Goal: Task Accomplishment & Management: Use online tool/utility

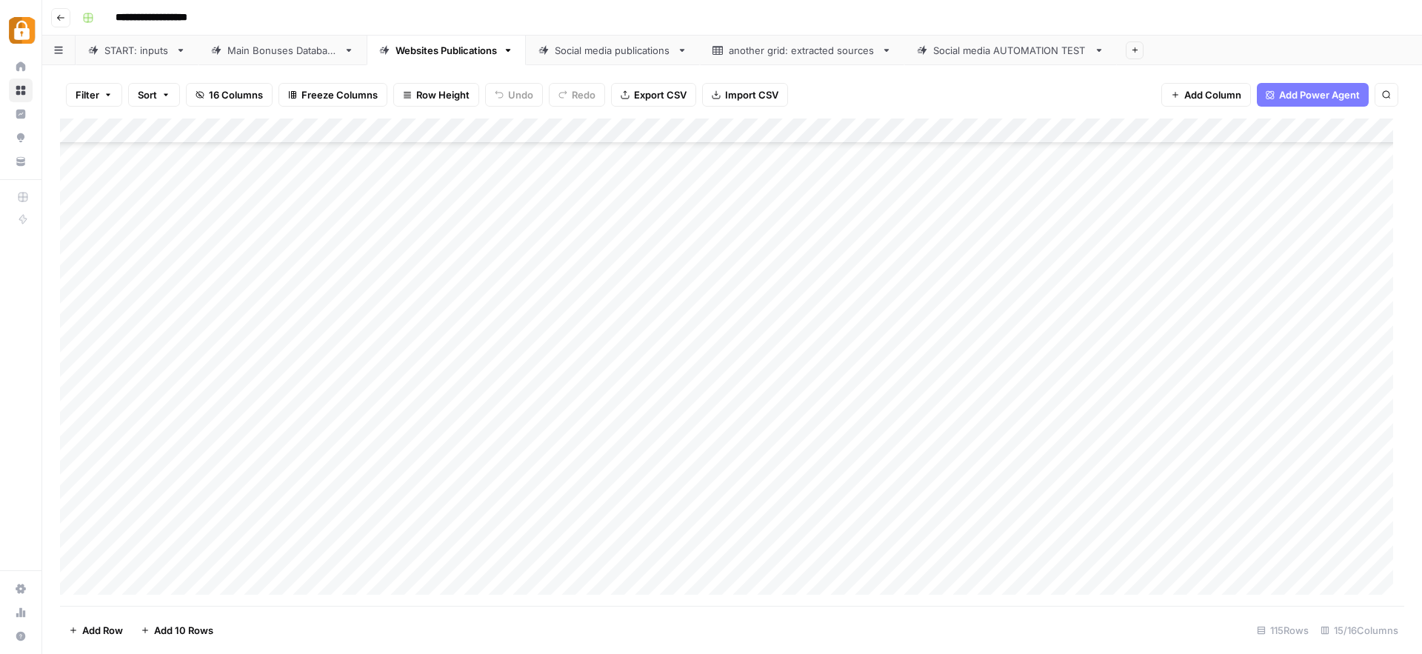
scroll to position [2468, 0]
click at [130, 54] on div "START: inputs" at bounding box center [136, 50] width 65 height 15
click at [263, 538] on div "Add Column" at bounding box center [732, 361] width 1344 height 487
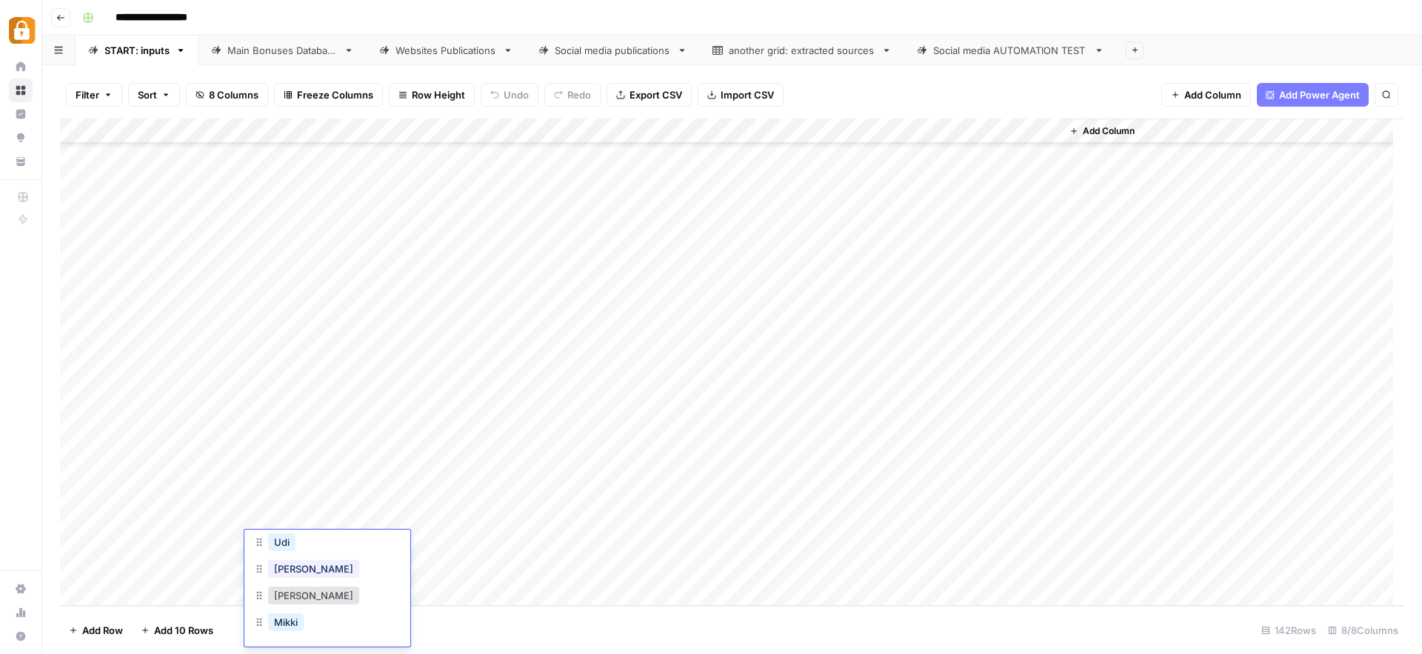
scroll to position [144, 0]
click at [274, 561] on button "[PERSON_NAME]" at bounding box center [313, 567] width 91 height 18
click at [407, 540] on div "Add Column" at bounding box center [732, 361] width 1344 height 487
click at [444, 549] on div "Add Column" at bounding box center [732, 361] width 1344 height 487
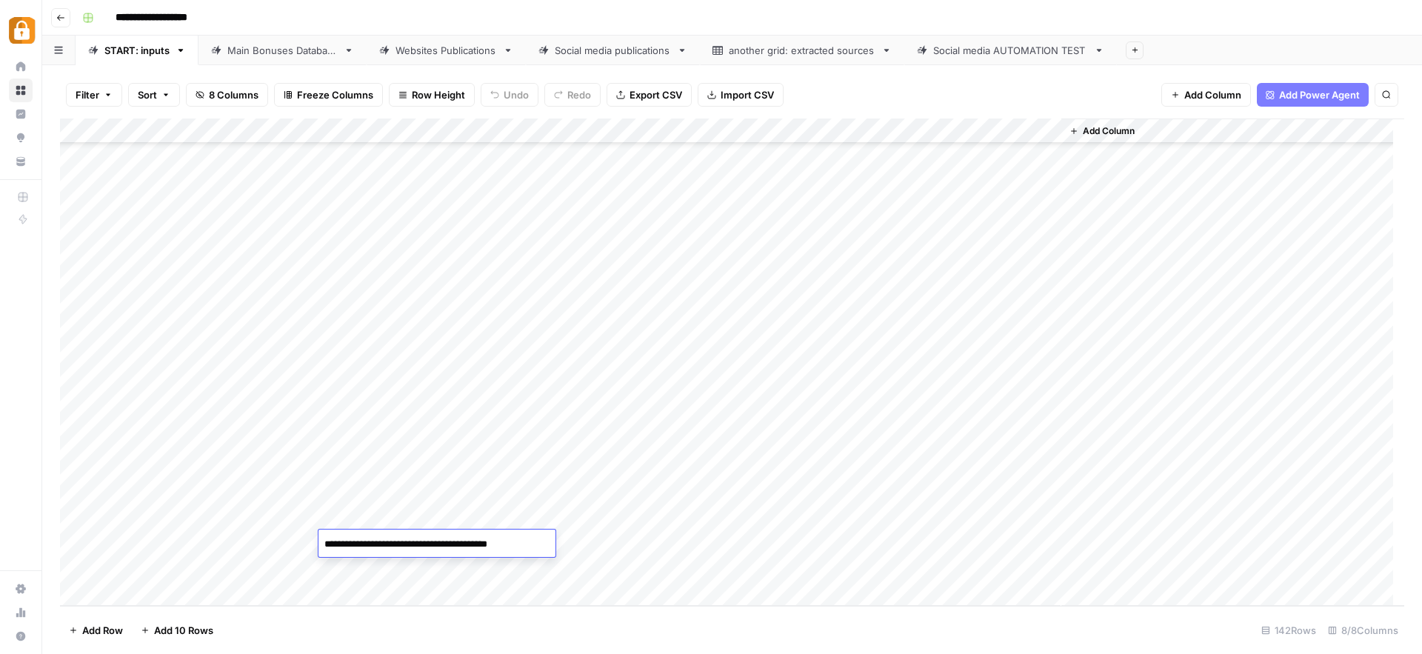
paste textarea "**********"
type textarea "**********"
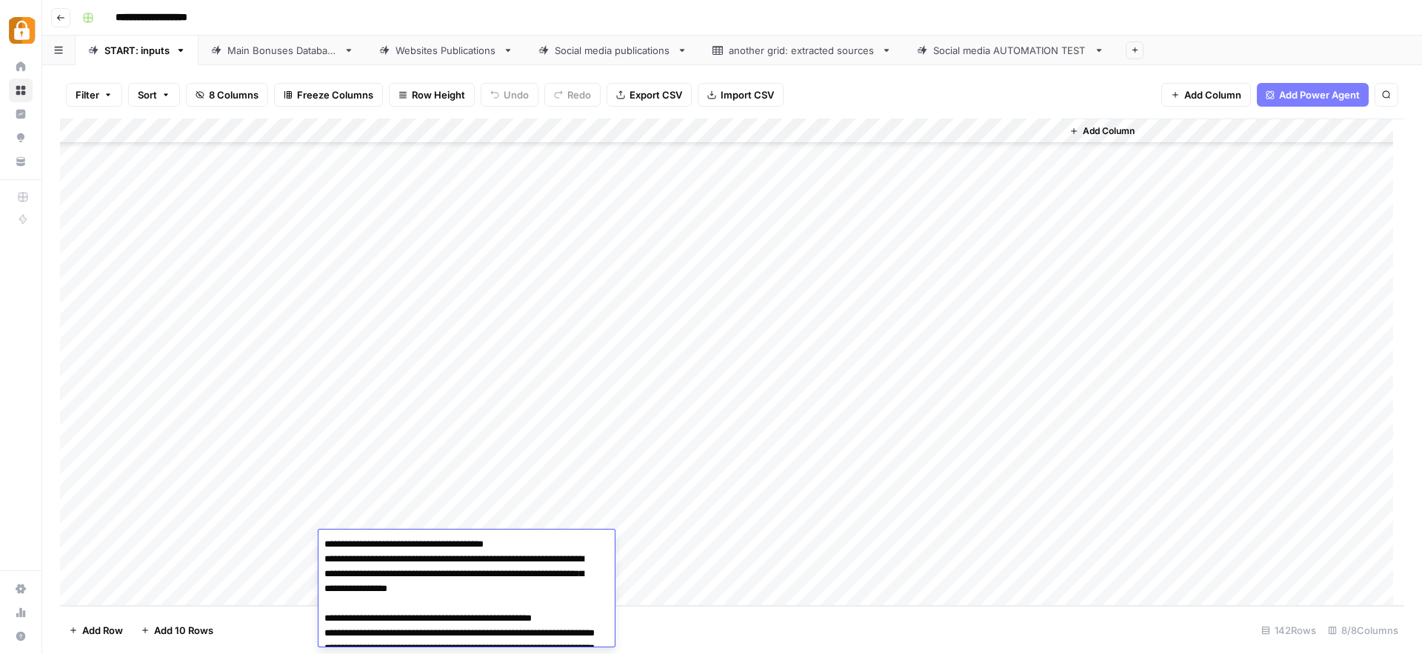
scroll to position [200, 0]
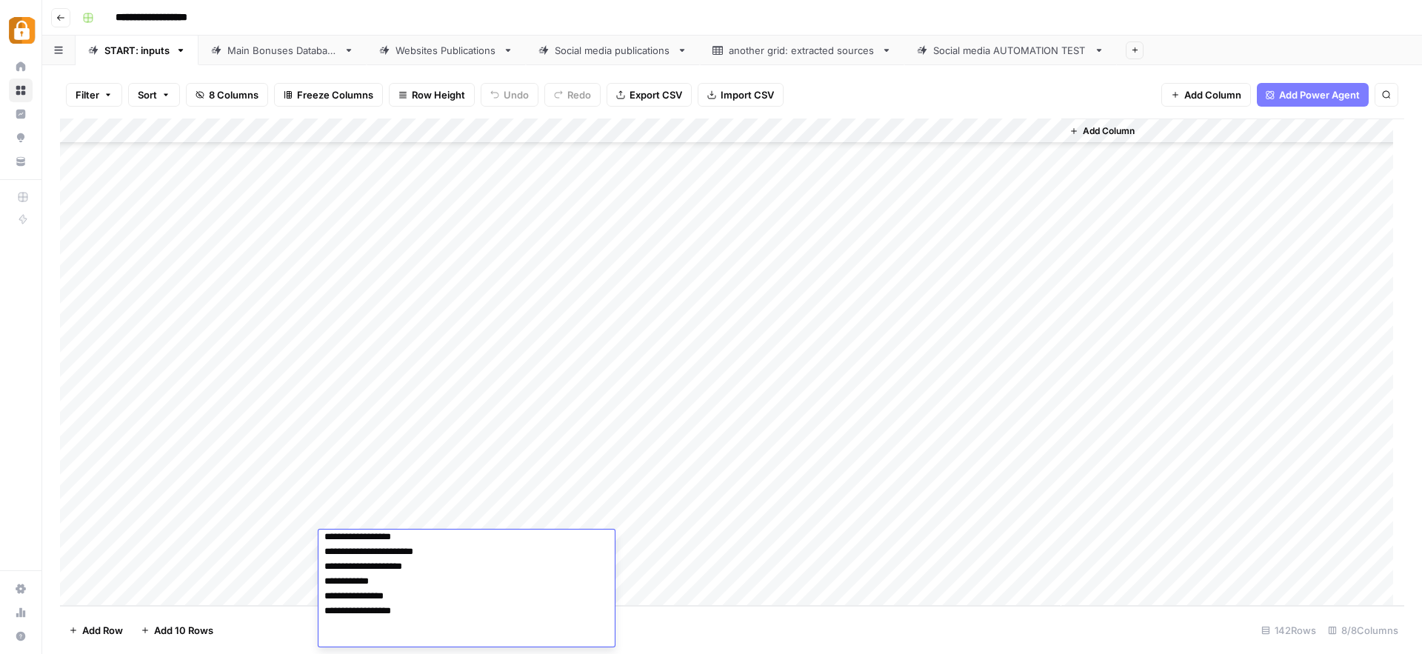
click at [746, 535] on div "Add Column" at bounding box center [732, 361] width 1344 height 487
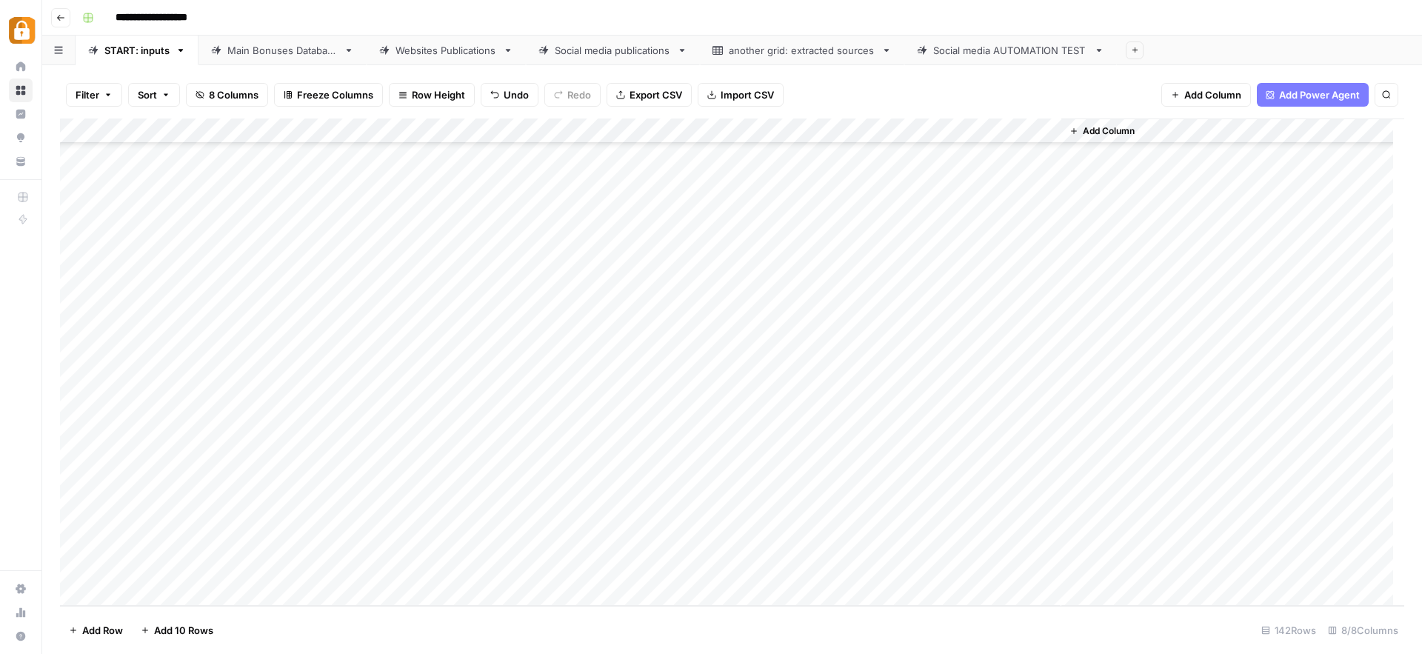
click at [678, 541] on div "Add Column" at bounding box center [732, 361] width 1344 height 487
click at [803, 532] on div "Add Column" at bounding box center [732, 361] width 1344 height 487
click at [631, 541] on div "Add Column" at bounding box center [732, 361] width 1344 height 487
type input "wp"
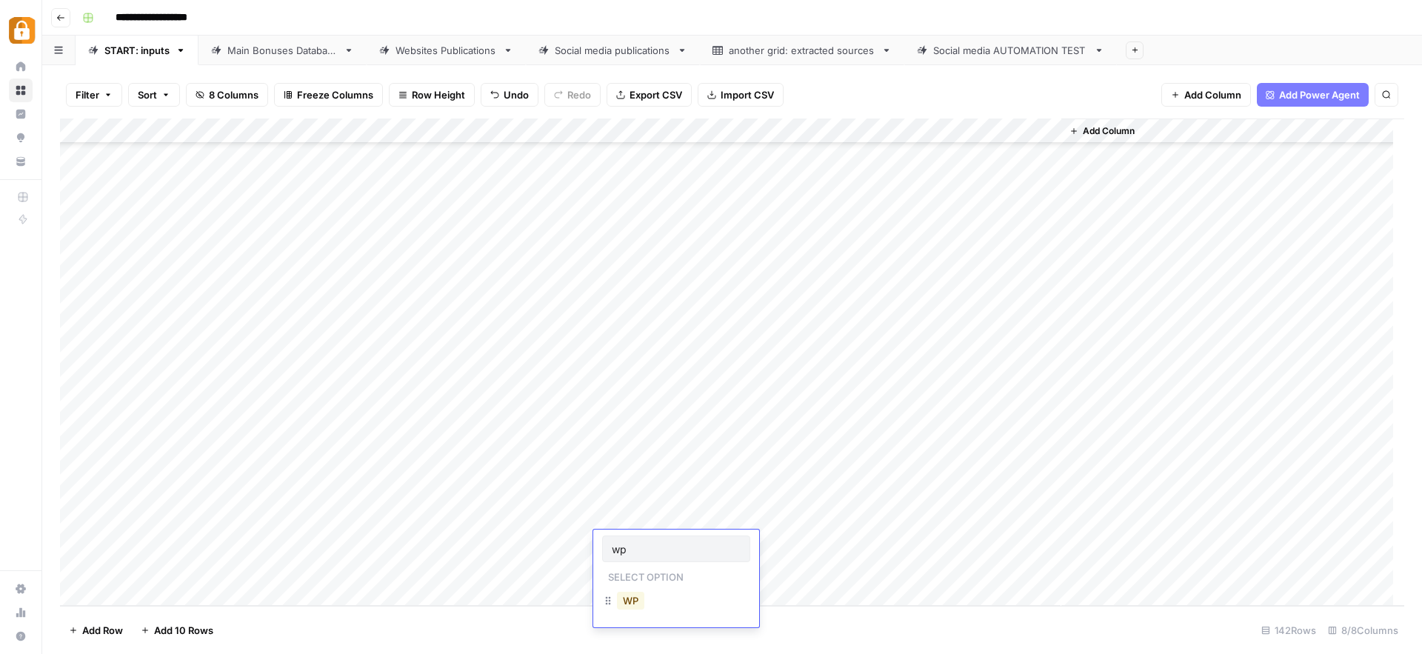
click at [629, 602] on button "WP" at bounding box center [630, 601] width 27 height 18
click at [977, 541] on div "Add Column" at bounding box center [732, 361] width 1344 height 487
click at [250, 50] on div "Main Bonuses Database" at bounding box center [282, 50] width 110 height 15
click at [795, 406] on div "Add Column" at bounding box center [732, 361] width 1344 height 487
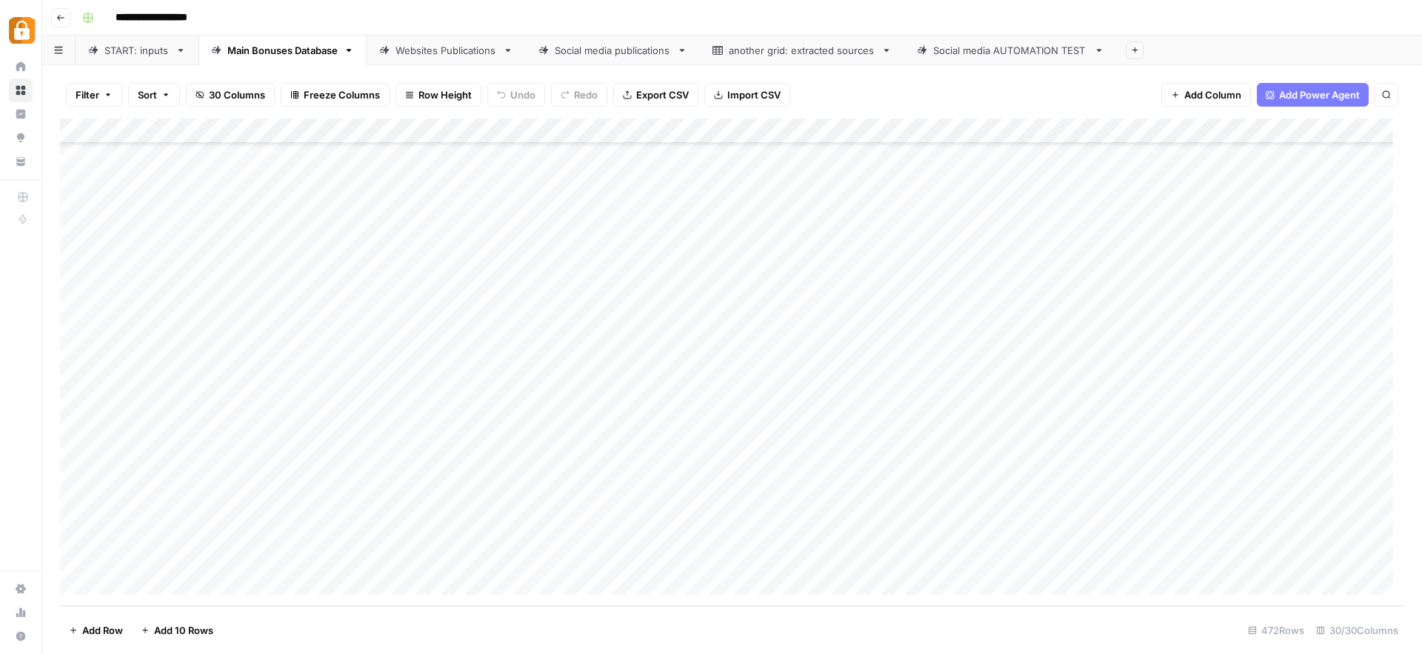
click at [771, 558] on div "Add Column" at bounding box center [732, 361] width 1344 height 487
click at [1094, 555] on div "Add Column" at bounding box center [732, 361] width 1344 height 487
click at [449, 53] on div "Websites Publications" at bounding box center [445, 50] width 101 height 15
click at [975, 554] on div "Add Column" at bounding box center [732, 361] width 1344 height 487
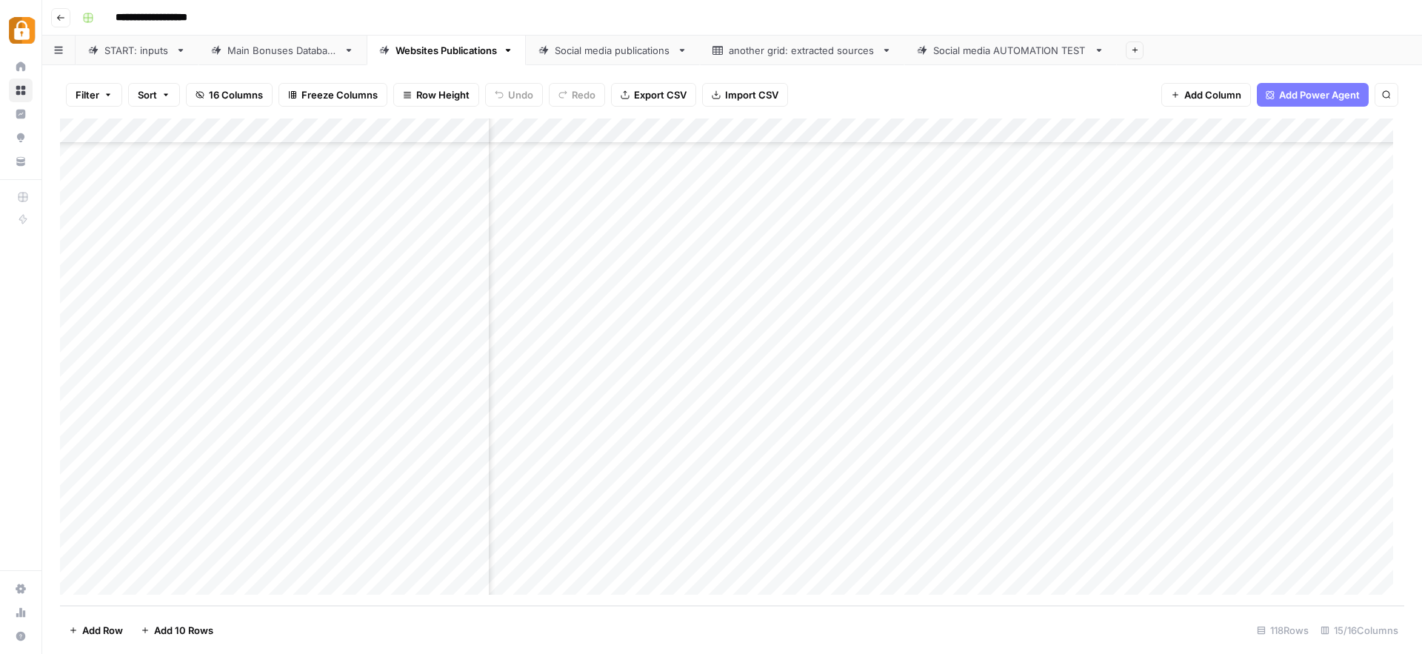
scroll to position [2544, 928]
click at [767, 552] on div "Add Column" at bounding box center [732, 361] width 1344 height 487
click at [135, 50] on div "START: inputs" at bounding box center [136, 50] width 65 height 15
click at [280, 498] on div "Add Column" at bounding box center [732, 361] width 1344 height 487
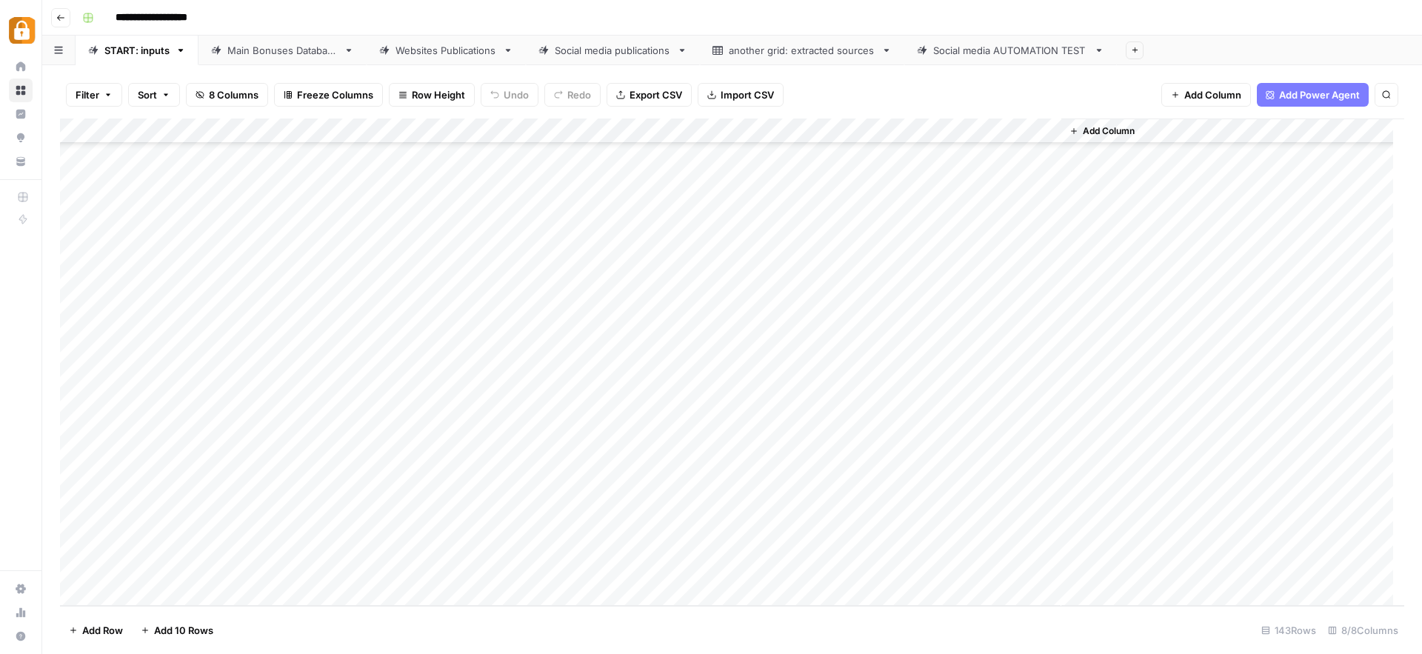
click at [280, 498] on div "Add Column" at bounding box center [732, 361] width 1344 height 487
type input "k"
type input "juli"
click at [288, 549] on button "[PERSON_NAME]" at bounding box center [313, 550] width 91 height 18
click at [369, 492] on div "Add Column" at bounding box center [732, 361] width 1344 height 487
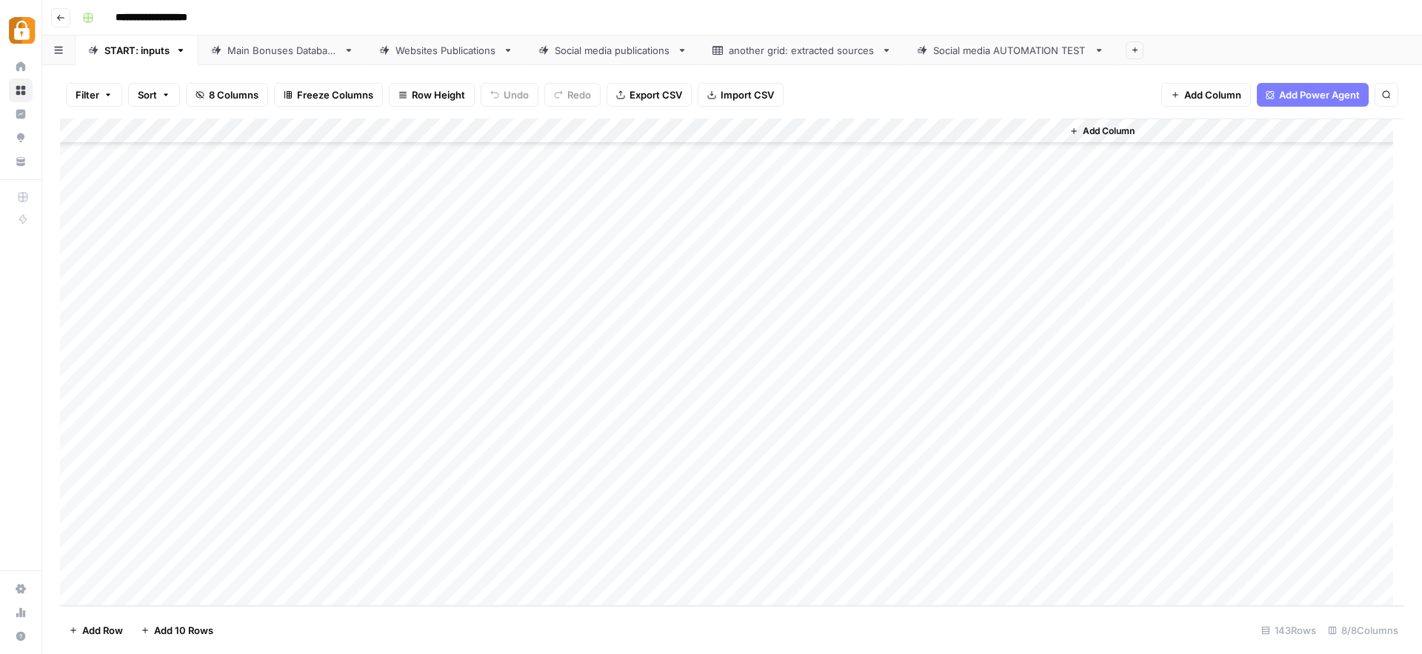
click at [369, 492] on div "Add Column" at bounding box center [732, 361] width 1344 height 487
paste textarea "**********"
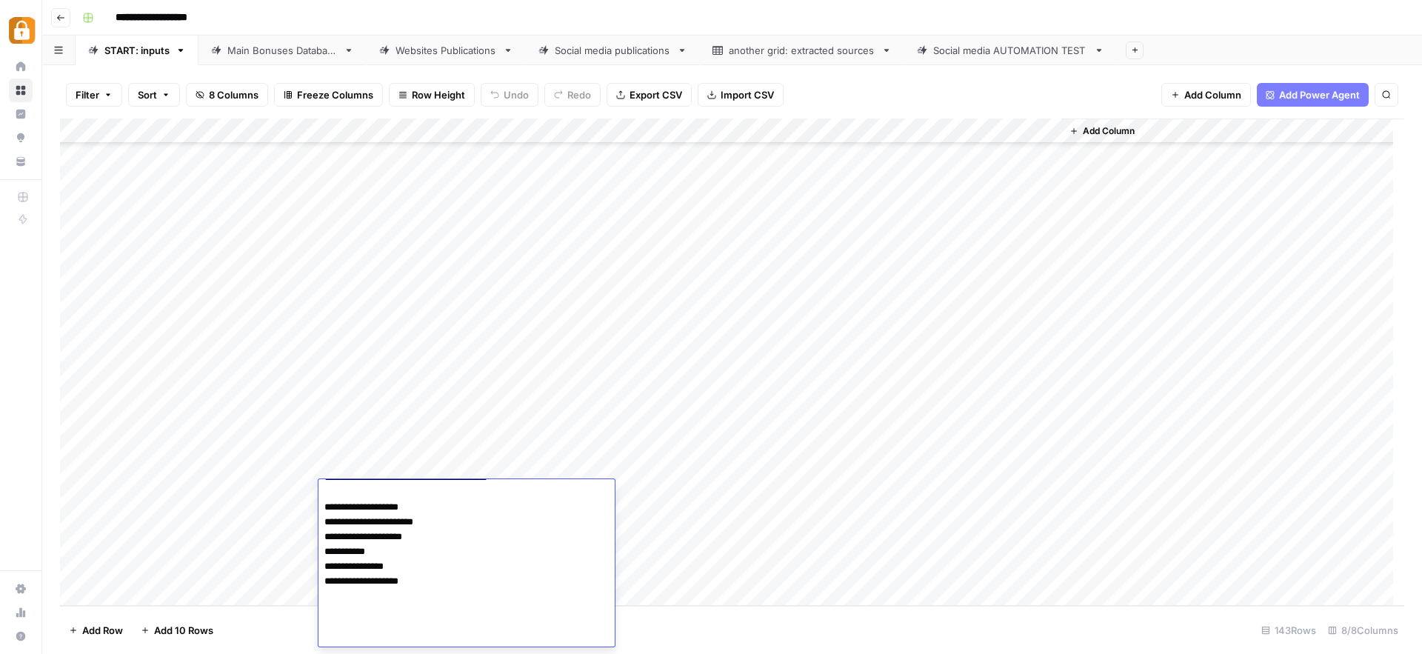
scroll to position [179, 0]
paste textarea "**********"
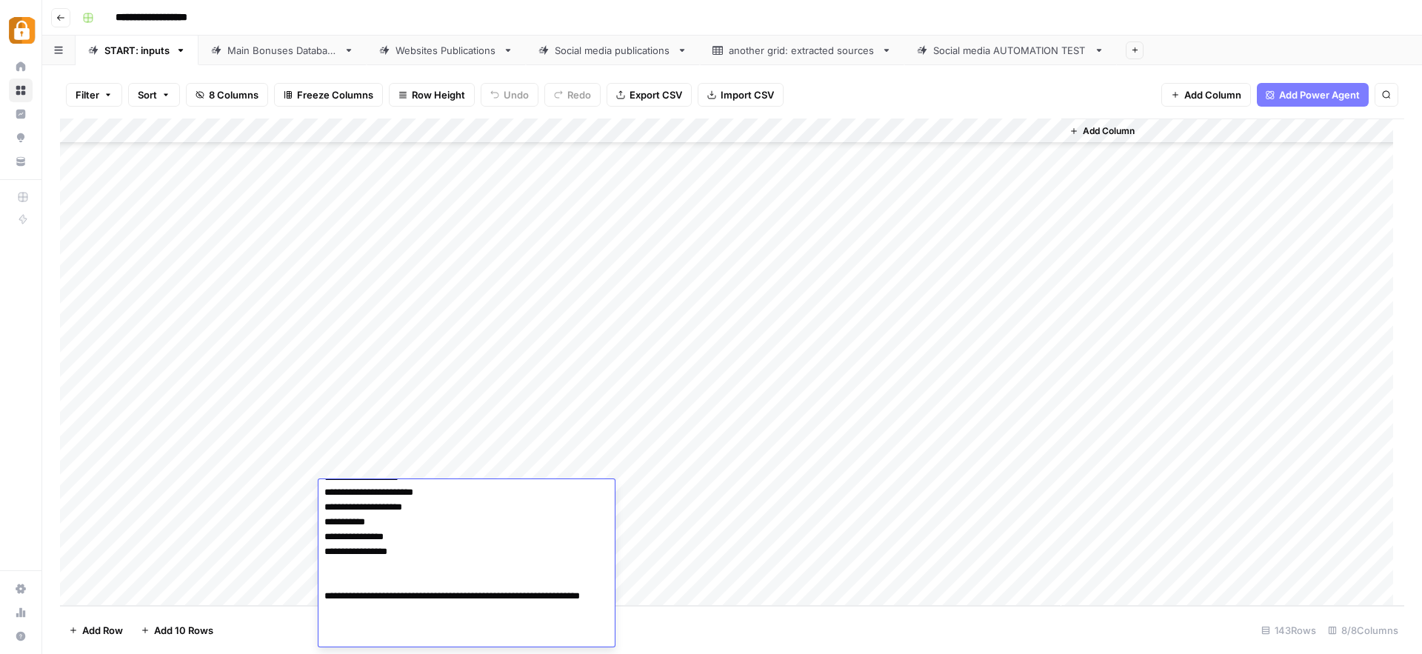
scroll to position [209, 0]
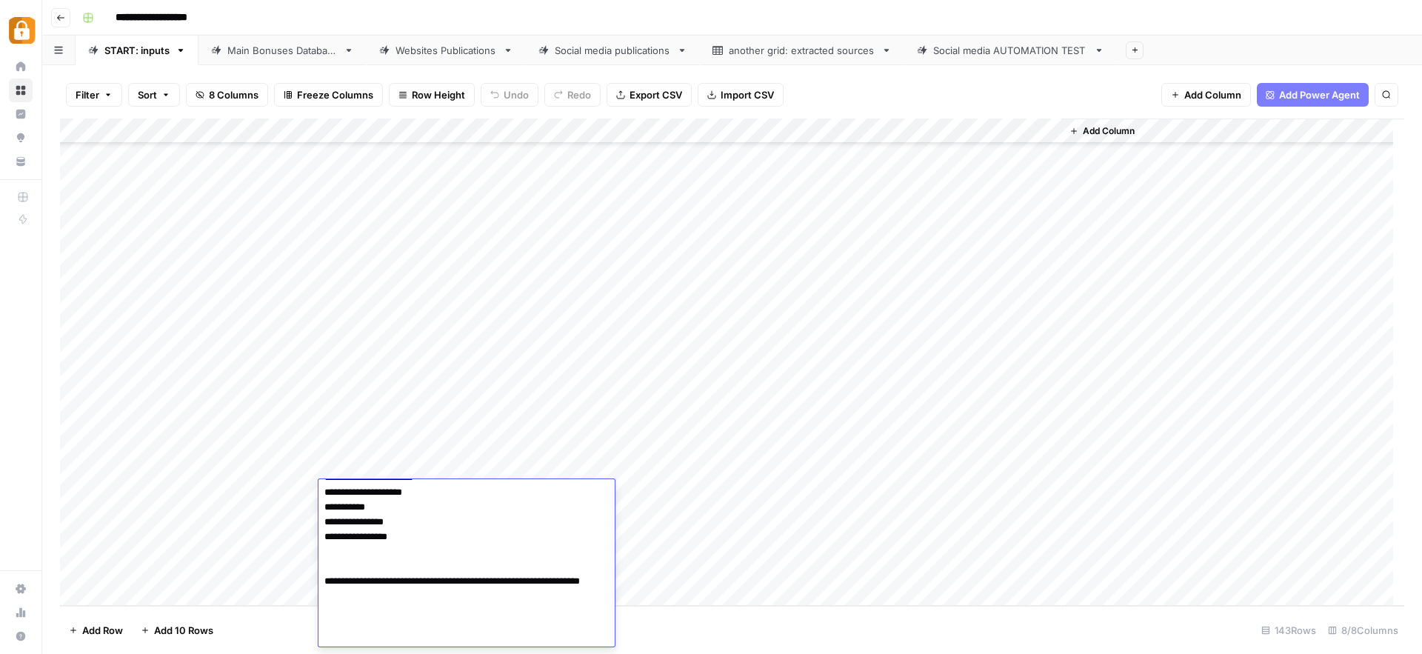
paste textarea "**********"
type textarea "**********"
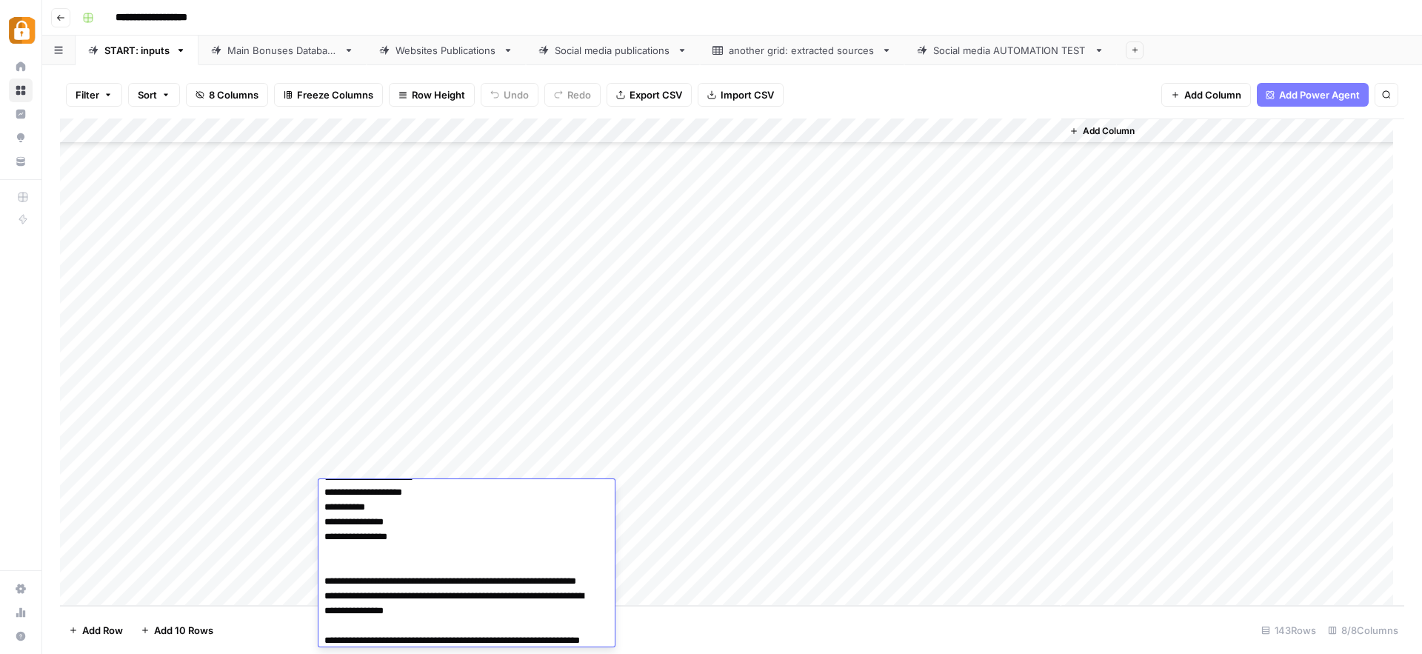
scroll to position [505, 0]
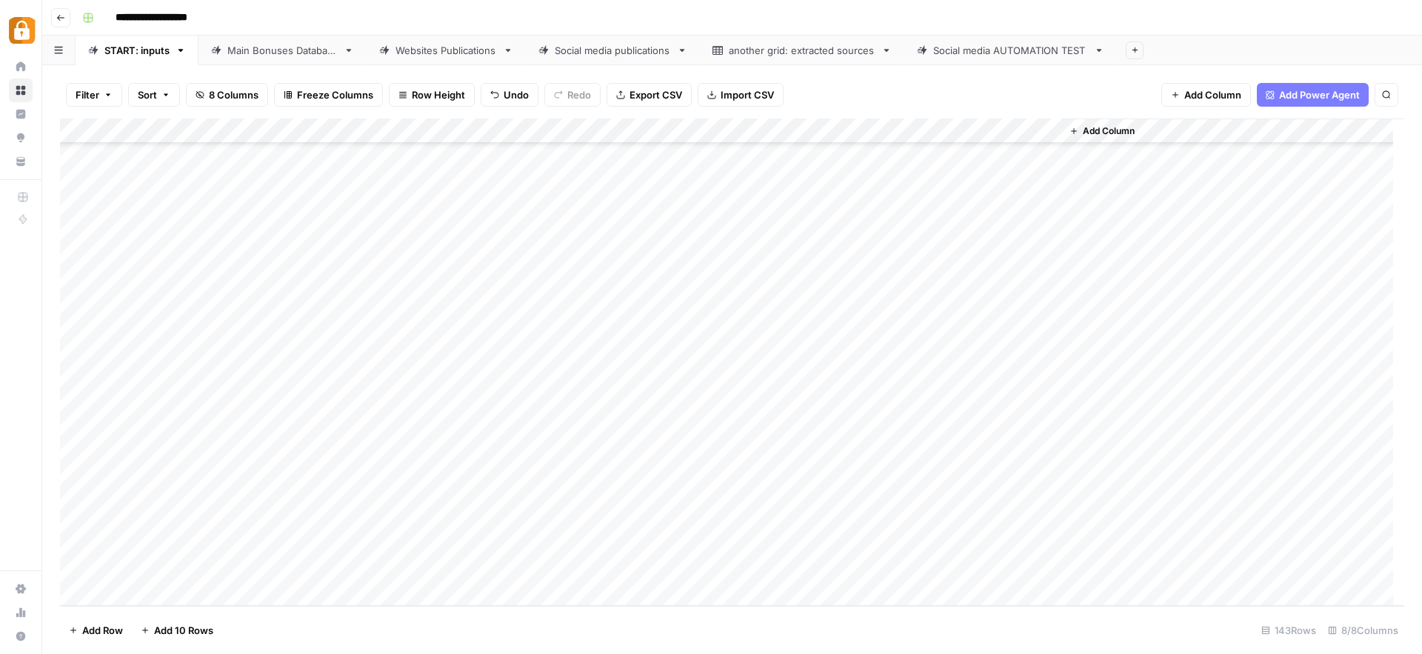
click at [623, 494] on div "Add Column" at bounding box center [732, 361] width 1344 height 487
click at [637, 622] on button "WP" at bounding box center [630, 620] width 27 height 18
click at [392, 515] on div "Add Column" at bounding box center [732, 361] width 1344 height 487
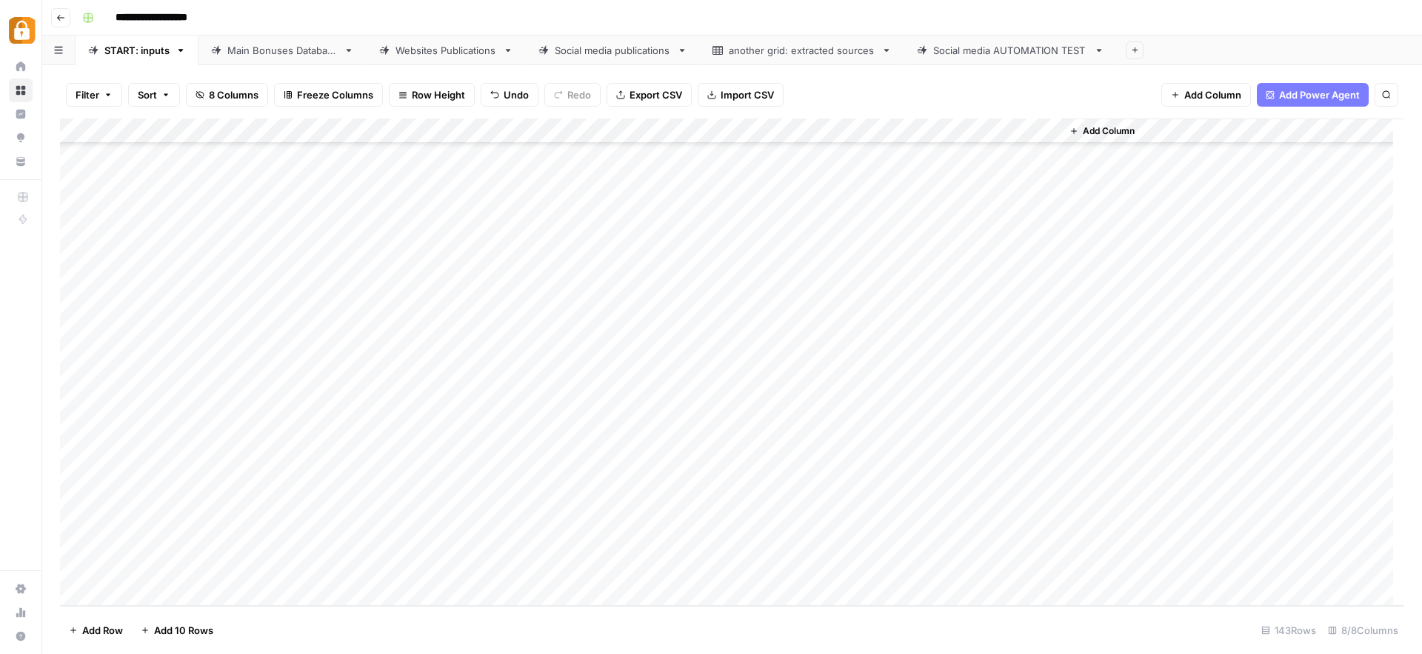
click at [392, 515] on div "Add Column" at bounding box center [732, 361] width 1344 height 487
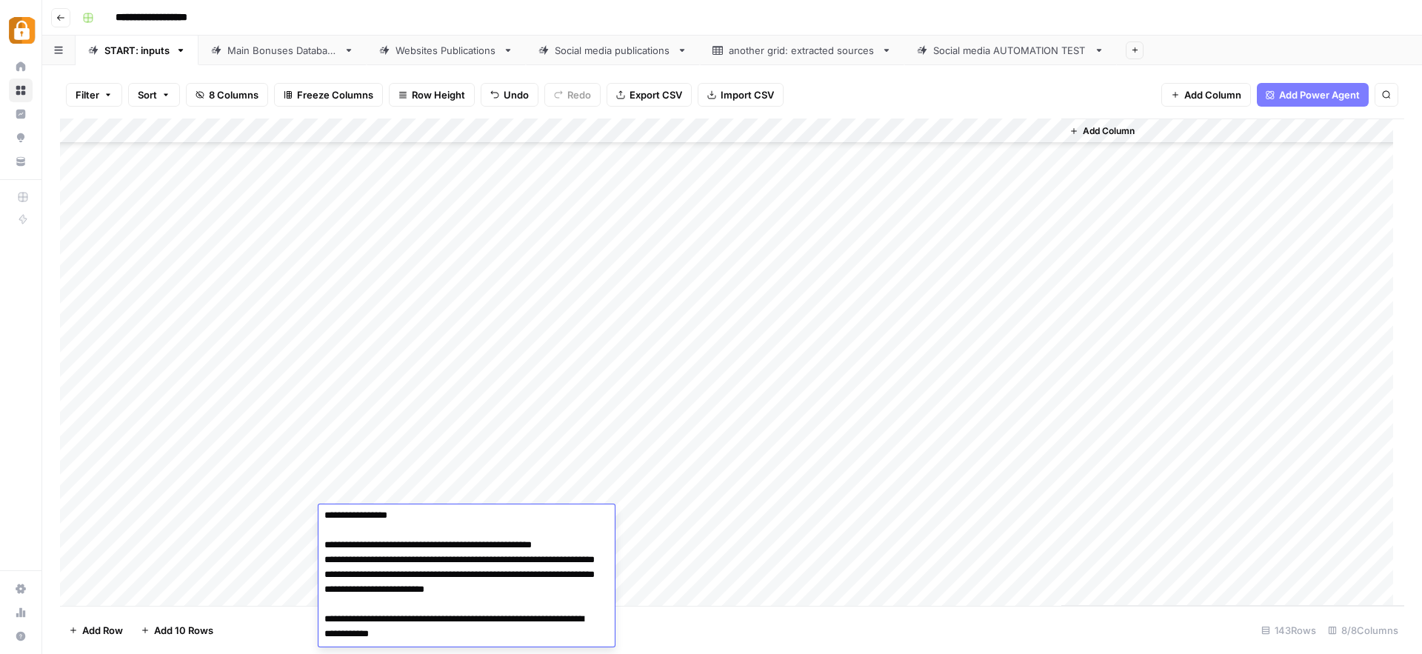
scroll to position [3162, 0]
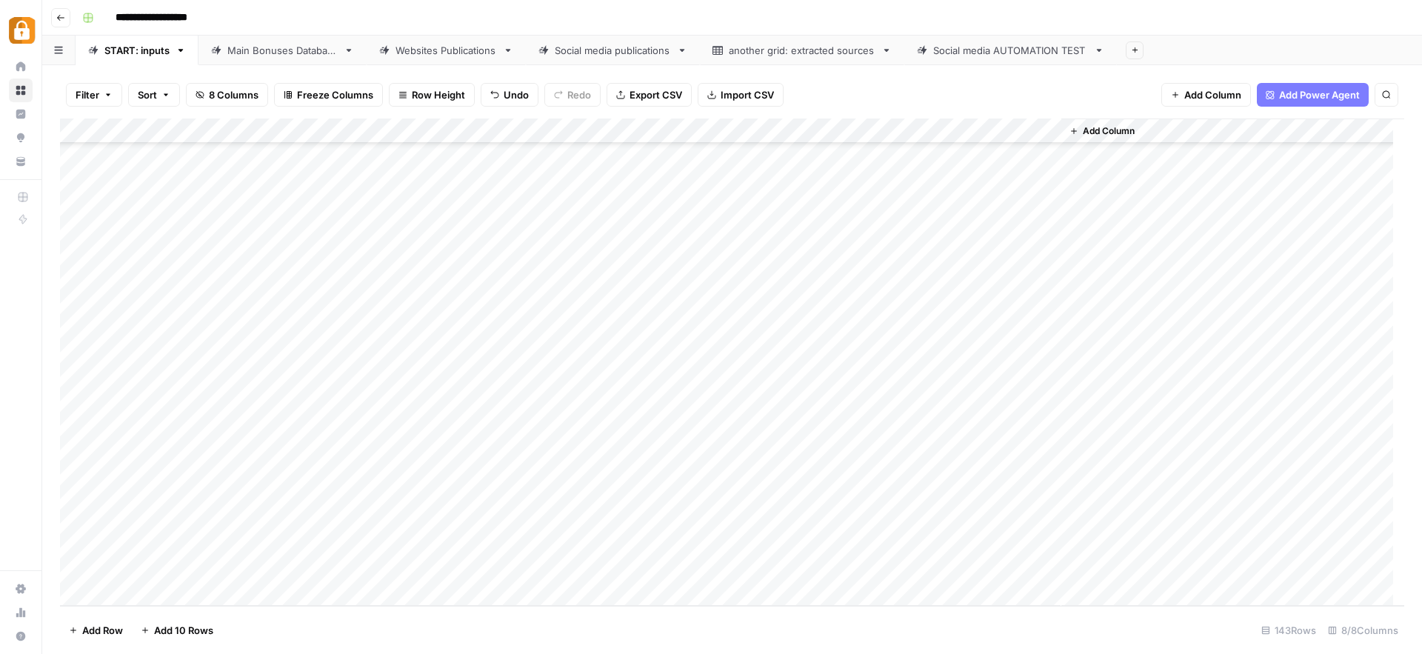
click at [775, 444] on div "Add Column" at bounding box center [732, 361] width 1344 height 487
click at [274, 514] on div "Add Column" at bounding box center [732, 361] width 1344 height 487
click at [394, 515] on div "Add Column" at bounding box center [732, 361] width 1344 height 487
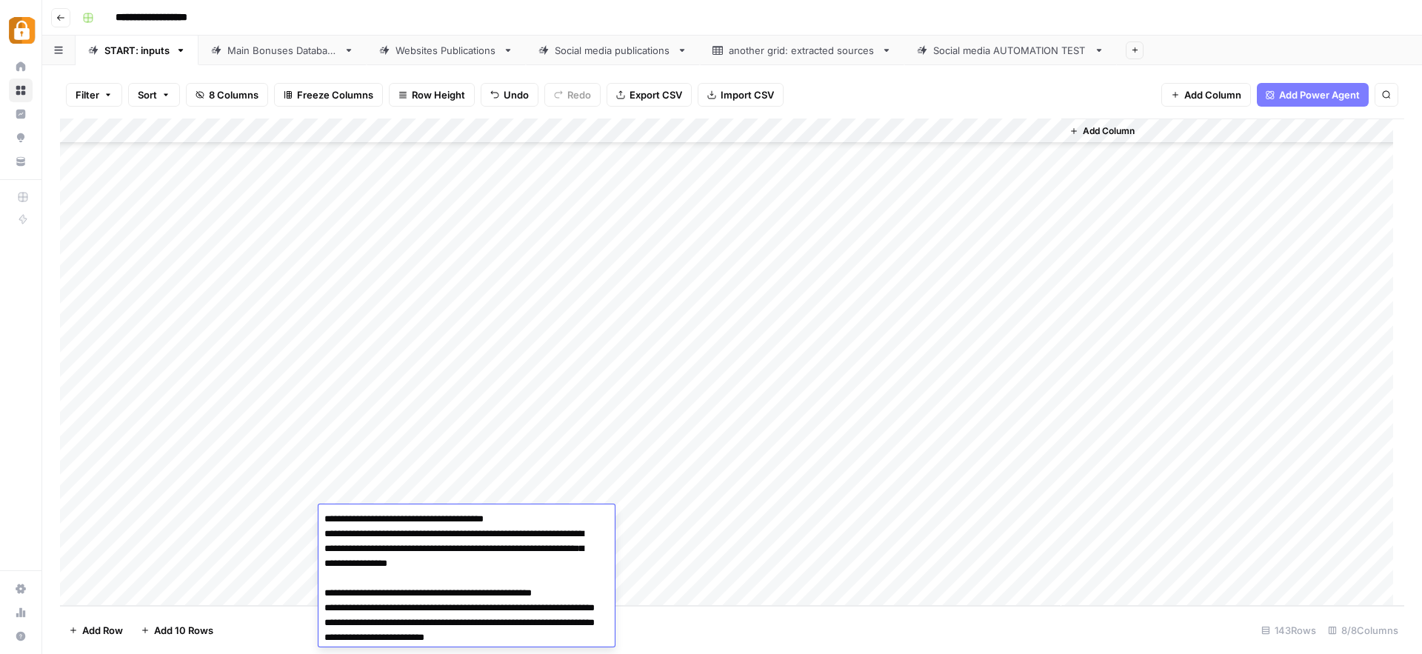
click at [394, 515] on textarea "**********" at bounding box center [460, 667] width 285 height 317
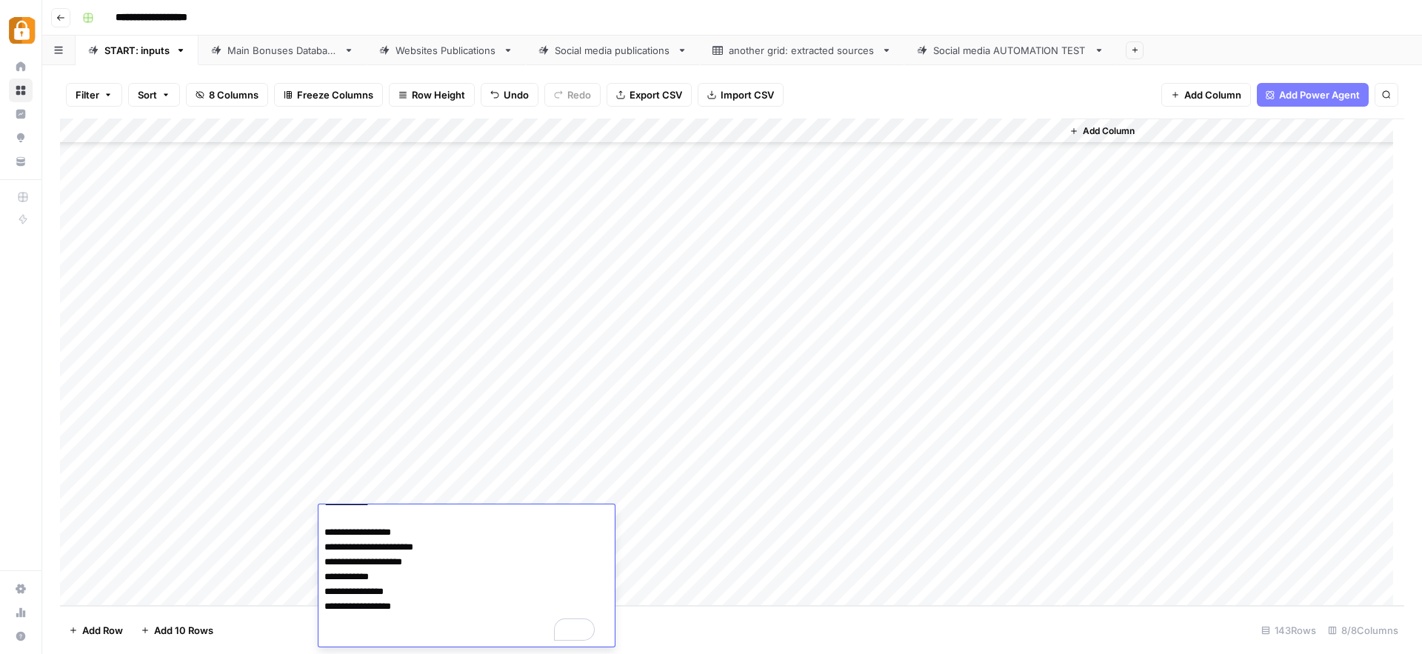
click at [473, 539] on textarea "**********" at bounding box center [460, 488] width 285 height 317
drag, startPoint x: 324, startPoint y: 518, endPoint x: 524, endPoint y: 644, distance: 236.0
click at [524, 644] on textarea "**********" at bounding box center [460, 488] width 285 height 317
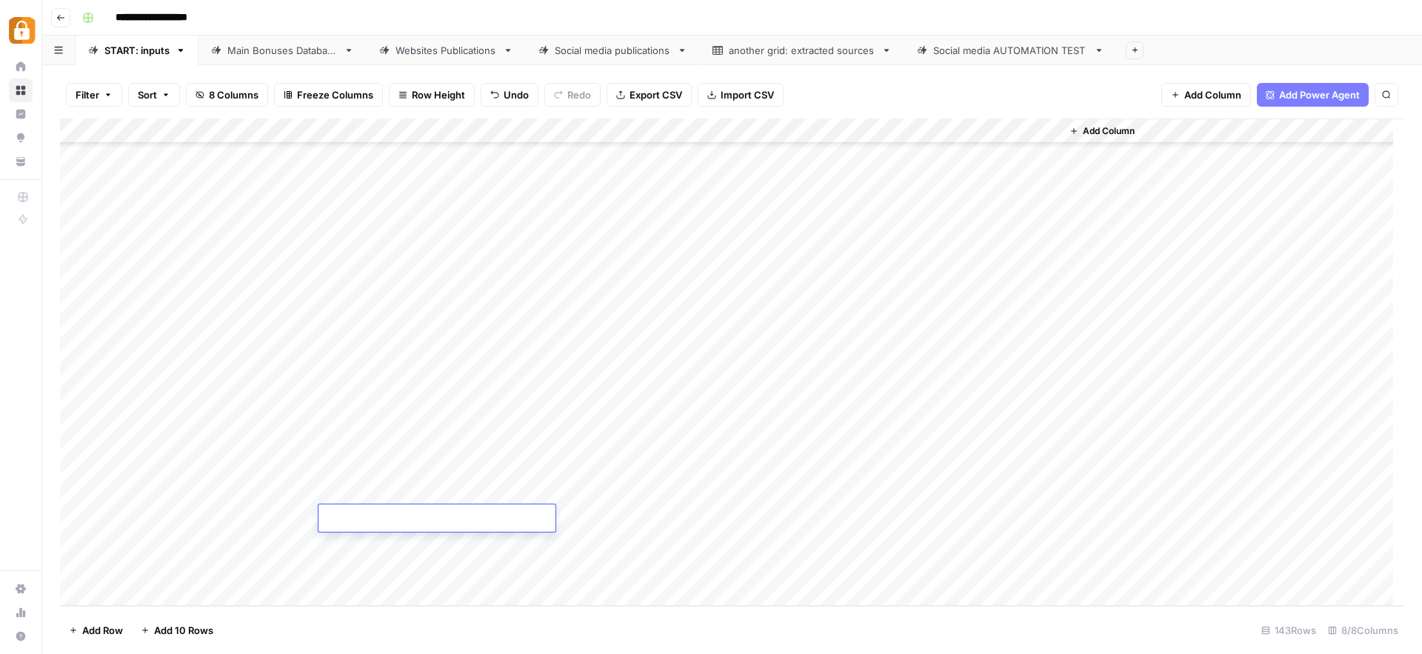
scroll to position [0, 0]
click at [654, 513] on div "Add Column" at bounding box center [732, 361] width 1344 height 487
click at [126, 592] on div "Add Column" at bounding box center [732, 361] width 1344 height 487
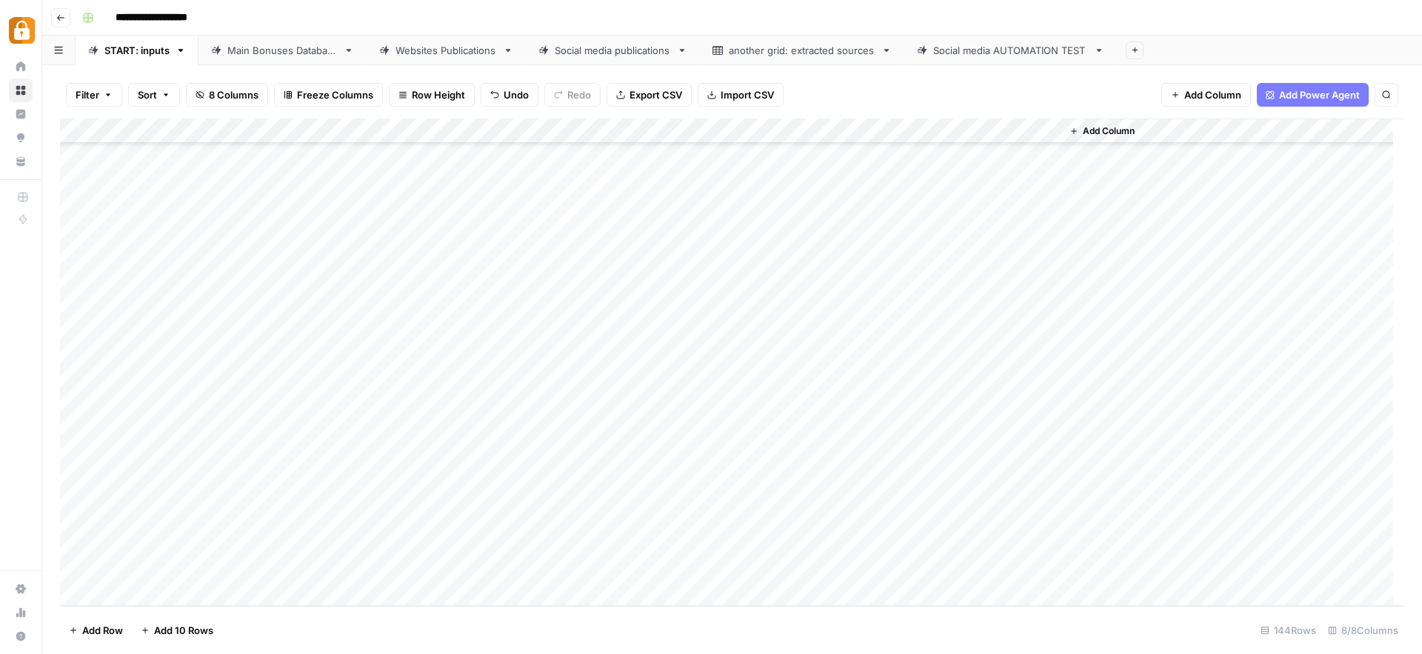
click at [126, 592] on div "Add Column" at bounding box center [732, 361] width 1344 height 487
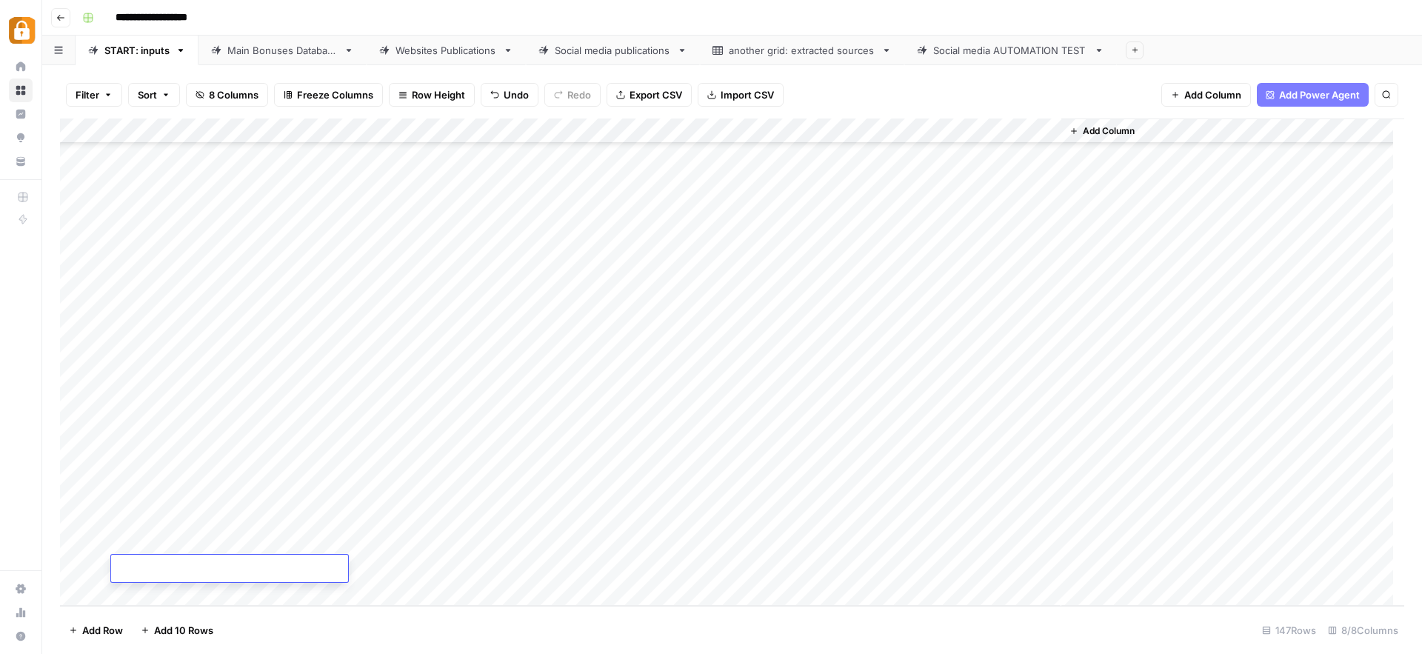
click at [126, 592] on div "Add Column" at bounding box center [732, 361] width 1344 height 487
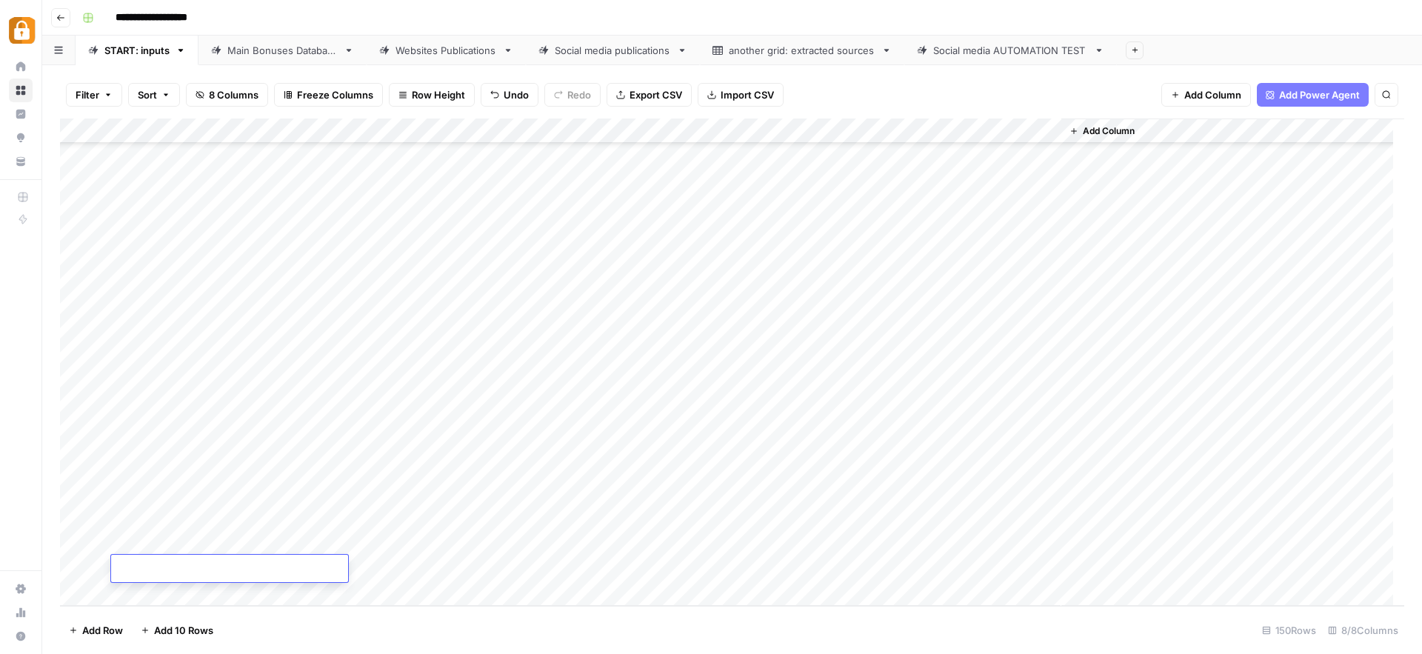
click at [126, 592] on div "Add Column" at bounding box center [732, 361] width 1344 height 487
click at [149, 467] on div "Add Column" at bounding box center [732, 361] width 1344 height 487
click at [277, 466] on div "Add Column" at bounding box center [732, 361] width 1344 height 487
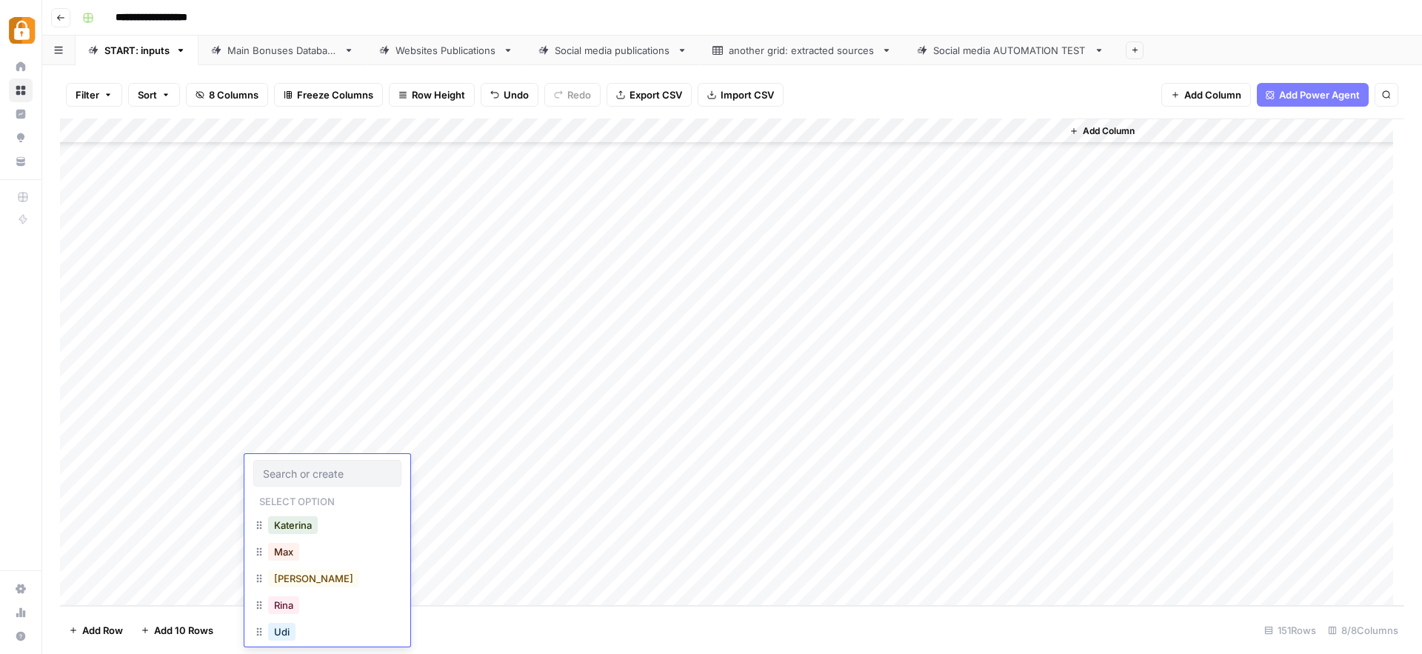
click at [277, 467] on input "text" at bounding box center [327, 473] width 129 height 13
click at [289, 633] on button "[PERSON_NAME]" at bounding box center [313, 635] width 91 height 18
click at [392, 471] on div "Add Column" at bounding box center [732, 361] width 1344 height 487
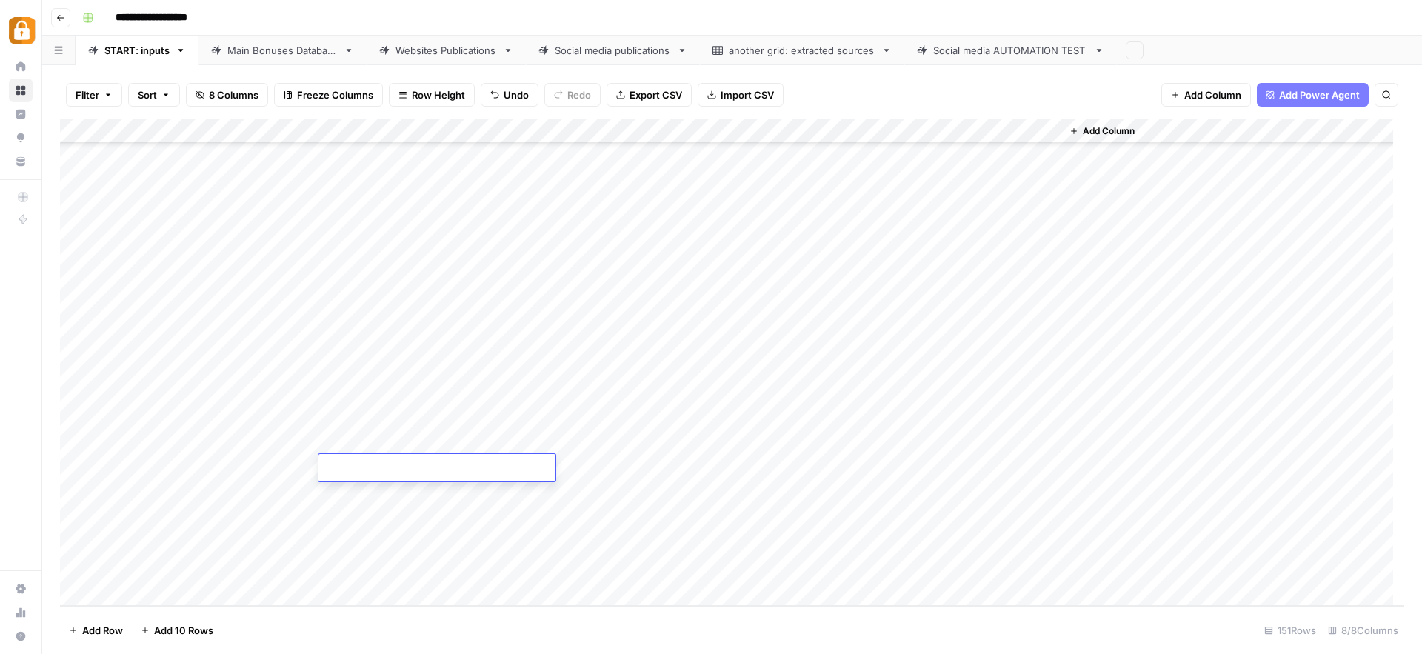
type textarea "**********"
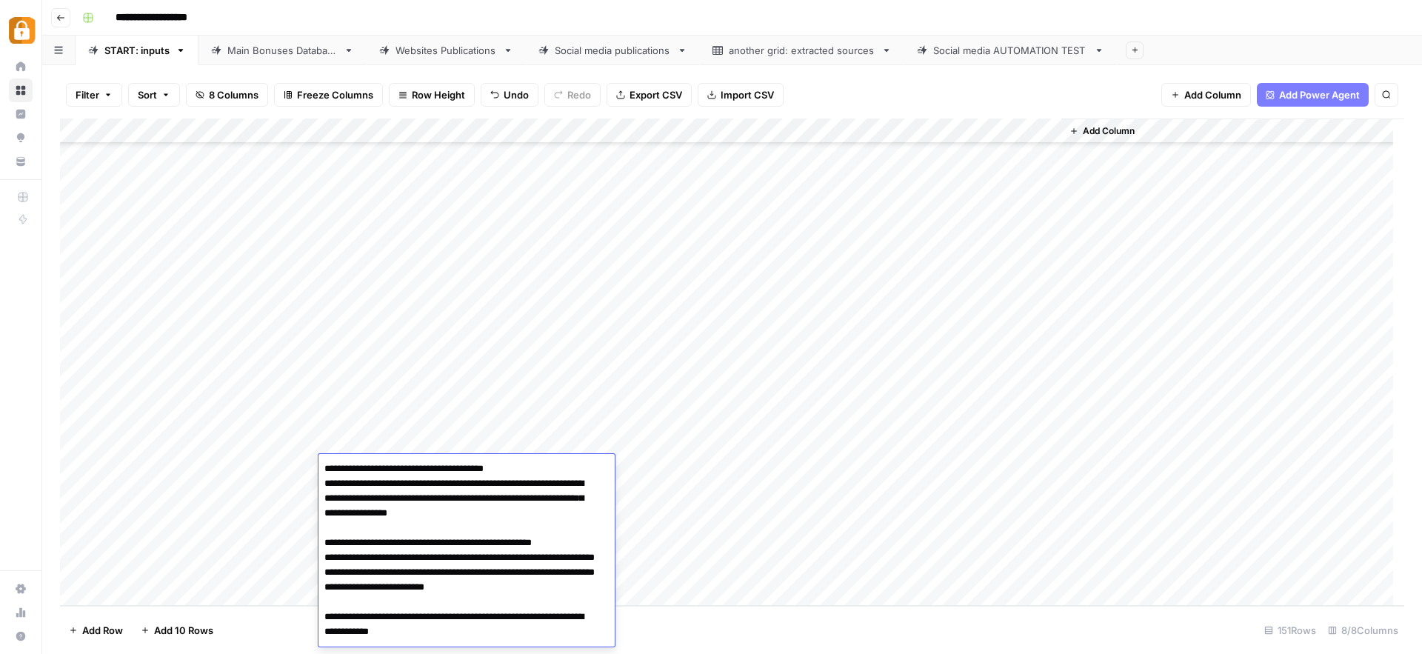
scroll to position [124, 0]
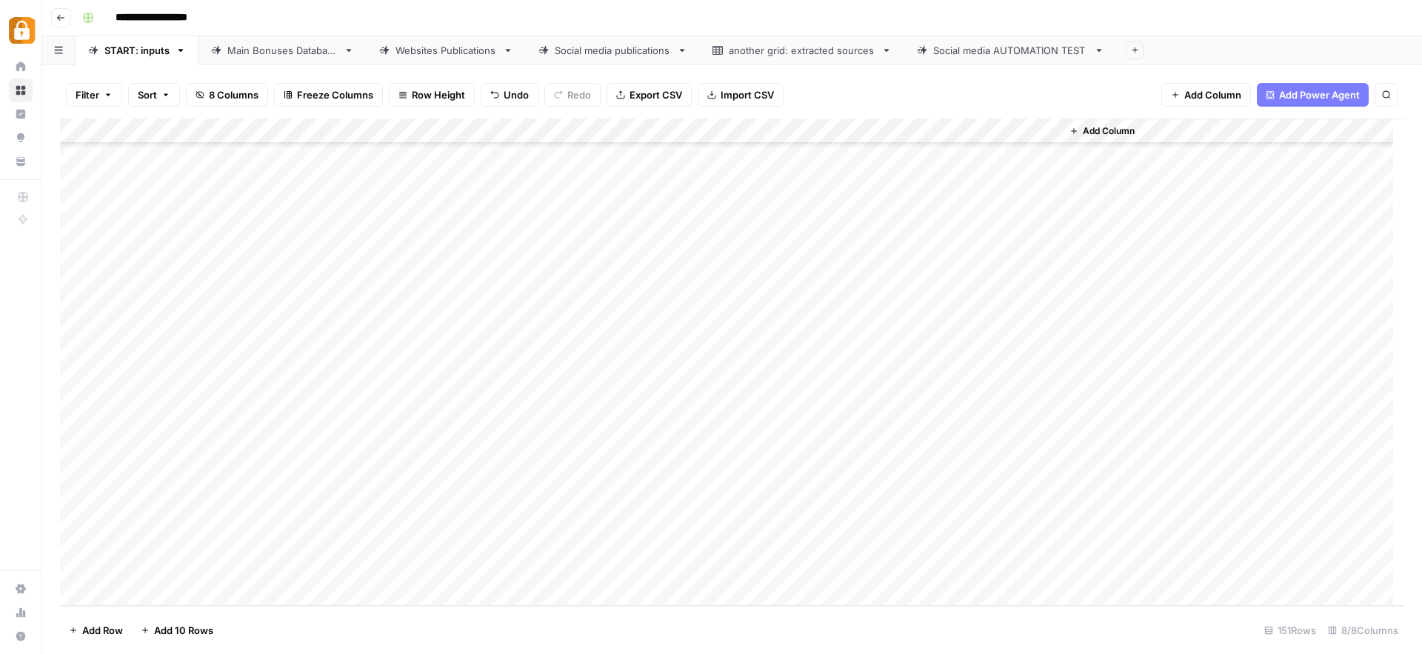
click at [80, 466] on div "Add Column" at bounding box center [732, 361] width 1344 height 487
click at [658, 471] on div "Add Column" at bounding box center [732, 361] width 1344 height 487
type input "wp"
click at [626, 529] on button "WP" at bounding box center [630, 525] width 27 height 18
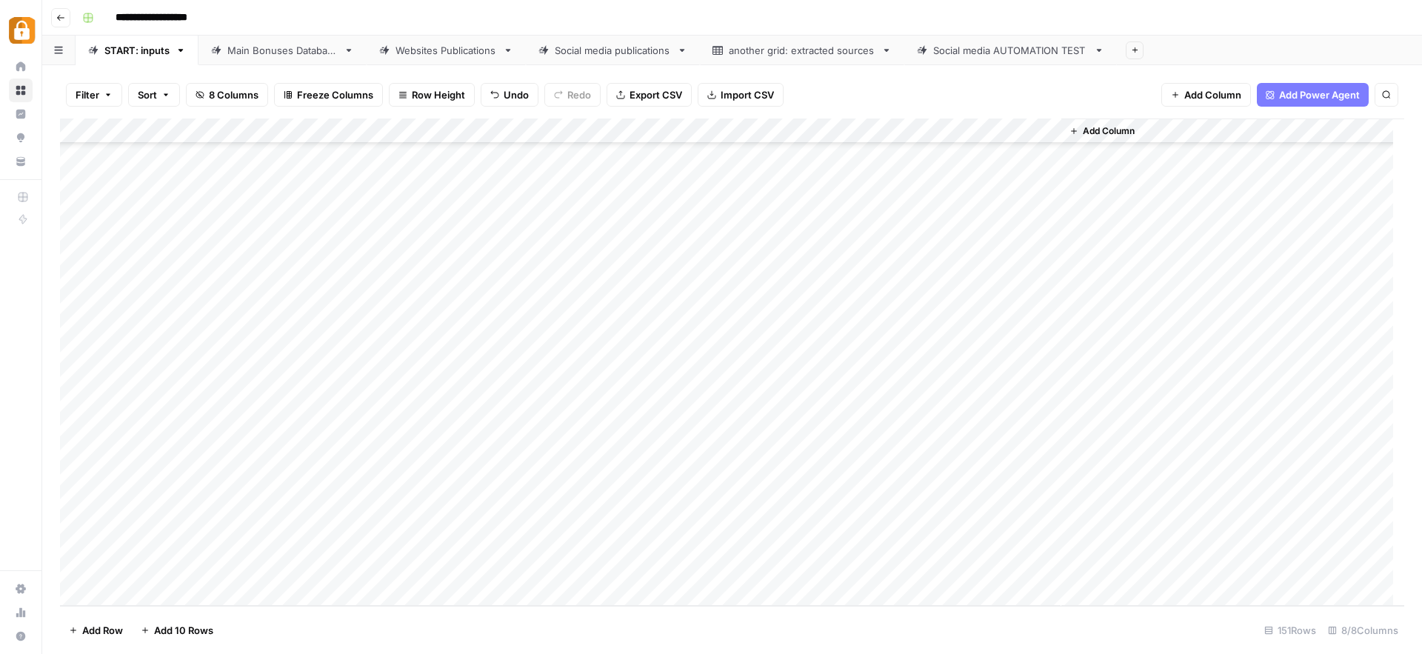
click at [972, 464] on div "Add Column" at bounding box center [732, 361] width 1344 height 487
click at [321, 53] on div "Main Bonuses Database" at bounding box center [282, 50] width 110 height 15
click at [488, 559] on div "Add Column" at bounding box center [732, 361] width 1344 height 487
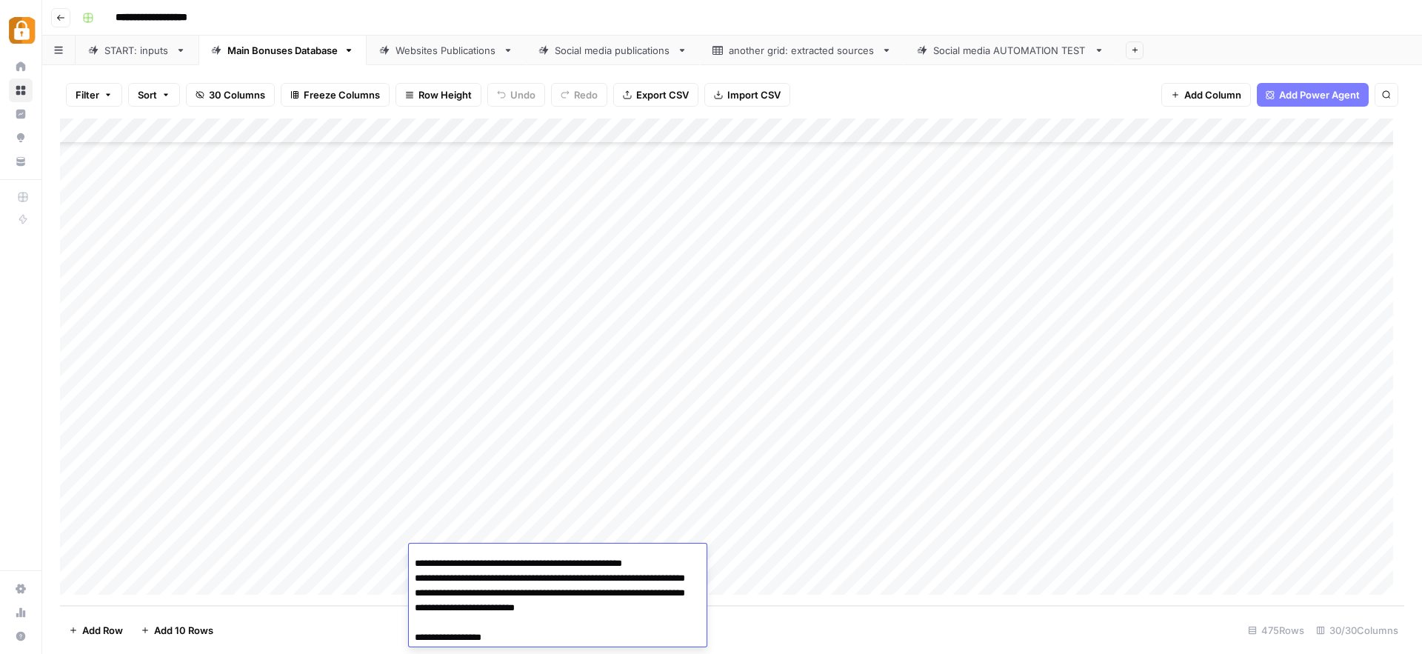
scroll to position [174, 0]
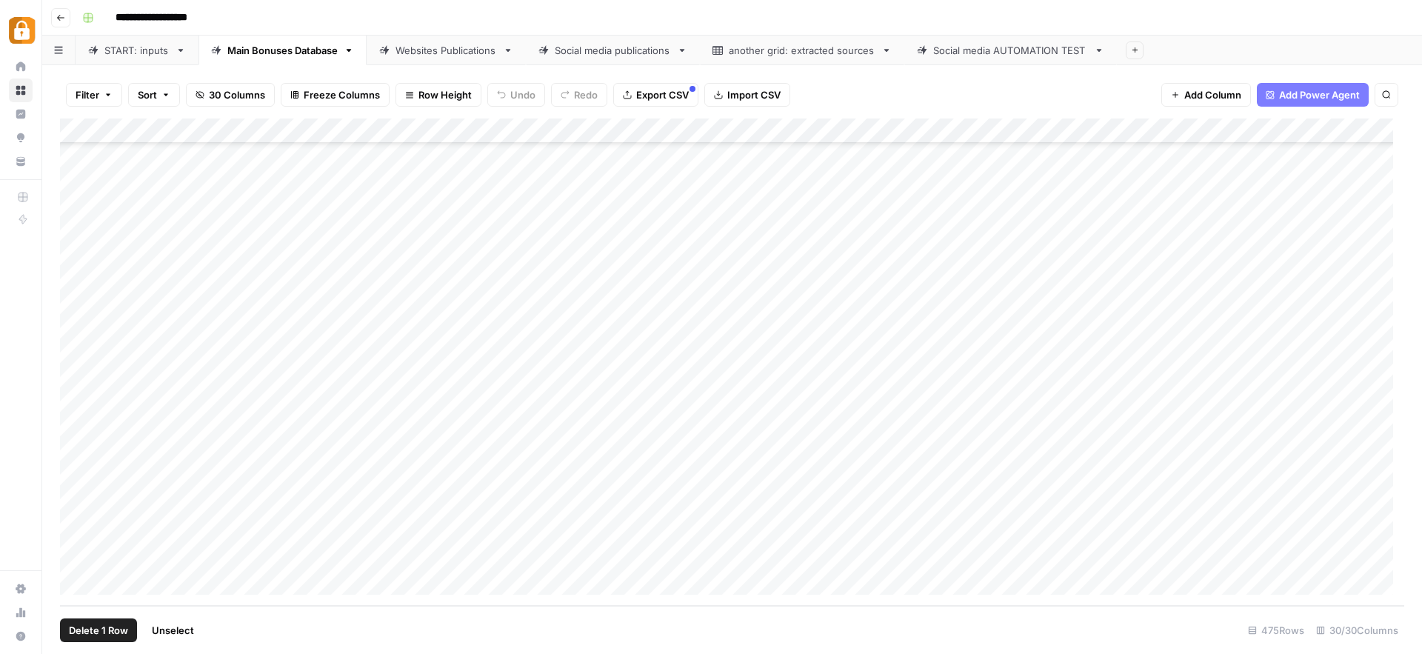
click at [79, 558] on div "Add Column" at bounding box center [732, 361] width 1344 height 487
click at [113, 629] on span "Delete 1 Row" at bounding box center [98, 630] width 59 height 15
click at [663, 171] on span "Delete" at bounding box center [658, 171] width 32 height 15
click at [143, 53] on div "START: inputs" at bounding box center [136, 50] width 65 height 15
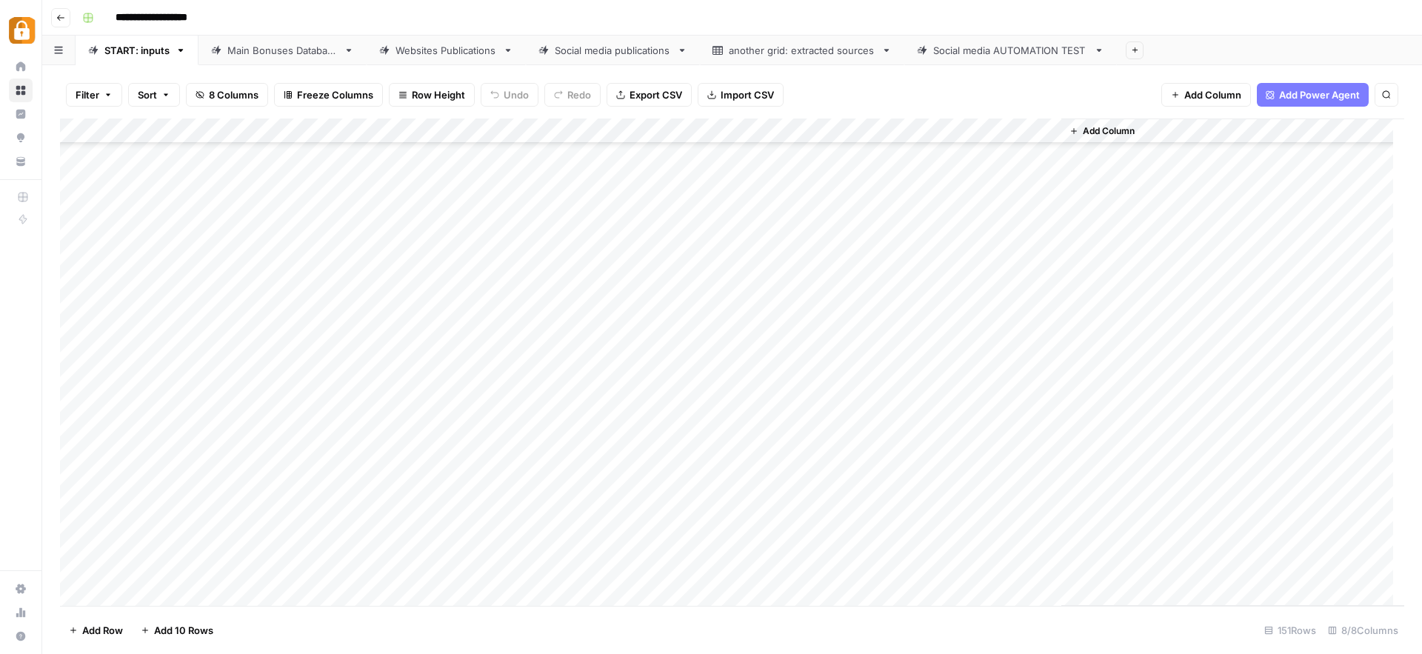
scroll to position [3363, 0]
click at [408, 464] on div "Add Column" at bounding box center [732, 361] width 1344 height 487
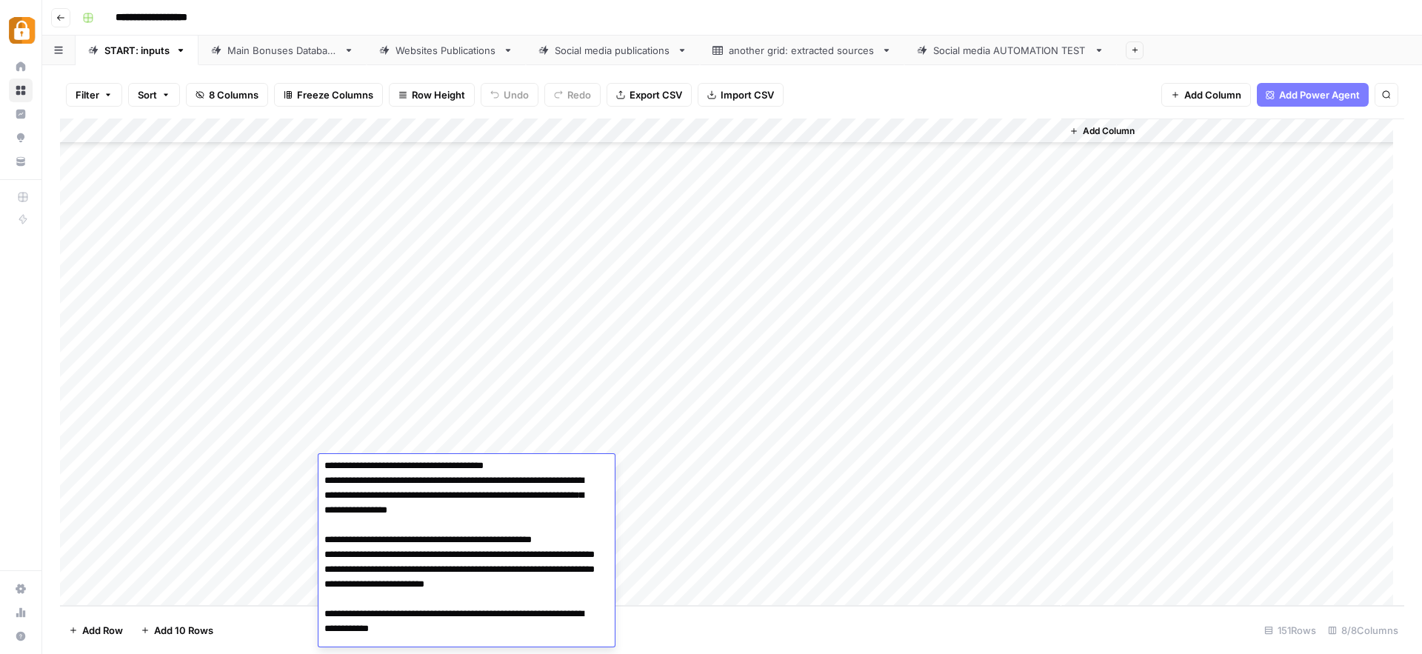
scroll to position [0, 0]
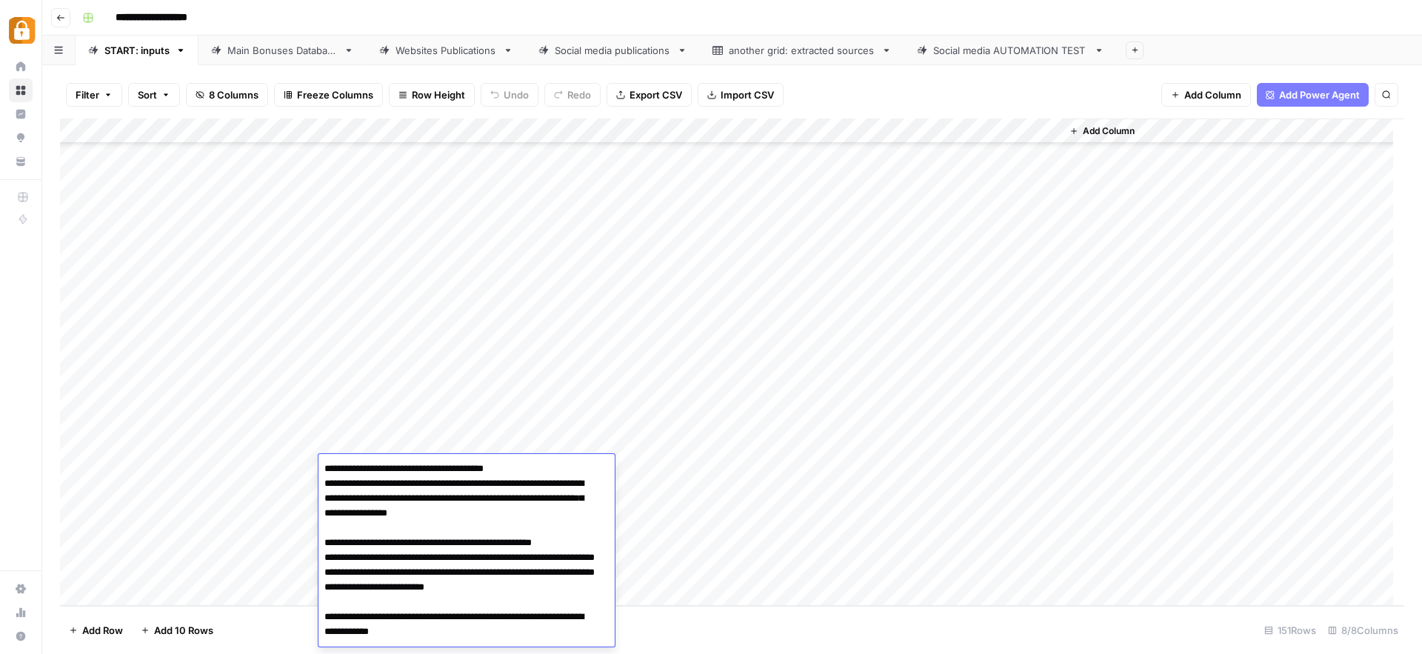
click at [78, 467] on div "Add Column" at bounding box center [732, 361] width 1344 height 487
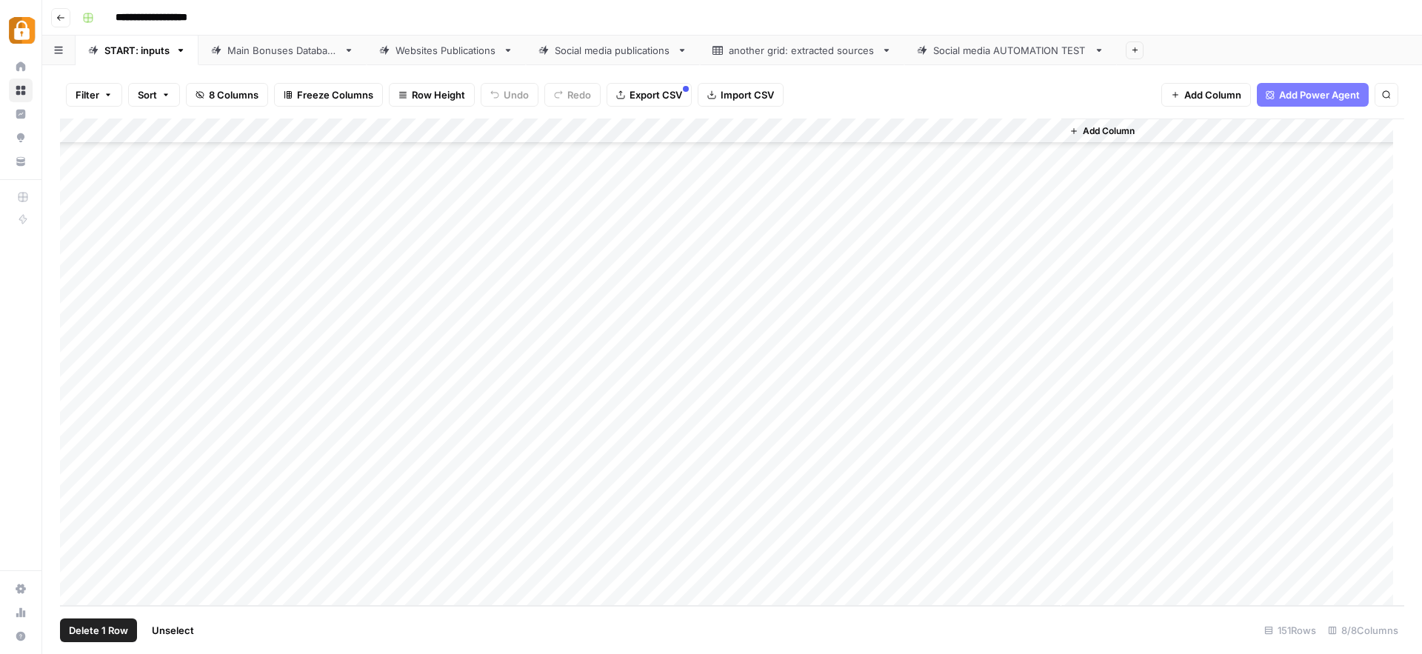
click at [94, 629] on span "Delete 1 Row" at bounding box center [98, 630] width 59 height 15
click at [664, 172] on span "Delete" at bounding box center [658, 171] width 32 height 15
click at [387, 315] on div "Add Column" at bounding box center [732, 361] width 1344 height 487
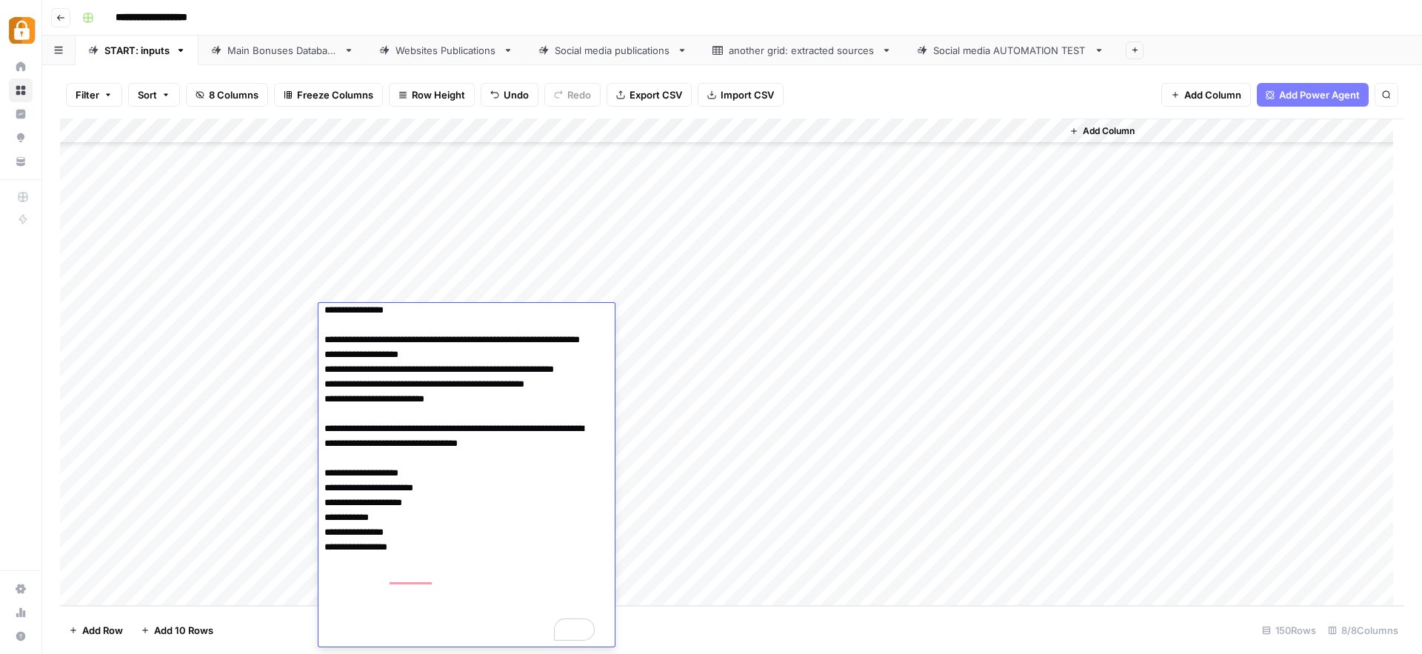
scroll to position [0, 0]
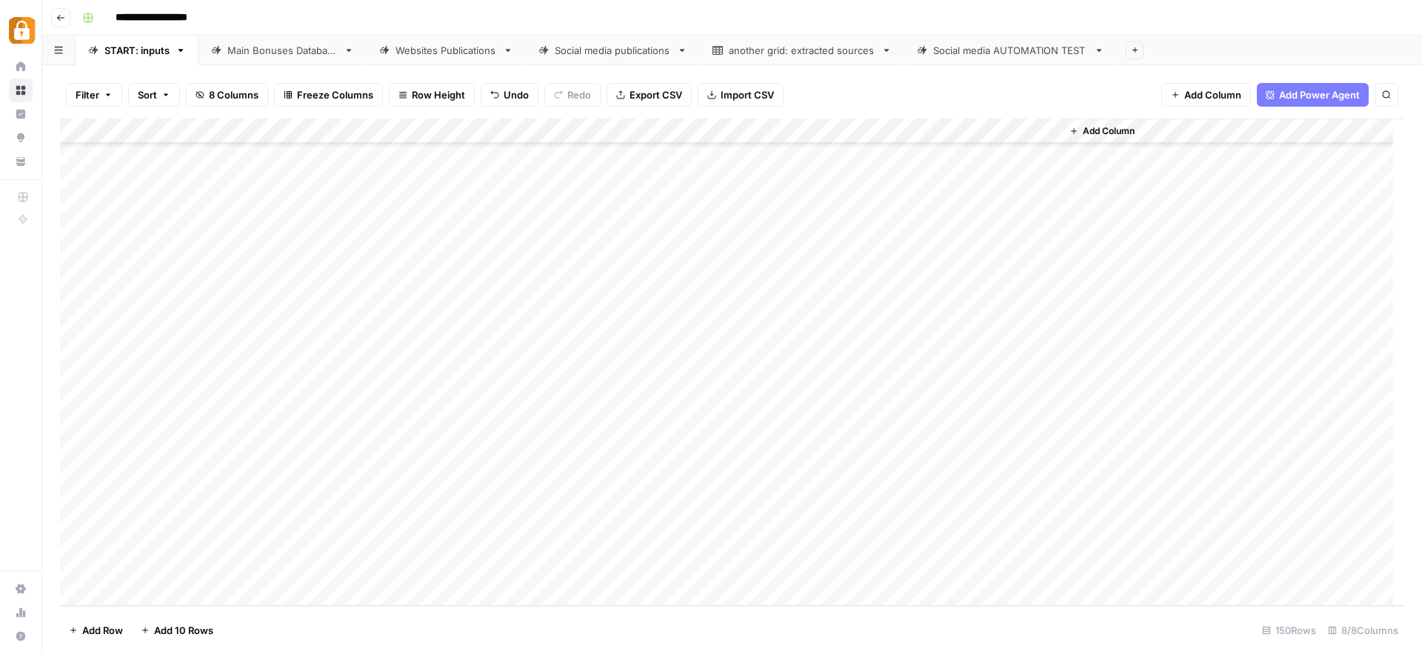
click at [735, 470] on div "Add Column" at bounding box center [732, 361] width 1344 height 487
click at [79, 315] on div "Add Column" at bounding box center [732, 361] width 1344 height 487
click at [375, 310] on div "Add Column" at bounding box center [732, 361] width 1344 height 487
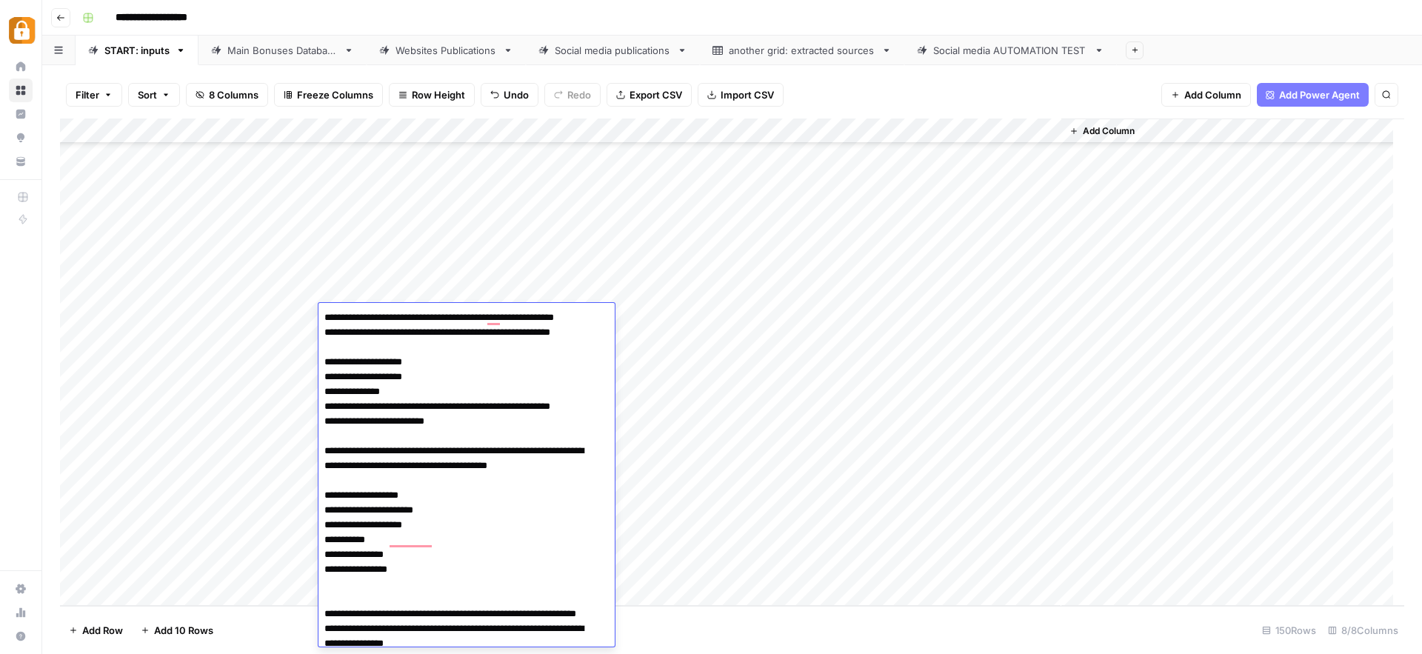
click at [78, 315] on div "Add Column" at bounding box center [732, 361] width 1344 height 487
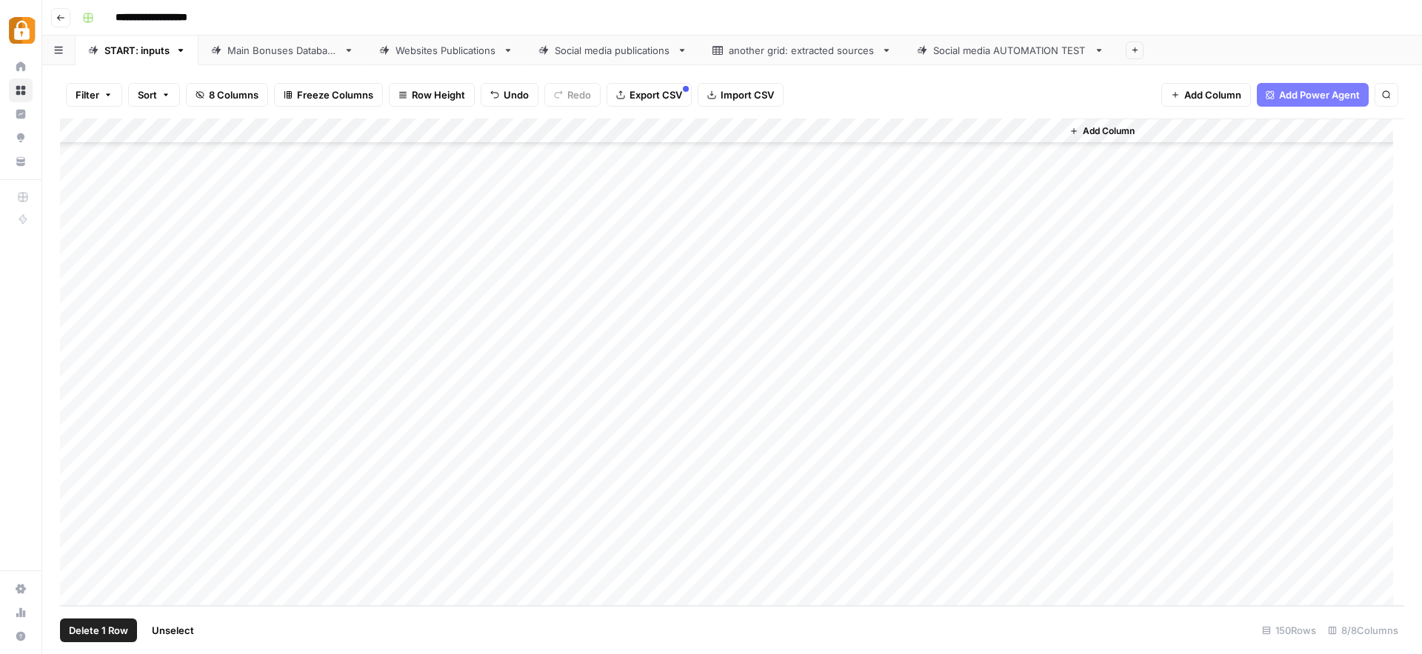
click at [978, 314] on div "Add Column" at bounding box center [732, 361] width 1344 height 487
click at [404, 342] on div "Add Column" at bounding box center [732, 361] width 1344 height 487
click at [352, 333] on textarea at bounding box center [436, 342] width 237 height 21
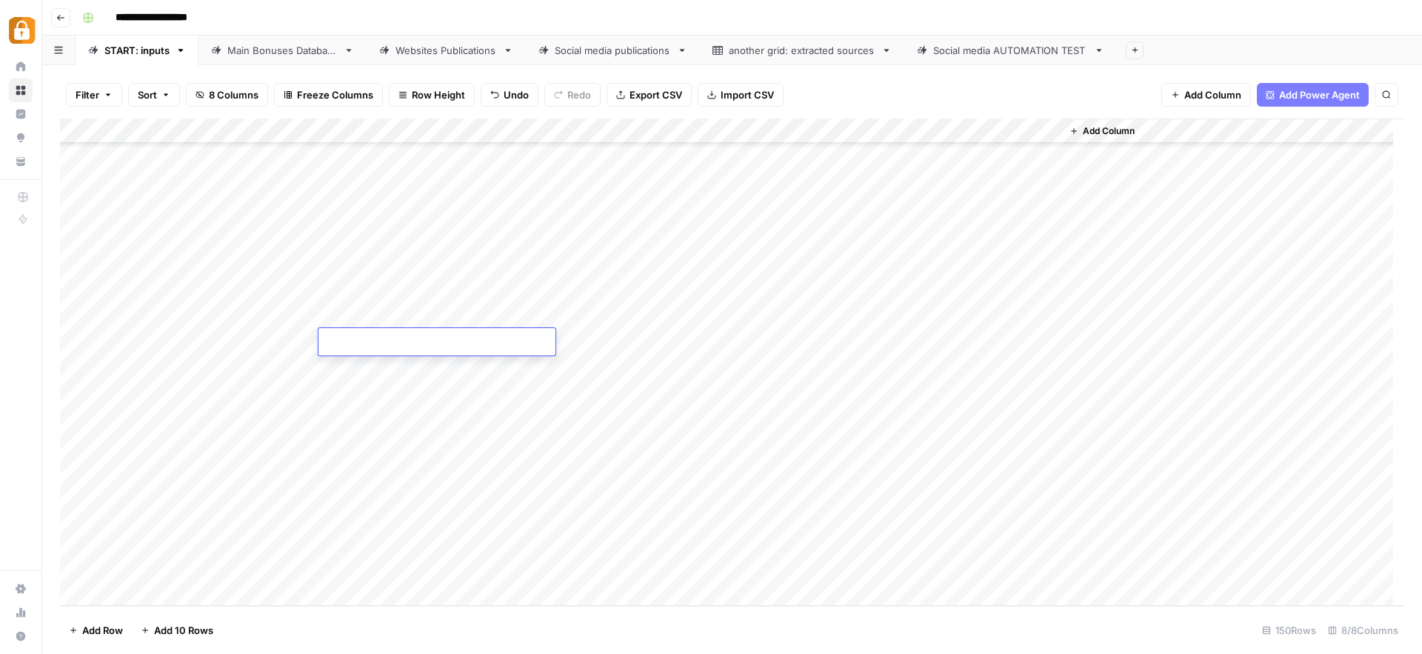
click at [352, 342] on textarea at bounding box center [436, 342] width 237 height 21
click at [354, 344] on textarea at bounding box center [436, 342] width 237 height 21
paste textarea "**********"
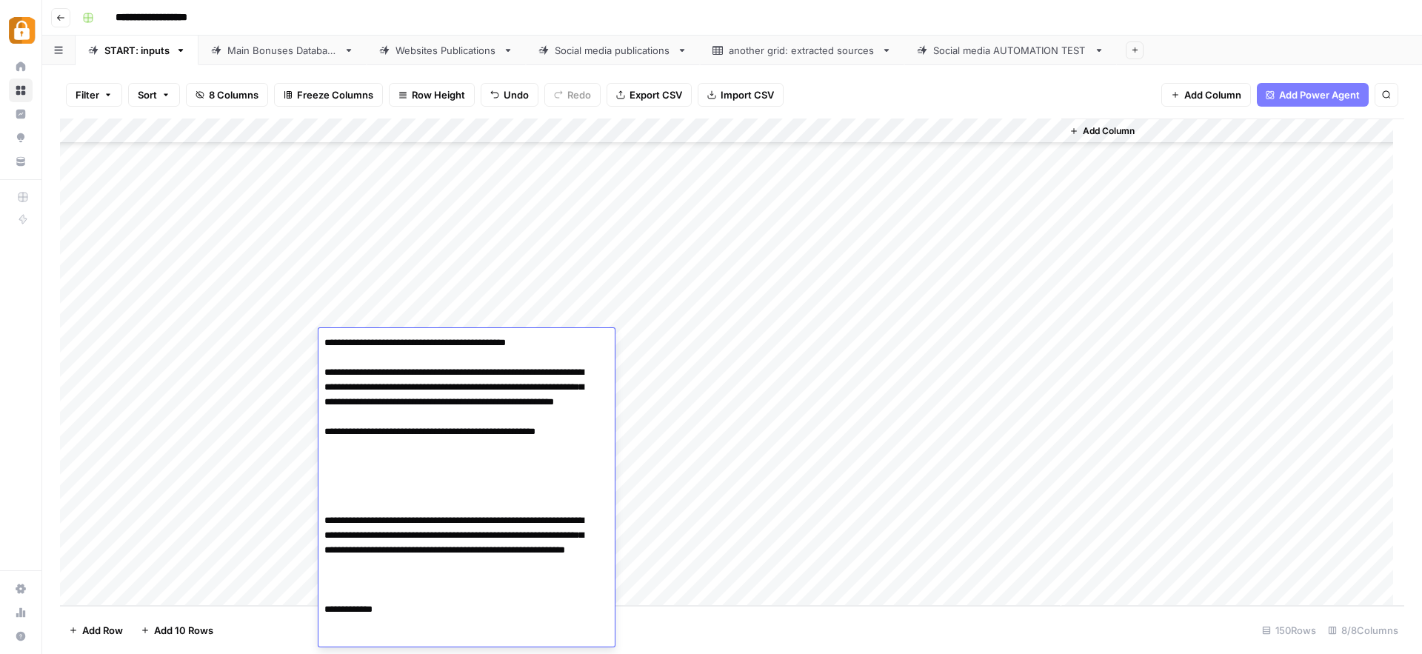
drag, startPoint x: 585, startPoint y: 344, endPoint x: 457, endPoint y: 341, distance: 128.2
type textarea "**********"
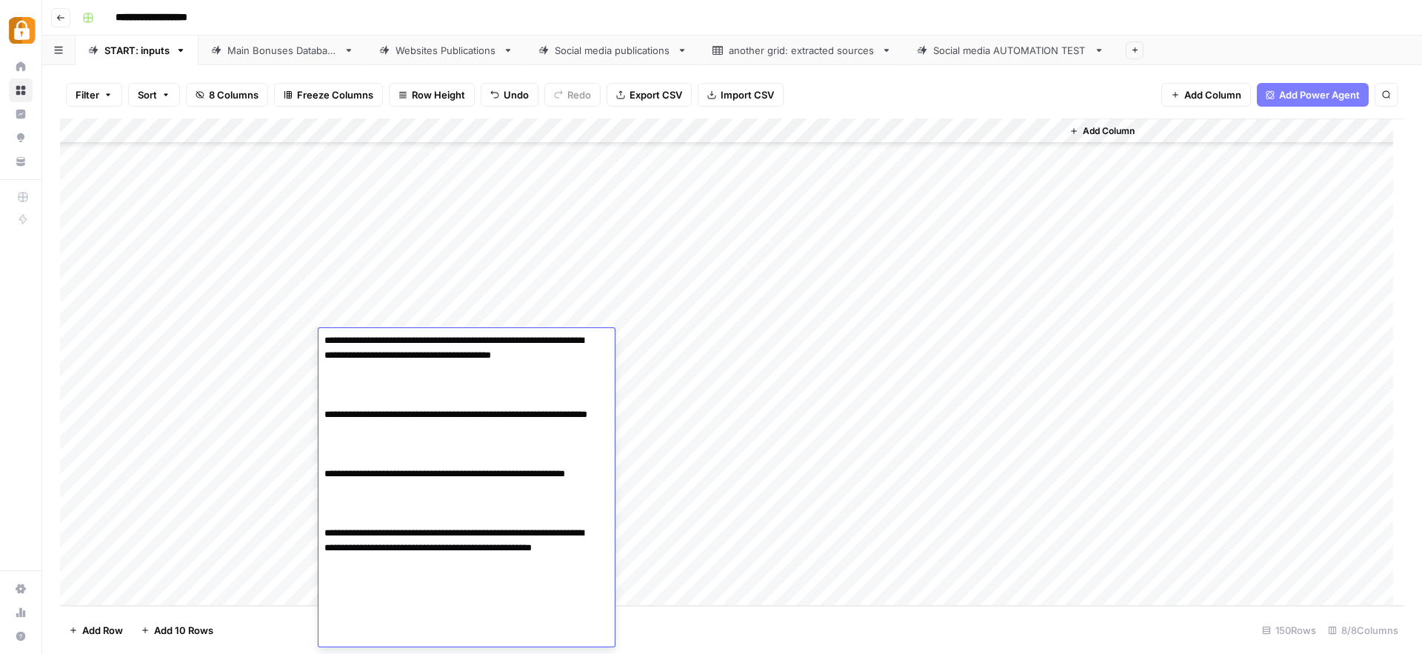
scroll to position [3291, 0]
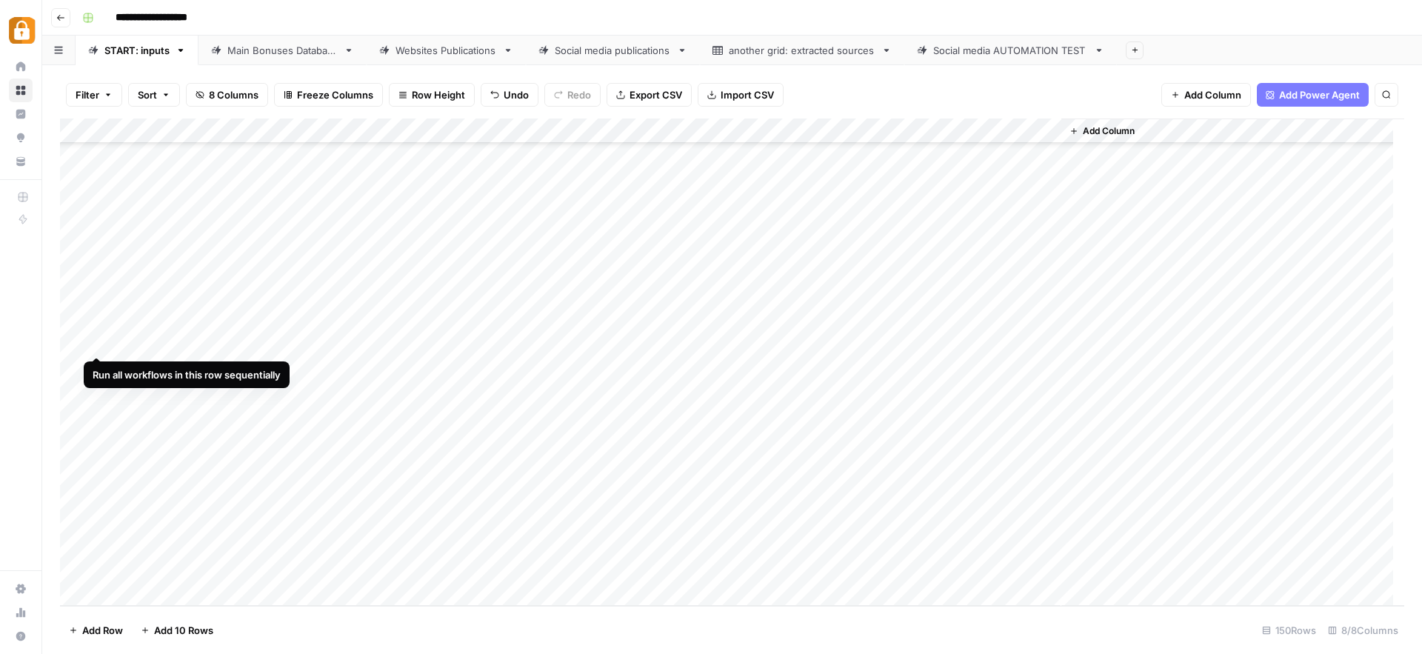
click at [76, 339] on div "Add Column" at bounding box center [732, 361] width 1344 height 487
click at [671, 345] on div "Add Column" at bounding box center [732, 361] width 1344 height 487
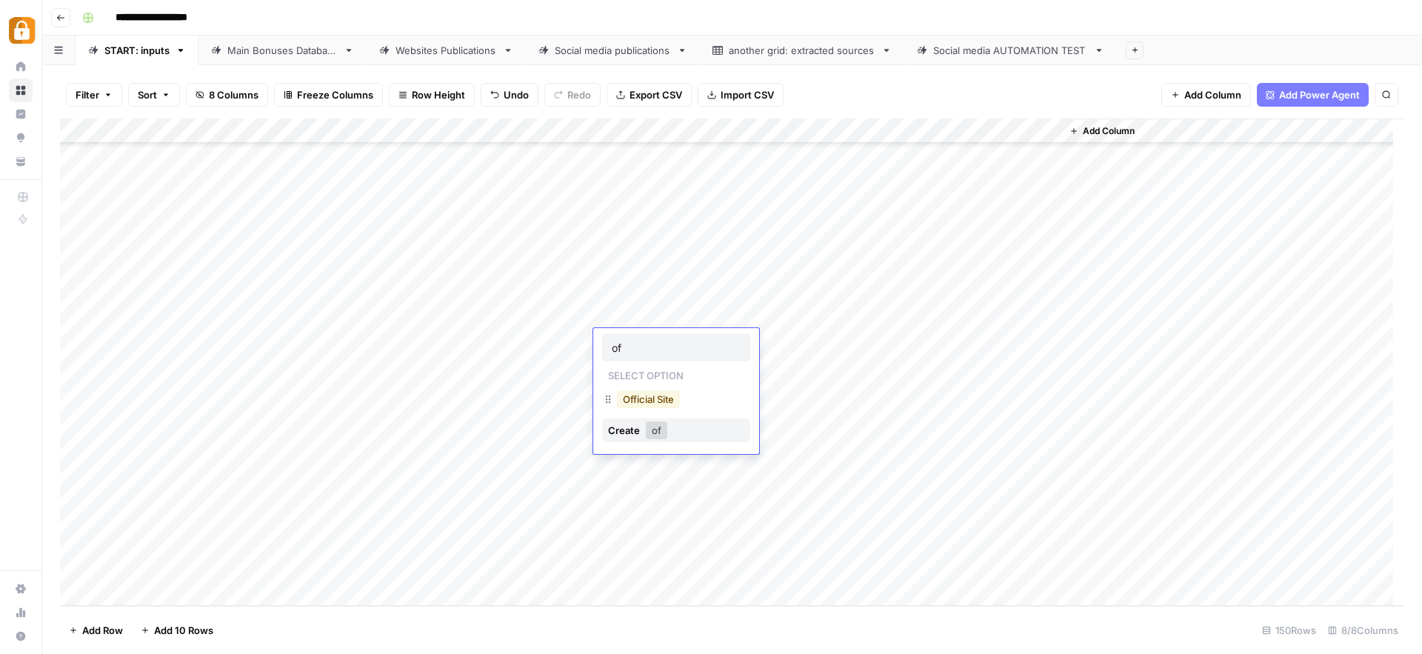
type input "of"
click at [666, 400] on button "Official Site" at bounding box center [648, 399] width 63 height 18
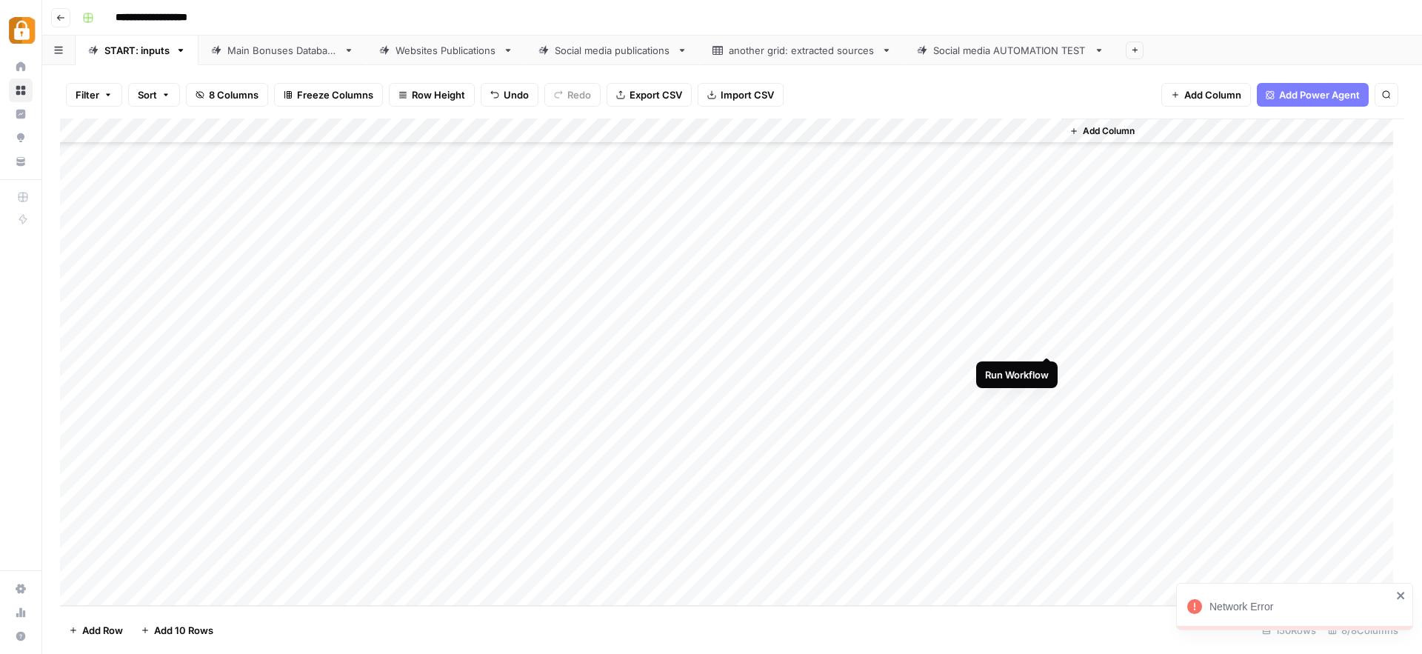
click at [1047, 341] on div "Add Column" at bounding box center [732, 361] width 1344 height 487
click at [280, 49] on div "Main Bonuses Database" at bounding box center [282, 50] width 110 height 15
click at [797, 455] on div "Add Column" at bounding box center [732, 361] width 1344 height 487
click at [735, 532] on div "Add Column" at bounding box center [732, 361] width 1344 height 487
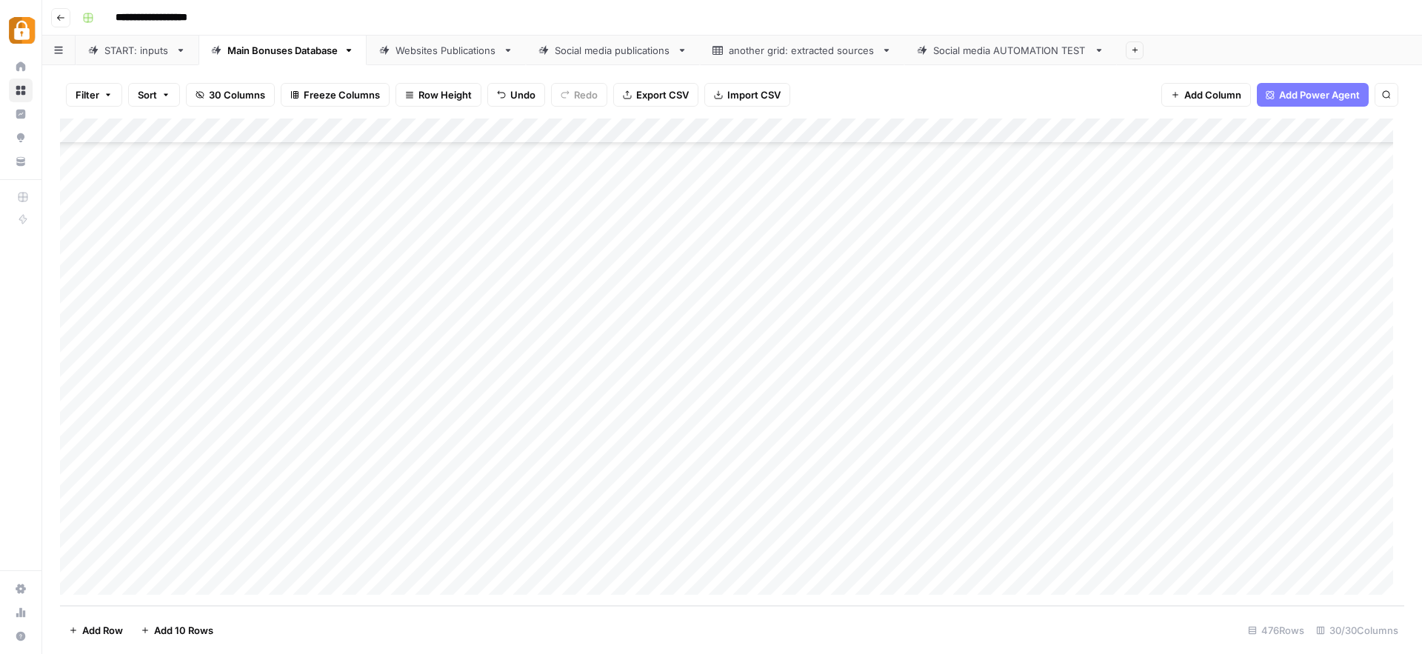
click at [751, 555] on div "Add Column" at bounding box center [732, 361] width 1344 height 487
click at [809, 531] on div "Add Column" at bounding box center [732, 361] width 1344 height 487
drag, startPoint x: 844, startPoint y: 542, endPoint x: 844, endPoint y: 558, distance: 15.6
click at [844, 558] on div "Add Column" at bounding box center [732, 361] width 1344 height 487
click at [909, 561] on div "Add Column" at bounding box center [732, 361] width 1344 height 487
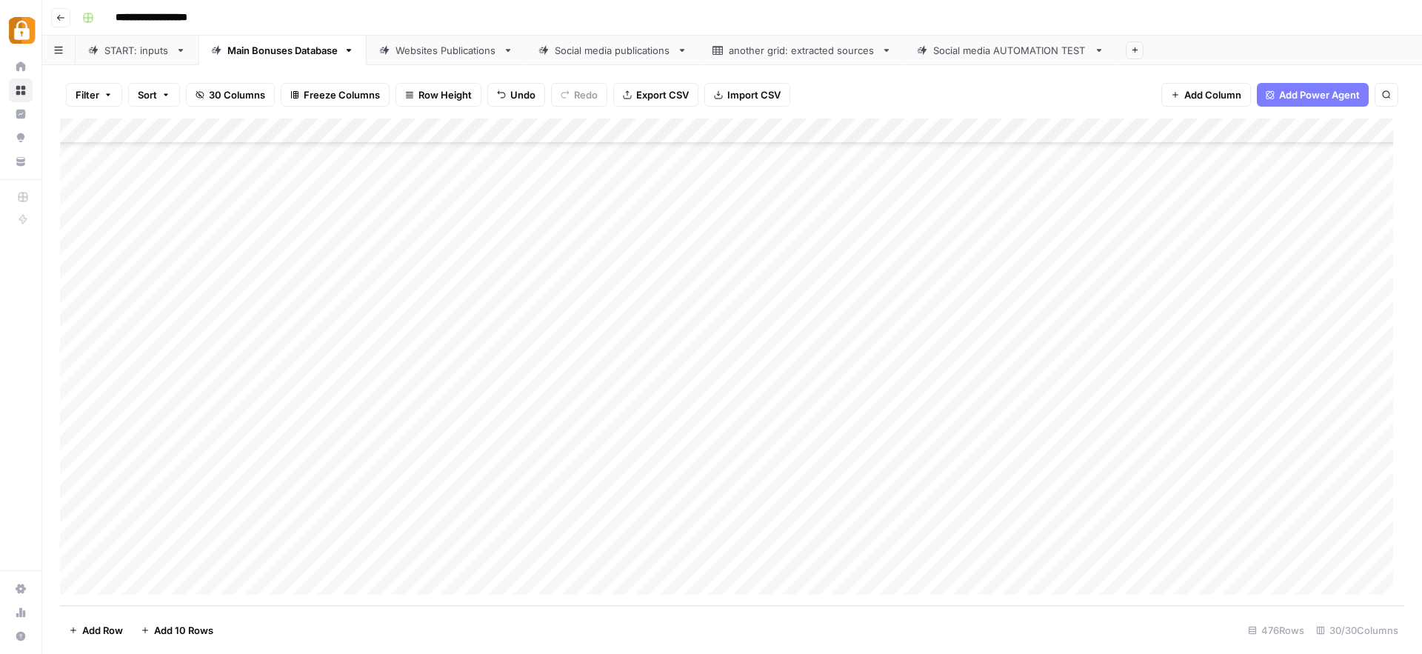
click at [1089, 529] on div "Add Column" at bounding box center [732, 361] width 1344 height 487
click at [1091, 553] on div "Add Column" at bounding box center [732, 361] width 1344 height 487
click at [141, 58] on link "START: inputs" at bounding box center [137, 51] width 123 height 30
click at [315, 56] on div "Main Bonuses Database" at bounding box center [282, 50] width 110 height 15
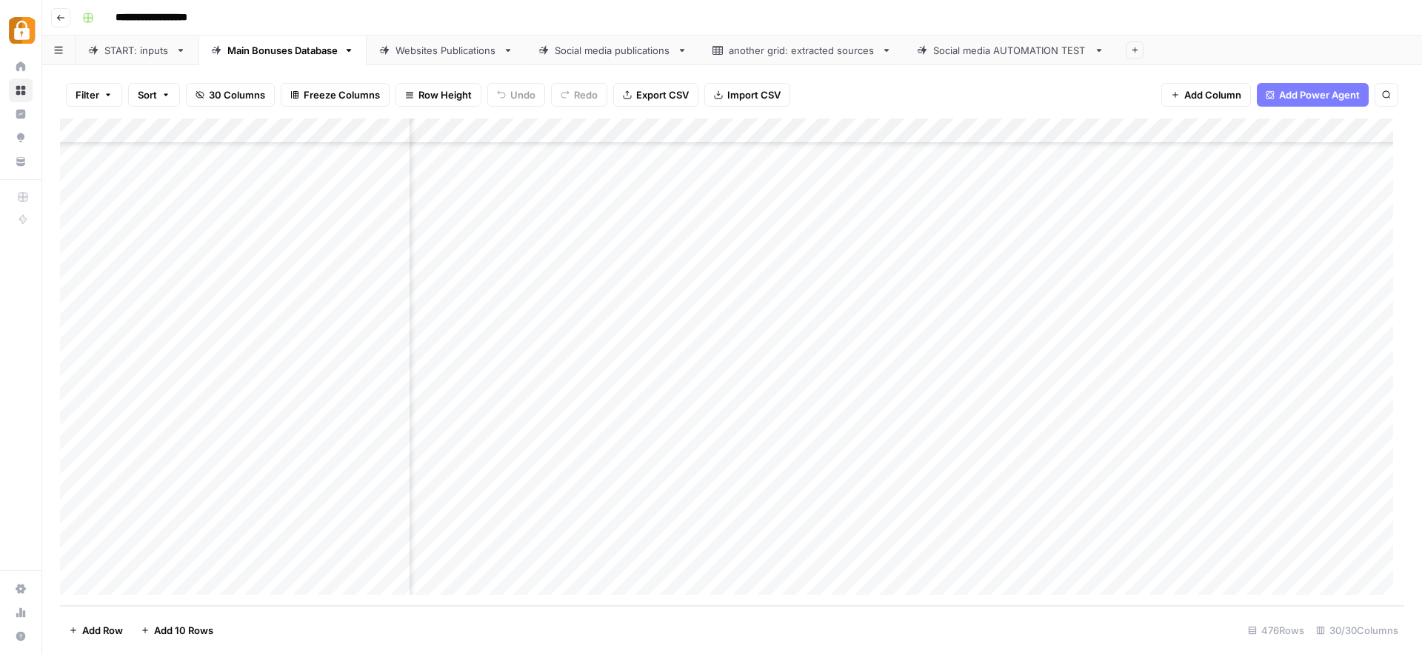
scroll to position [11557, 0]
click at [434, 48] on div "Websites Publications" at bounding box center [445, 50] width 101 height 15
click at [976, 532] on div "Add Column" at bounding box center [732, 361] width 1344 height 487
click at [975, 553] on div "Add Column" at bounding box center [732, 361] width 1344 height 487
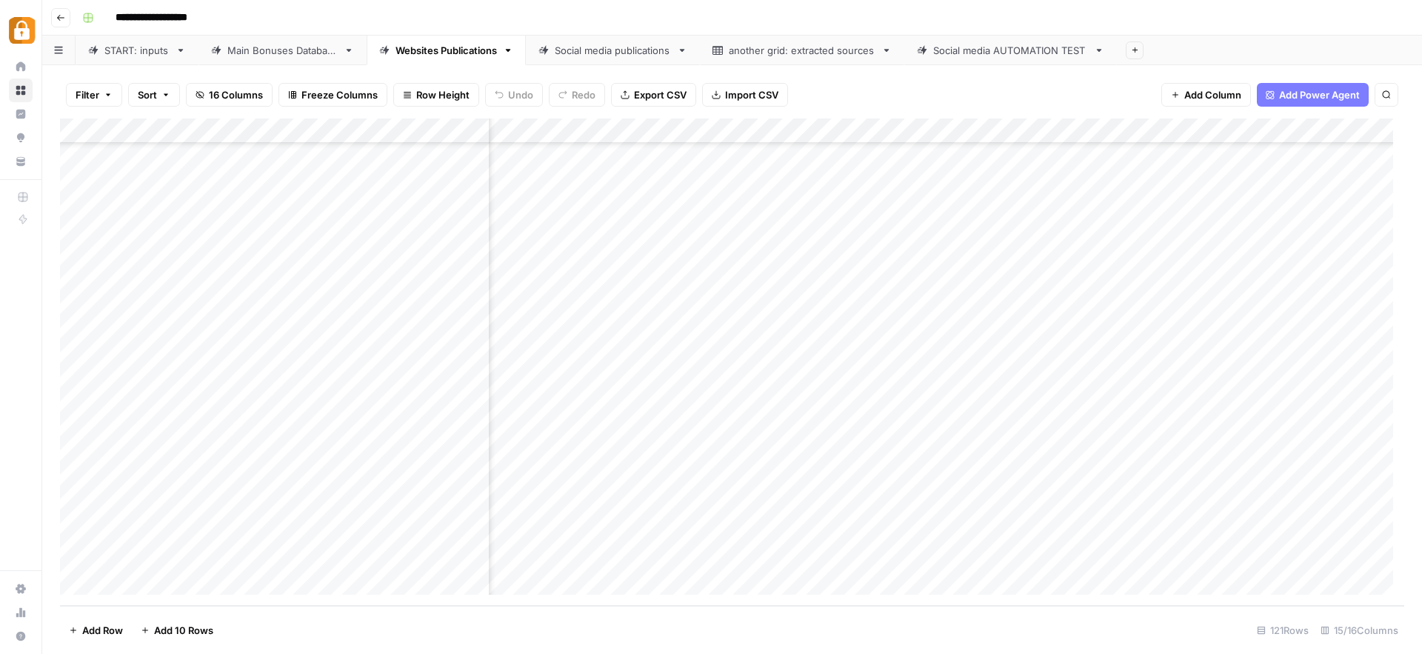
scroll to position [2619, 818]
click at [871, 529] on div "Add Column" at bounding box center [732, 361] width 1344 height 487
click at [873, 554] on div "Add Column" at bounding box center [732, 361] width 1344 height 487
click at [279, 47] on div "Main Bonuses Database" at bounding box center [282, 50] width 110 height 15
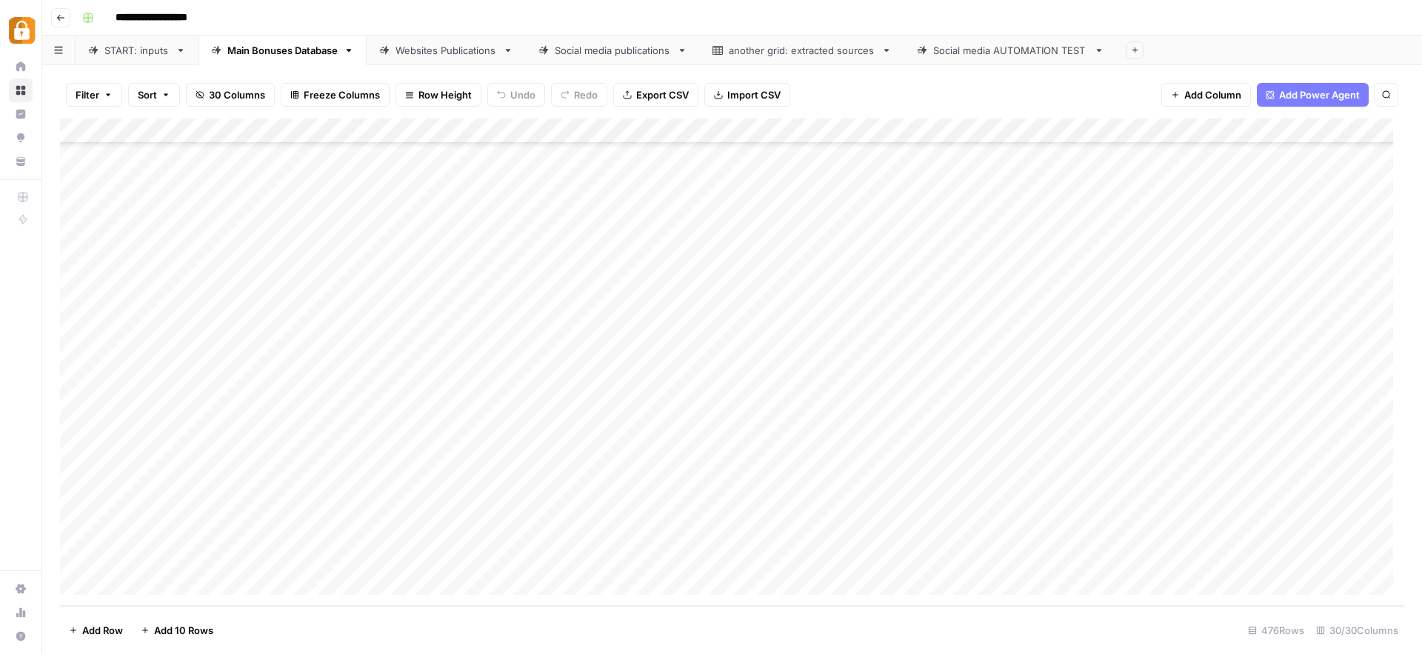
click at [132, 47] on div "START: inputs" at bounding box center [136, 50] width 65 height 15
click at [265, 415] on div "Add Column" at bounding box center [732, 361] width 1344 height 487
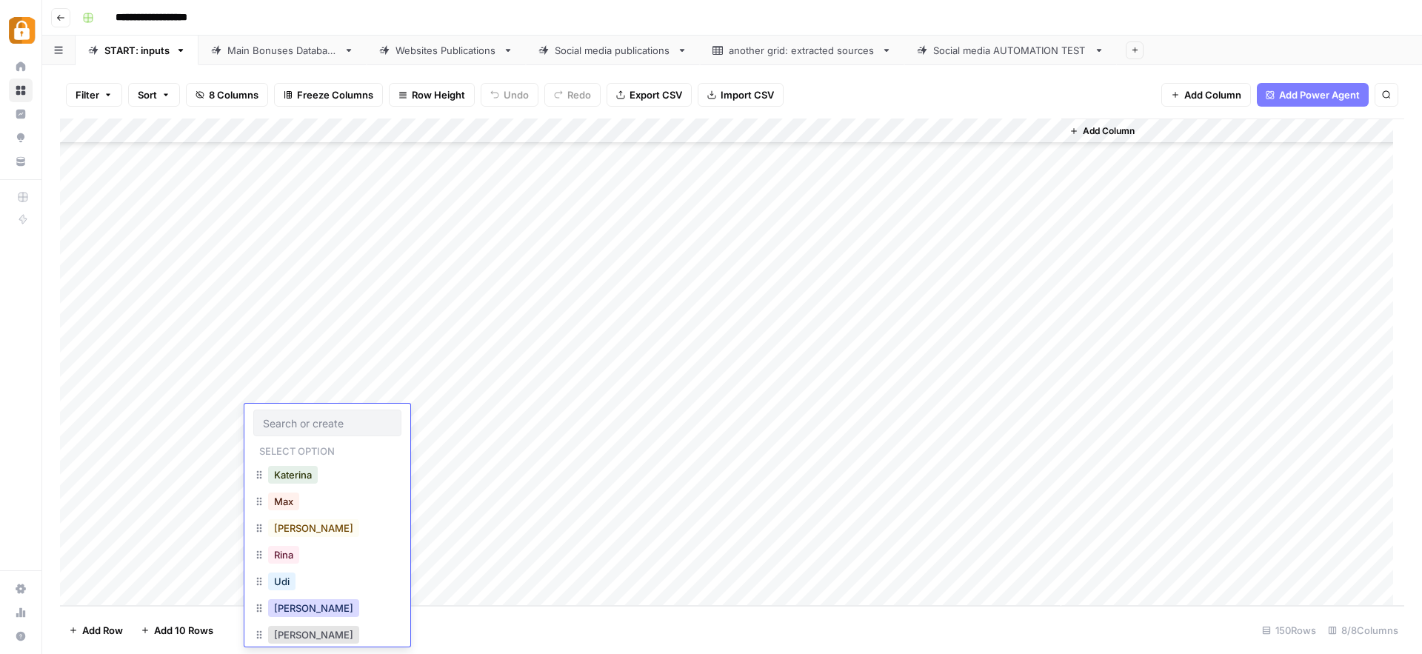
click at [289, 602] on button "[PERSON_NAME]" at bounding box center [313, 608] width 91 height 18
click at [401, 421] on div "Add Column" at bounding box center [732, 361] width 1344 height 487
click at [407, 422] on div "Add Column" at bounding box center [732, 361] width 1344 height 487
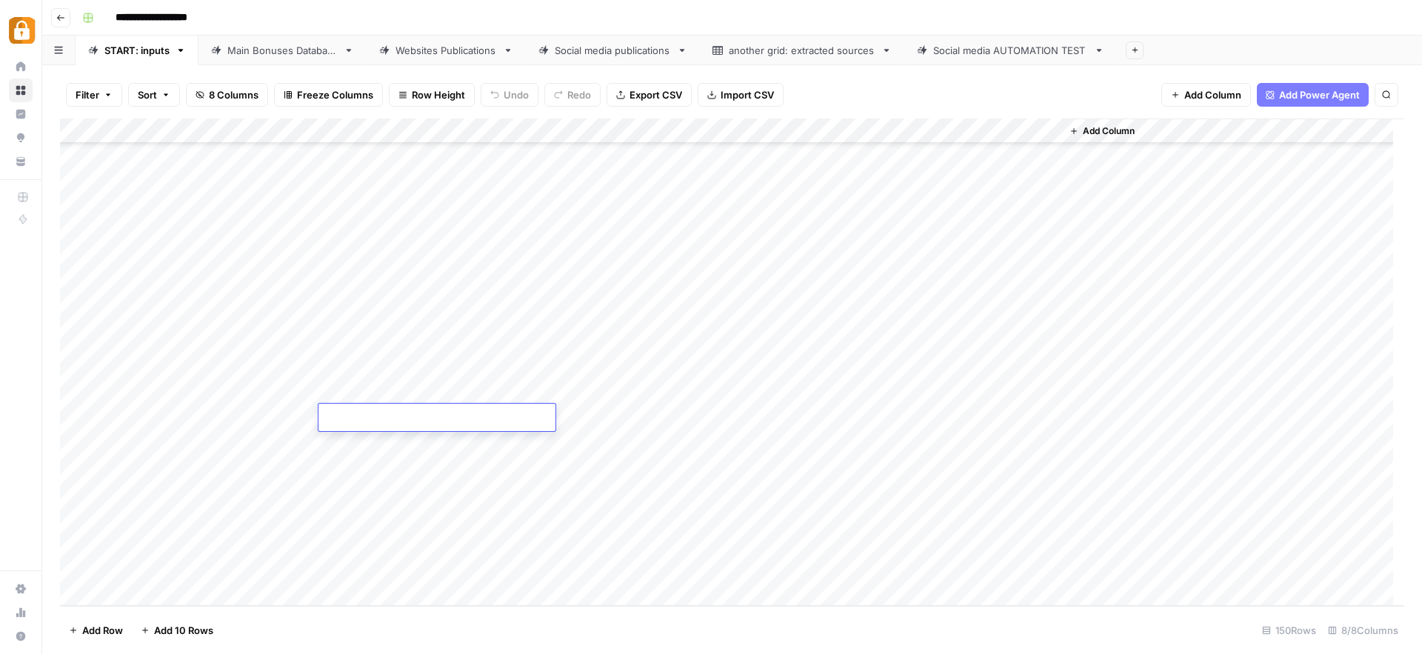
click at [405, 498] on div "Add Column" at bounding box center [732, 361] width 1344 height 487
click at [378, 421] on div "Add Column" at bounding box center [732, 361] width 1344 height 487
click at [377, 421] on div "Add Column" at bounding box center [732, 361] width 1344 height 487
paste textarea "**********"
drag, startPoint x: 353, startPoint y: 416, endPoint x: 321, endPoint y: 418, distance: 31.9
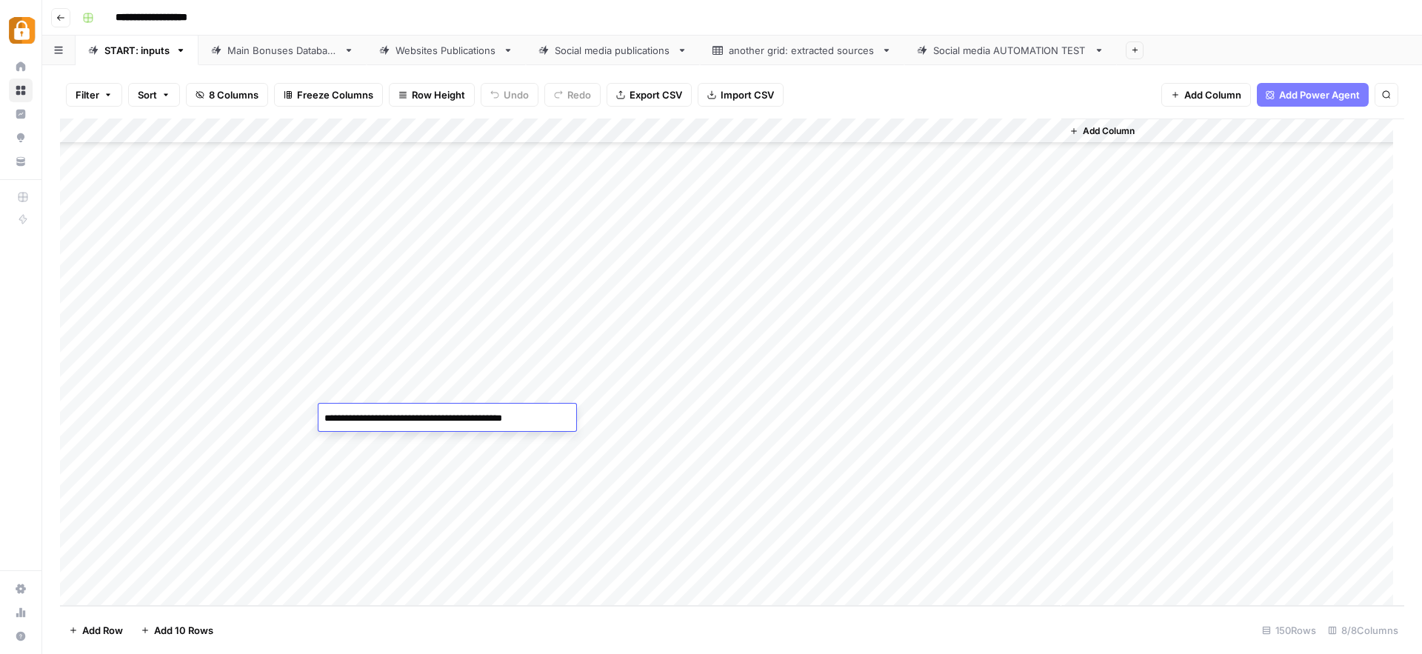
click at [321, 418] on textarea "**********" at bounding box center [444, 418] width 252 height 21
click at [537, 413] on textarea "**********" at bounding box center [436, 418] width 237 height 21
paste textarea "**********"
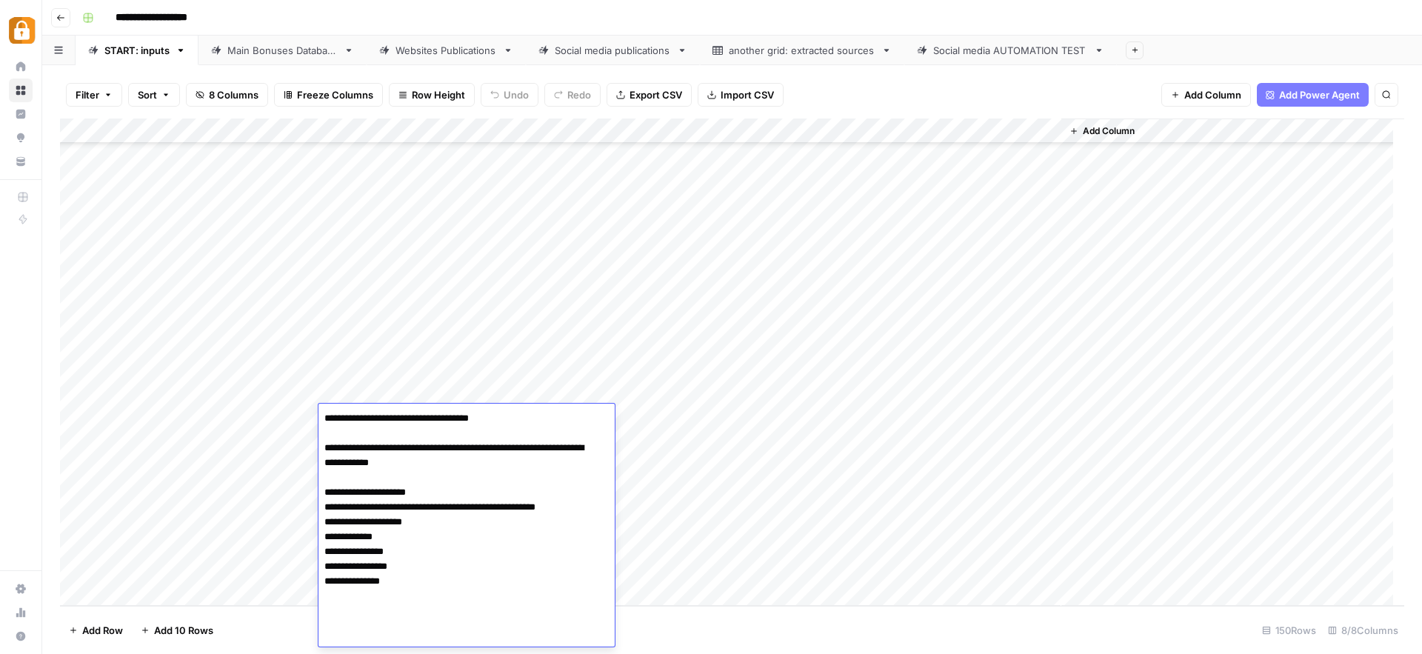
scroll to position [237, 0]
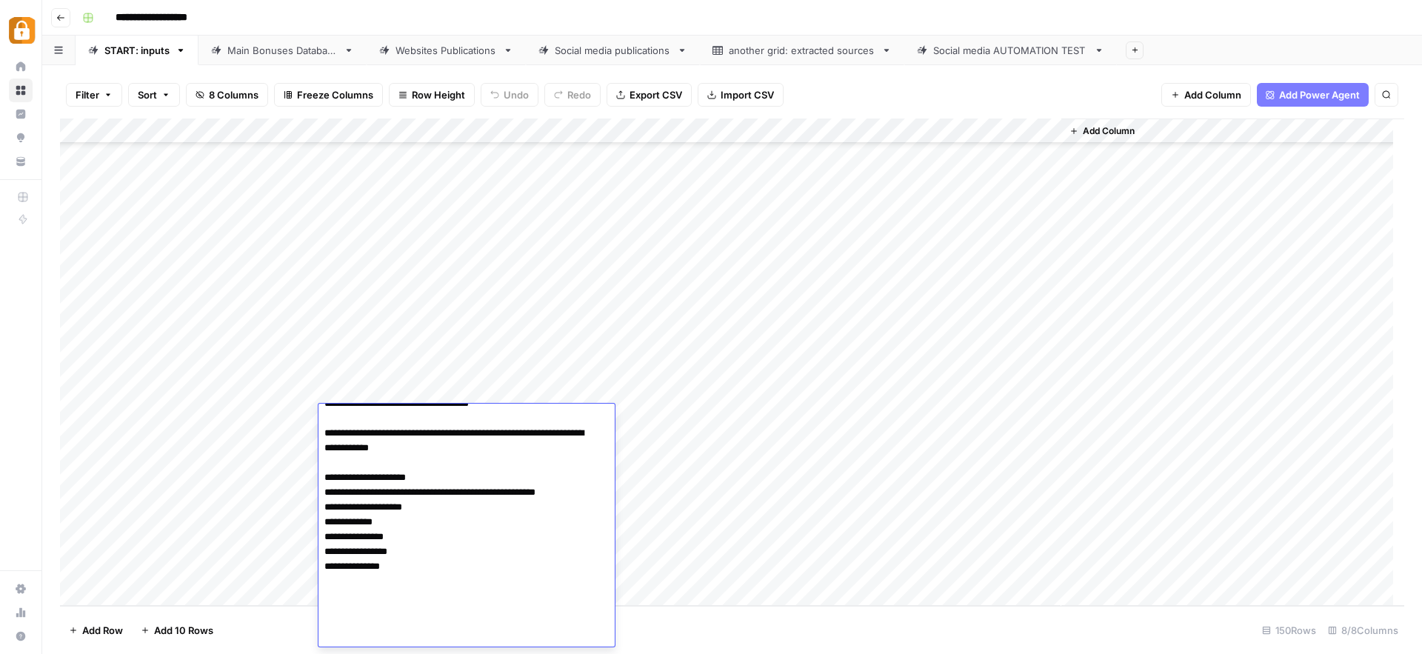
paste textarea "**********"
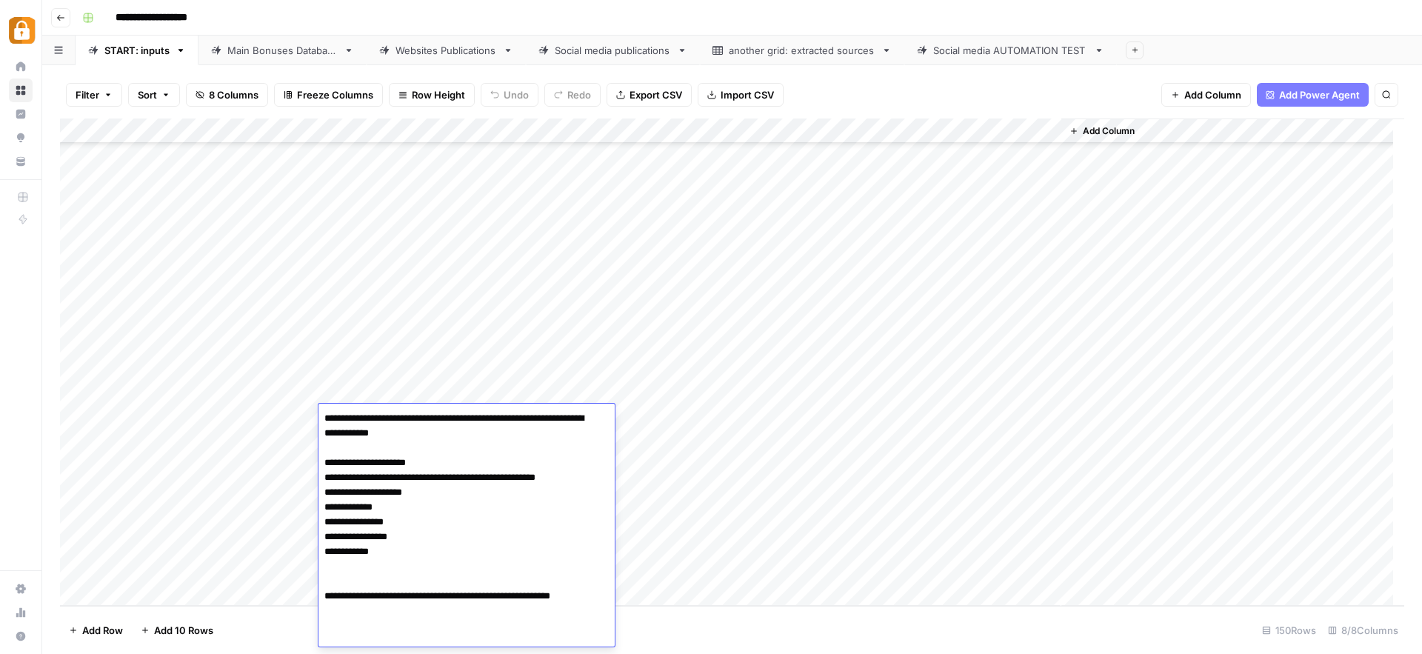
scroll to position [267, 0]
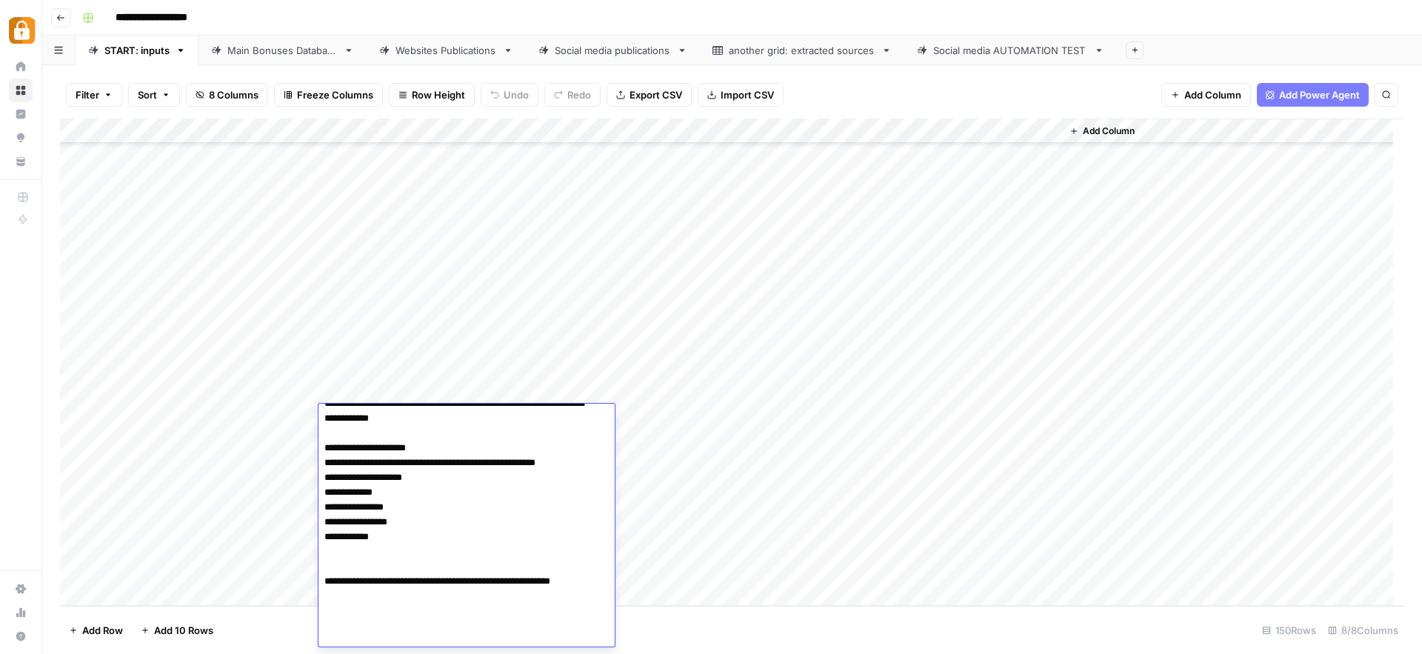
paste textarea "**********"
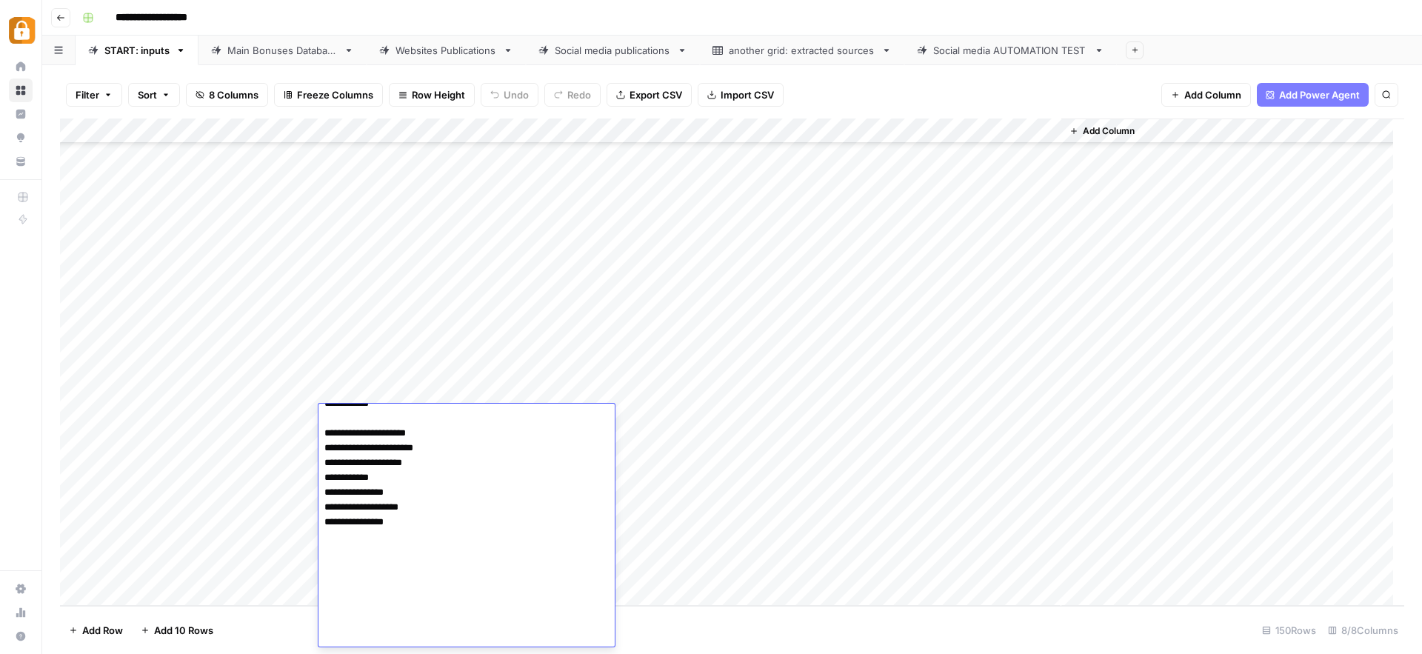
paste textarea "**********"
type textarea "**********"
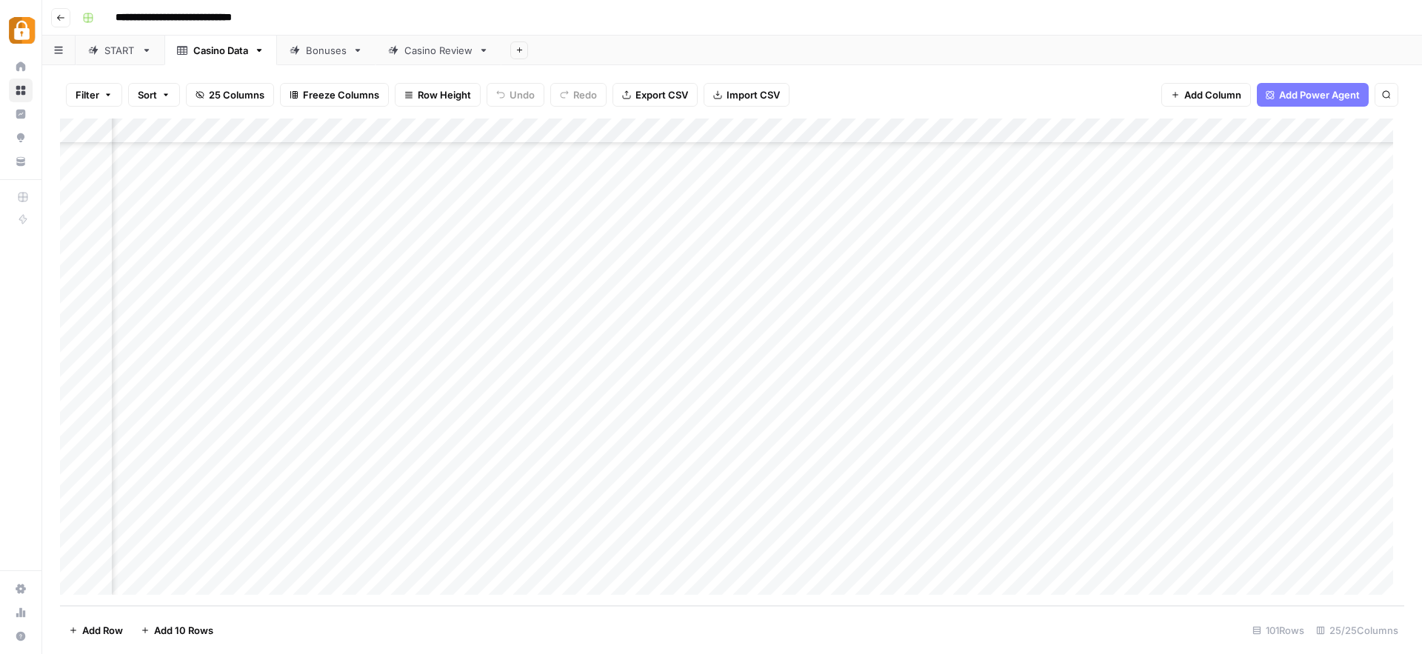
scroll to position [2116, 0]
click at [110, 56] on div "START" at bounding box center [119, 50] width 31 height 15
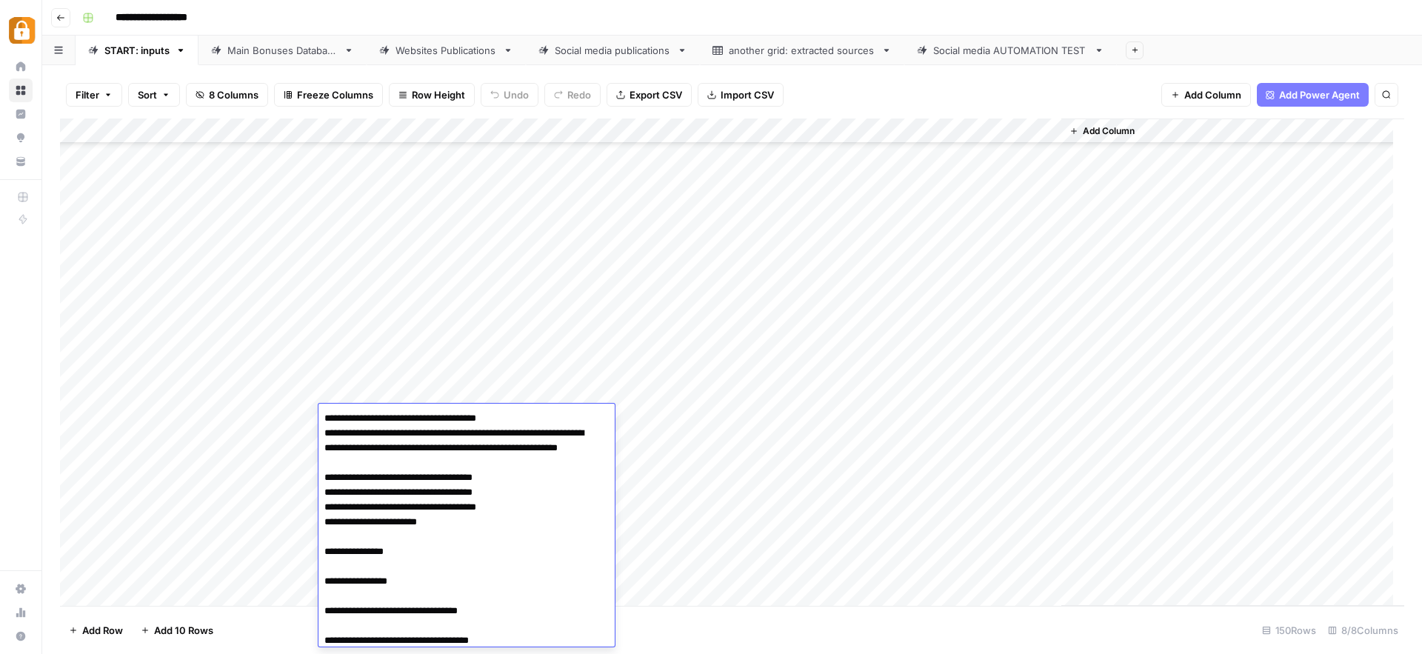
scroll to position [800, 0]
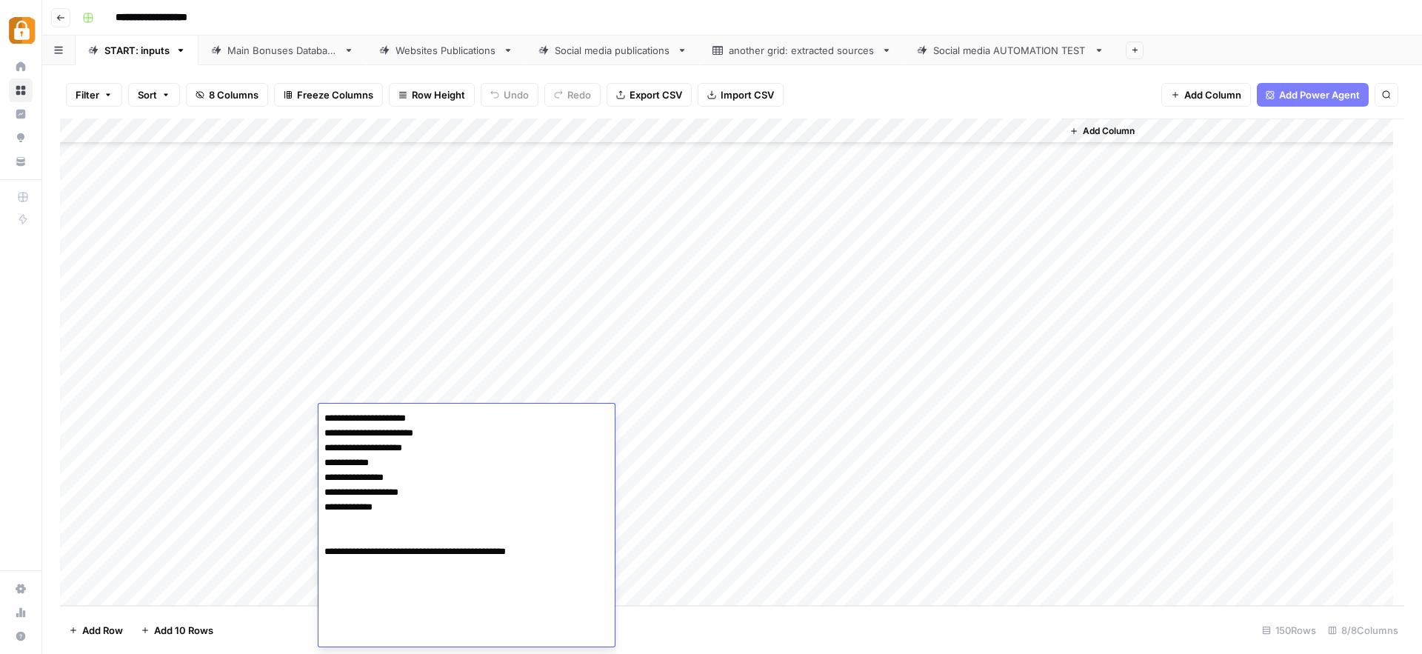
paste textarea "**********"
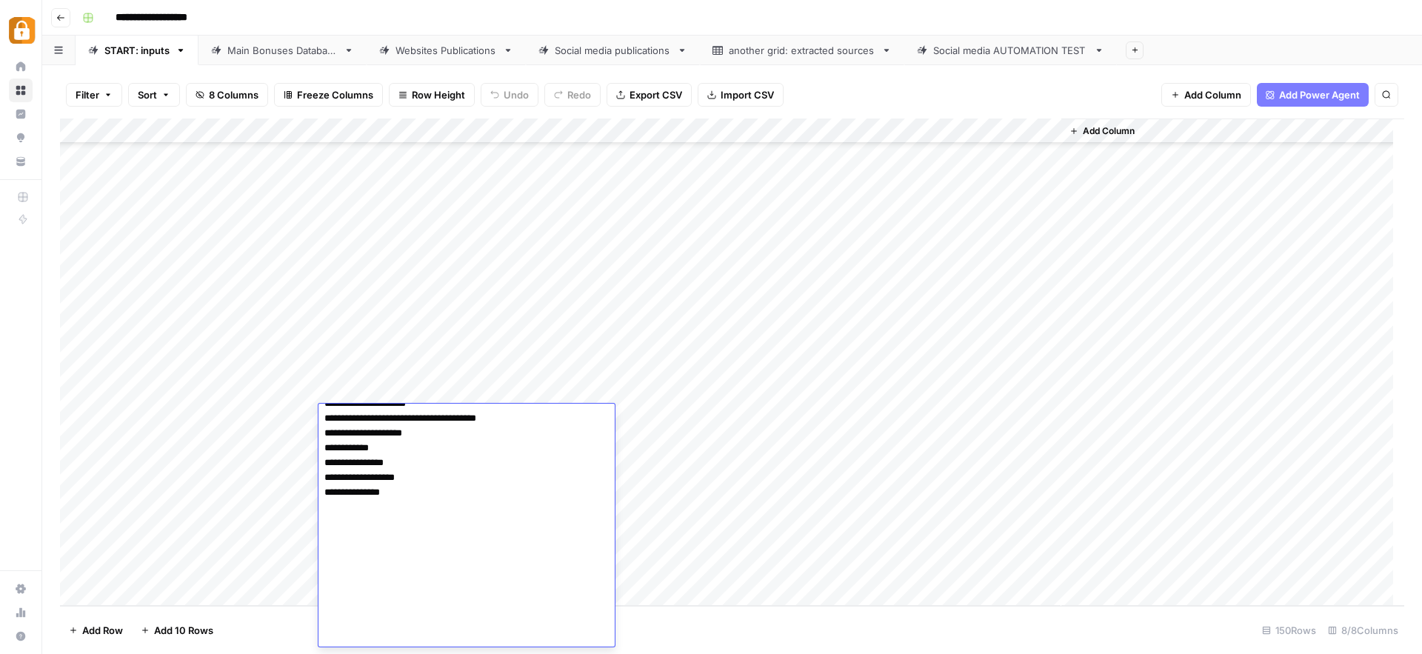
paste textarea "**********"
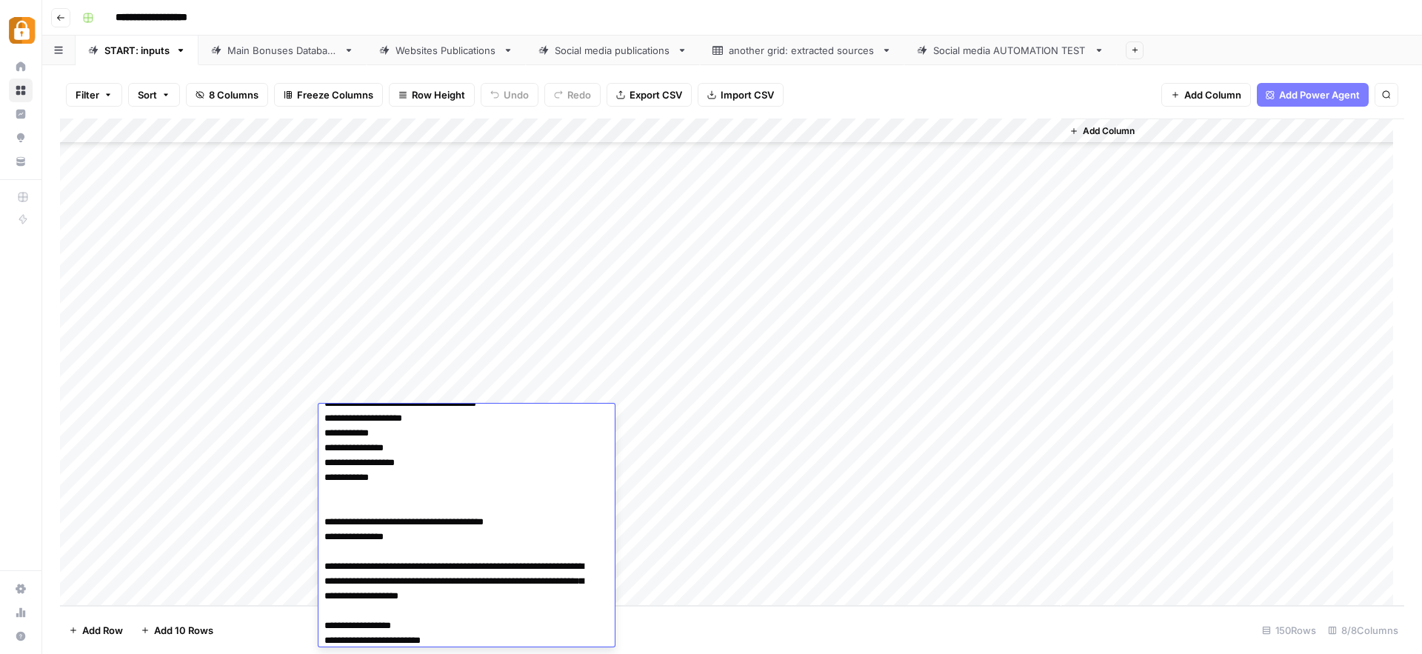
scroll to position [1540, 0]
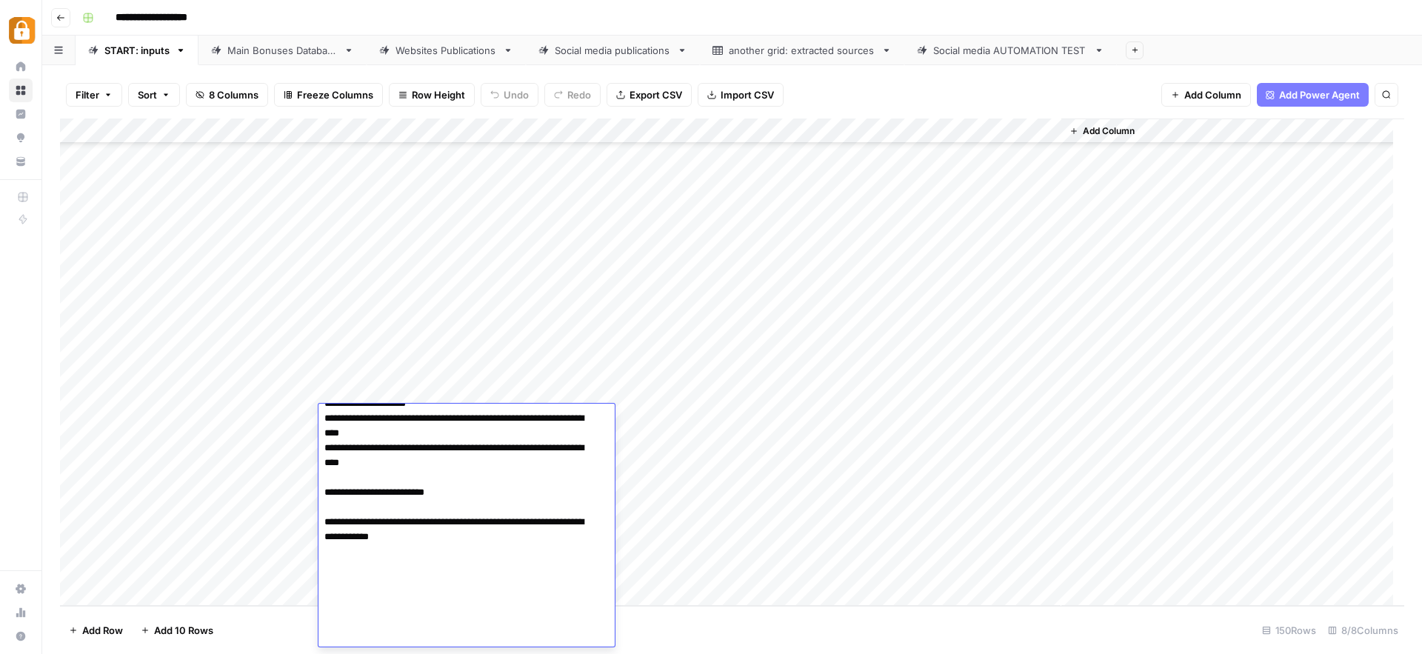
type textarea "**********"
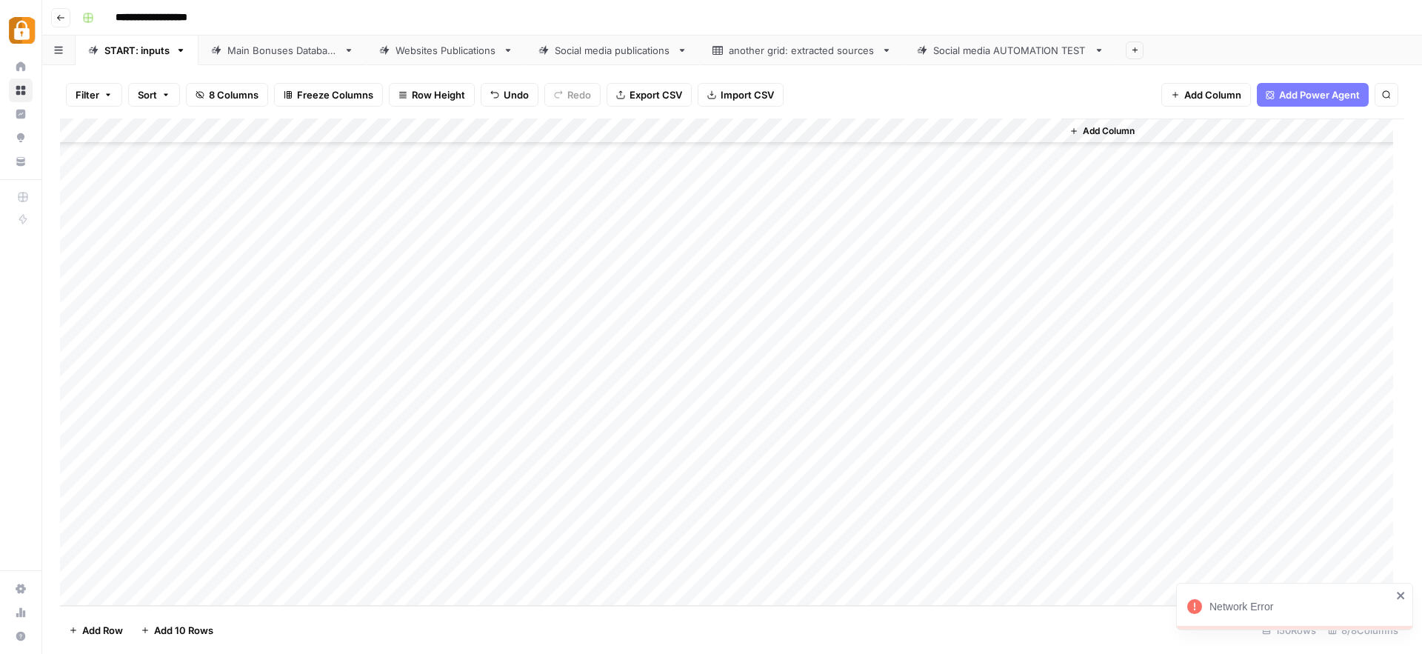
click at [730, 489] on div "Add Column" at bounding box center [732, 361] width 1344 height 487
click at [633, 412] on div "Add Column" at bounding box center [732, 361] width 1344 height 487
type input "wp"
click at [624, 470] on button "WP" at bounding box center [630, 475] width 27 height 18
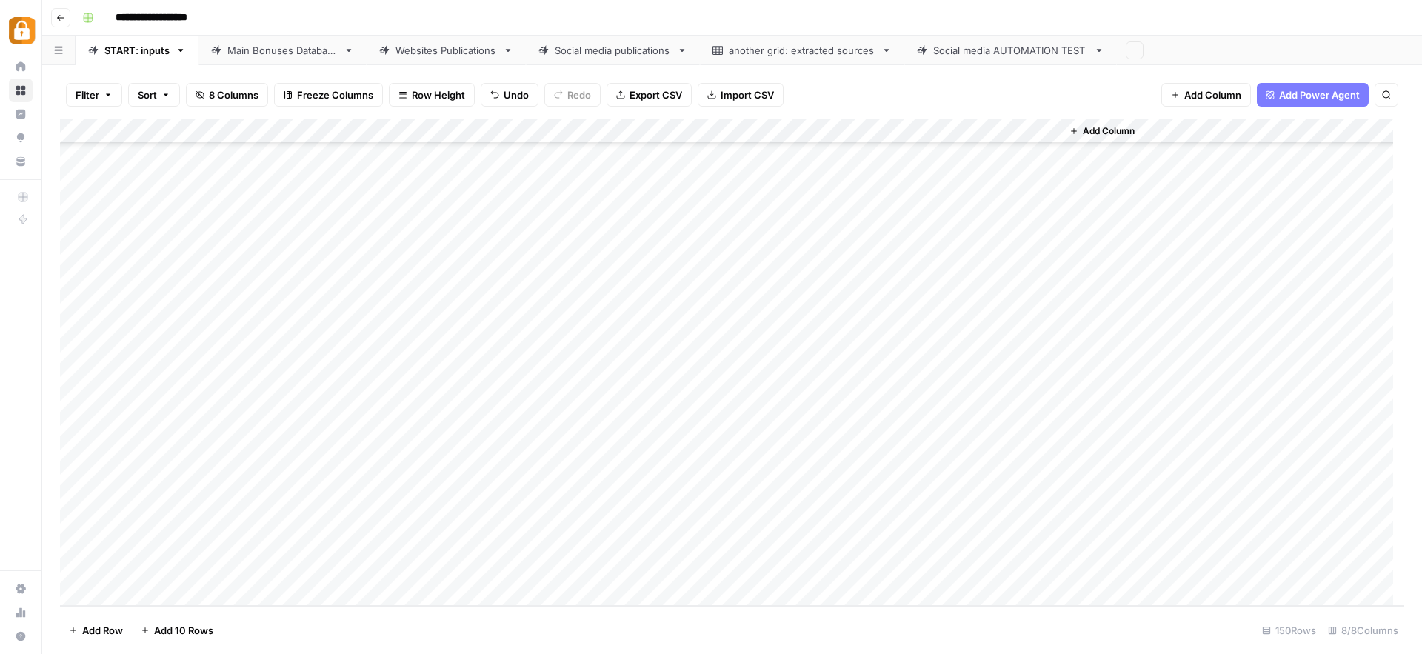
click at [1334, 466] on div "Add Column" at bounding box center [1232, 361] width 343 height 487
click at [1402, 595] on icon "close" at bounding box center [1400, 595] width 7 height 7
click at [1150, 506] on div "Add Column" at bounding box center [1232, 361] width 343 height 487
click at [977, 411] on div "Add Column" at bounding box center [732, 361] width 1344 height 487
click at [1048, 338] on div "Add Column" at bounding box center [732, 361] width 1344 height 487
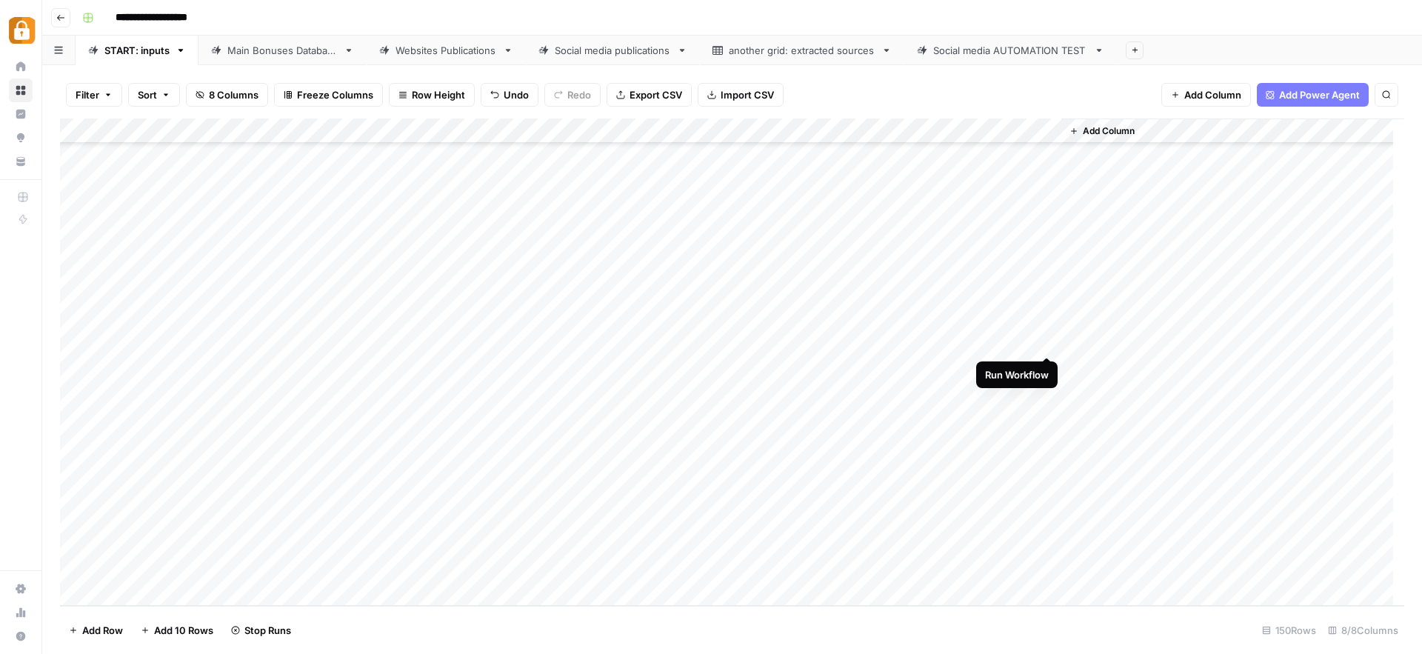
click at [1043, 339] on div "Add Column" at bounding box center [732, 361] width 1344 height 487
click at [277, 50] on div "Main Bonuses Database" at bounding box center [282, 50] width 110 height 15
click at [505, 463] on div "Add Column" at bounding box center [732, 361] width 1344 height 487
click at [506, 463] on div "Add Column" at bounding box center [732, 361] width 1344 height 487
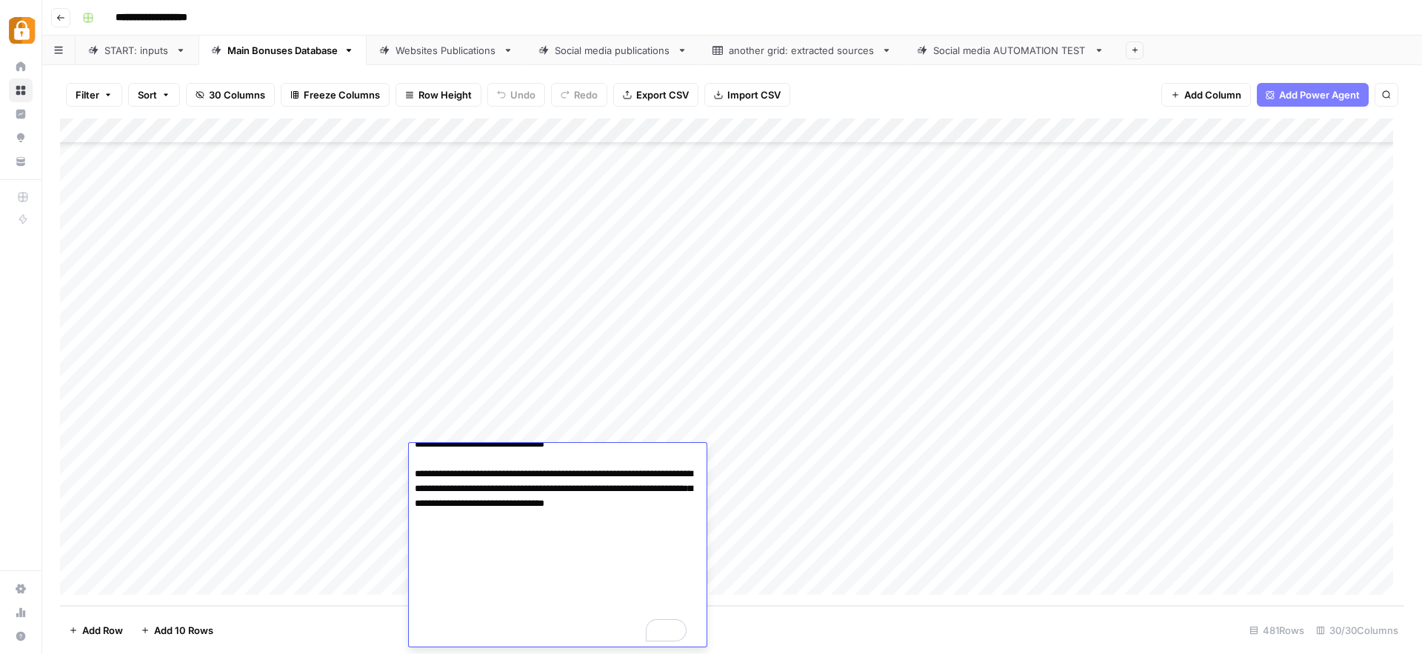
scroll to position [843, 0]
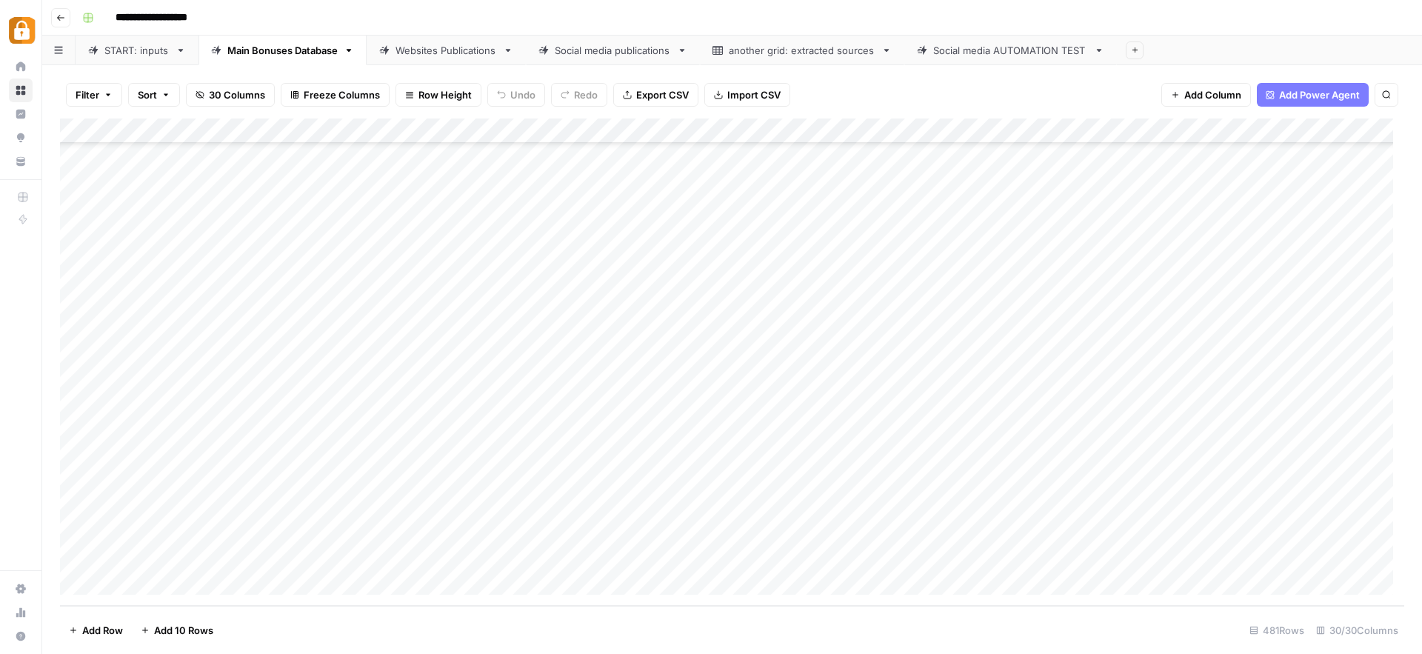
click at [801, 455] on div "Add Column" at bounding box center [732, 361] width 1344 height 487
click at [816, 431] on div "Add Column" at bounding box center [732, 361] width 1344 height 487
drag, startPoint x: 846, startPoint y: 443, endPoint x: 839, endPoint y: 552, distance: 109.8
click at [839, 552] on div "Add Column" at bounding box center [732, 361] width 1344 height 487
click at [923, 458] on div "Add Column" at bounding box center [732, 361] width 1344 height 487
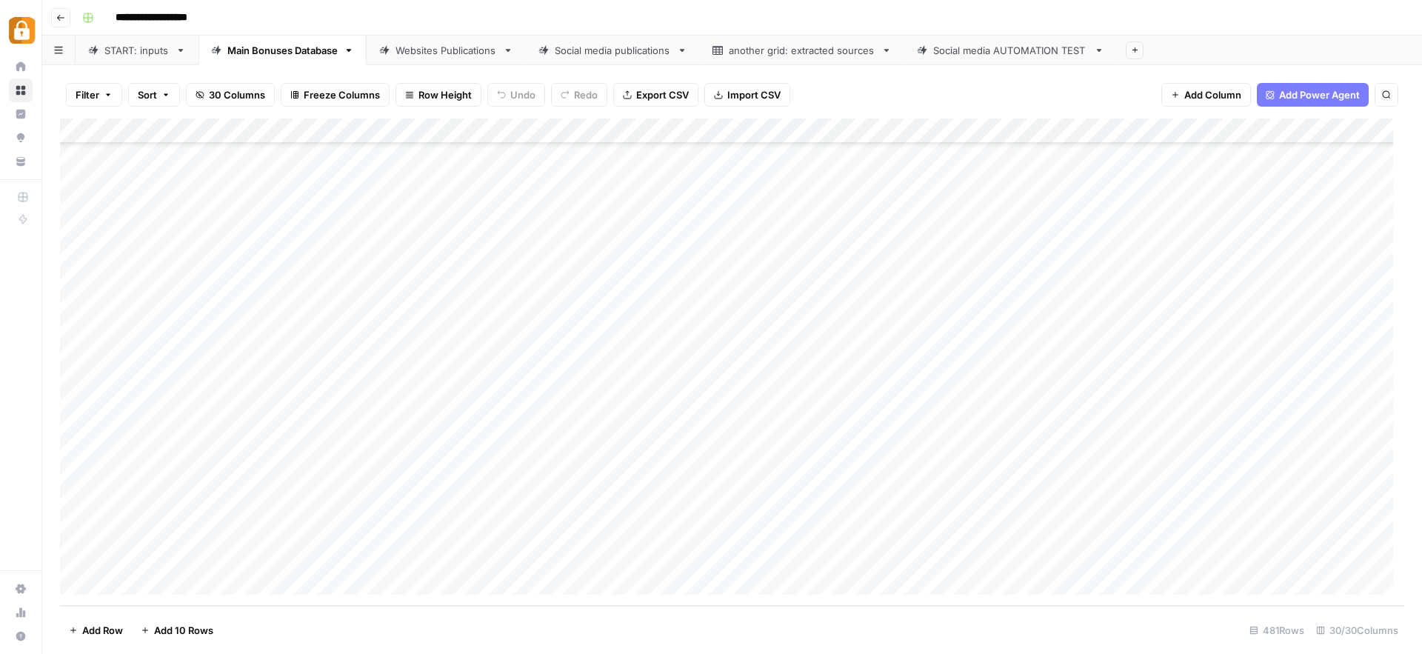
click at [1093, 453] on div "Add Column" at bounding box center [732, 361] width 1344 height 487
click at [1091, 481] on div "Add Column" at bounding box center [732, 361] width 1344 height 487
click at [1089, 509] on div "Add Column" at bounding box center [732, 361] width 1344 height 487
click at [1090, 532] on div "Add Column" at bounding box center [732, 361] width 1344 height 487
click at [1095, 558] on div "Add Column" at bounding box center [732, 361] width 1344 height 487
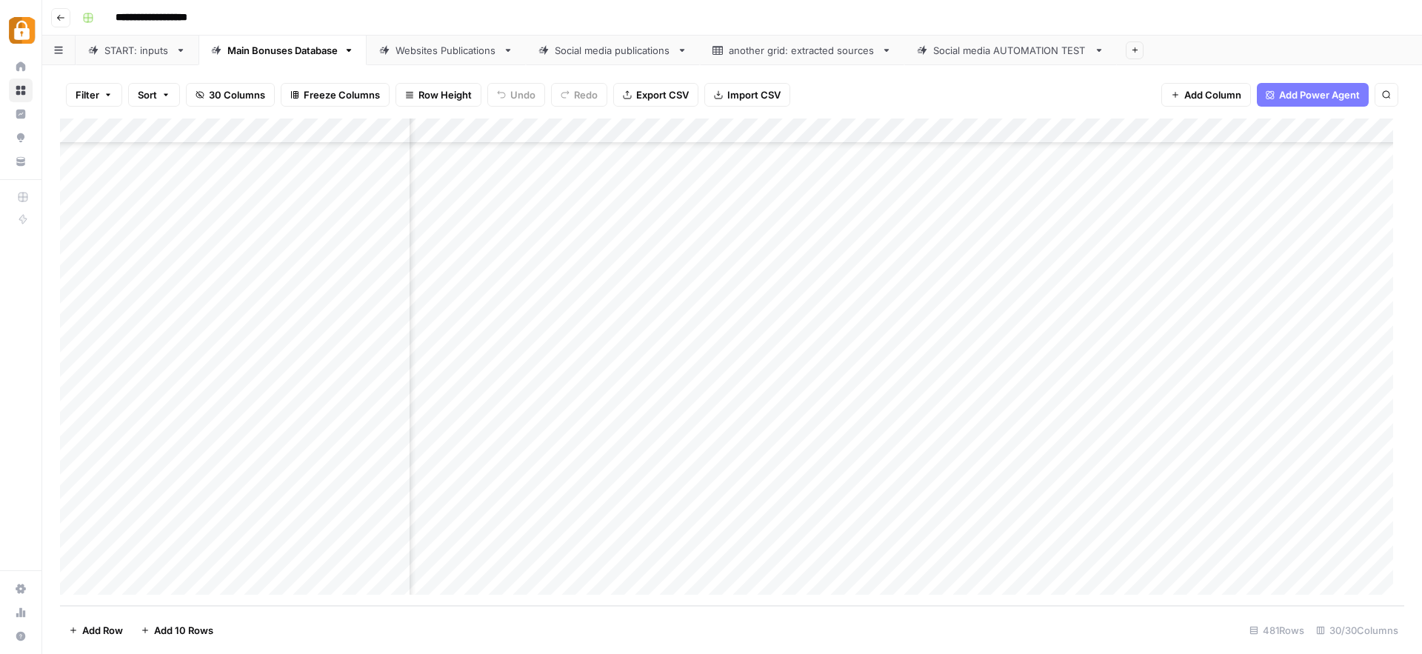
scroll to position [11683, 0]
click at [445, 45] on div "Websites Publications" at bounding box center [445, 50] width 101 height 15
click at [978, 452] on div "Add Column" at bounding box center [732, 361] width 1344 height 487
click at [974, 483] on div "Add Column" at bounding box center [732, 361] width 1344 height 487
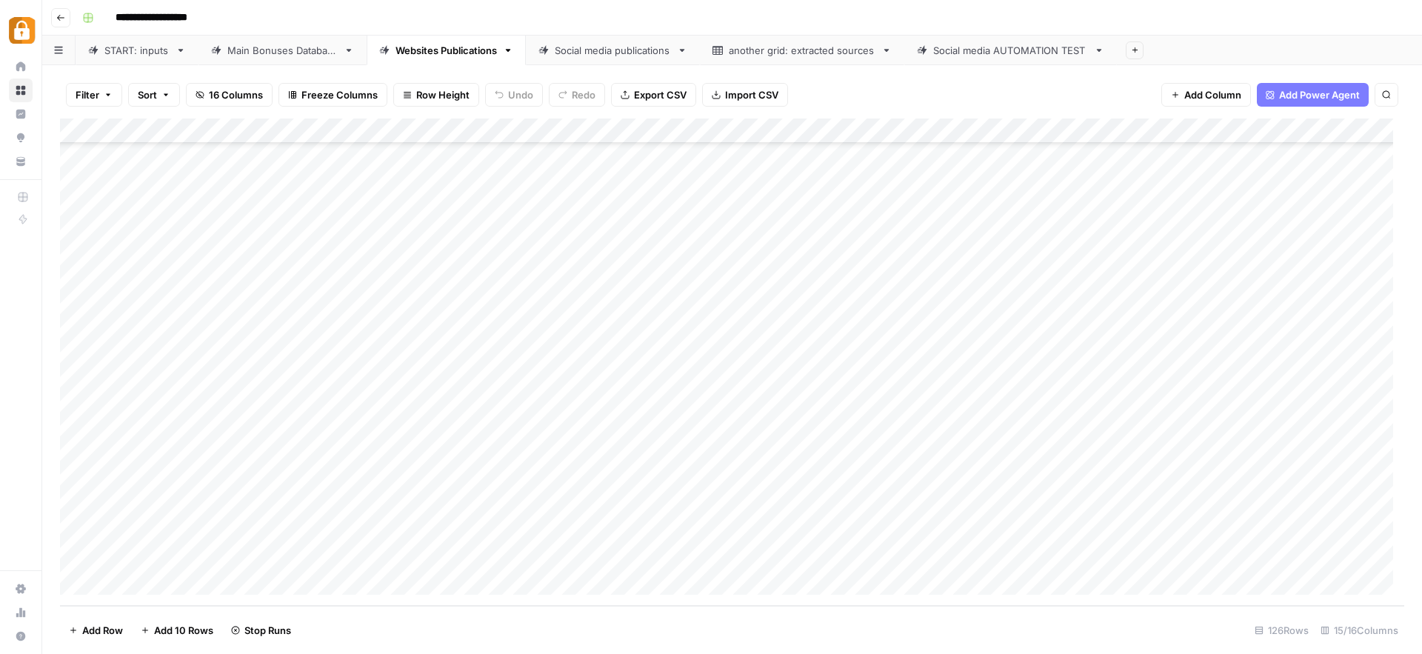
click at [975, 508] on div "Add Column" at bounding box center [732, 361] width 1344 height 487
click at [977, 529] on div "Add Column" at bounding box center [732, 361] width 1344 height 487
click at [975, 558] on div "Add Column" at bounding box center [732, 361] width 1344 height 487
click at [951, 457] on div "Add Column" at bounding box center [732, 361] width 1344 height 487
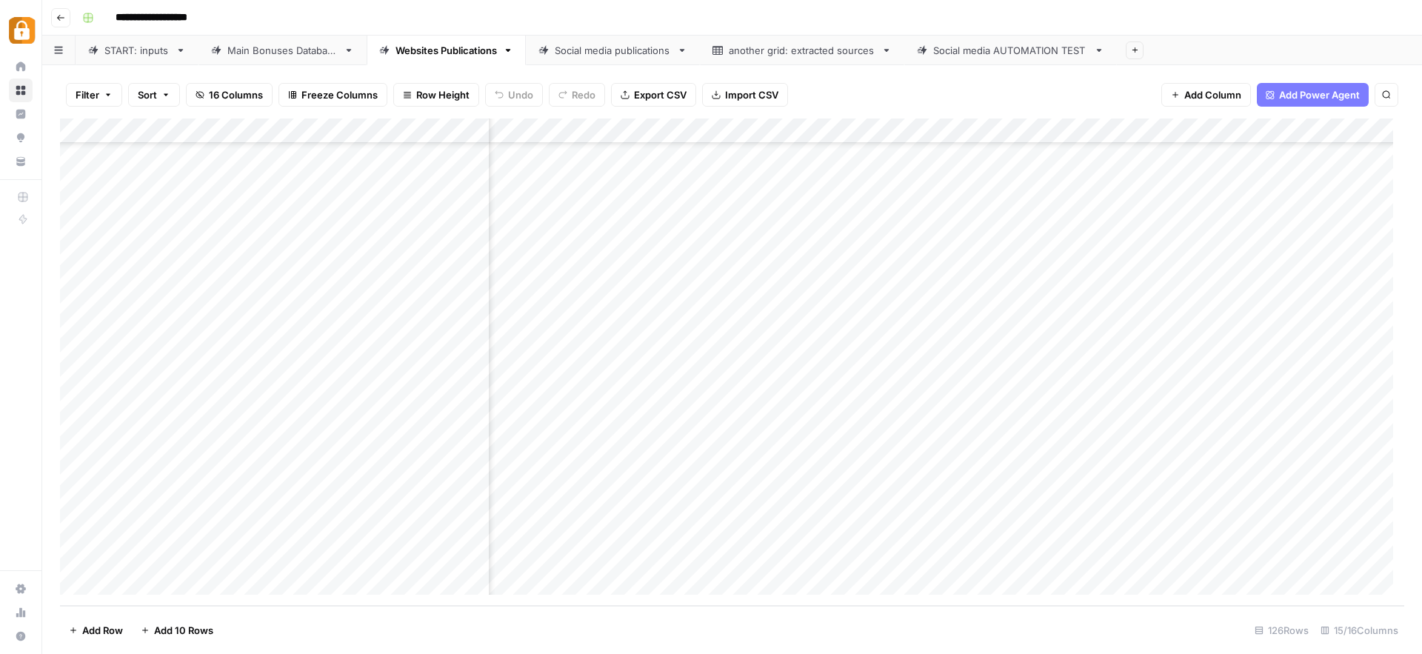
click at [951, 481] on div "Add Column" at bounding box center [732, 361] width 1344 height 487
click at [950, 504] on div "Add Column" at bounding box center [732, 361] width 1344 height 487
click at [952, 534] on div "Add Column" at bounding box center [732, 361] width 1344 height 487
click at [949, 555] on div "Add Column" at bounding box center [732, 361] width 1344 height 487
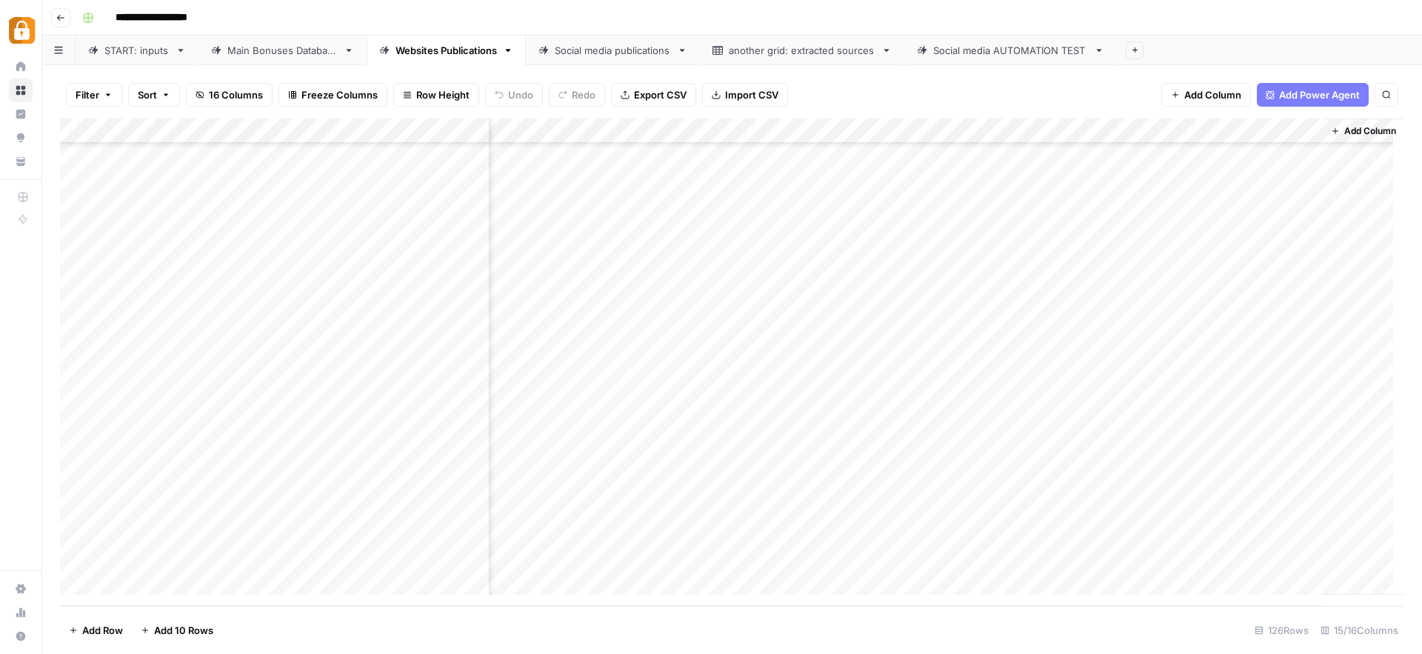
click at [830, 456] on div "Add Column" at bounding box center [732, 361] width 1344 height 487
click at [290, 45] on div "Main Bonuses Database" at bounding box center [282, 50] width 110 height 15
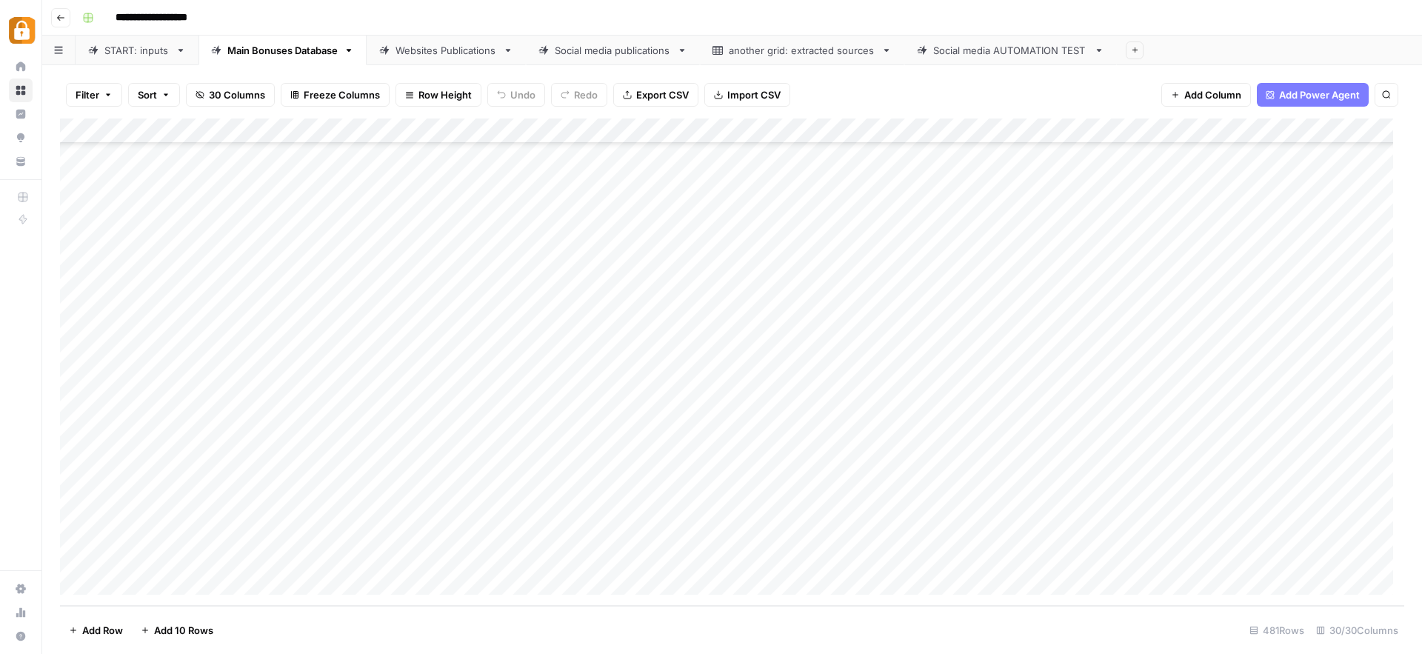
click at [376, 450] on div "Add Column" at bounding box center [732, 361] width 1344 height 487
drag, startPoint x: 393, startPoint y: 456, endPoint x: 361, endPoint y: 475, distance: 37.5
click at [356, 458] on textarea "**********" at bounding box center [416, 457] width 237 height 21
type textarea "*********"
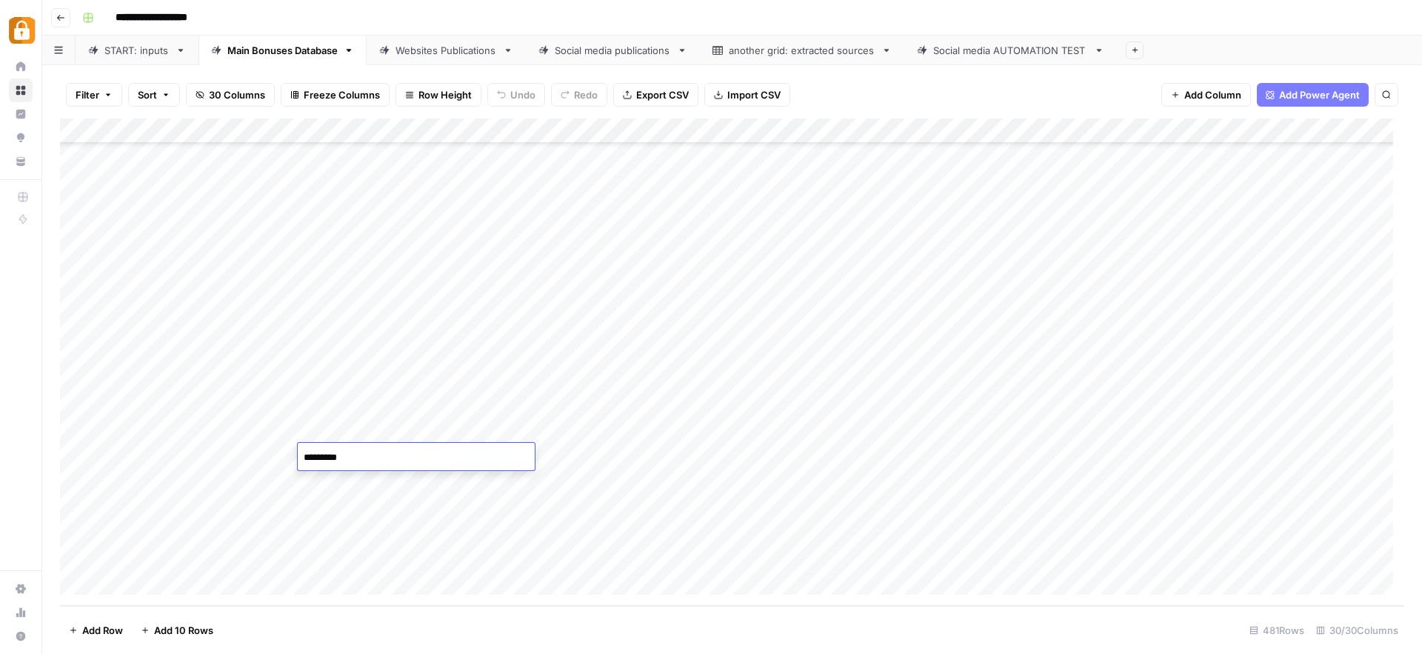
click at [378, 492] on div "Add Column" at bounding box center [732, 361] width 1344 height 487
click at [321, 506] on div "Add Column" at bounding box center [732, 361] width 1344 height 487
click at [321, 506] on textarea "**********" at bounding box center [416, 508] width 237 height 21
type textarea "**********"
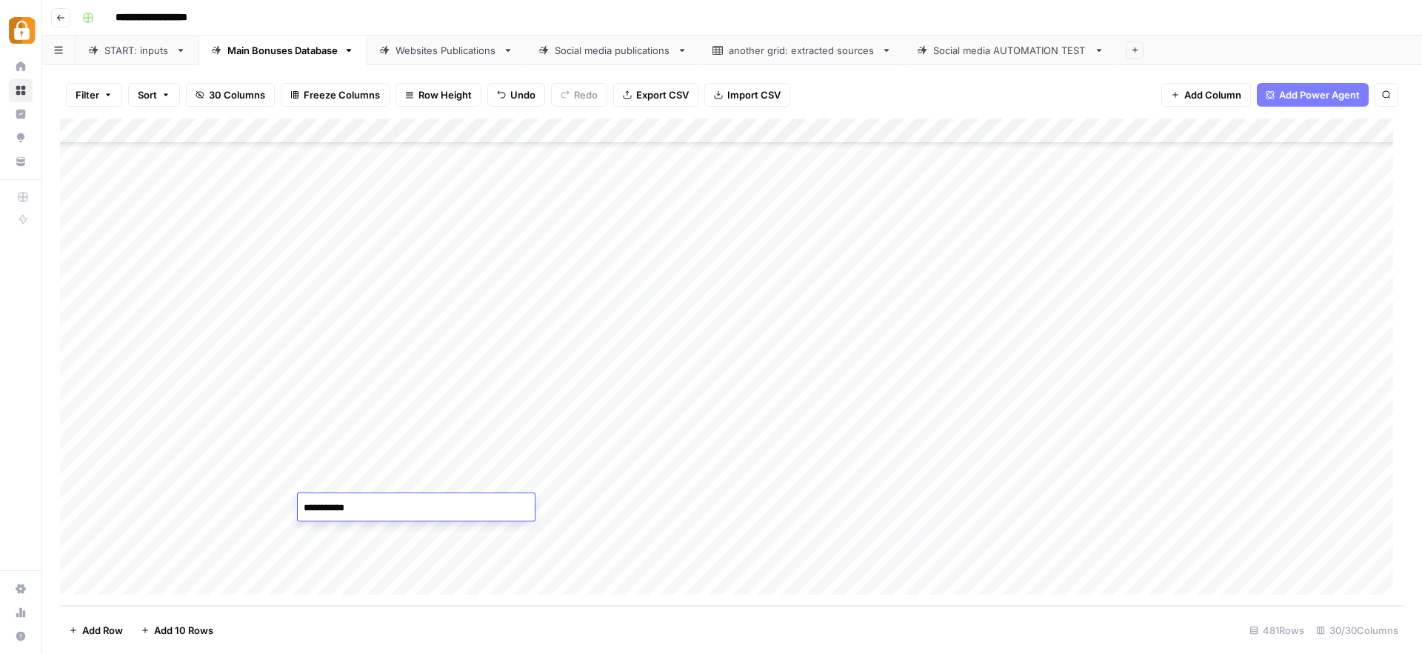
click at [321, 480] on div "Add Column" at bounding box center [732, 361] width 1344 height 487
click at [321, 479] on textarea "**********" at bounding box center [416, 482] width 237 height 21
type textarea "**********"
click at [320, 526] on div "Add Column" at bounding box center [732, 361] width 1344 height 487
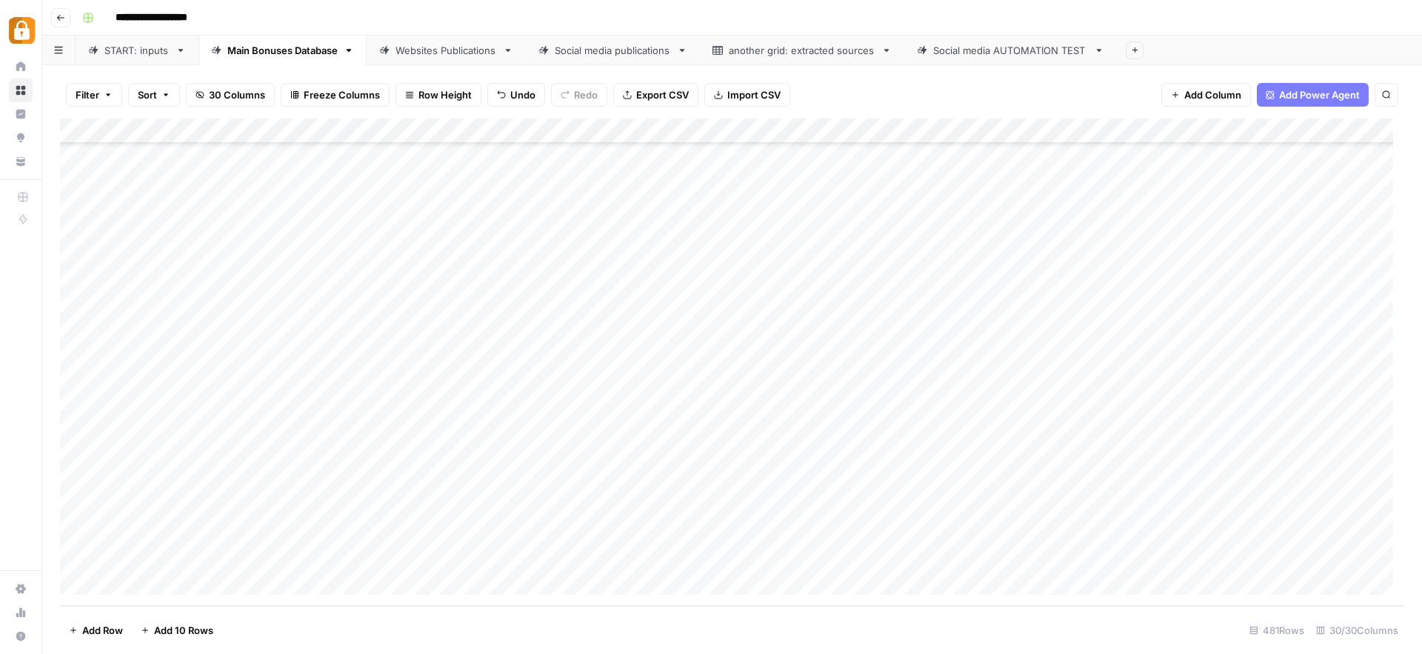
click at [320, 526] on div "Add Column" at bounding box center [732, 361] width 1344 height 487
click at [319, 531] on textarea "**********" at bounding box center [416, 533] width 237 height 21
type textarea "**********"
click at [318, 555] on div "Add Column" at bounding box center [732, 361] width 1344 height 487
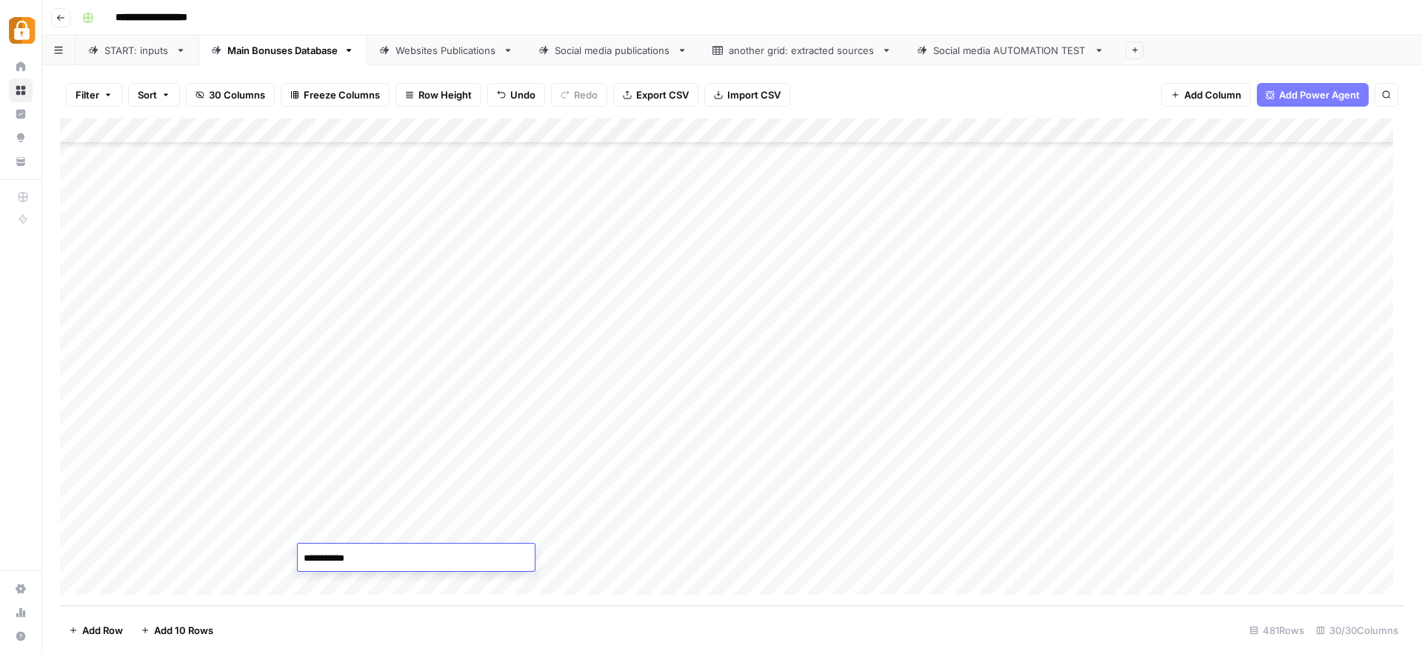
click at [319, 556] on textarea "**********" at bounding box center [416, 558] width 237 height 21
type textarea "**********"
click at [873, 464] on div "Add Column" at bounding box center [732, 361] width 1344 height 487
click at [367, 458] on div "Add Column" at bounding box center [732, 361] width 1344 height 487
click at [370, 480] on div "Add Column" at bounding box center [732, 361] width 1344 height 487
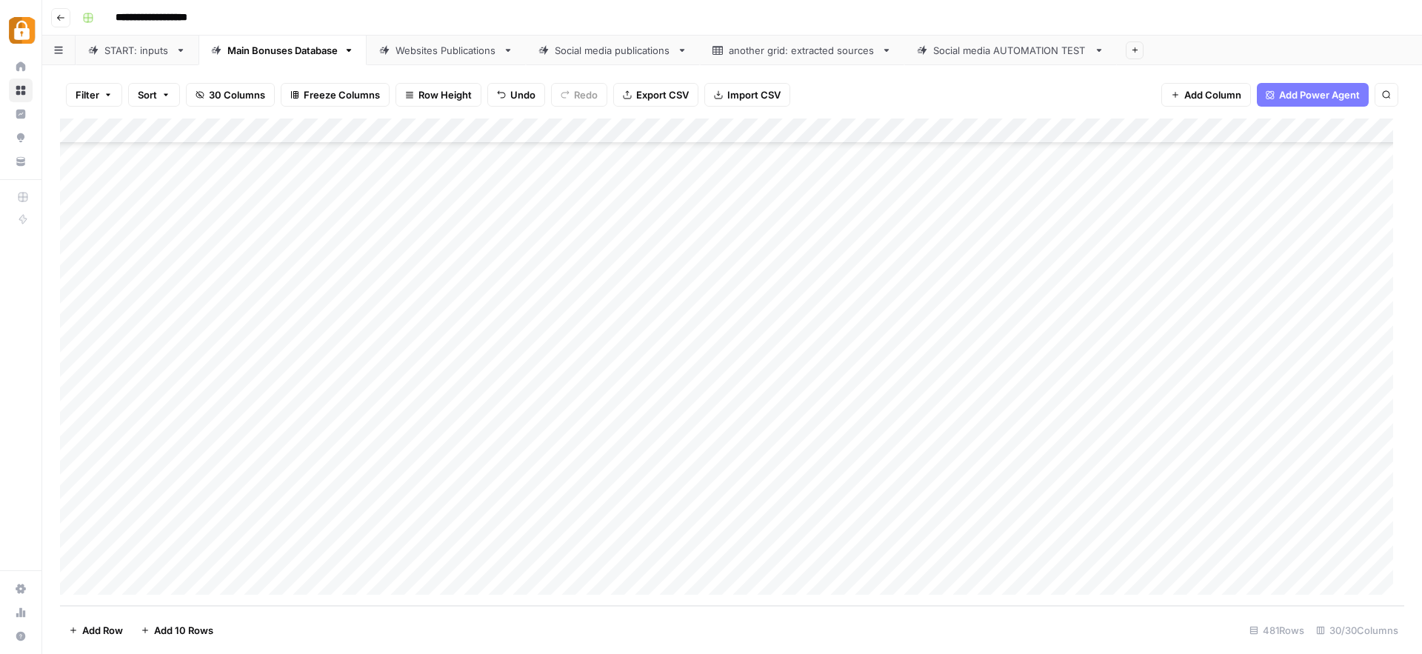
click at [370, 480] on div "Add Column" at bounding box center [732, 361] width 1344 height 487
click at [370, 480] on textarea "**********" at bounding box center [416, 482] width 237 height 21
click at [854, 484] on div "Add Column" at bounding box center [732, 361] width 1344 height 487
click at [412, 51] on div "Websites Publications" at bounding box center [445, 50] width 101 height 15
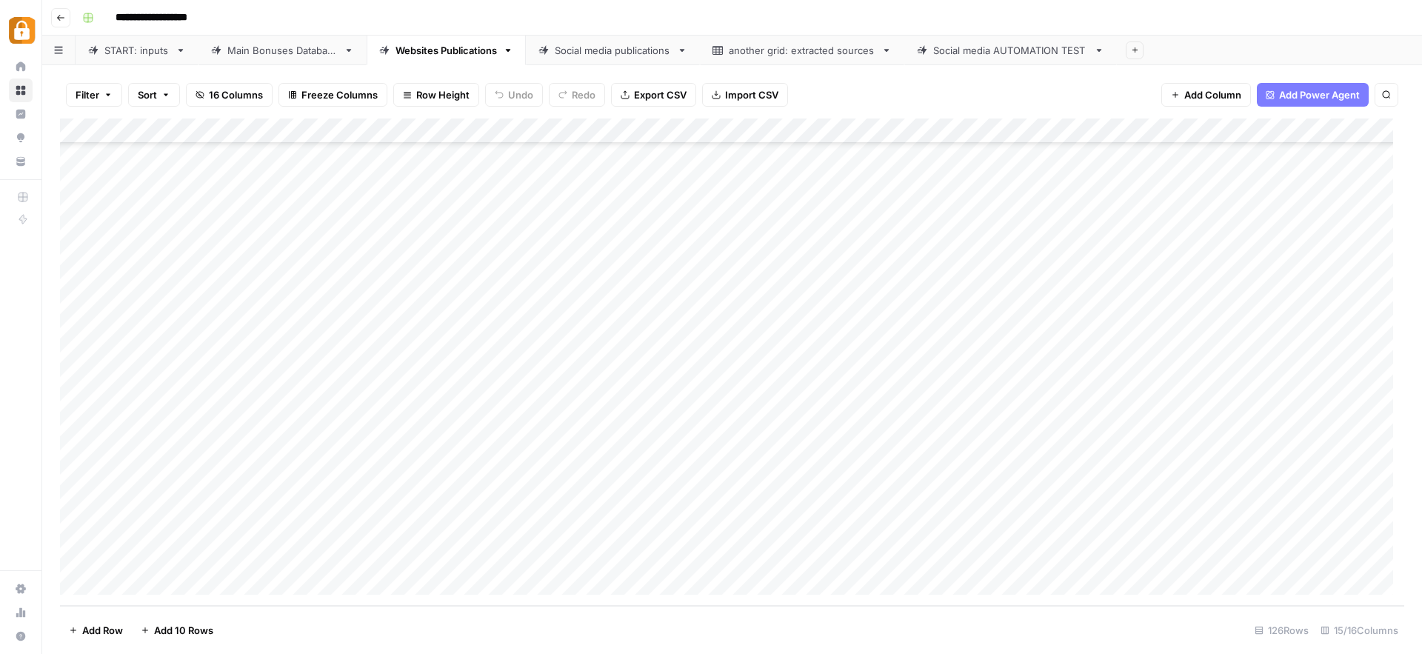
click at [446, 458] on div "Add Column" at bounding box center [732, 361] width 1344 height 487
click at [446, 458] on textarea "**********" at bounding box center [496, 457] width 237 height 21
click at [478, 454] on textarea "**********" at bounding box center [496, 457] width 237 height 21
drag, startPoint x: 478, startPoint y: 457, endPoint x: 441, endPoint y: 465, distance: 38.6
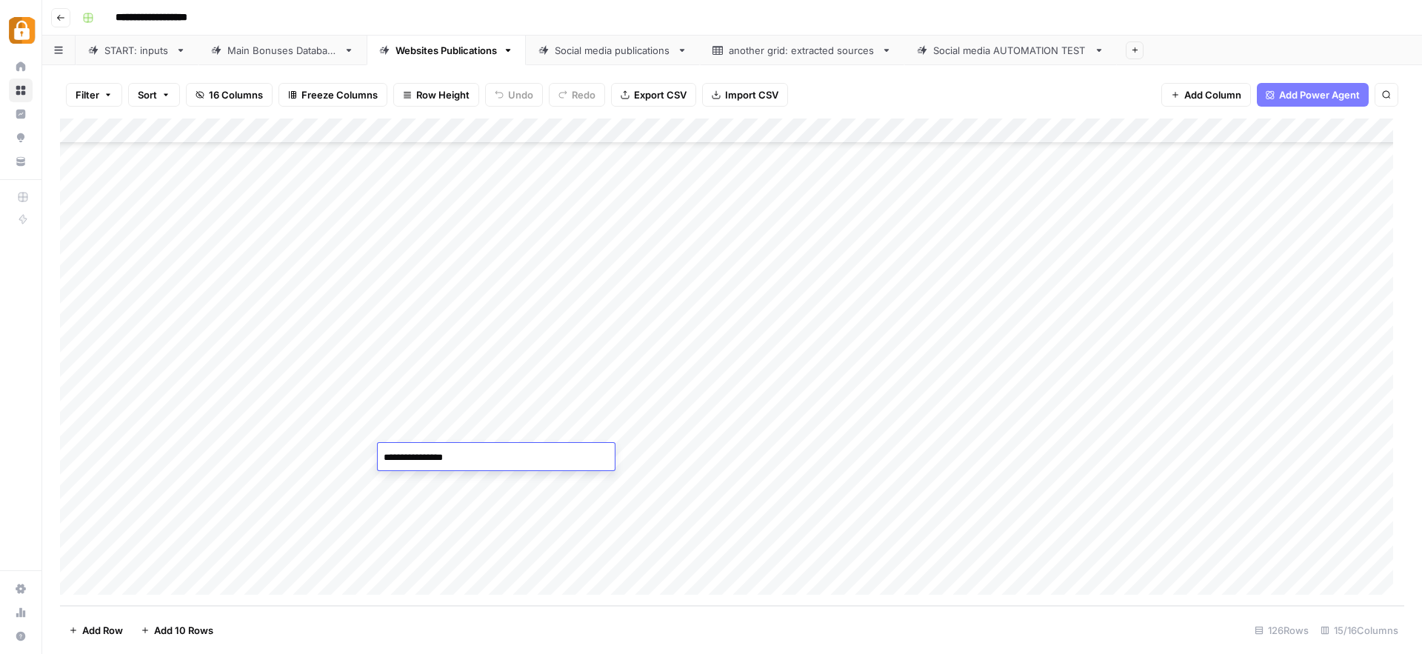
click at [437, 456] on textarea "**********" at bounding box center [496, 457] width 237 height 21
type textarea "*********"
click at [444, 480] on div "Add Column" at bounding box center [732, 361] width 1344 height 487
click at [444, 480] on textarea "**********" at bounding box center [496, 482] width 237 height 21
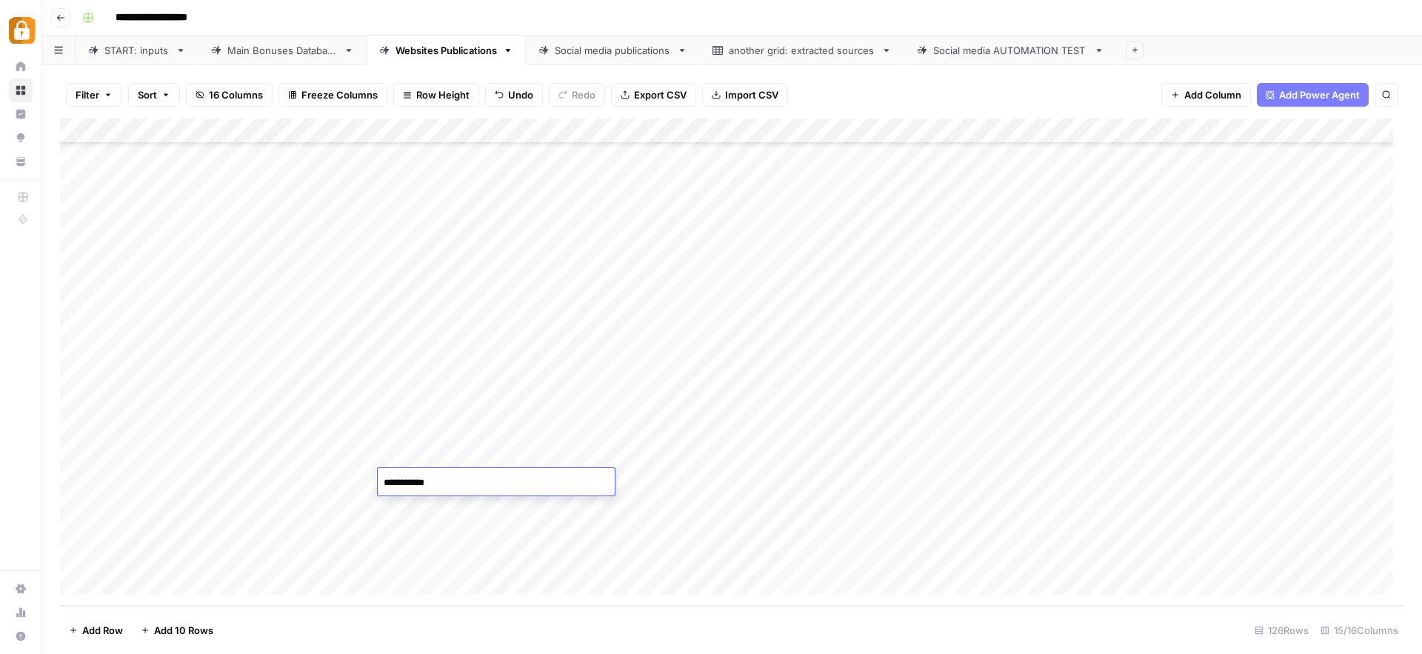
type textarea "**********"
click at [420, 510] on div "Add Column" at bounding box center [732, 361] width 1344 height 487
click at [420, 510] on textarea "**********" at bounding box center [496, 508] width 237 height 21
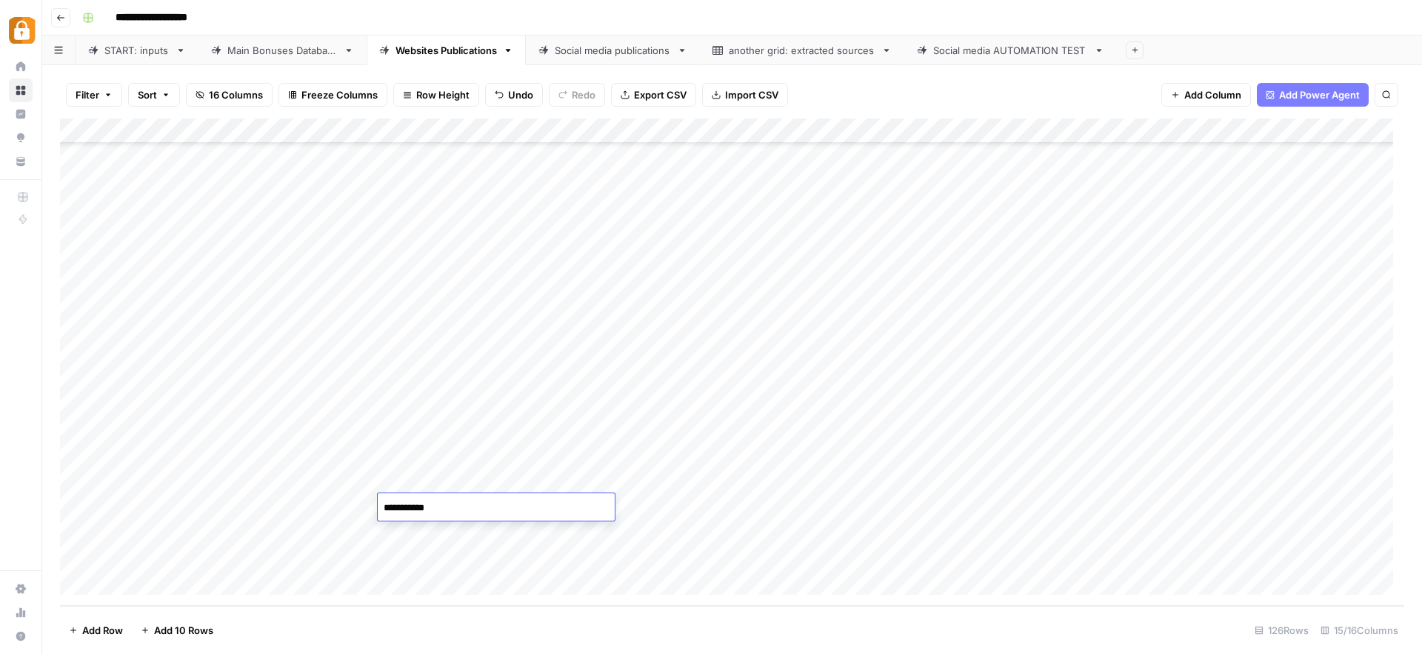
click at [420, 510] on textarea "**********" at bounding box center [496, 508] width 237 height 21
type textarea "**********"
click at [422, 532] on div "Add Column" at bounding box center [732, 361] width 1344 height 487
click at [422, 532] on textarea "**********" at bounding box center [496, 533] width 237 height 21
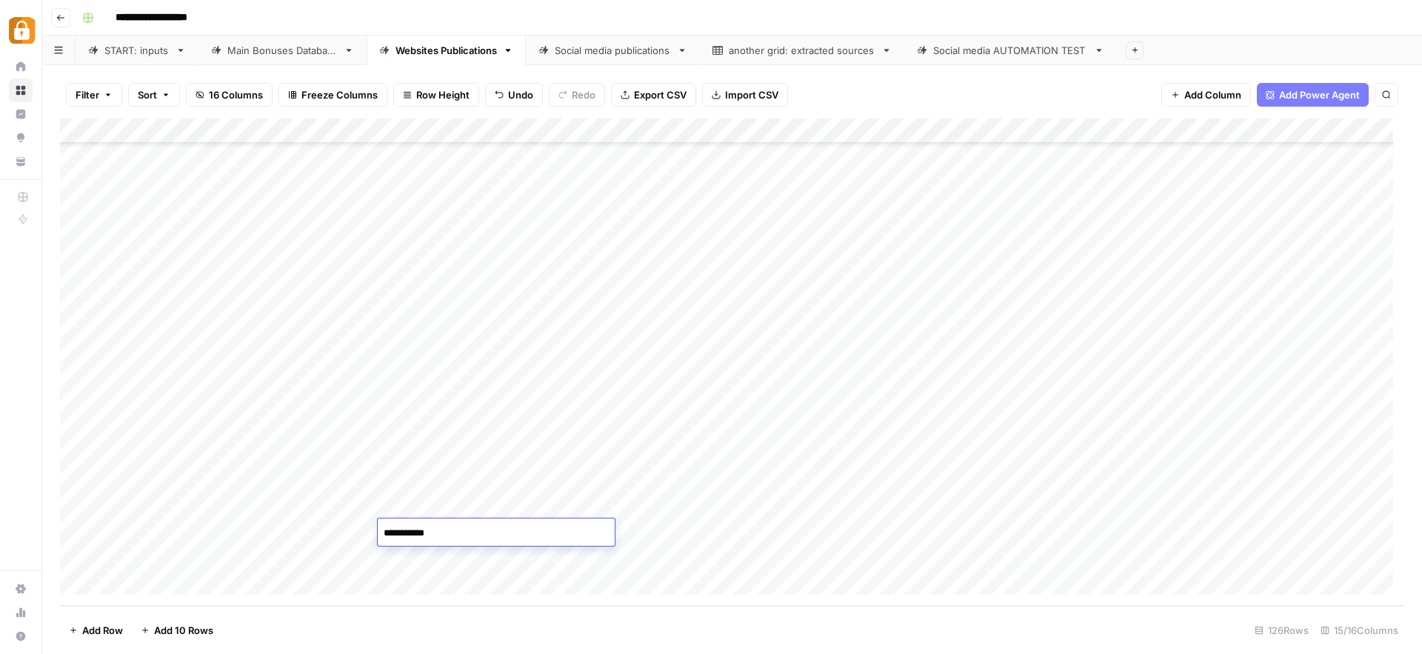
type textarea "**********"
click at [405, 558] on div "Add Column" at bounding box center [732, 361] width 1344 height 487
click at [405, 558] on textarea "**********" at bounding box center [496, 558] width 237 height 21
type textarea "**********"
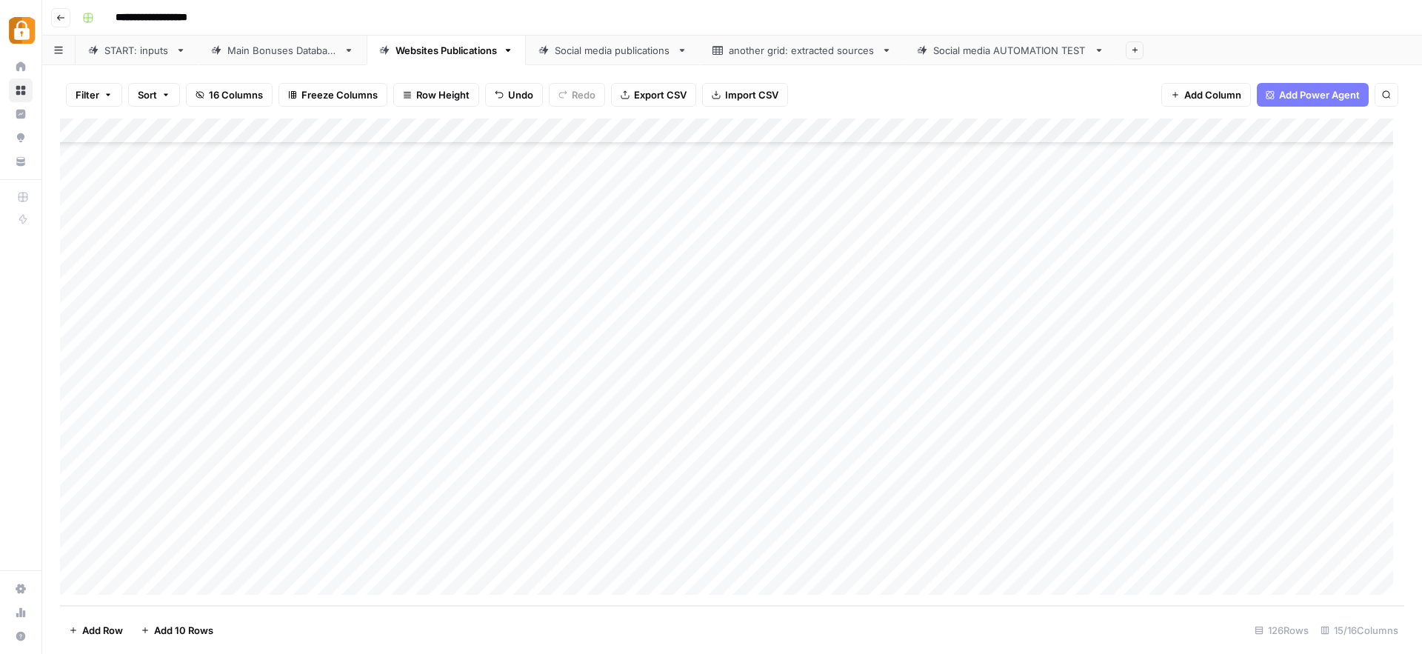
click at [800, 552] on div "Add Column" at bounding box center [732, 361] width 1344 height 487
click at [438, 458] on div "Add Column" at bounding box center [732, 361] width 1344 height 487
click at [735, 456] on div "Add Column" at bounding box center [732, 361] width 1344 height 487
click at [735, 480] on div "Add Column" at bounding box center [732, 361] width 1344 height 487
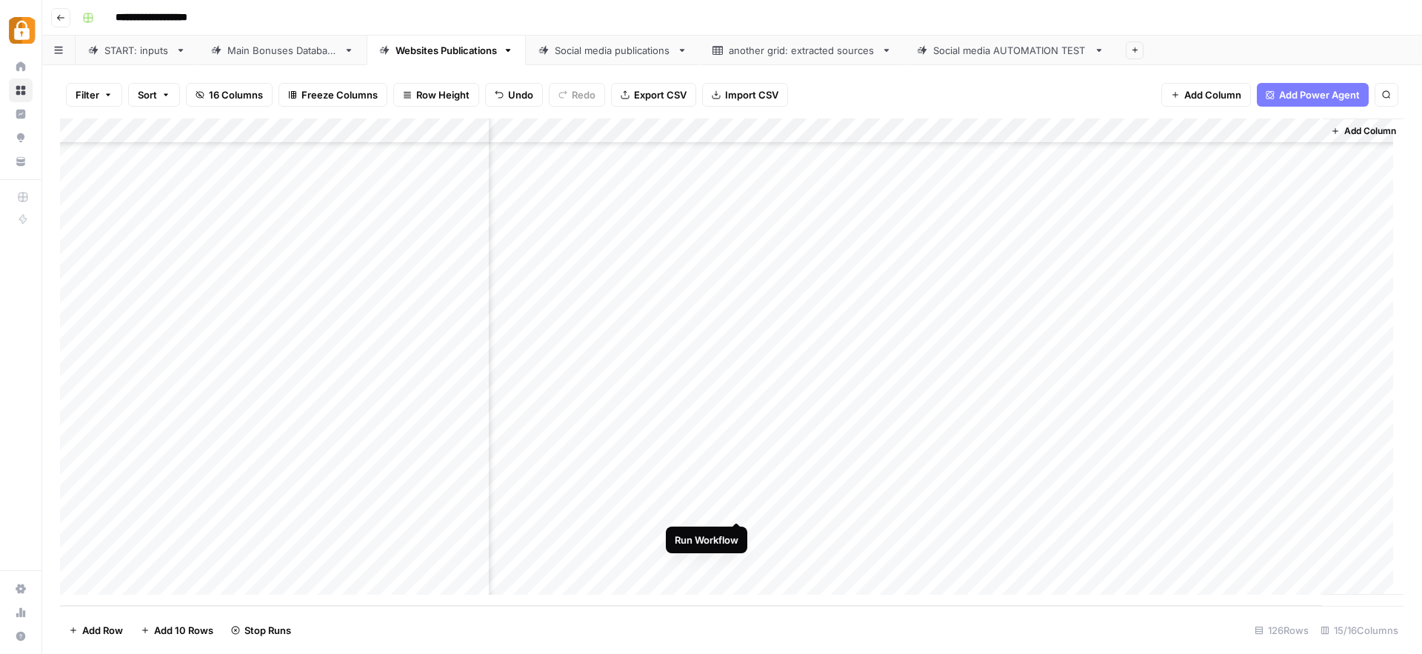
click at [737, 506] on div "Add Column" at bounding box center [732, 361] width 1344 height 487
click at [735, 529] on div "Add Column" at bounding box center [732, 361] width 1344 height 487
click at [738, 558] on div "Add Column" at bounding box center [732, 361] width 1344 height 487
click at [147, 51] on div "START: inputs" at bounding box center [136, 50] width 65 height 15
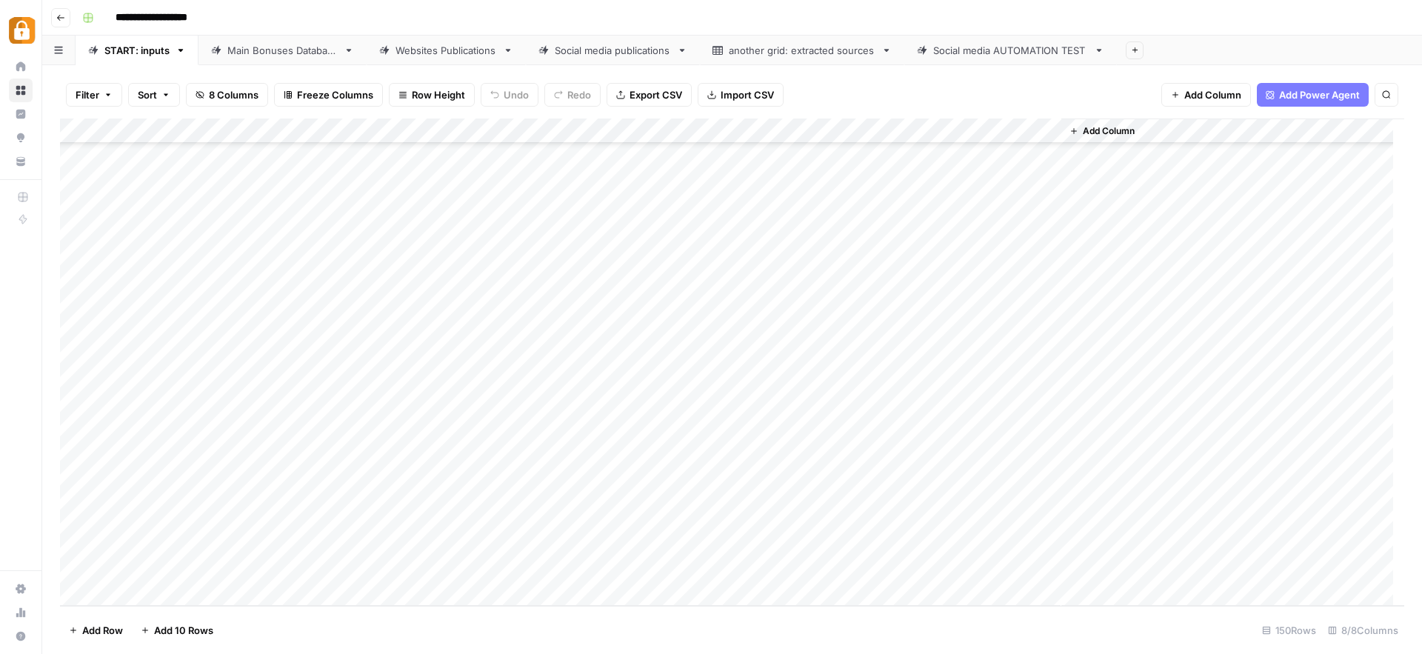
click at [277, 444] on div "Add Column" at bounding box center [732, 361] width 1344 height 487
click at [285, 447] on div "Add Column" at bounding box center [732, 361] width 1344 height 487
click at [293, 635] on button "Julie" at bounding box center [313, 633] width 91 height 18
click at [392, 441] on div "Add Column" at bounding box center [732, 361] width 1344 height 487
click at [399, 439] on div "Add Column" at bounding box center [732, 361] width 1344 height 487
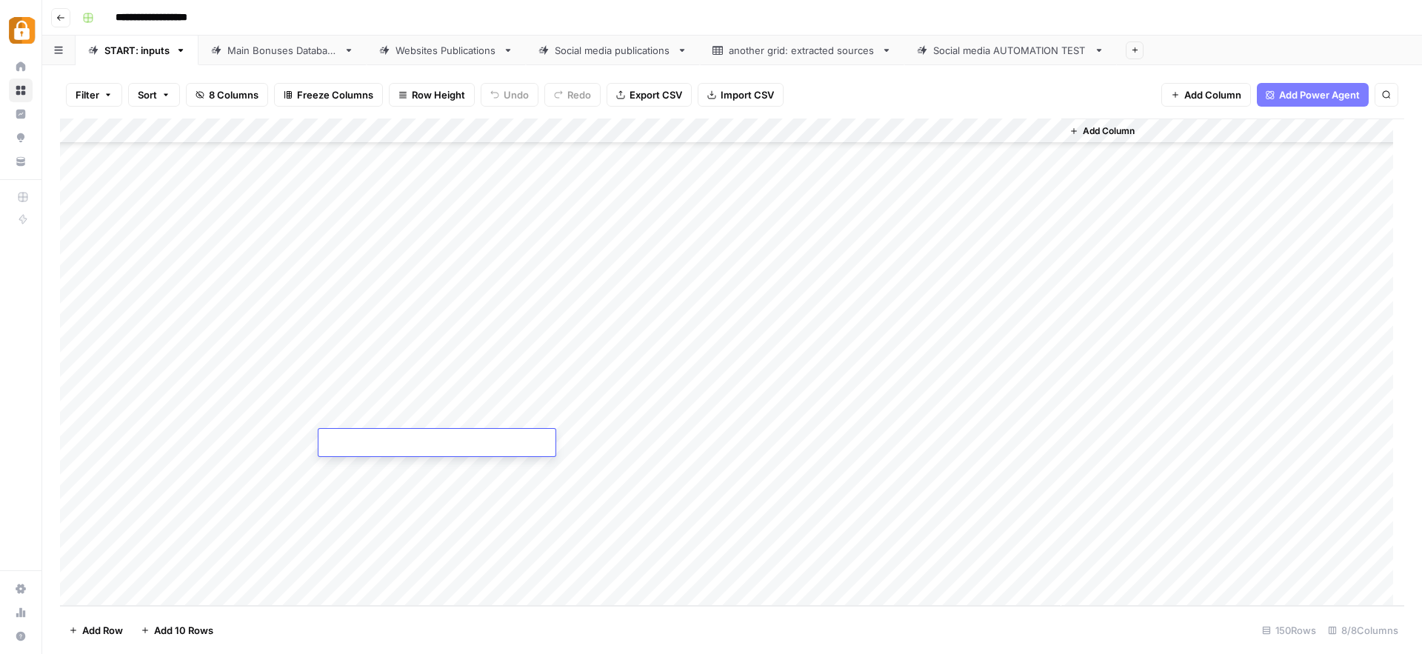
click at [399, 439] on textarea at bounding box center [436, 443] width 237 height 21
type textarea "**********"
click at [667, 447] on div "Add Column" at bounding box center [732, 361] width 1344 height 487
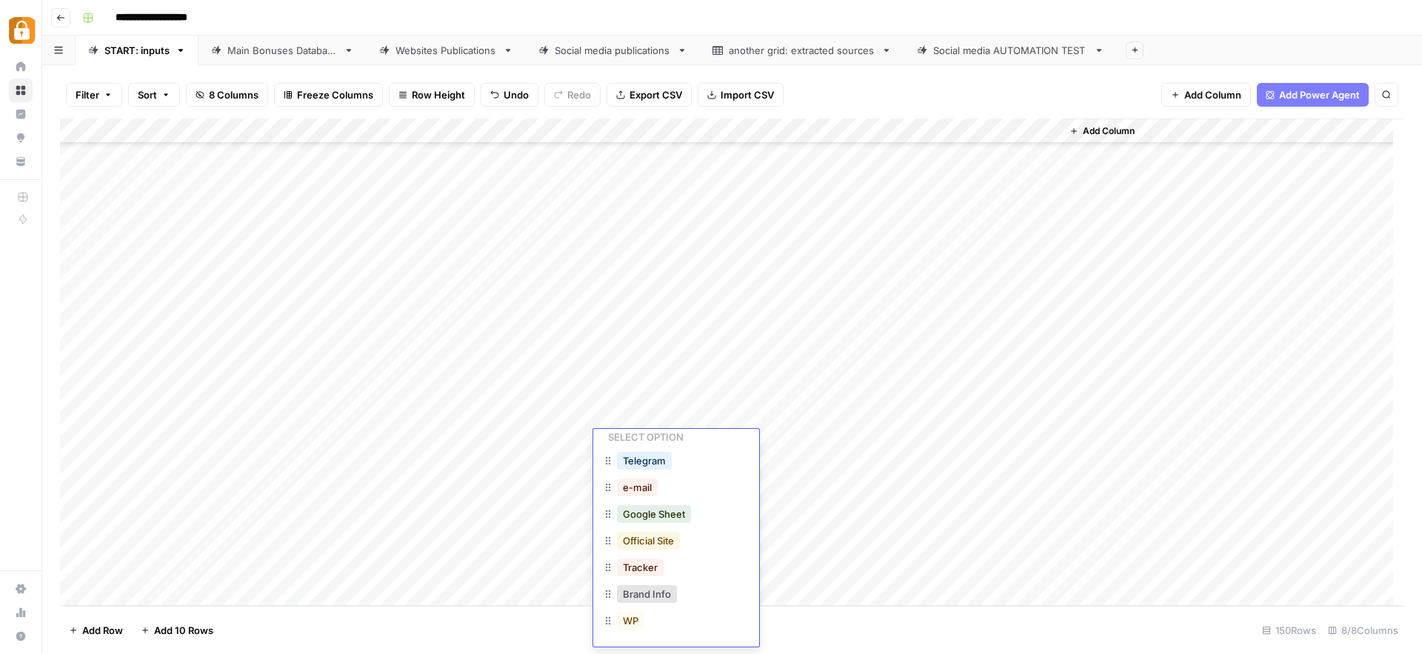
scroll to position [40, 0]
click at [661, 538] on button "Official Site" at bounding box center [648, 540] width 63 height 18
click at [977, 441] on div "Add Column" at bounding box center [732, 361] width 1344 height 487
click at [292, 464] on div "Add Column" at bounding box center [732, 361] width 1344 height 487
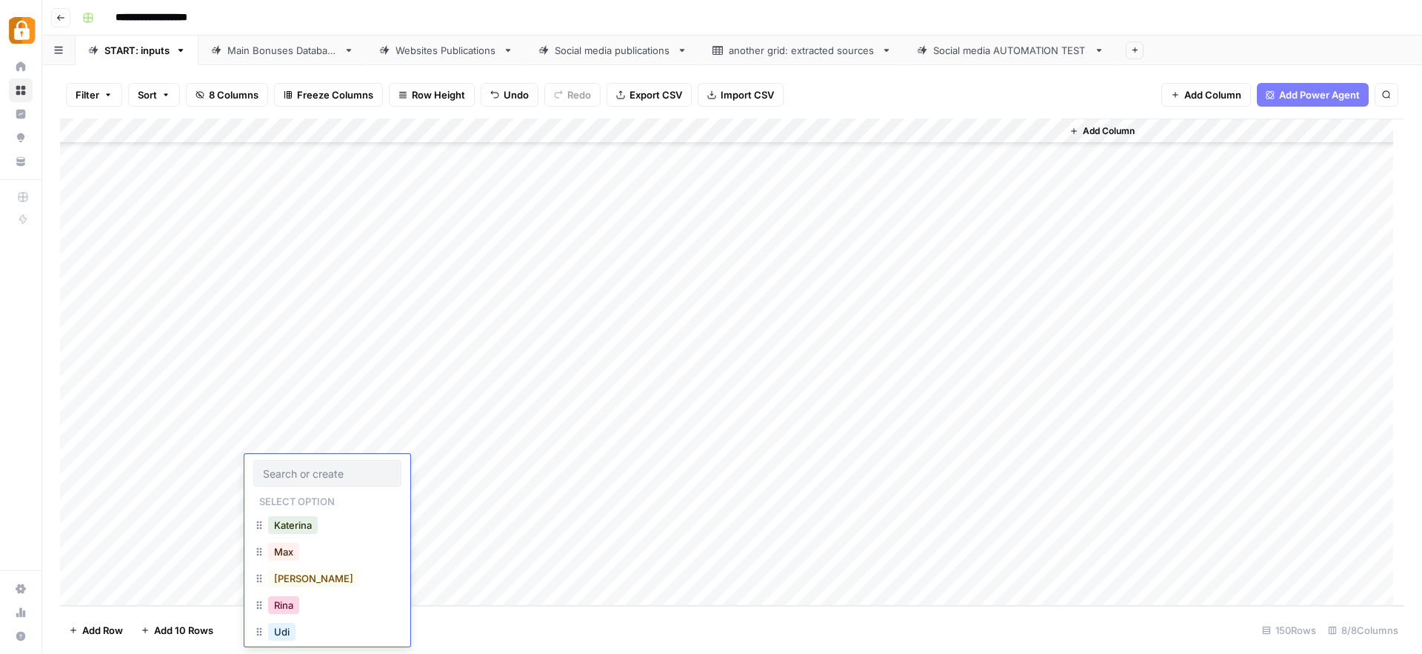
scroll to position [24, 0]
click at [292, 632] on button "Julie" at bounding box center [313, 635] width 91 height 18
click at [398, 469] on div "Add Column" at bounding box center [732, 361] width 1344 height 487
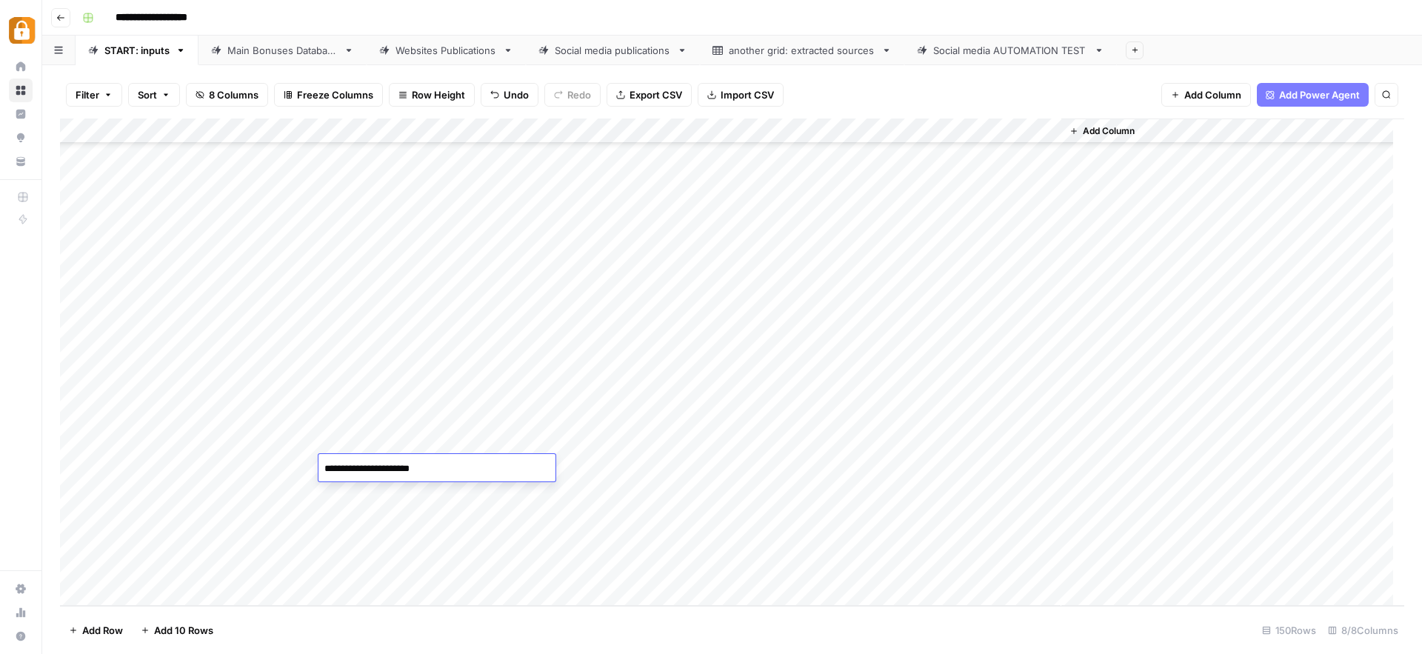
type textarea "**********"
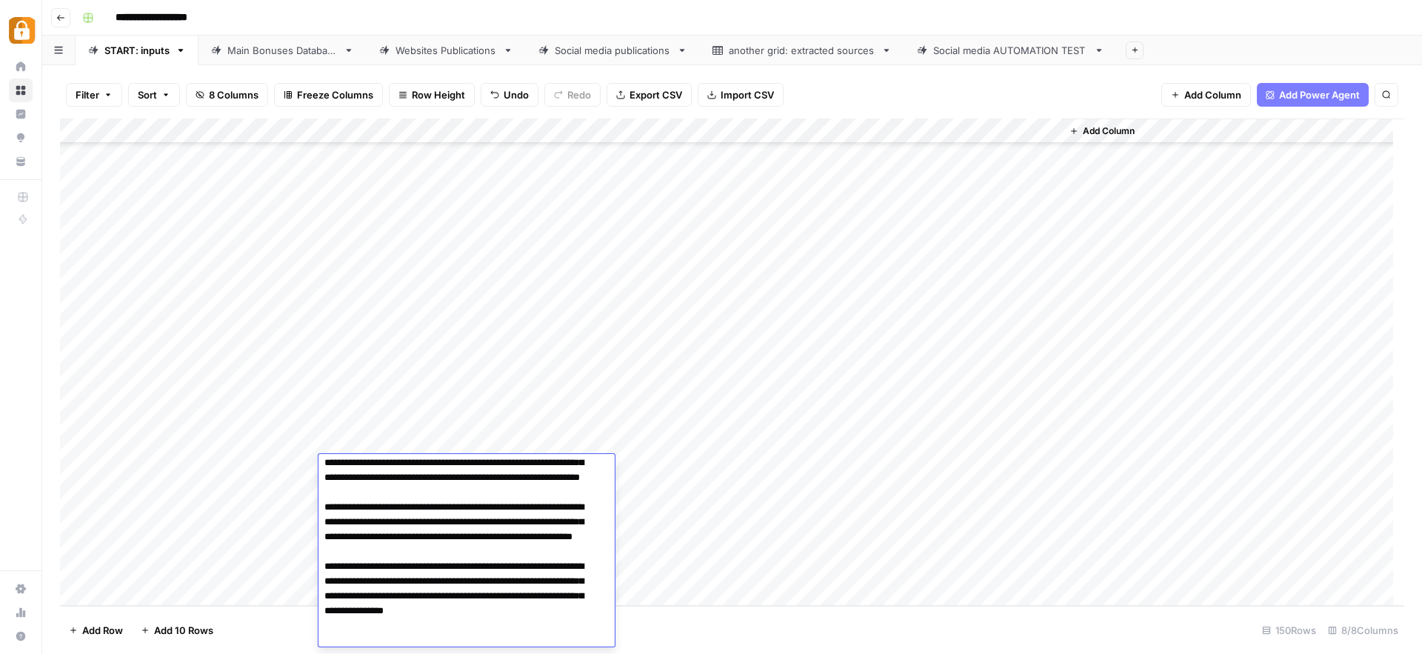
scroll to position [40, 0]
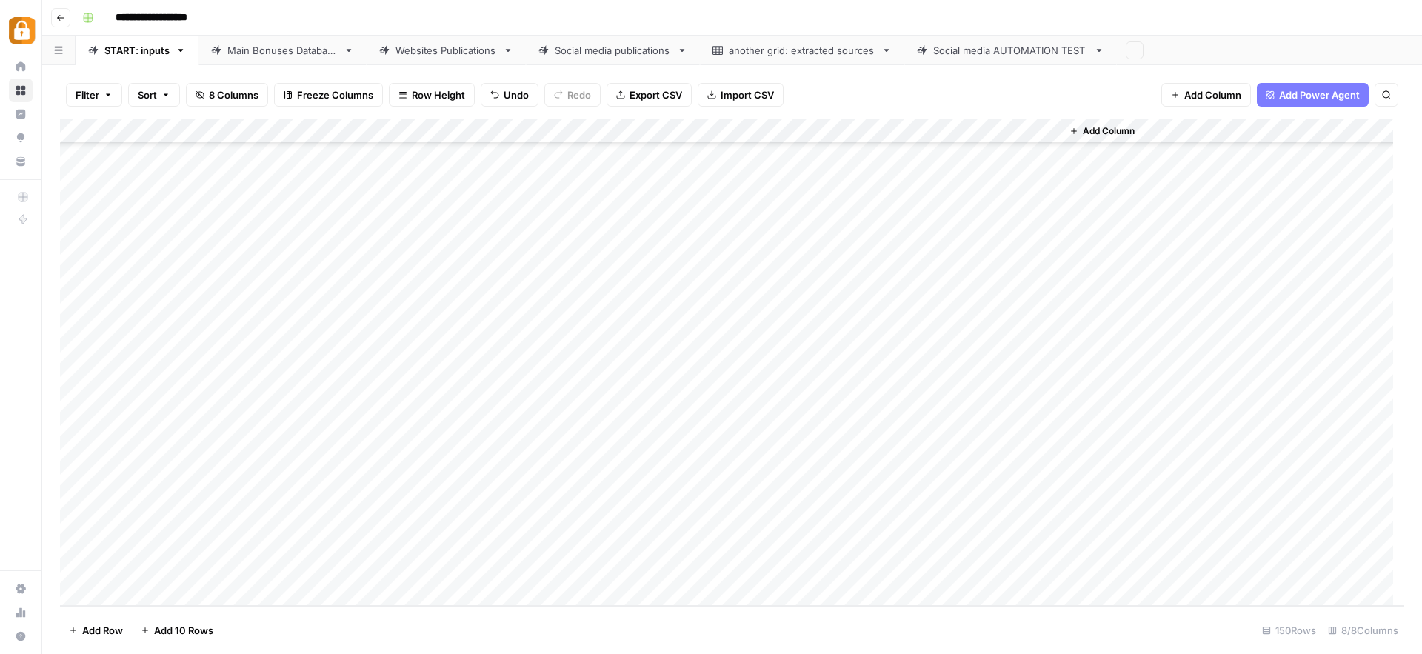
click at [627, 468] on div "Add Column" at bounding box center [732, 361] width 1344 height 487
type input "wp"
click at [627, 527] on button "WP" at bounding box center [630, 525] width 27 height 18
click at [975, 464] on div "Add Column" at bounding box center [732, 361] width 1344 height 487
click at [270, 49] on div "Main Bonuses Database" at bounding box center [282, 50] width 110 height 15
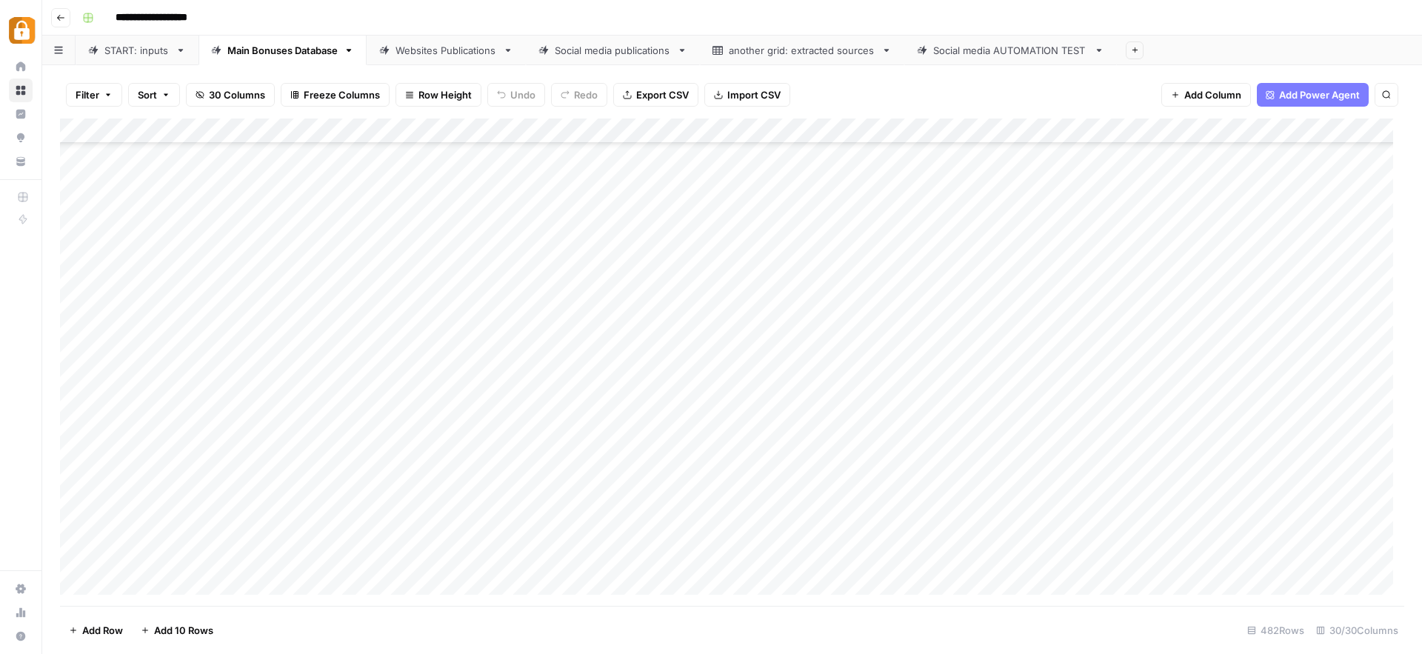
scroll to position [11708, 0]
click at [797, 559] on div "Add Column" at bounding box center [732, 361] width 1344 height 487
click at [807, 534] on div "Add Column" at bounding box center [732, 361] width 1344 height 487
drag, startPoint x: 843, startPoint y: 544, endPoint x: 842, endPoint y: 560, distance: 16.4
click at [842, 560] on div "Add Column" at bounding box center [732, 361] width 1344 height 487
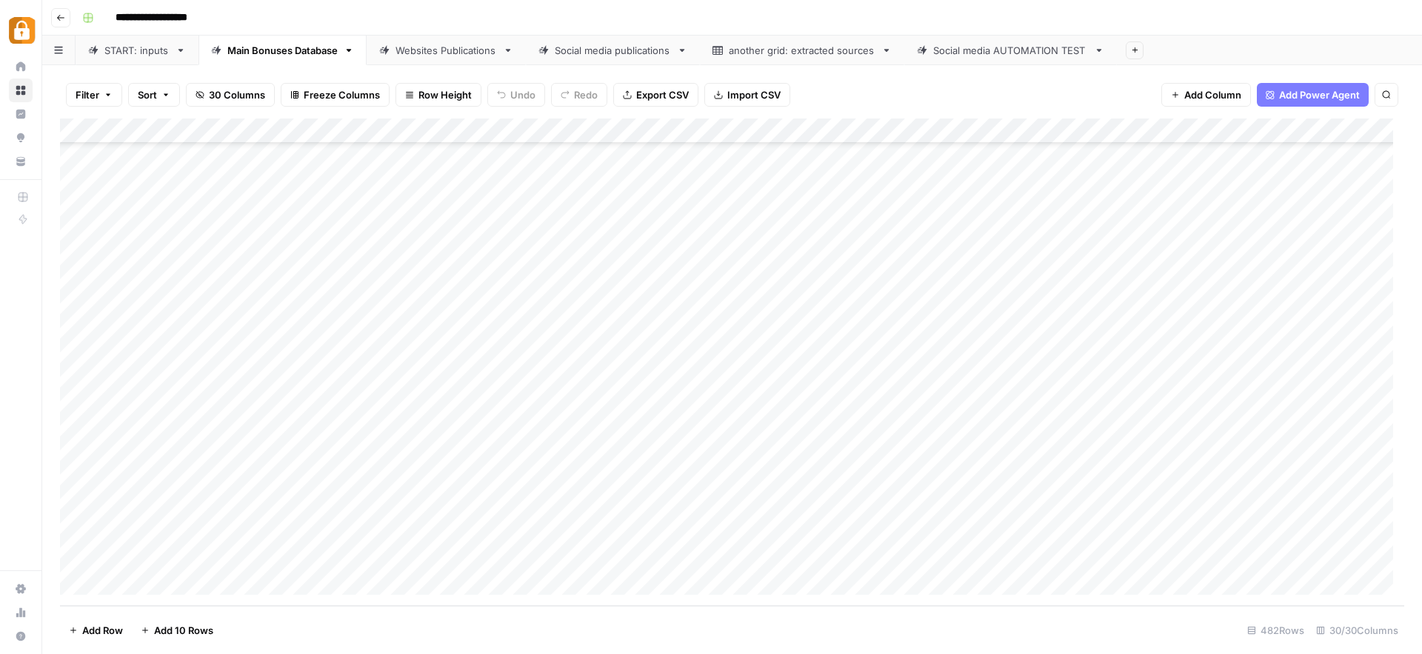
click at [885, 560] on div "Add Column" at bounding box center [732, 361] width 1344 height 487
click at [1091, 556] on div "Add Column" at bounding box center [732, 361] width 1344 height 487
click at [451, 52] on div "Websites Publications" at bounding box center [445, 50] width 101 height 15
click at [980, 556] on div "Add Column" at bounding box center [732, 361] width 1344 height 487
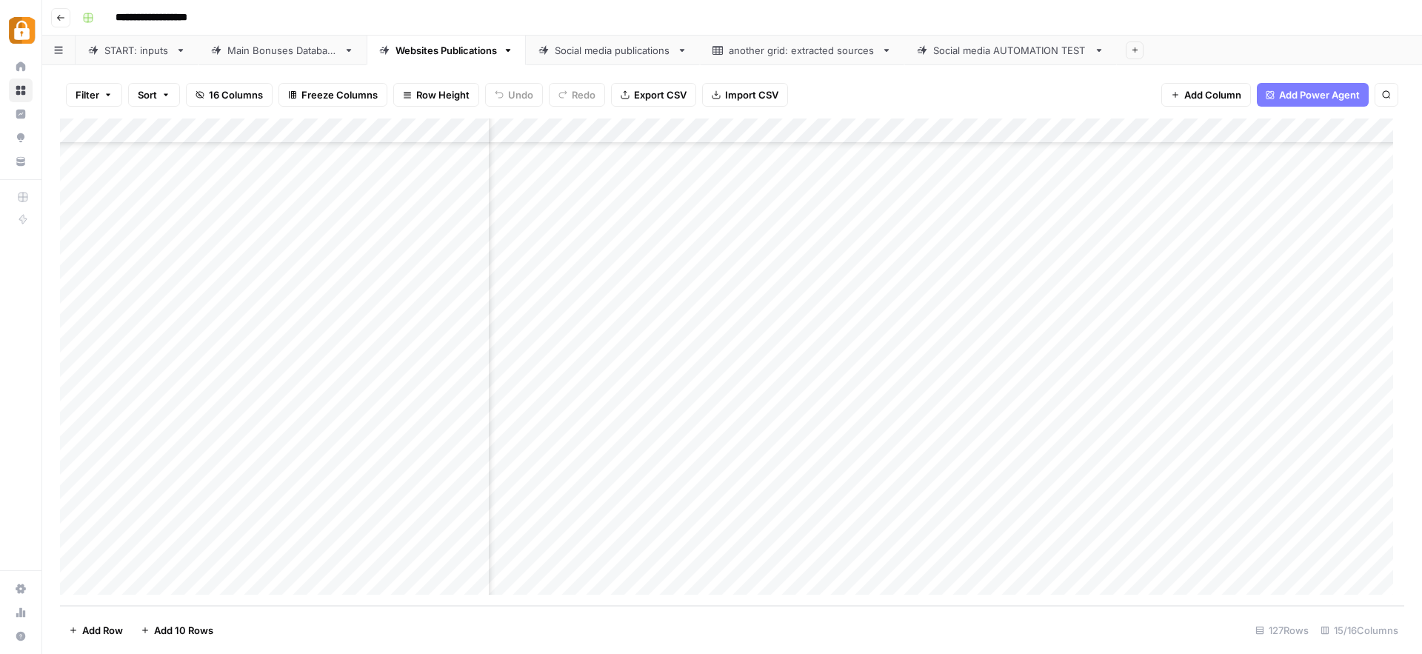
scroll to position [2770, 900]
click at [784, 552] on div "Add Column" at bounding box center [732, 361] width 1344 height 487
click at [791, 556] on div "Add Column" at bounding box center [732, 361] width 1344 height 487
click at [136, 56] on div "START: inputs" at bounding box center [136, 50] width 65 height 15
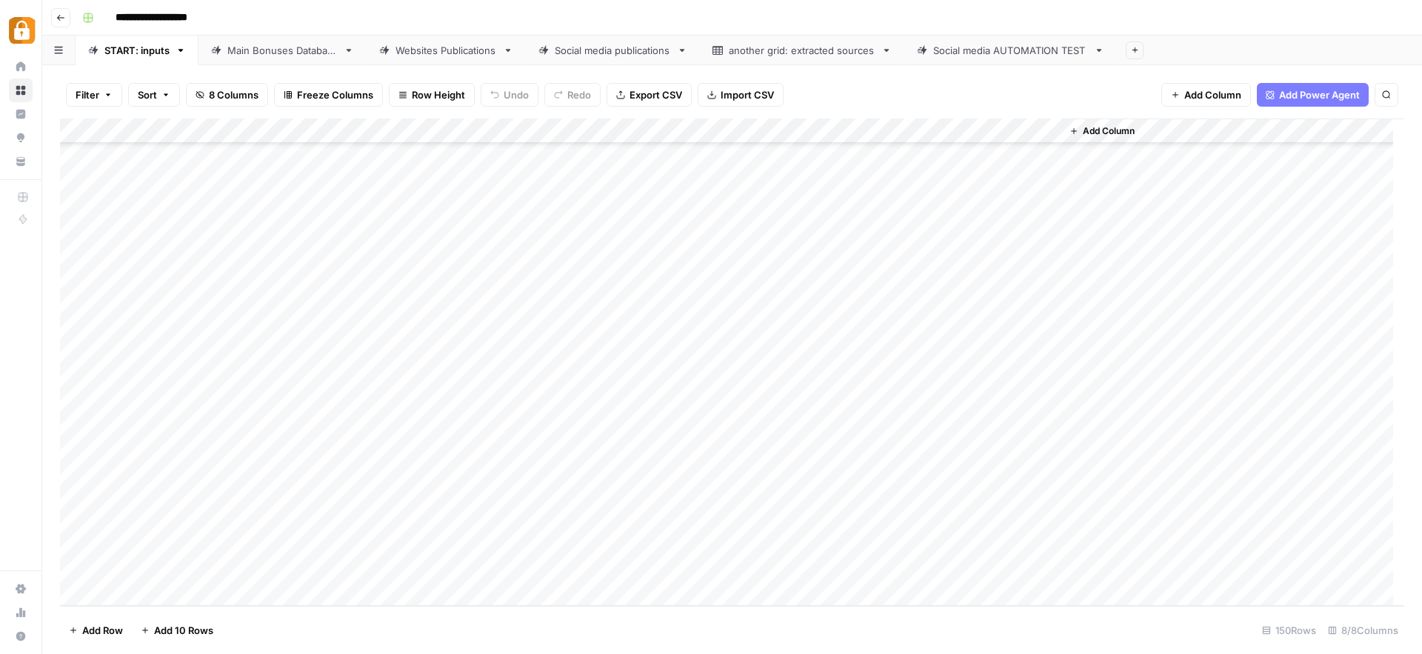
click at [299, 45] on div "Main Bonuses Database" at bounding box center [282, 50] width 110 height 15
click at [823, 532] on div "Add Column" at bounding box center [732, 361] width 1344 height 487
drag, startPoint x: 844, startPoint y: 544, endPoint x: 844, endPoint y: 561, distance: 17.0
click at [844, 561] on div "Add Column" at bounding box center [732, 361] width 1344 height 487
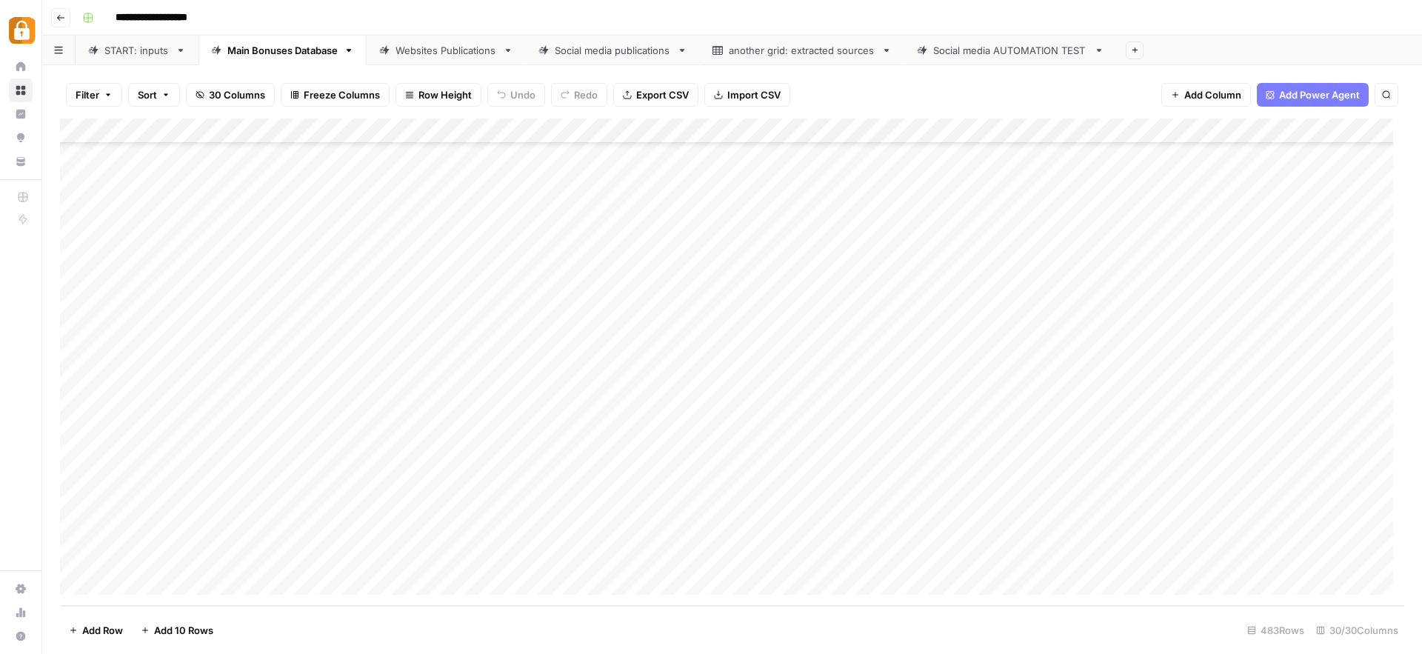
click at [937, 560] on div "Add Column" at bounding box center [732, 361] width 1344 height 487
click at [1088, 555] on div "Add Column" at bounding box center [732, 361] width 1344 height 487
click at [447, 49] on div "Websites Publications" at bounding box center [445, 50] width 101 height 15
click at [324, 50] on div "Main Bonuses Database" at bounding box center [282, 50] width 110 height 15
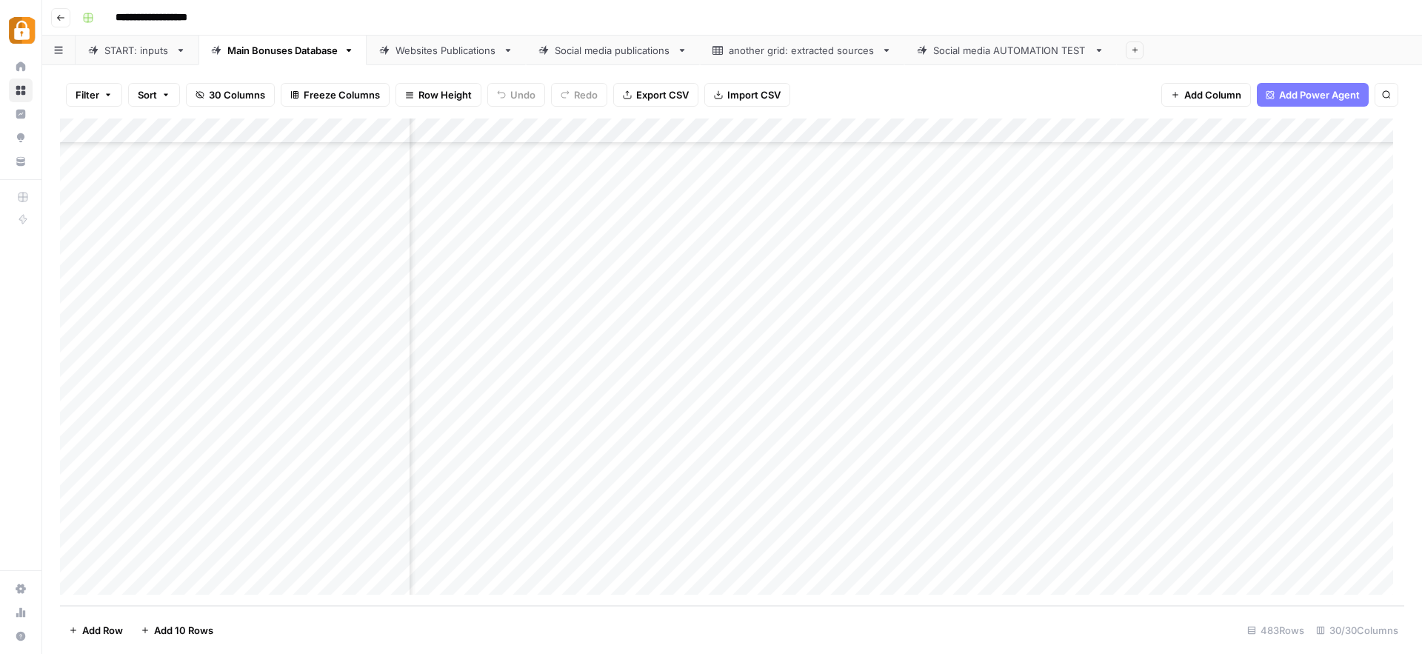
scroll to position [11733, 0]
click at [463, 53] on div "Websites Publications" at bounding box center [445, 50] width 101 height 15
click at [978, 553] on div "Add Column" at bounding box center [732, 361] width 1344 height 487
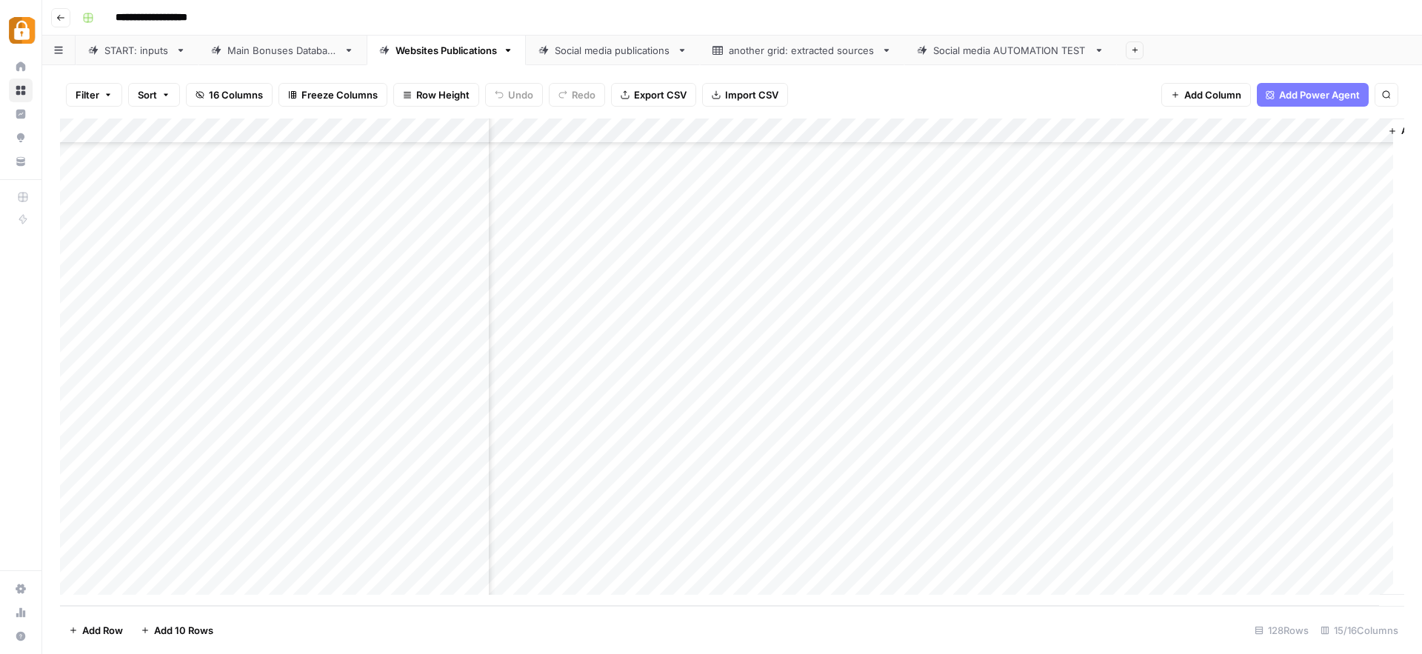
click at [731, 554] on div "Add Column" at bounding box center [732, 361] width 1344 height 487
click at [937, 531] on div "Add Column" at bounding box center [732, 361] width 1344 height 487
click at [280, 50] on div "Main Bonuses Database" at bounding box center [282, 50] width 110 height 15
click at [342, 536] on div "Add Column" at bounding box center [732, 361] width 1344 height 487
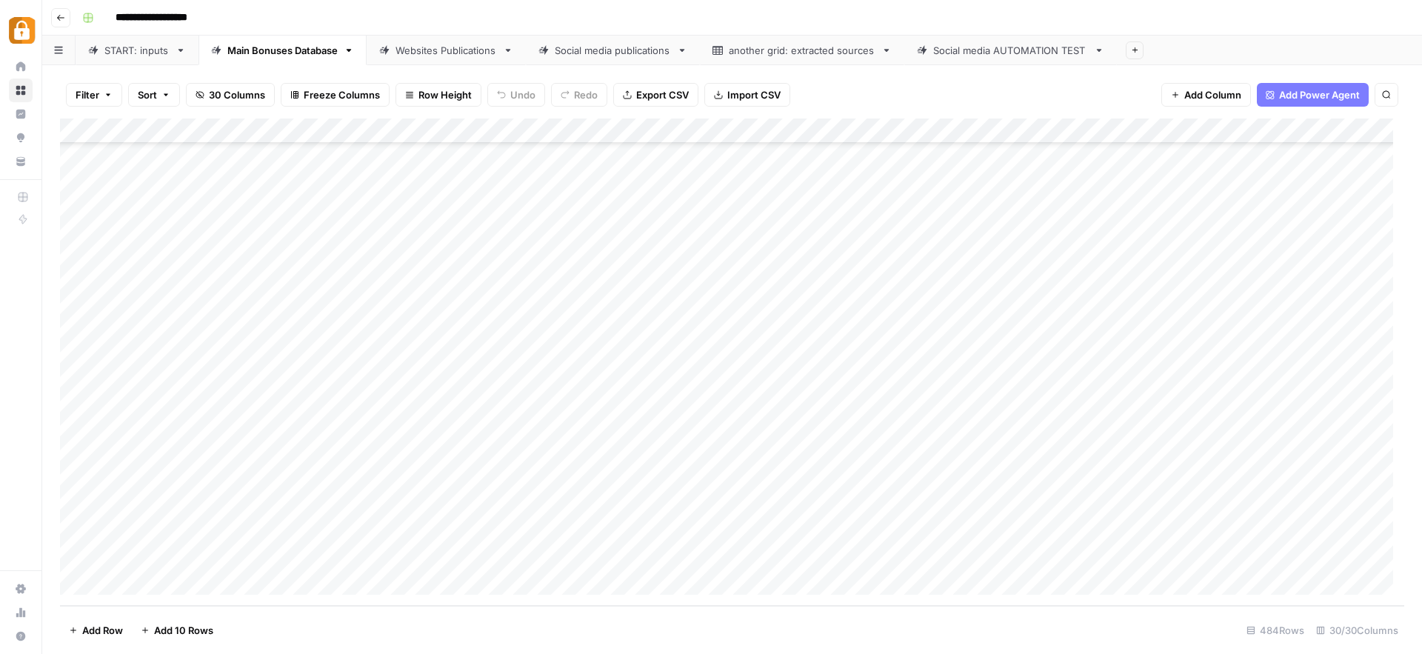
click at [342, 536] on div "Add Column" at bounding box center [732, 361] width 1344 height 487
drag, startPoint x: 402, startPoint y: 529, endPoint x: 395, endPoint y: 575, distance: 46.4
click at [357, 530] on textarea "**********" at bounding box center [416, 533] width 237 height 21
type textarea "**********"
click at [897, 528] on div "Add Column" at bounding box center [732, 361] width 1344 height 487
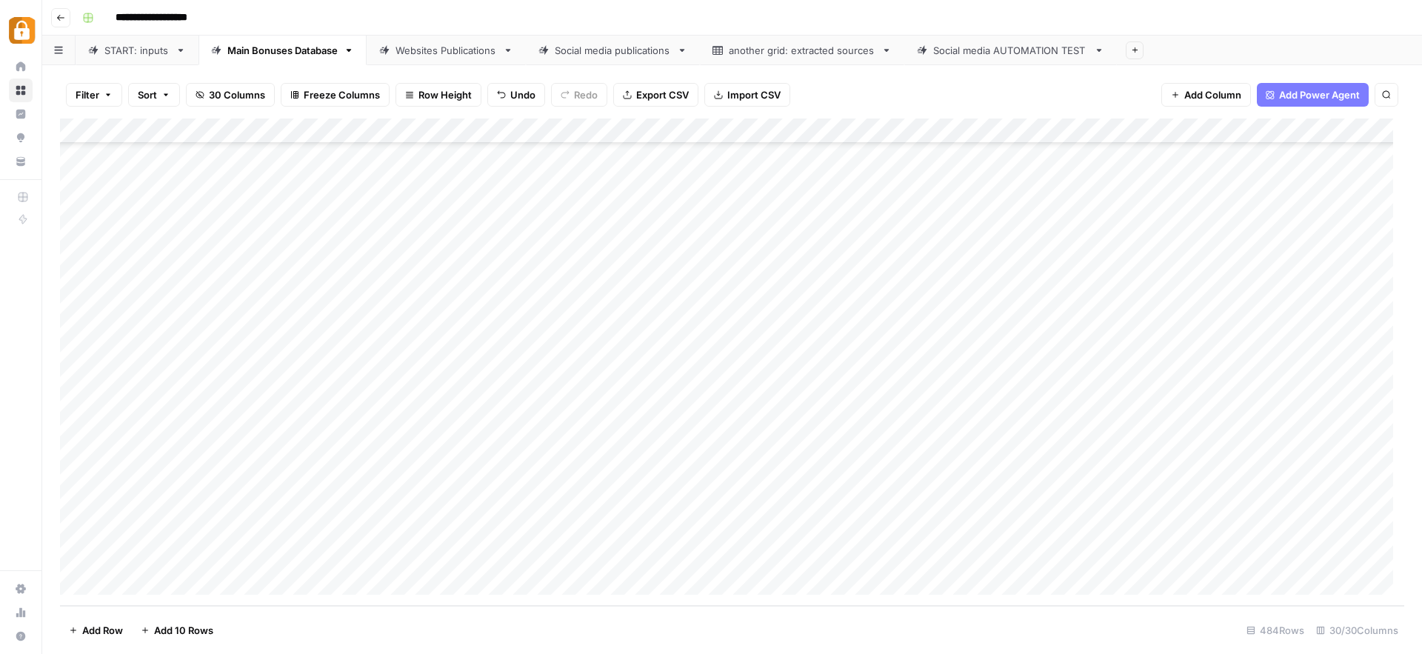
click at [427, 50] on div "Websites Publications" at bounding box center [445, 50] width 101 height 15
click at [484, 556] on div "Add Column" at bounding box center [732, 361] width 1344 height 487
drag, startPoint x: 478, startPoint y: 556, endPoint x: 441, endPoint y: 555, distance: 37.8
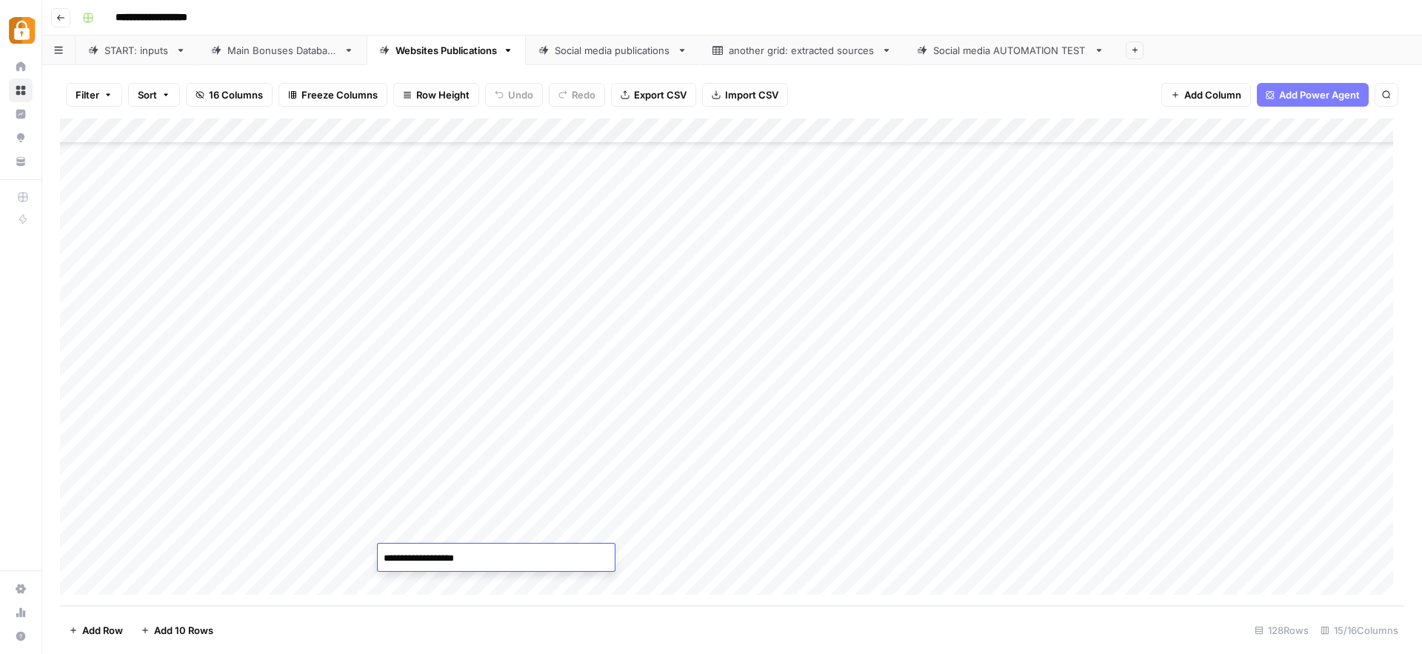
click at [441, 555] on textarea "**********" at bounding box center [496, 558] width 237 height 21
type textarea "**********"
click at [797, 560] on div "Add Column" at bounding box center [732, 361] width 1344 height 487
click at [736, 557] on div "Add Column" at bounding box center [732, 361] width 1344 height 487
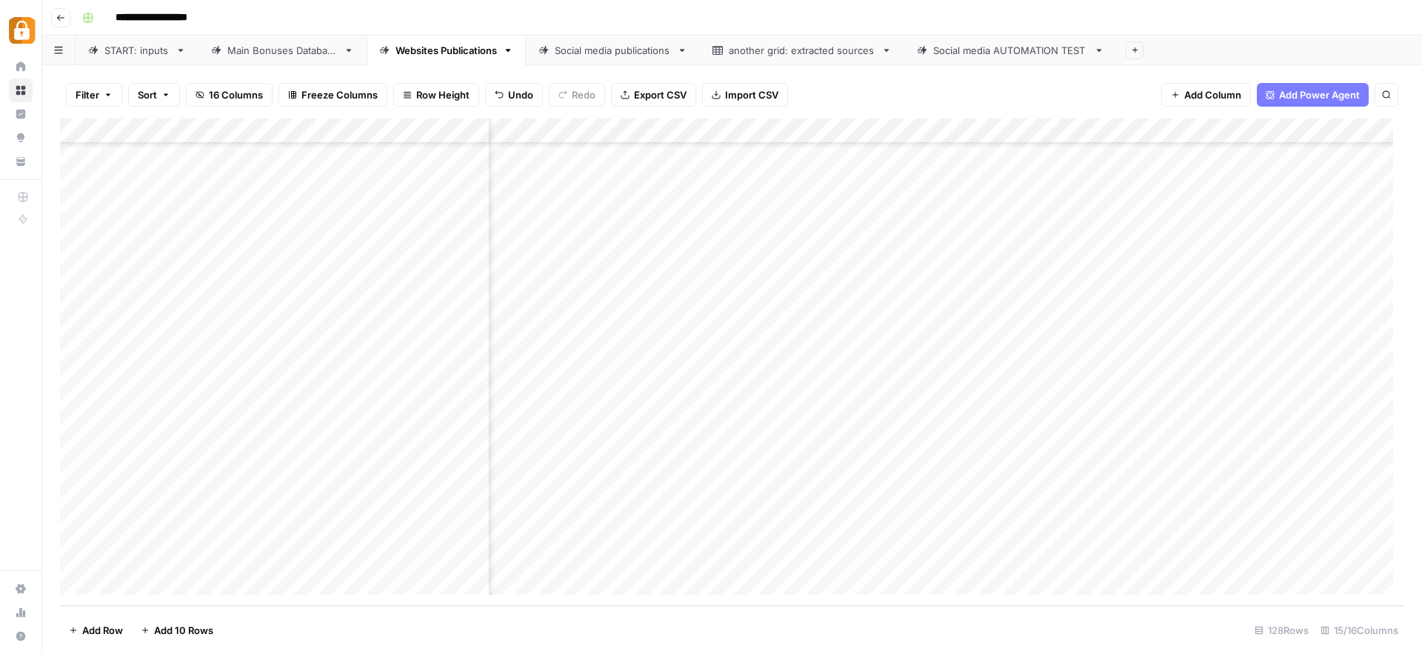
scroll to position [2795, 0]
click at [136, 51] on div "START: inputs" at bounding box center [136, 50] width 65 height 15
click at [289, 544] on div "Add Column" at bounding box center [732, 361] width 1344 height 487
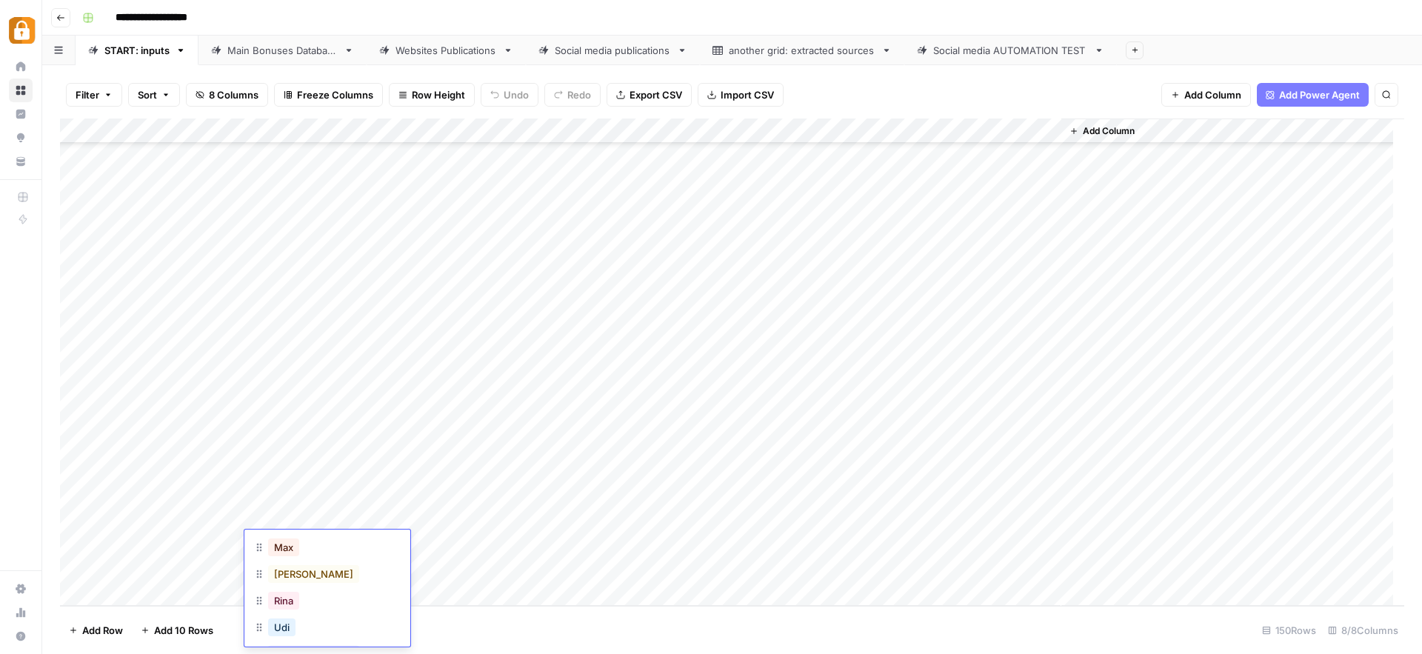
scroll to position [144, 0]
click at [281, 564] on button "Julie" at bounding box center [313, 567] width 91 height 18
click at [378, 552] on div "Add Column" at bounding box center [732, 361] width 1344 height 487
type textarea "**********"
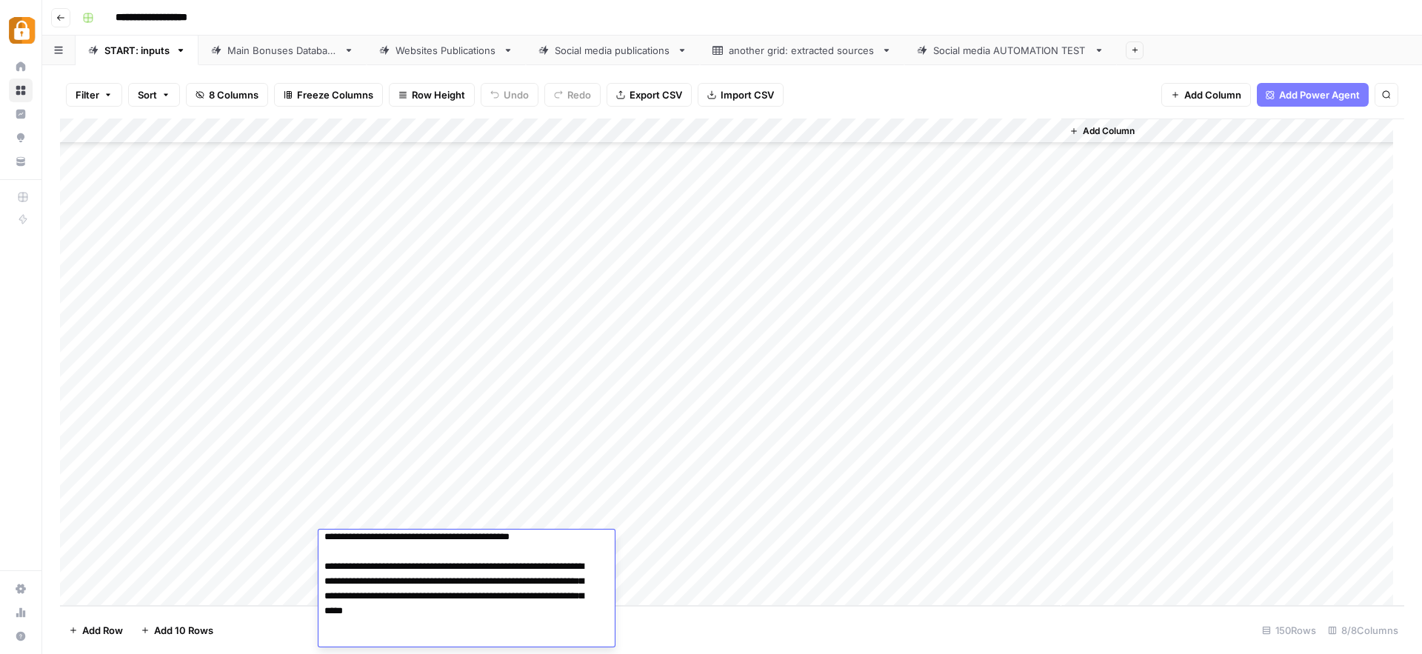
scroll to position [767, 0]
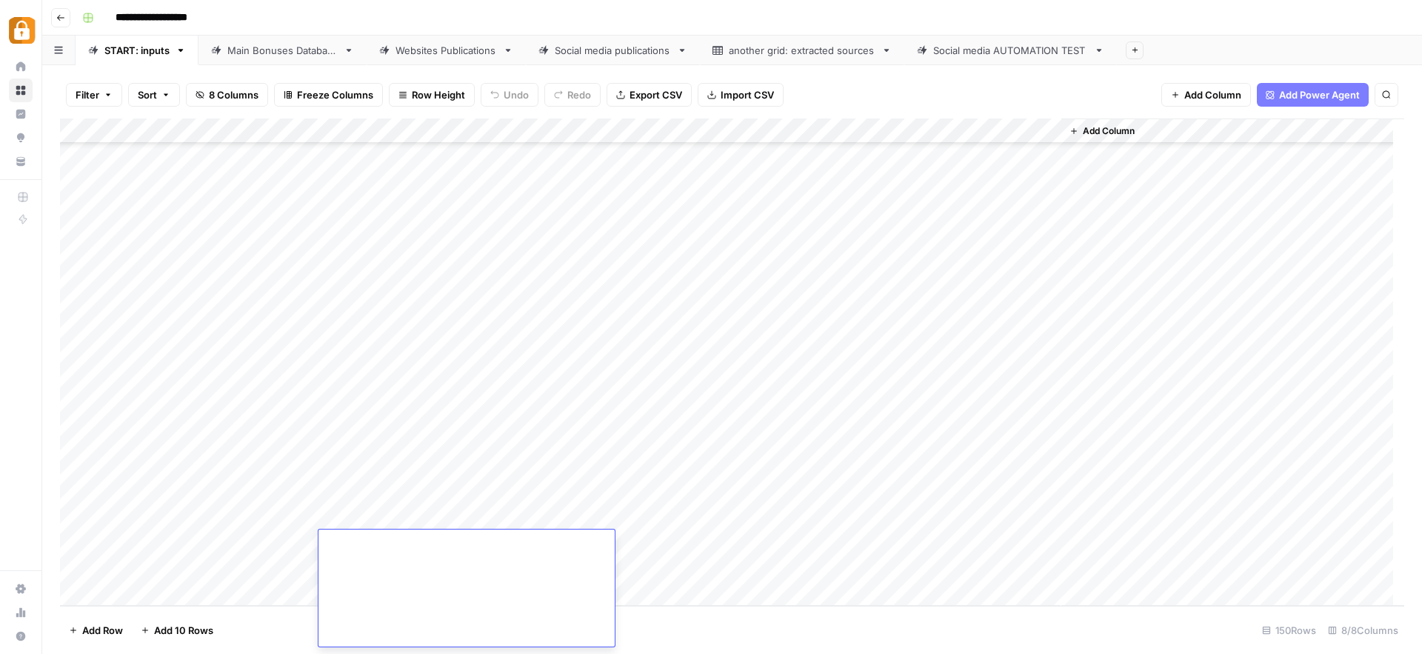
click at [675, 532] on div "Add Column" at bounding box center [732, 361] width 1344 height 487
click at [663, 539] on div "Add Column" at bounding box center [732, 361] width 1344 height 487
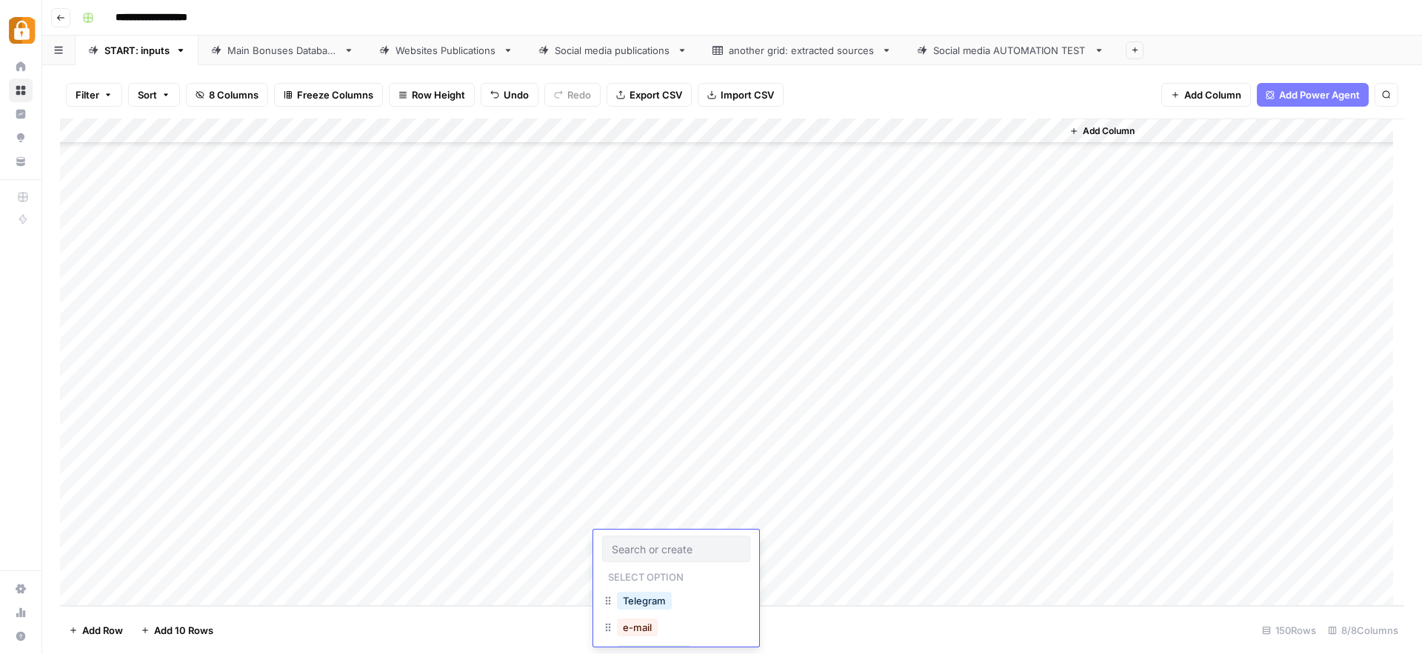
click at [663, 539] on div at bounding box center [676, 548] width 148 height 27
click at [661, 583] on button "Official Site" at bounding box center [648, 590] width 63 height 18
click at [980, 542] on div "Add Column" at bounding box center [732, 361] width 1344 height 487
click at [282, 564] on div "Add Column" at bounding box center [732, 361] width 1344 height 487
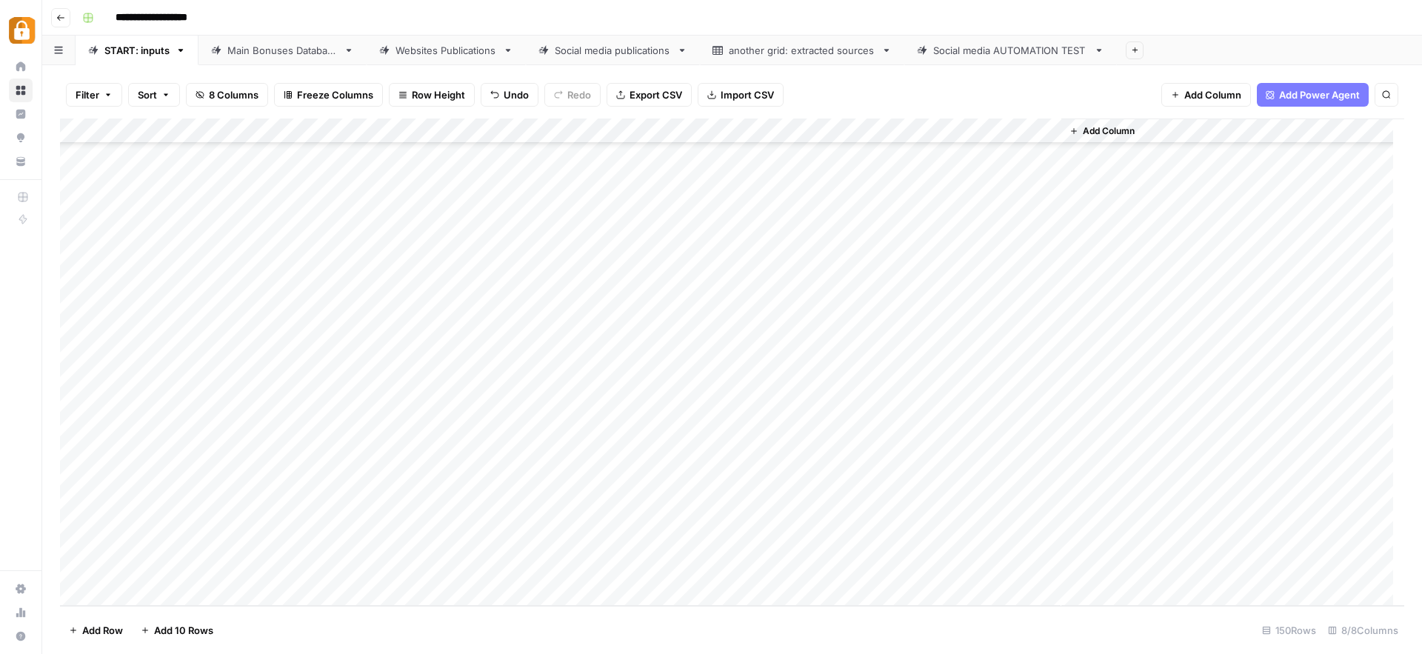
click at [282, 564] on div "Add Column" at bounding box center [732, 361] width 1344 height 487
click at [290, 566] on button "Julie" at bounding box center [313, 567] width 91 height 18
click at [409, 562] on div "Add Column" at bounding box center [732, 361] width 1344 height 487
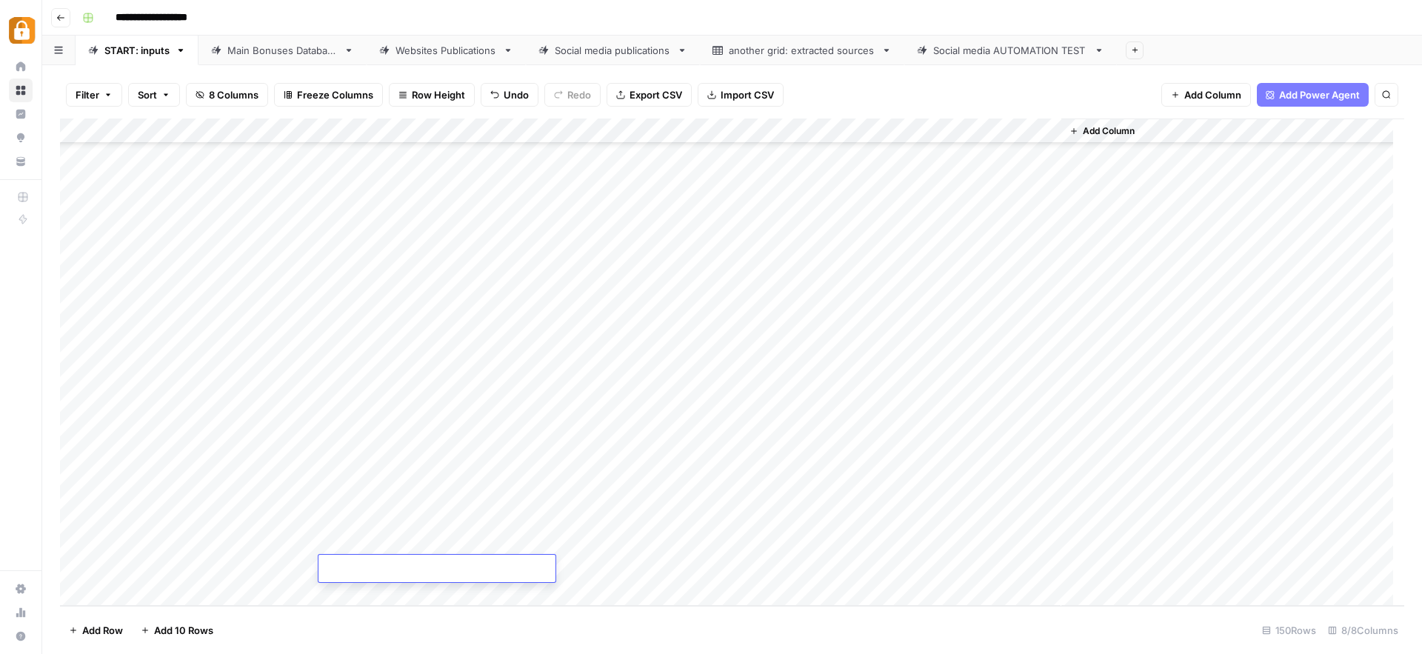
click at [409, 562] on textarea at bounding box center [436, 569] width 237 height 21
type textarea "**********"
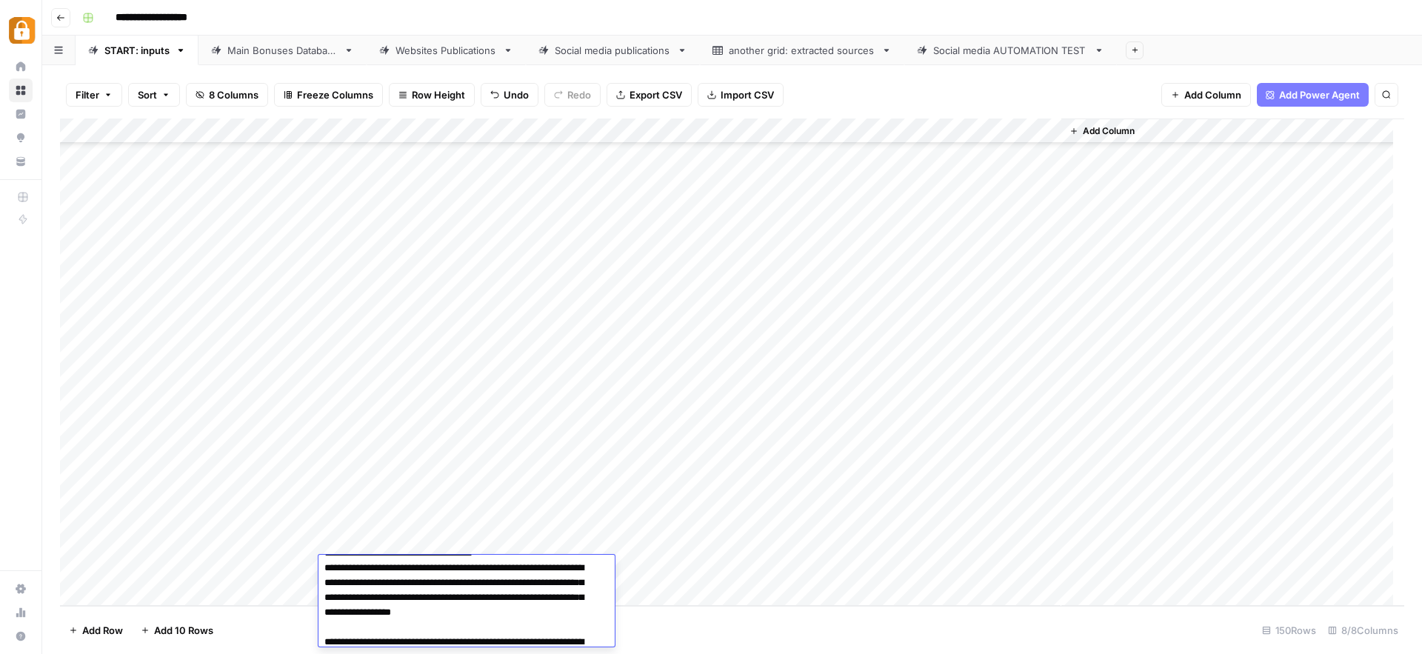
scroll to position [0, 0]
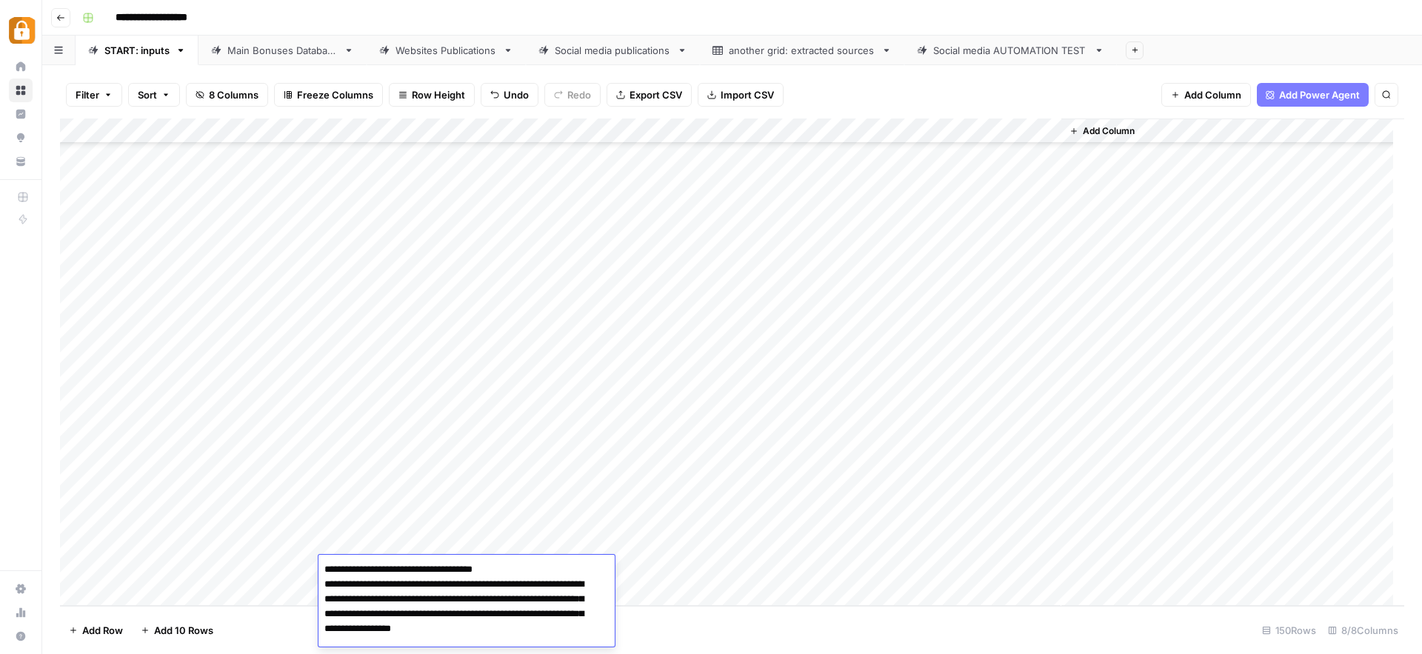
click at [657, 573] on div "Add Column" at bounding box center [732, 361] width 1344 height 487
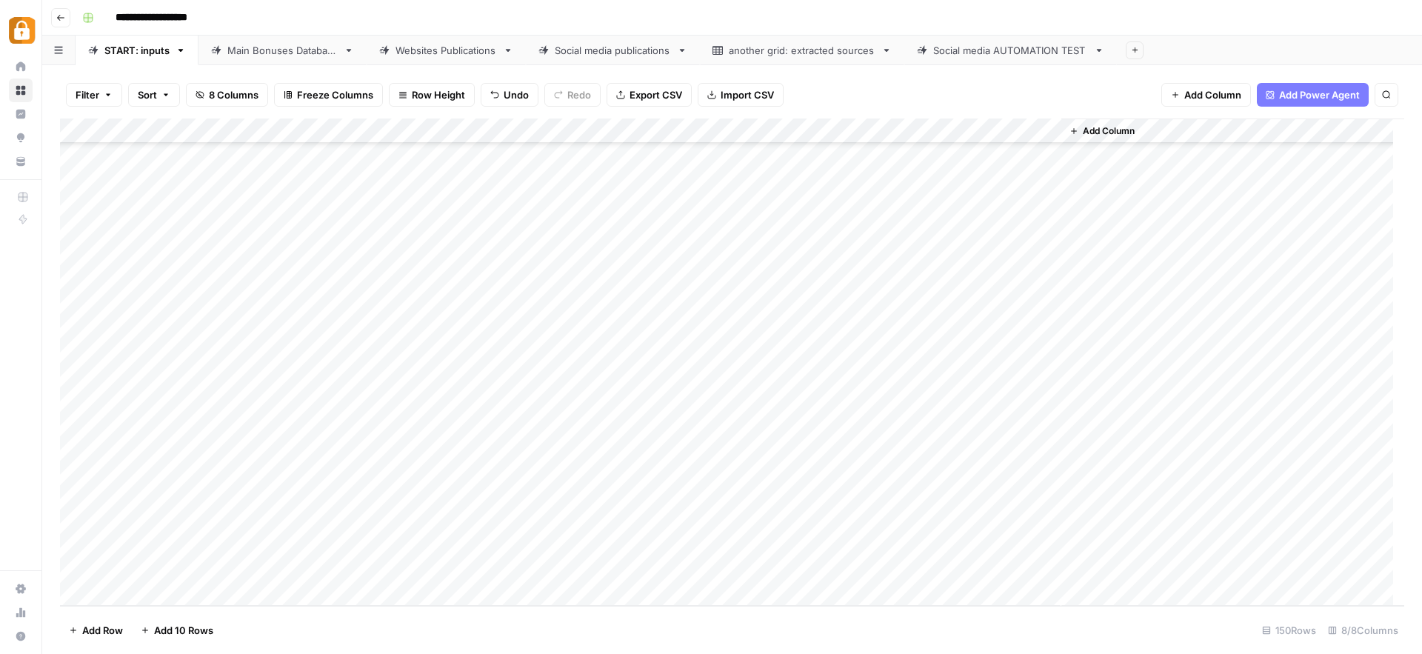
click at [667, 564] on div "Add Column" at bounding box center [732, 361] width 1344 height 487
click at [667, 564] on div at bounding box center [676, 574] width 148 height 27
click at [667, 607] on button "Official Site" at bounding box center [648, 609] width 63 height 18
click at [984, 566] on div "Add Column" at bounding box center [732, 361] width 1344 height 487
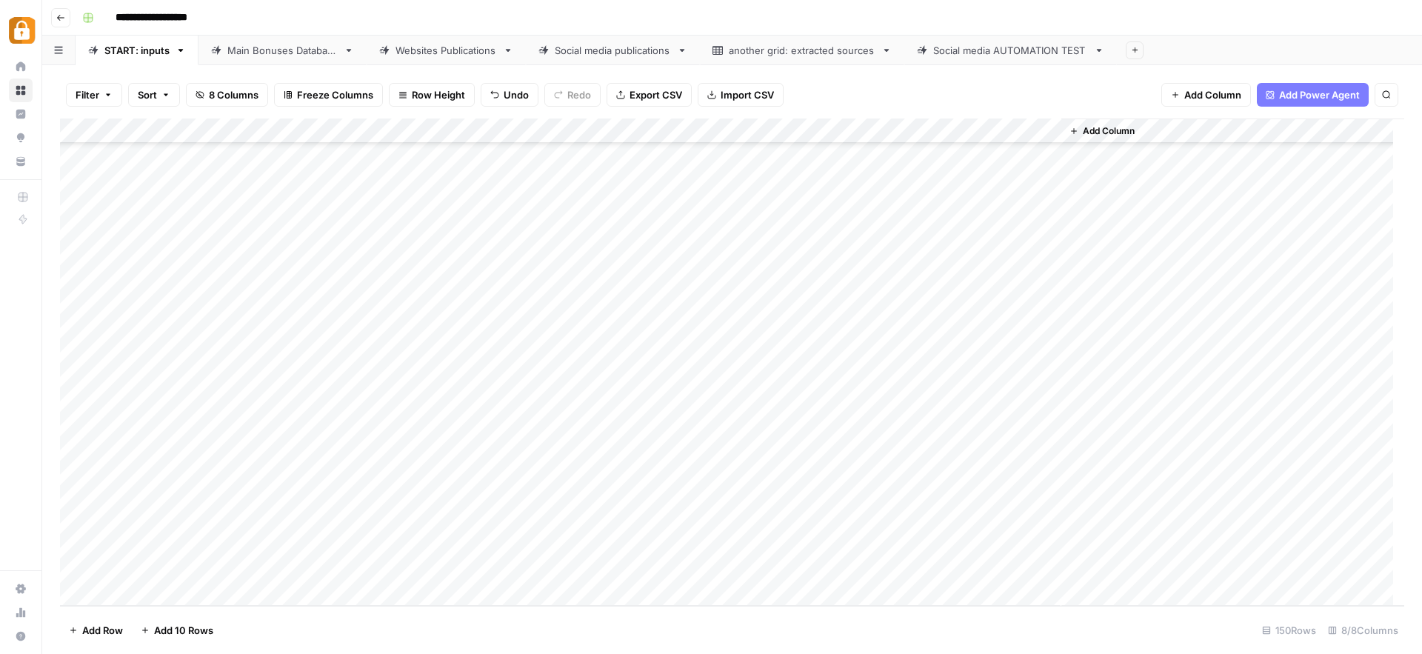
click at [302, 48] on div "Main Bonuses Database" at bounding box center [282, 50] width 110 height 15
click at [803, 458] on div "Add Column" at bounding box center [732, 361] width 1344 height 487
click at [742, 538] on div "Add Column" at bounding box center [732, 361] width 1344 height 487
click at [746, 553] on div "Add Column" at bounding box center [732, 361] width 1344 height 487
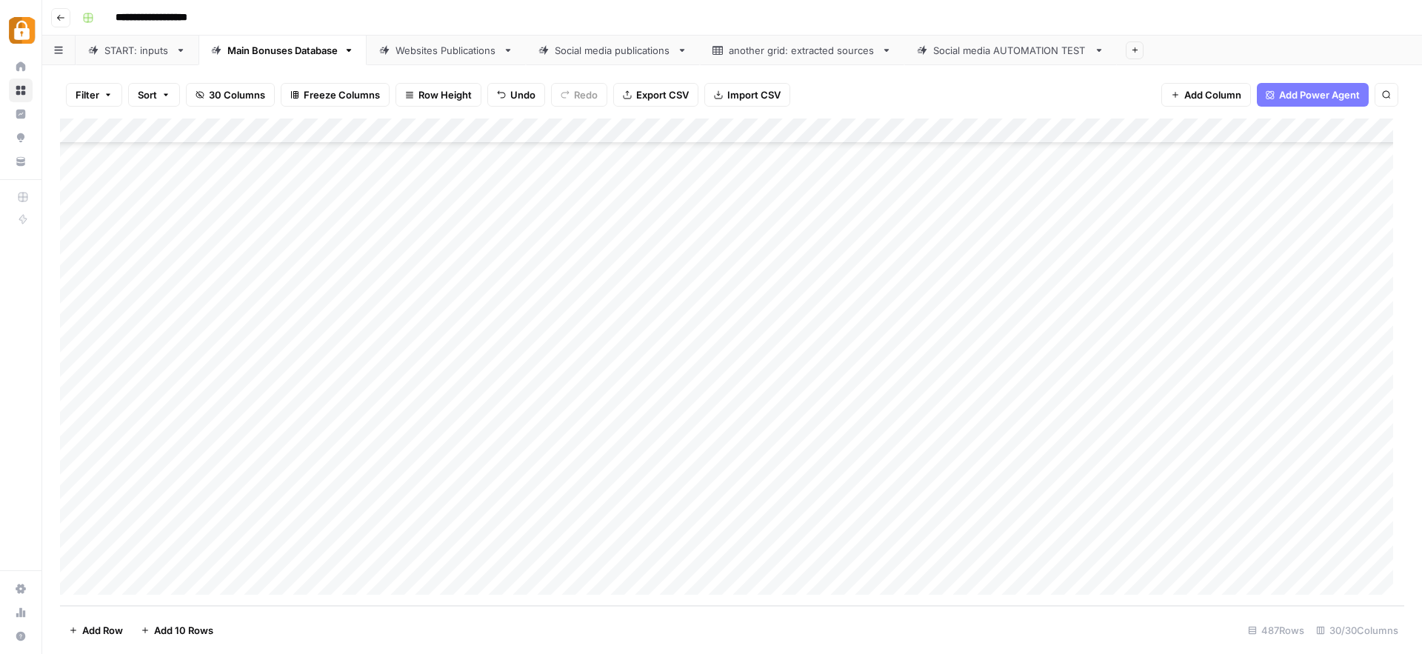
click at [1088, 530] on div "Add Column" at bounding box center [732, 361] width 1344 height 487
click at [1090, 557] on div "Add Column" at bounding box center [732, 361] width 1344 height 487
click at [438, 48] on div "Websites Publications" at bounding box center [445, 50] width 101 height 15
click at [977, 531] on div "Add Column" at bounding box center [732, 361] width 1344 height 487
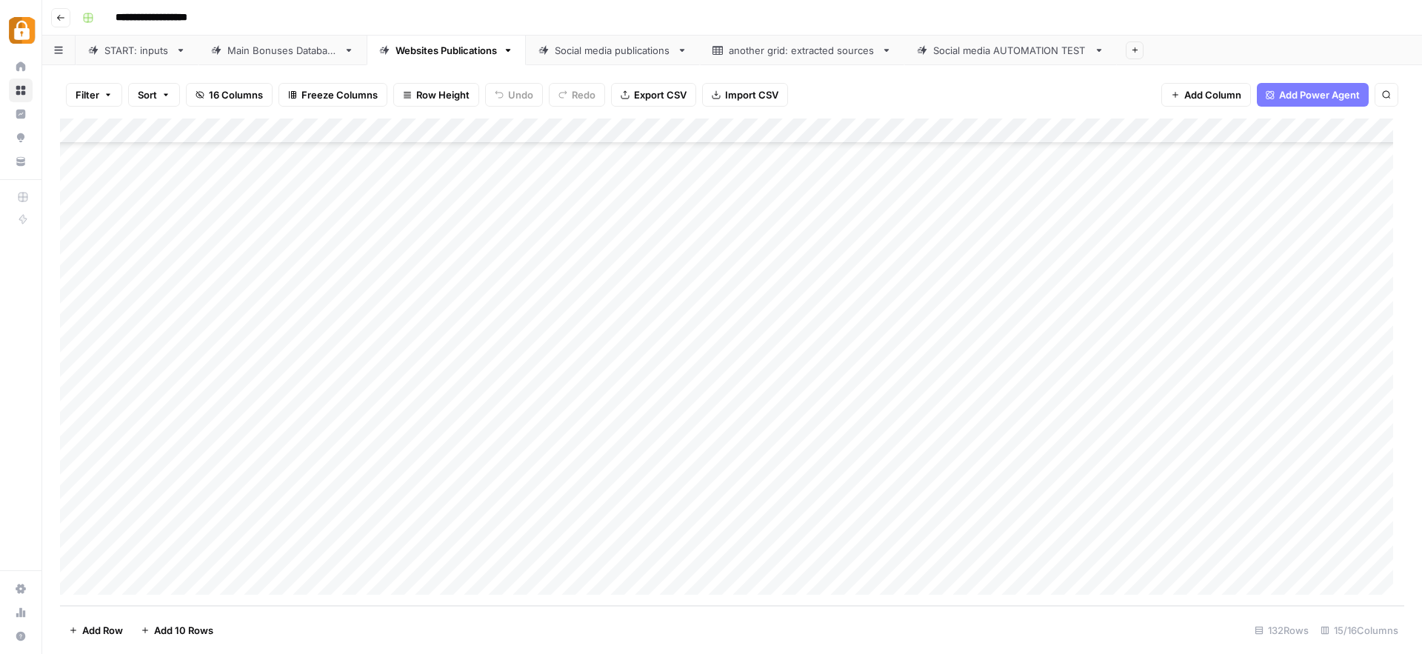
click at [976, 558] on div "Add Column" at bounding box center [732, 361] width 1344 height 487
click at [261, 53] on div "Main Bonuses Database" at bounding box center [282, 50] width 110 height 15
click at [378, 526] on div "Add Column" at bounding box center [732, 361] width 1344 height 487
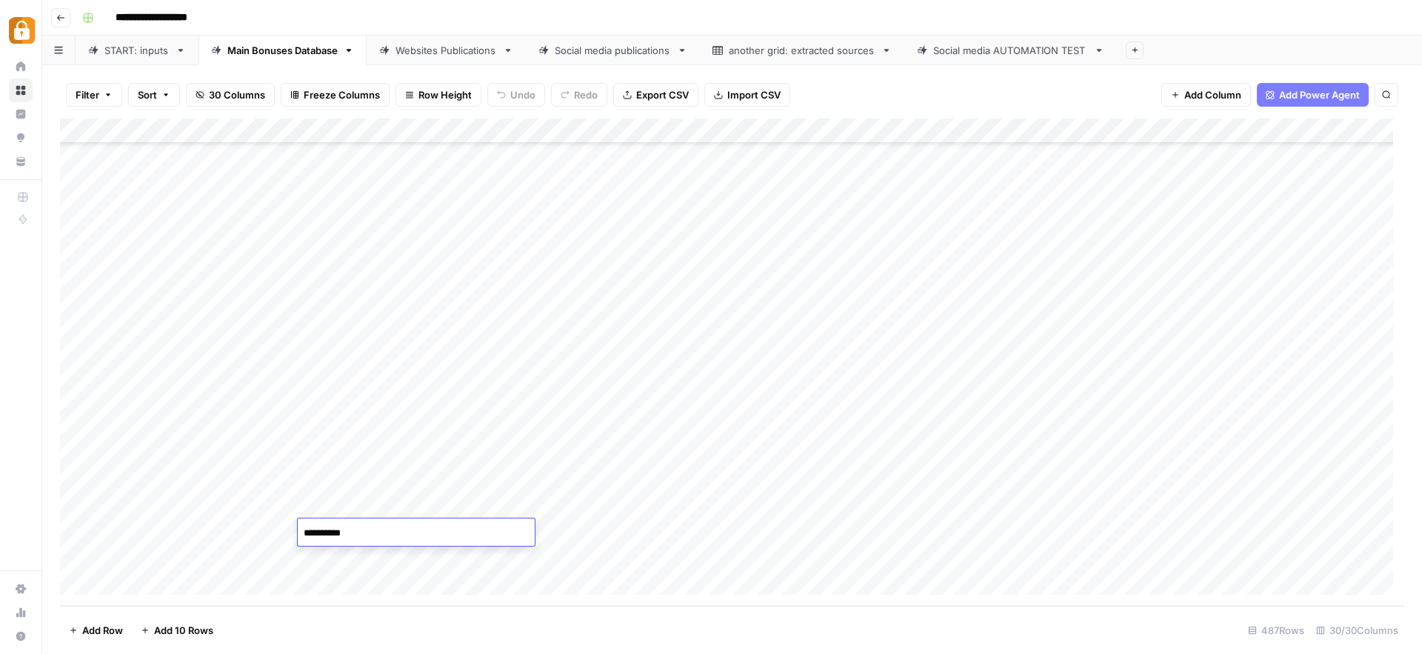
type textarea "**********"
click at [884, 535] on div "Add Column" at bounding box center [732, 361] width 1344 height 487
click at [461, 49] on div "Websites Publications" at bounding box center [445, 50] width 101 height 15
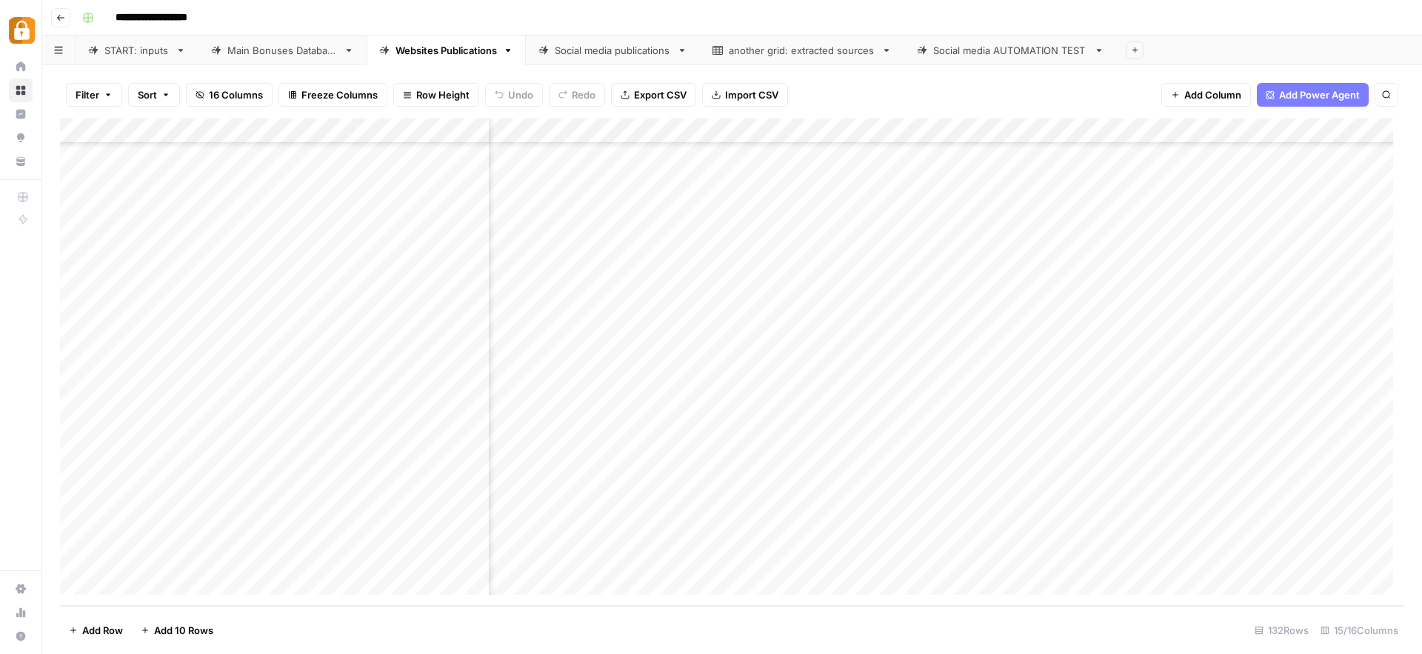
click at [1180, 555] on div "Add Column" at bounding box center [732, 361] width 1344 height 487
click at [1183, 531] on div "Add Column" at bounding box center [732, 361] width 1344 height 487
click at [146, 54] on div "START: inputs" at bounding box center [136, 50] width 65 height 15
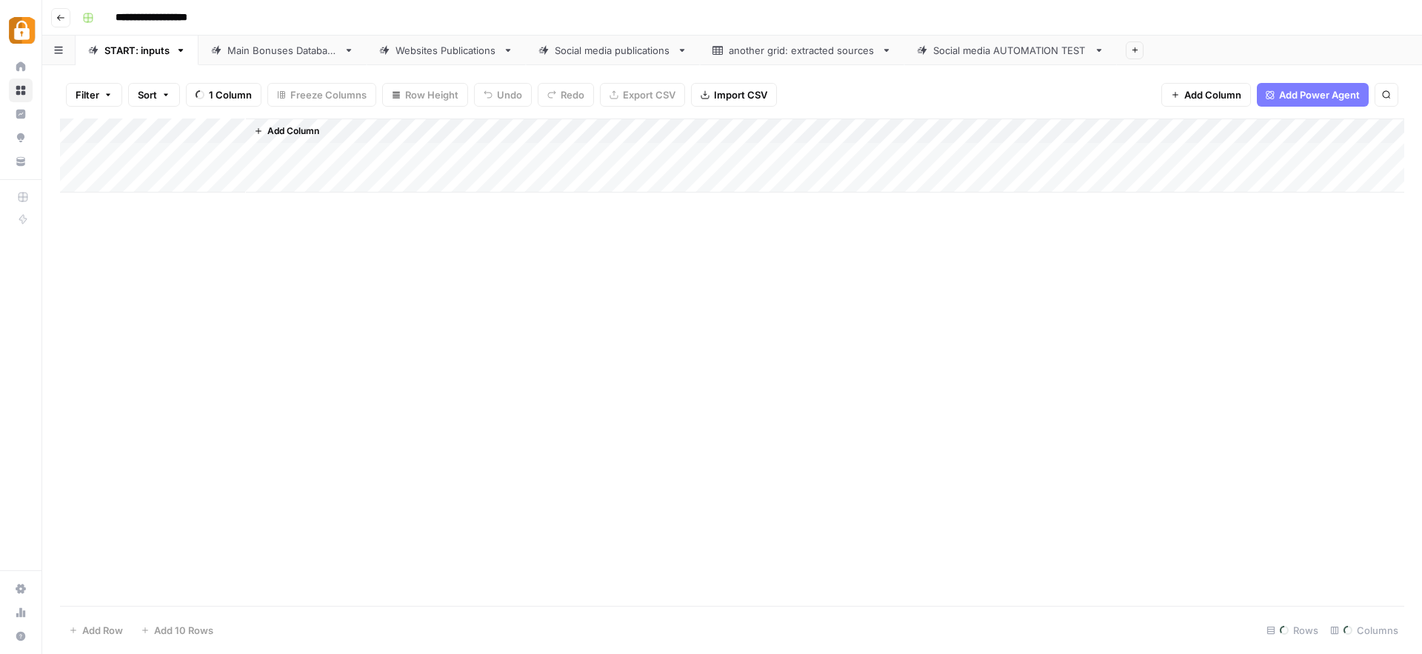
click at [144, 49] on div "START: inputs" at bounding box center [136, 50] width 65 height 15
click at [124, 589] on div "Add Column" at bounding box center [732, 361] width 1344 height 487
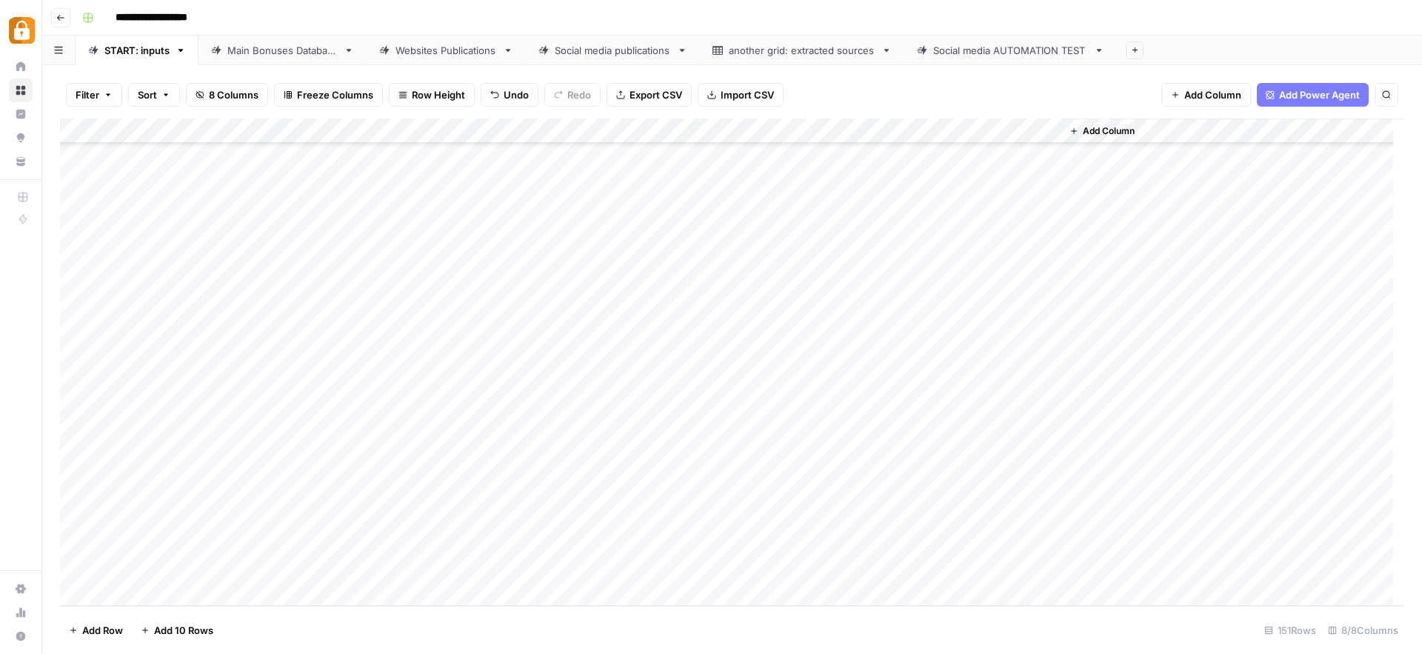
scroll to position [3388, 0]
click at [124, 589] on div "Add Column" at bounding box center [732, 361] width 1344 height 487
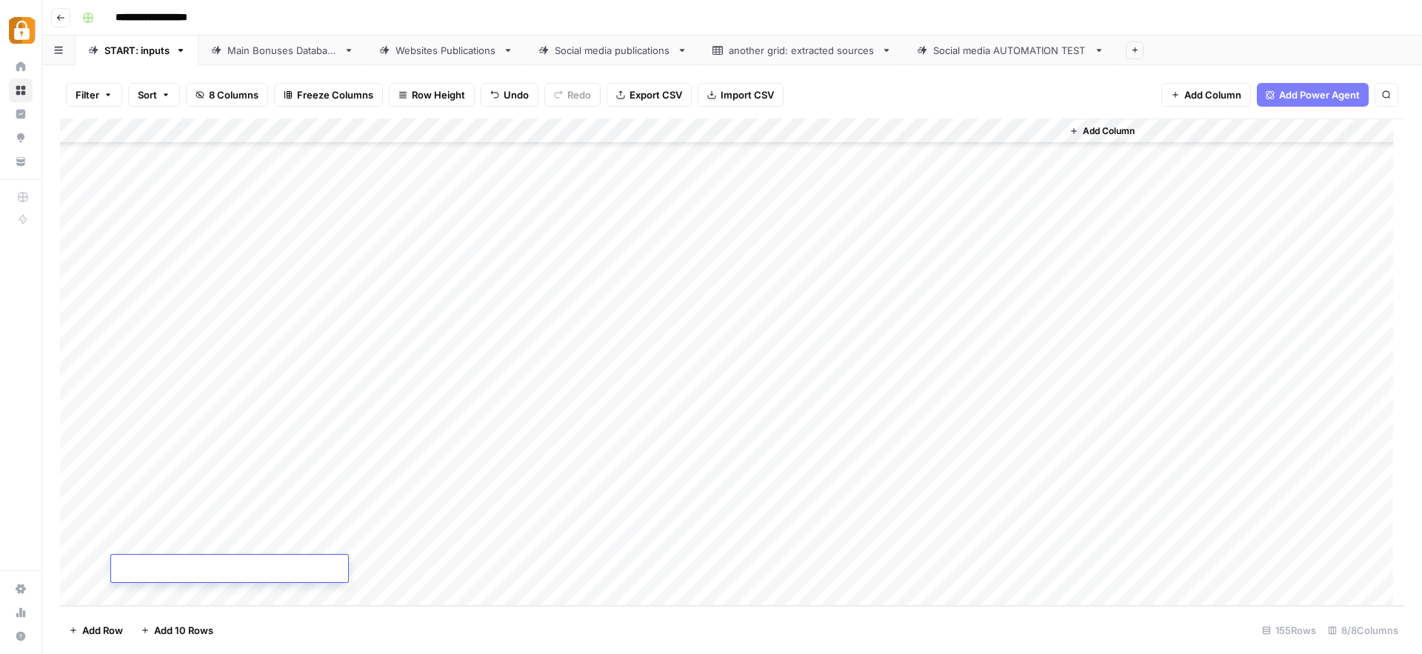
click at [124, 589] on div "Add Column" at bounding box center [732, 361] width 1344 height 487
click at [274, 417] on div "Add Column" at bounding box center [732, 361] width 1344 height 487
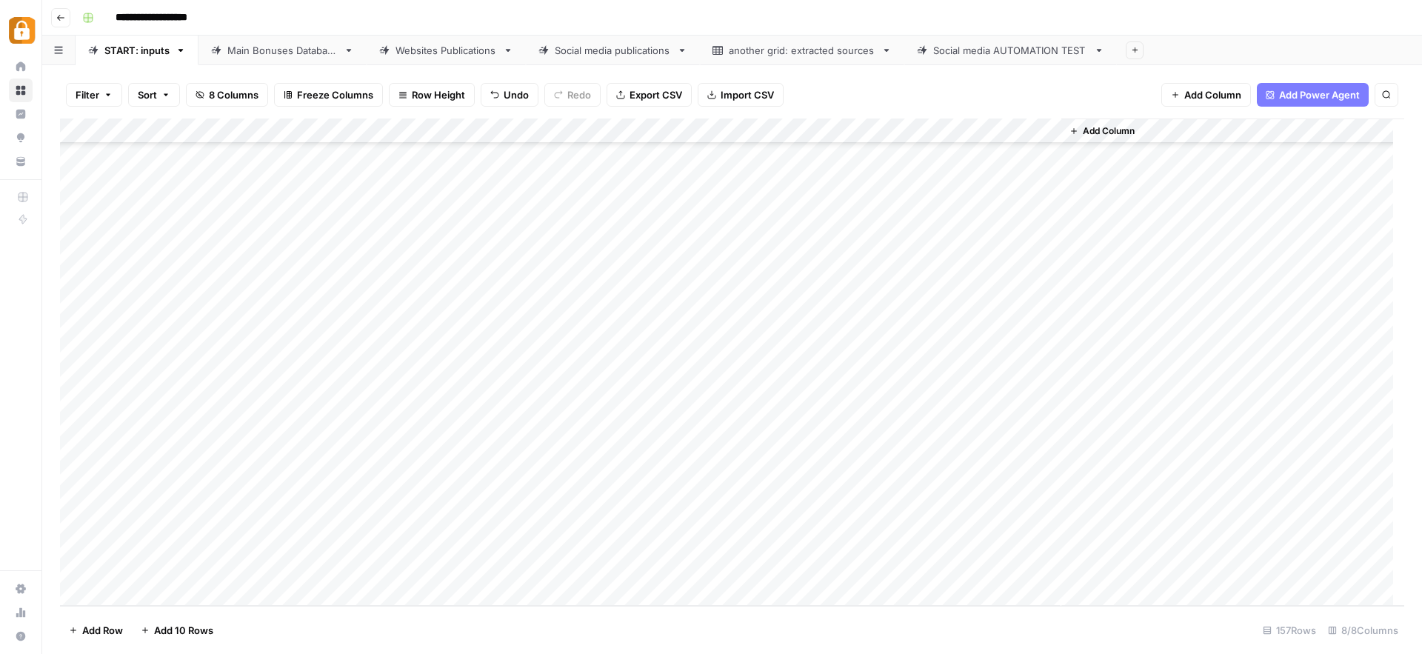
click at [274, 417] on div "Add Column" at bounding box center [732, 361] width 1344 height 487
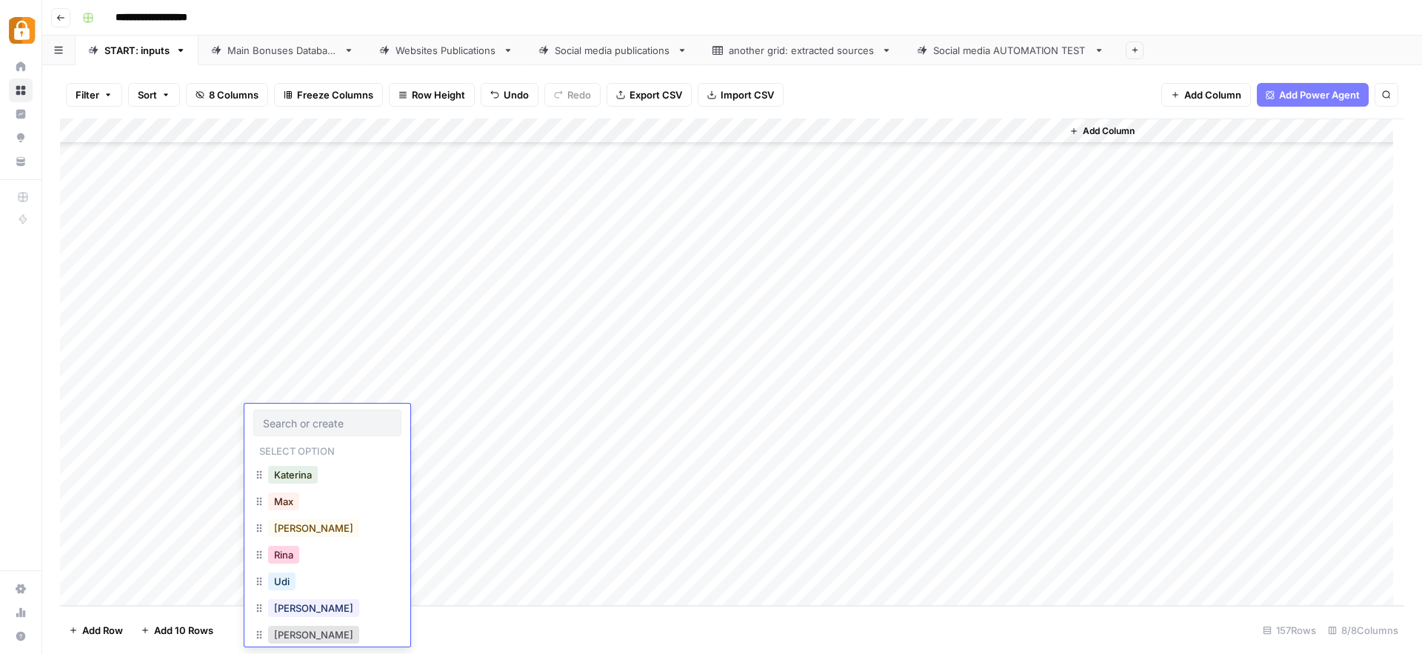
scroll to position [24, 0]
click at [277, 589] on button "[PERSON_NAME]" at bounding box center [313, 584] width 91 height 18
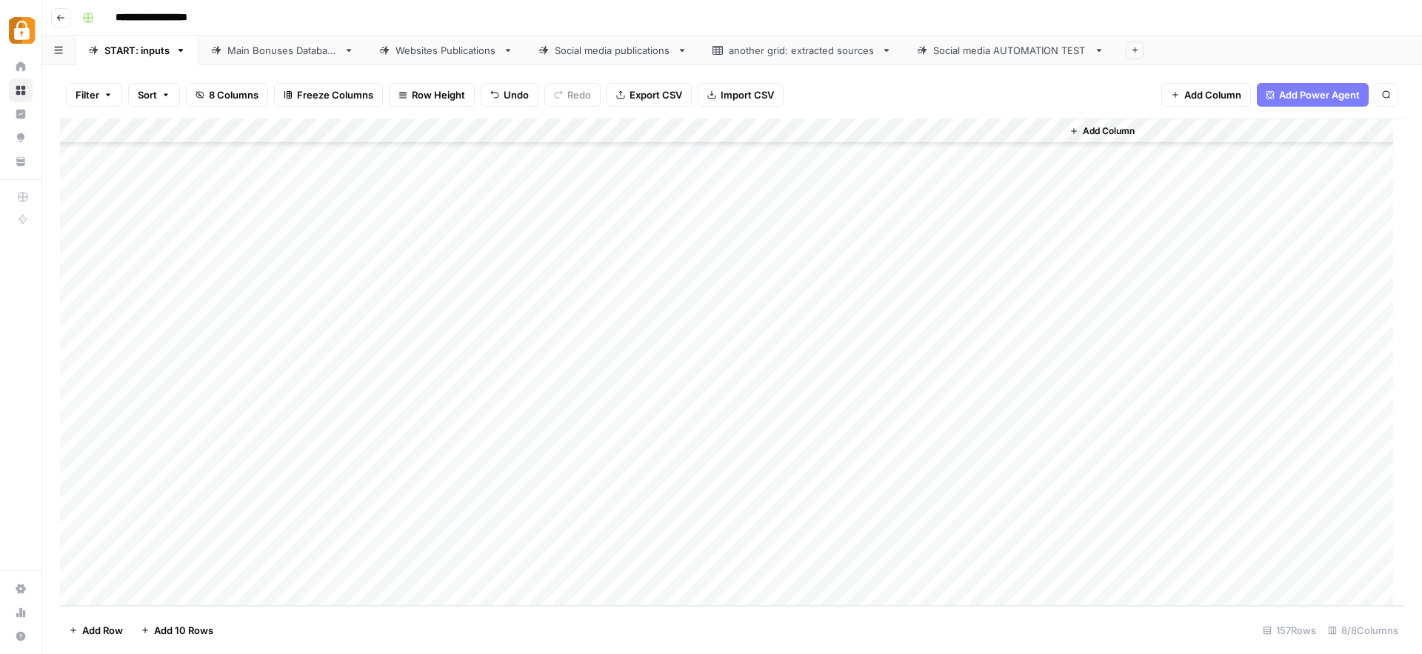
click at [390, 409] on div "Add Column" at bounding box center [732, 361] width 1344 height 487
click at [390, 409] on textarea at bounding box center [436, 418] width 237 height 21
click at [348, 418] on textarea "**********" at bounding box center [436, 418] width 237 height 21
click at [404, 413] on textarea "**********" at bounding box center [436, 418] width 237 height 21
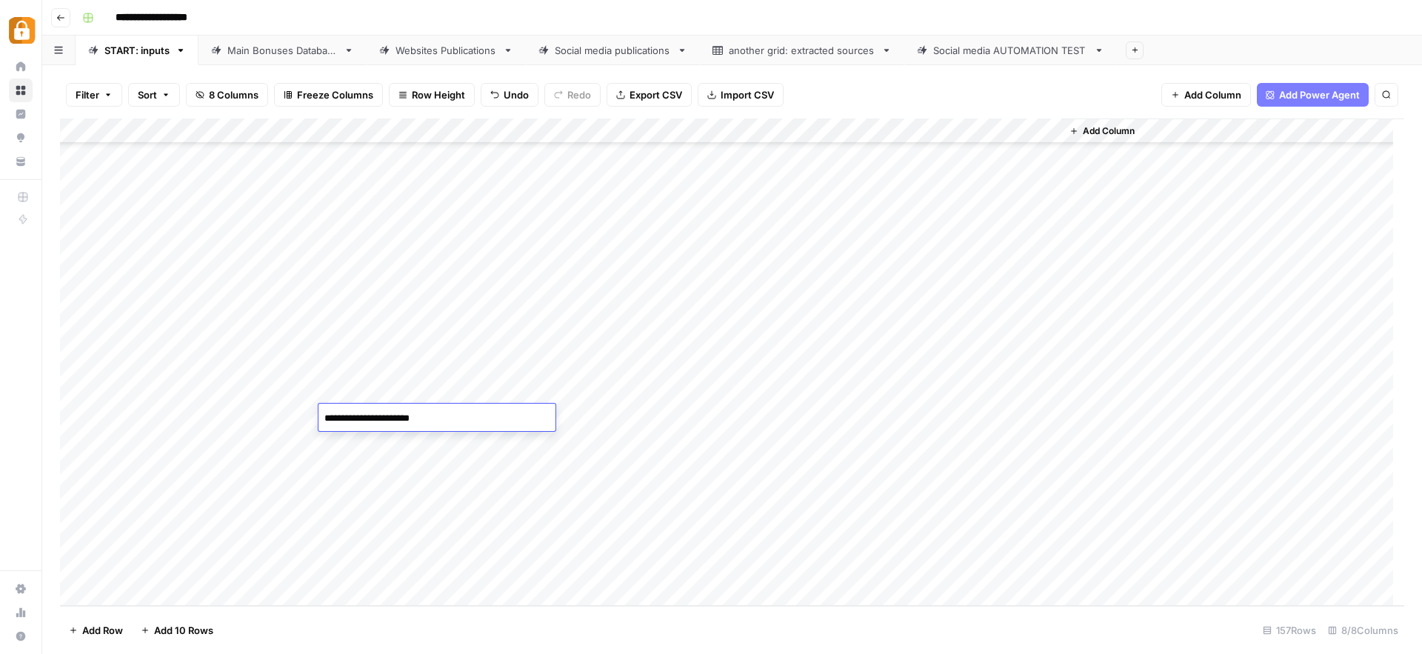
paste textarea "**********"
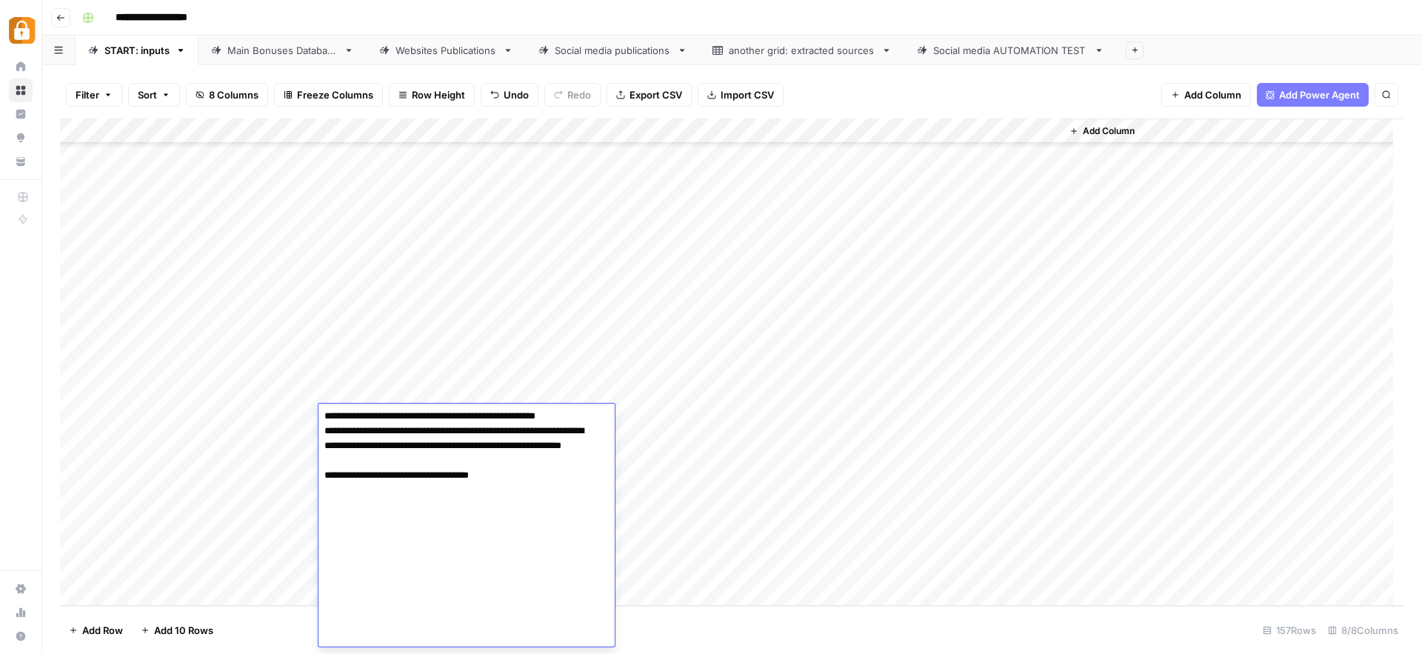
scroll to position [1189, 0]
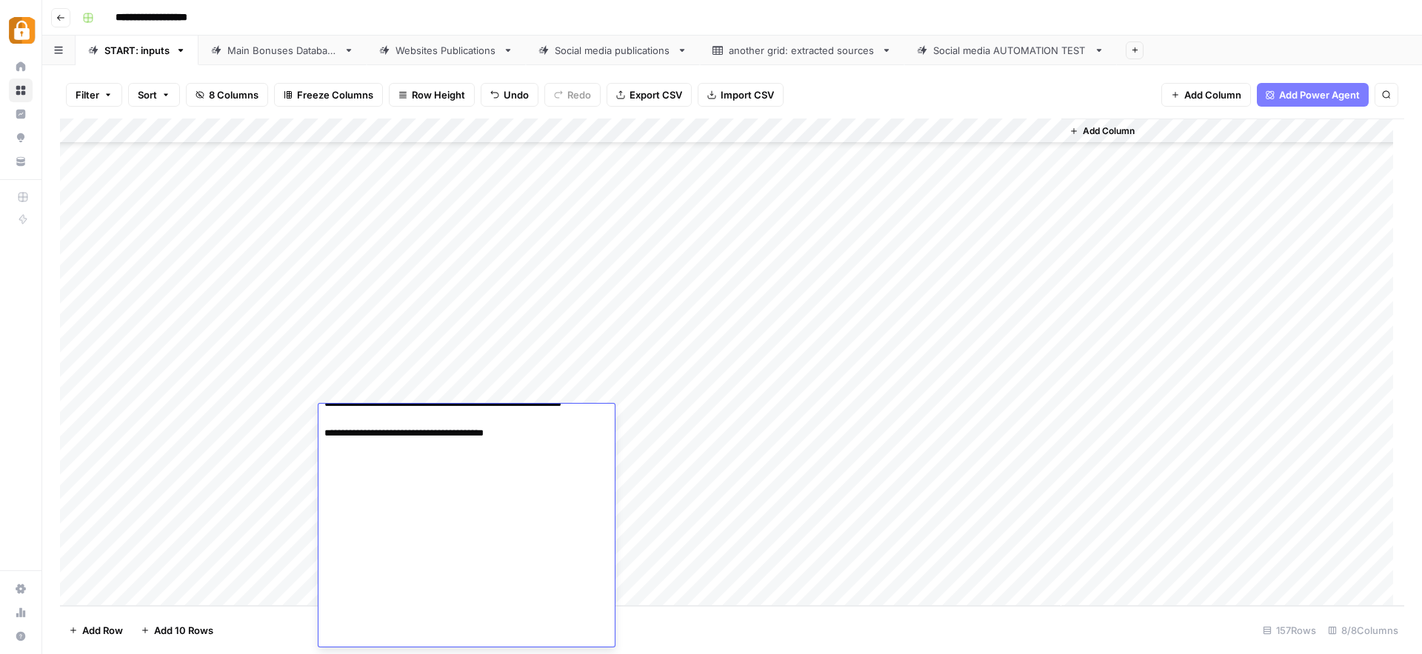
scroll to position [1244, 0]
paste textarea "**********"
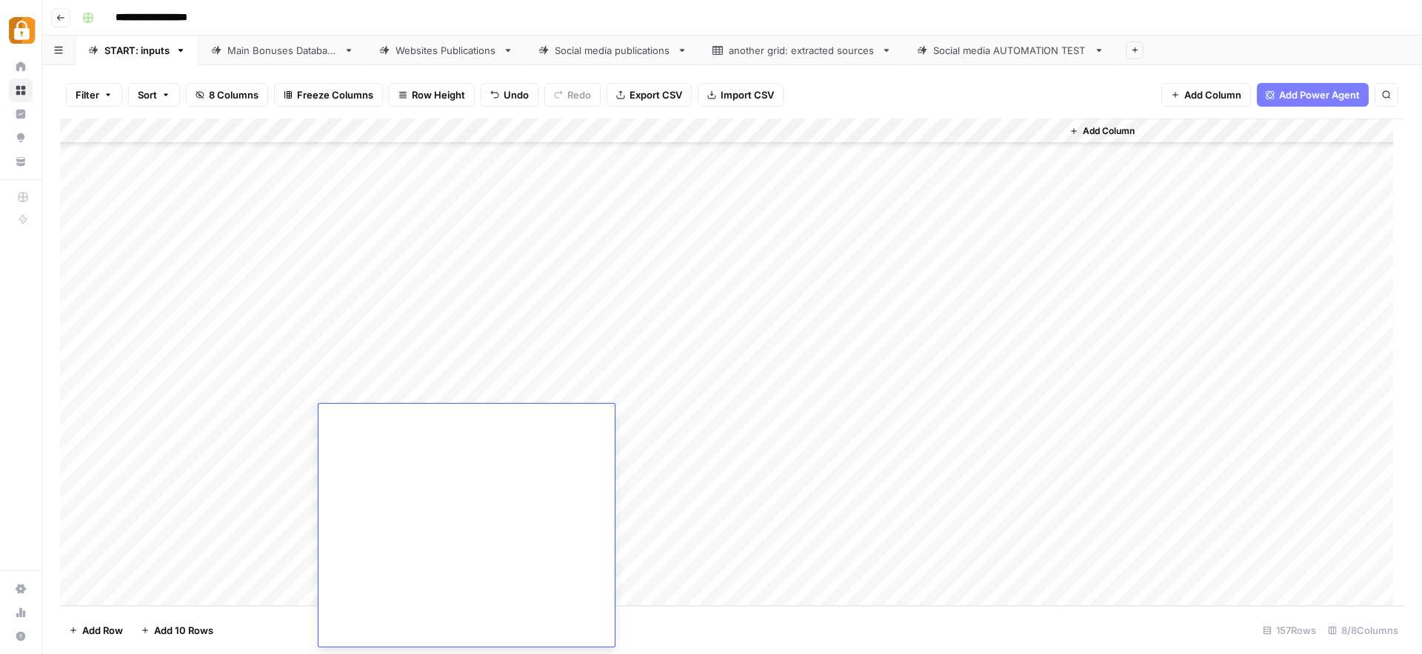
paste textarea "**********"
type textarea "**********"
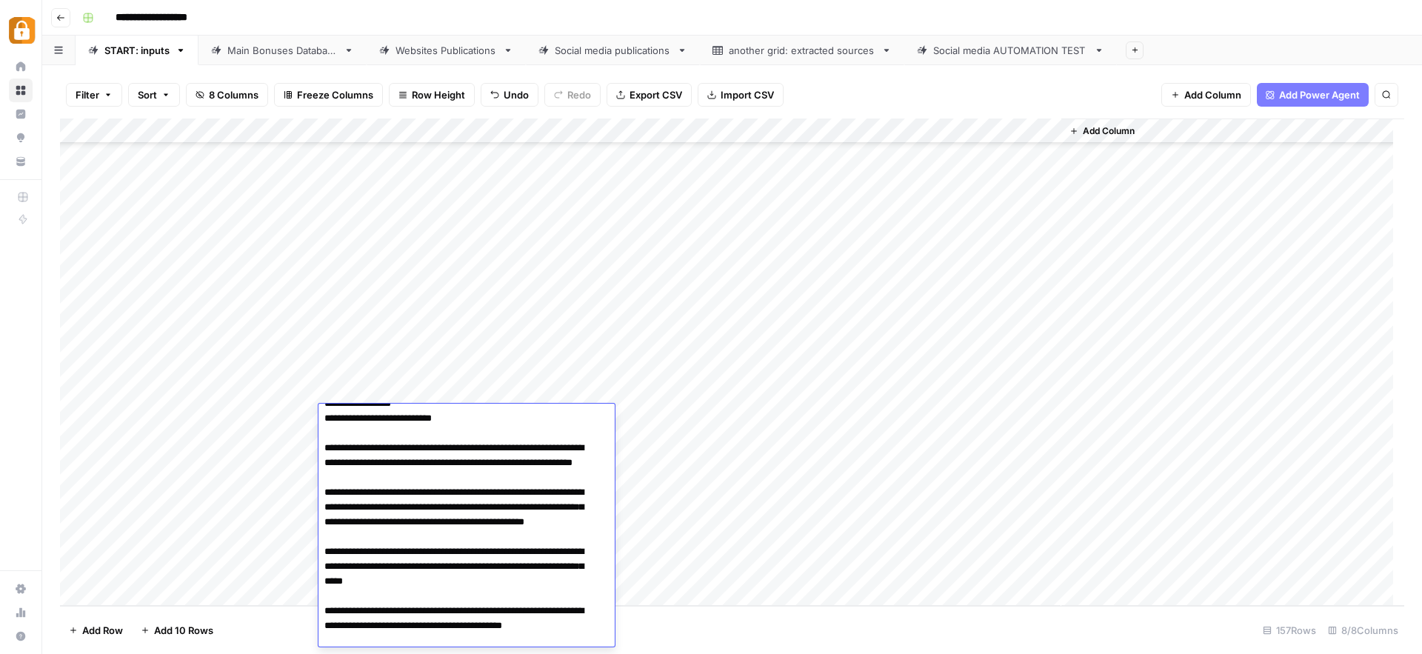
scroll to position [4902, 0]
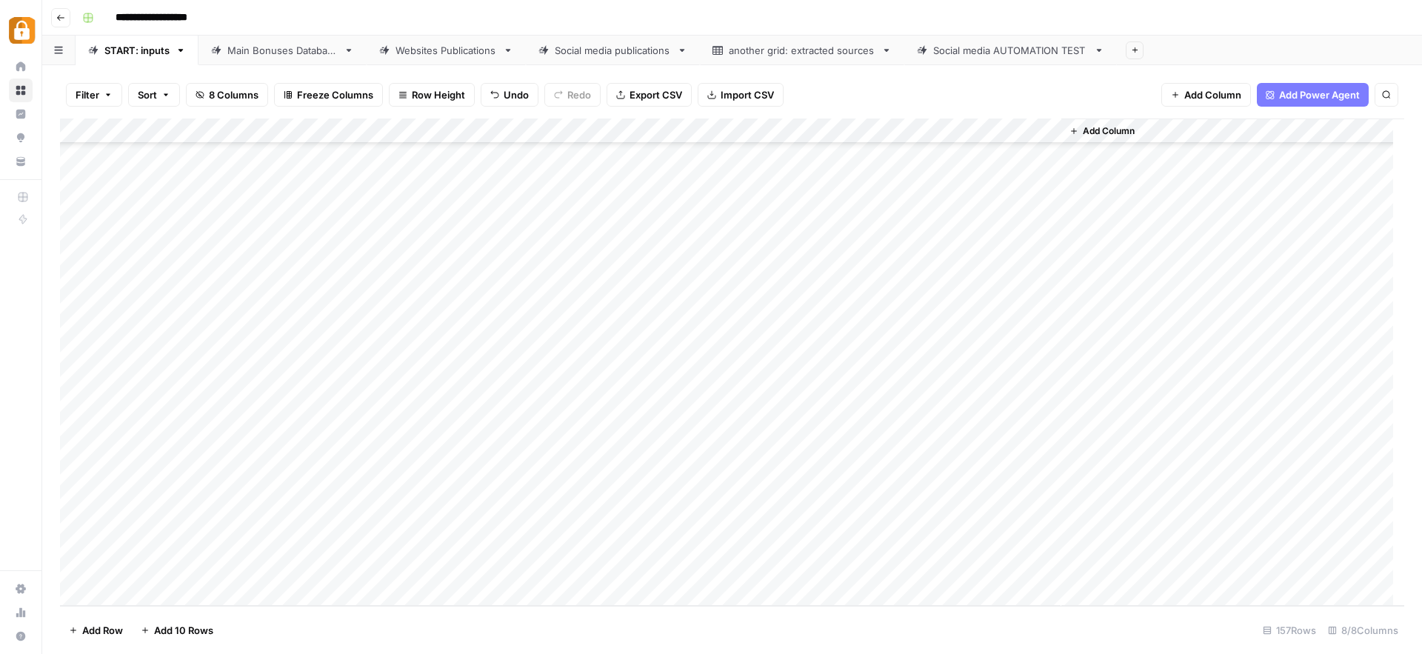
click at [642, 417] on div "Add Column" at bounding box center [732, 361] width 1344 height 487
click at [670, 389] on div "Add Column" at bounding box center [732, 361] width 1344 height 487
drag, startPoint x: 701, startPoint y: 403, endPoint x: 703, endPoint y: 412, distance: 9.7
click at [703, 412] on div "Add Column" at bounding box center [732, 361] width 1344 height 487
click at [977, 417] on div "Add Column" at bounding box center [732, 361] width 1344 height 487
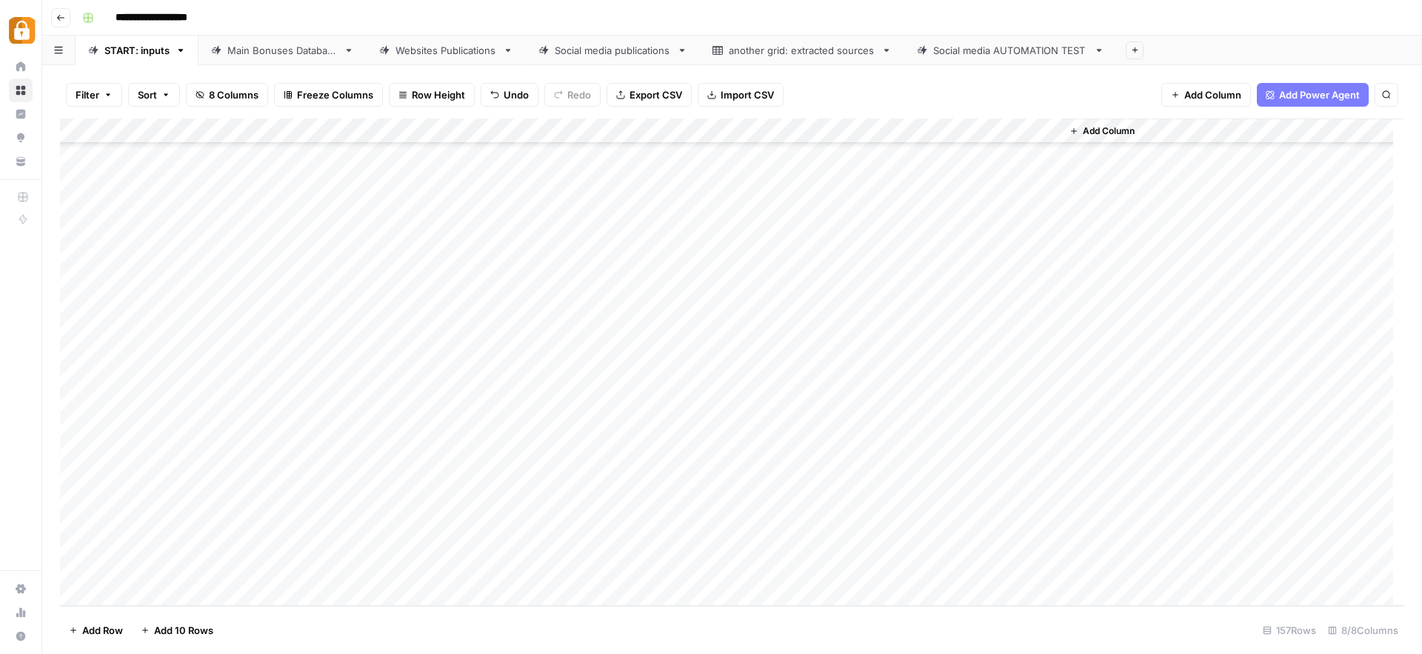
click at [270, 443] on div "Add Column" at bounding box center [732, 361] width 1344 height 487
click at [287, 633] on button "[PERSON_NAME]" at bounding box center [313, 633] width 91 height 18
click at [392, 447] on div "Add Column" at bounding box center [732, 361] width 1344 height 487
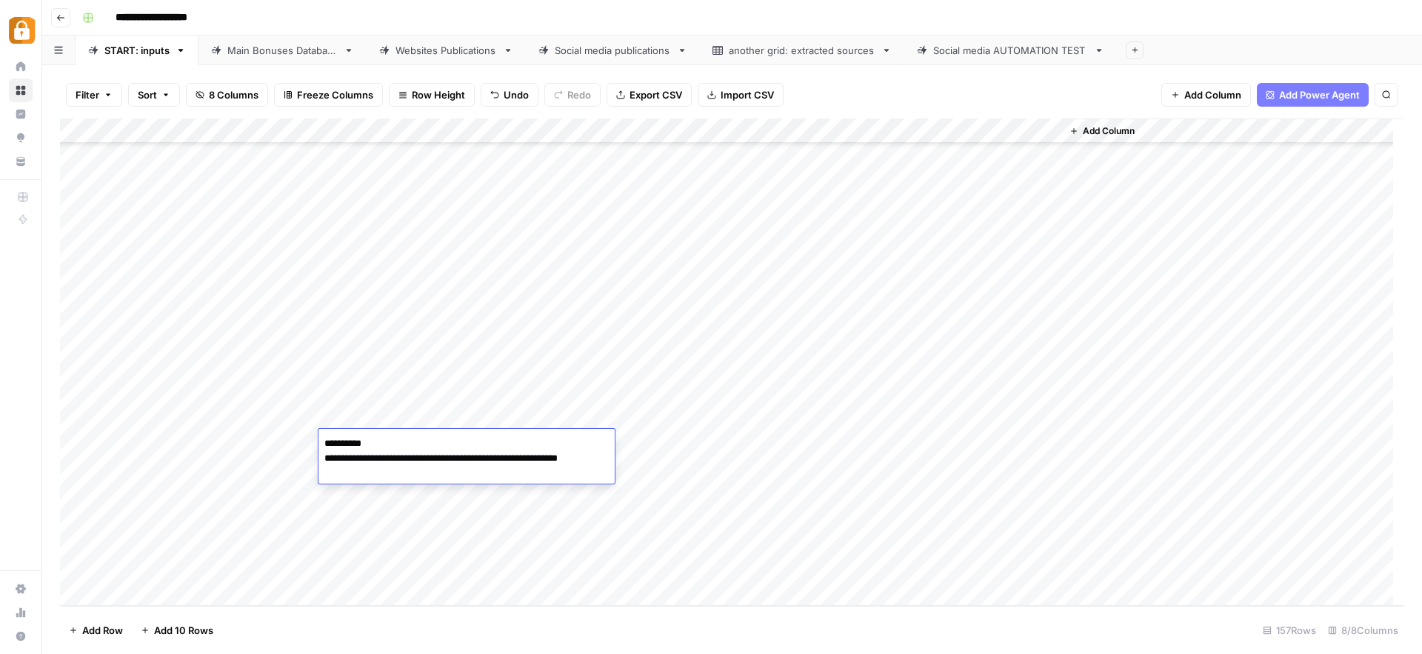
paste textarea "**********"
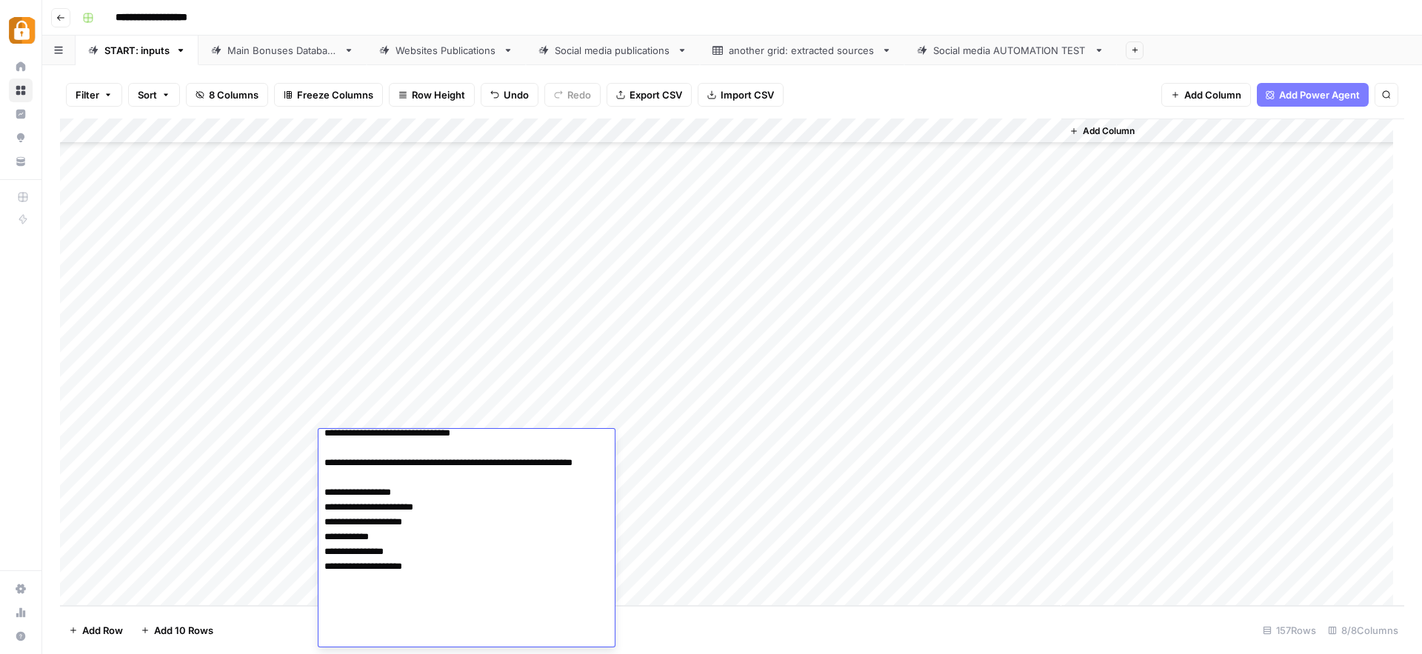
scroll to position [144, 0]
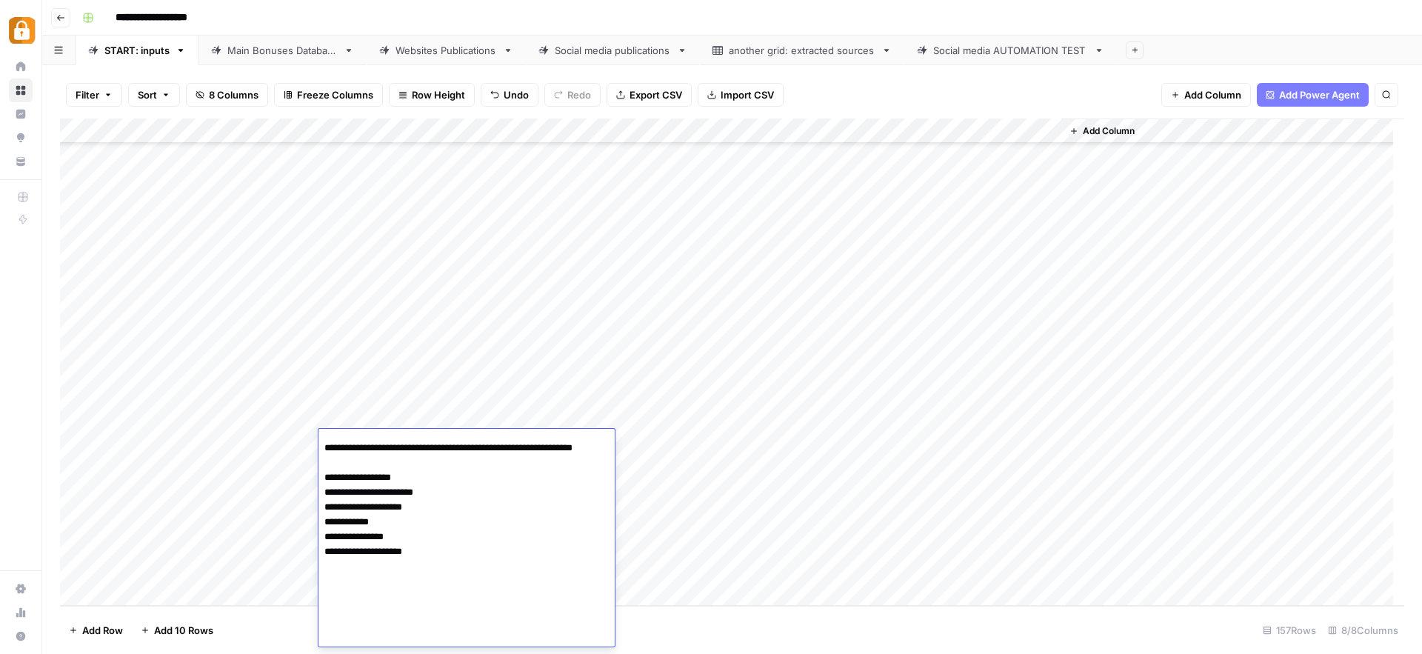
paste textarea "**********"
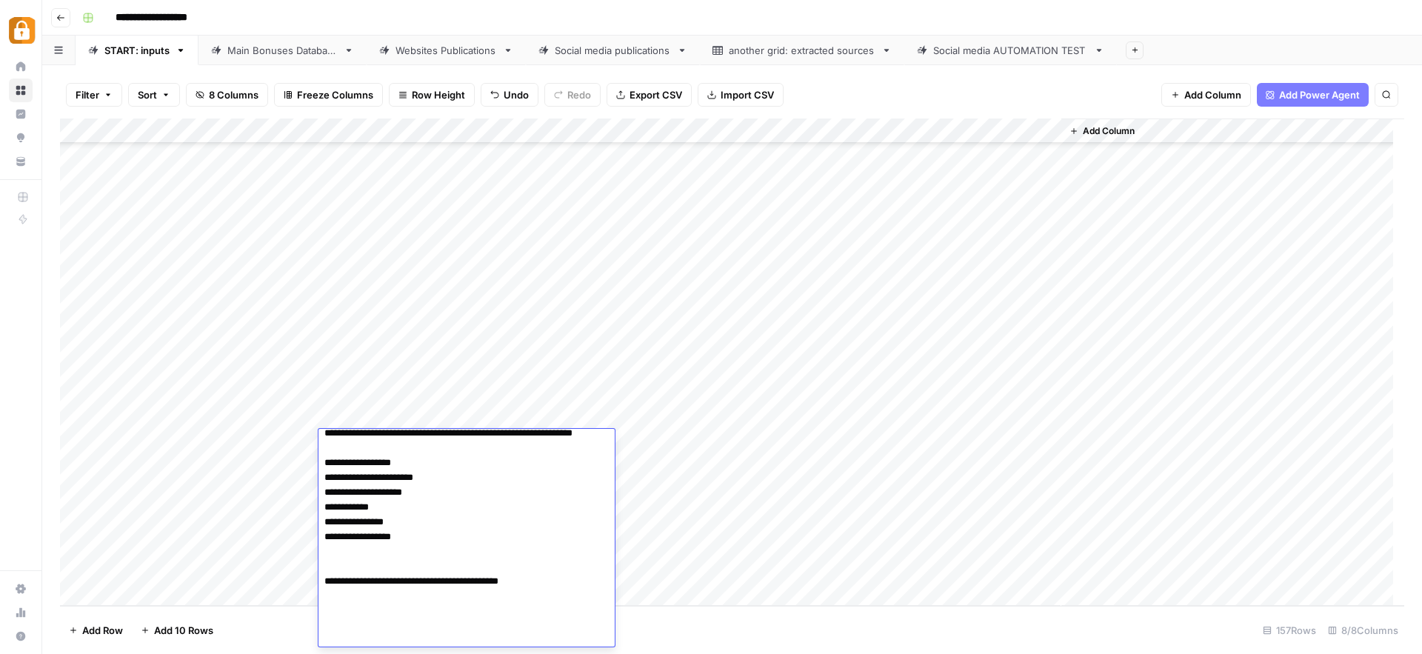
scroll to position [163, 0]
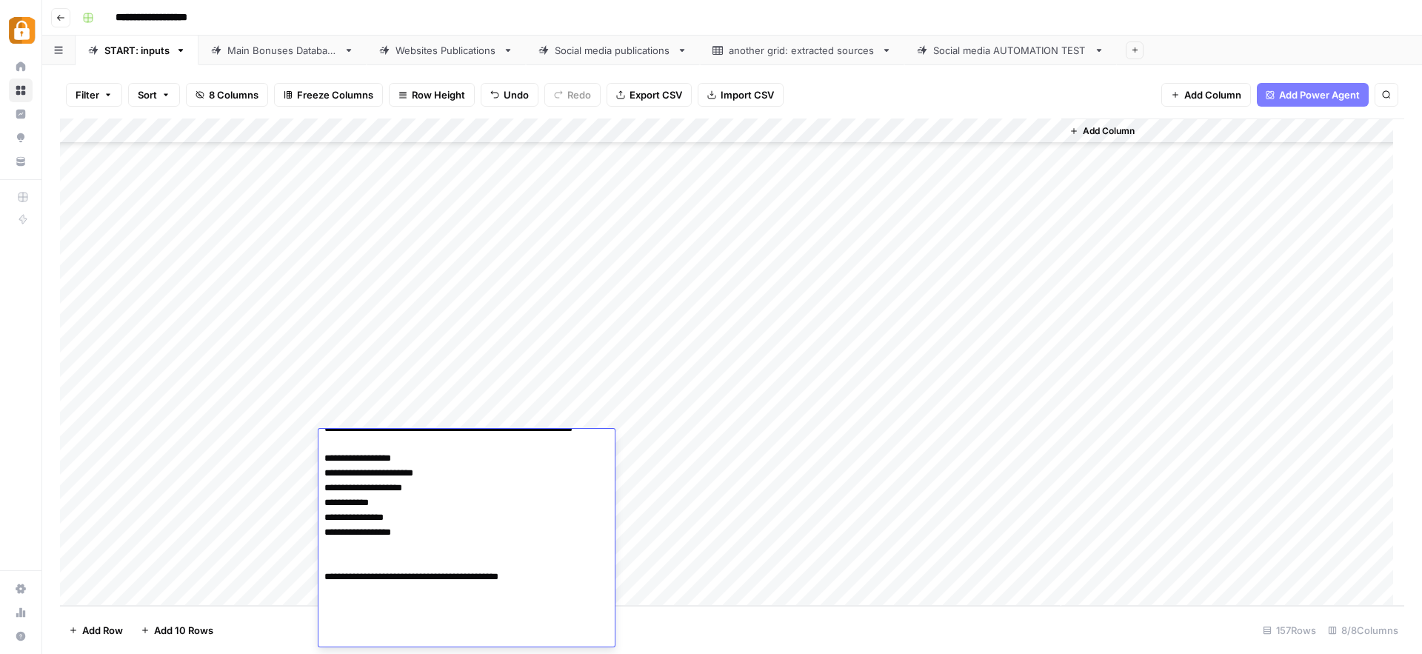
paste textarea "**********"
type textarea "**********"
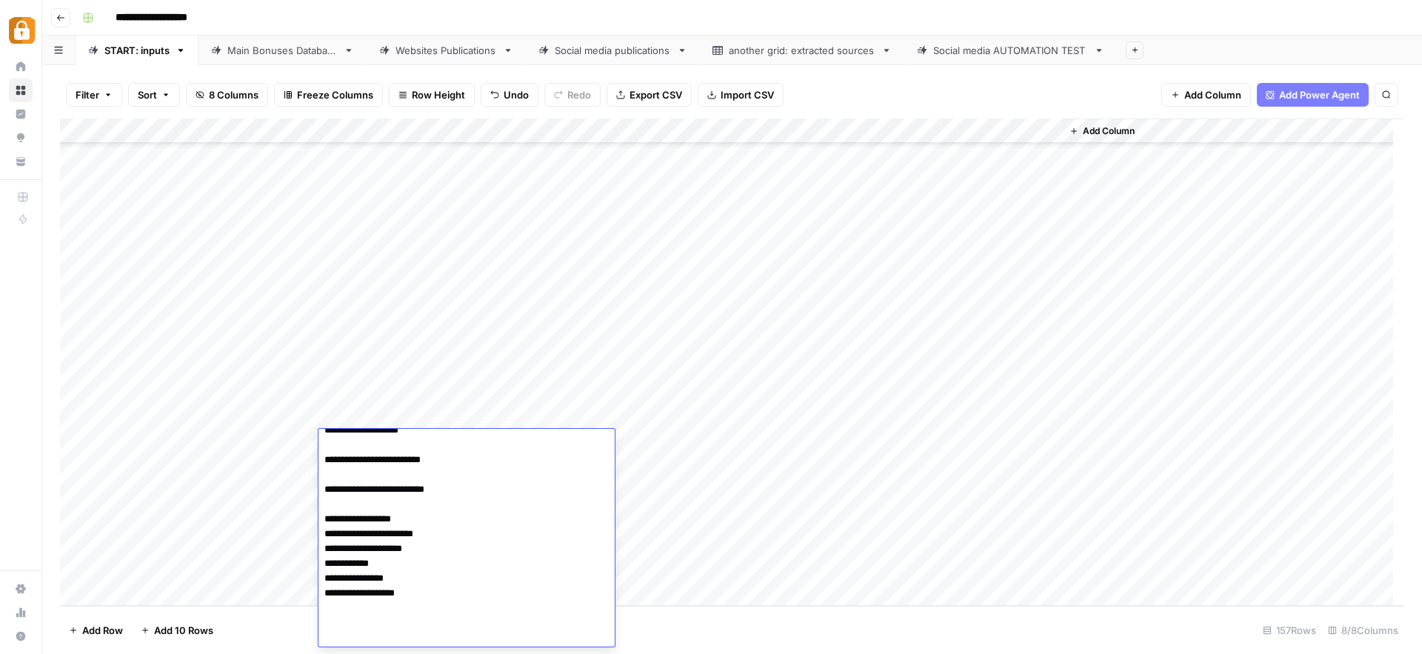
scroll to position [459, 0]
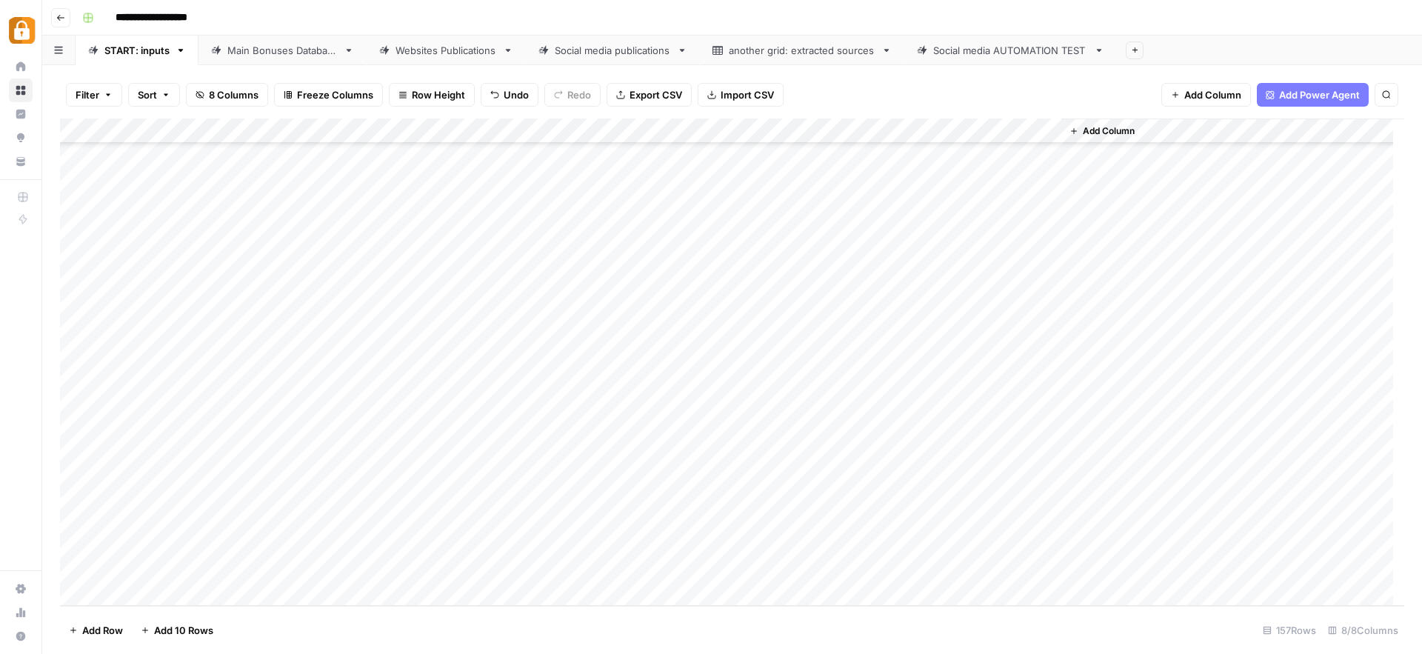
click at [654, 432] on div "Add Column" at bounding box center [732, 361] width 1344 height 487
click at [681, 415] on div "Add Column" at bounding box center [732, 361] width 1344 height 487
drag, startPoint x: 700, startPoint y: 427, endPoint x: 702, endPoint y: 435, distance: 7.7
click at [702, 435] on div "Add Column" at bounding box center [732, 361] width 1344 height 487
click at [661, 452] on div "Add Column" at bounding box center [732, 361] width 1344 height 487
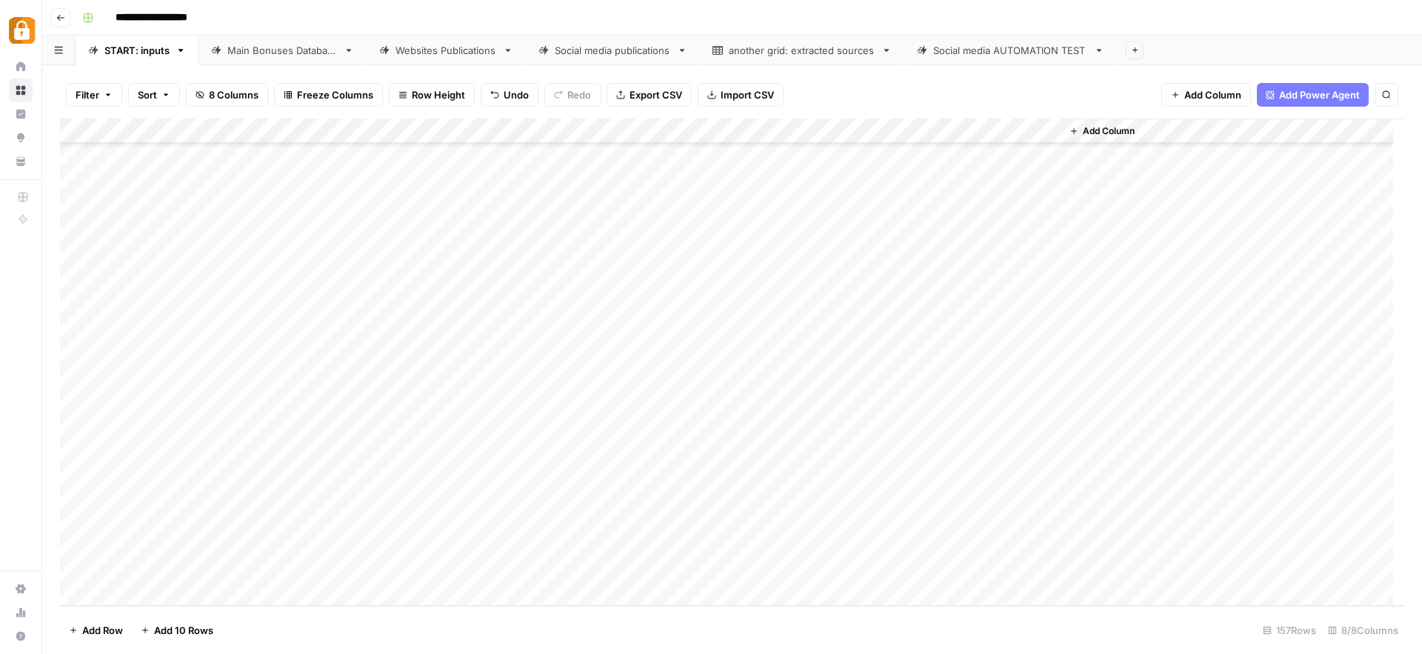
click at [661, 452] on div "Add Column" at bounding box center [732, 361] width 1344 height 487
click at [643, 618] on button "WP" at bounding box center [630, 620] width 27 height 18
click at [959, 440] on div "Add Column" at bounding box center [732, 361] width 1344 height 487
click at [302, 46] on div "Main Bonuses Database" at bounding box center [282, 50] width 110 height 15
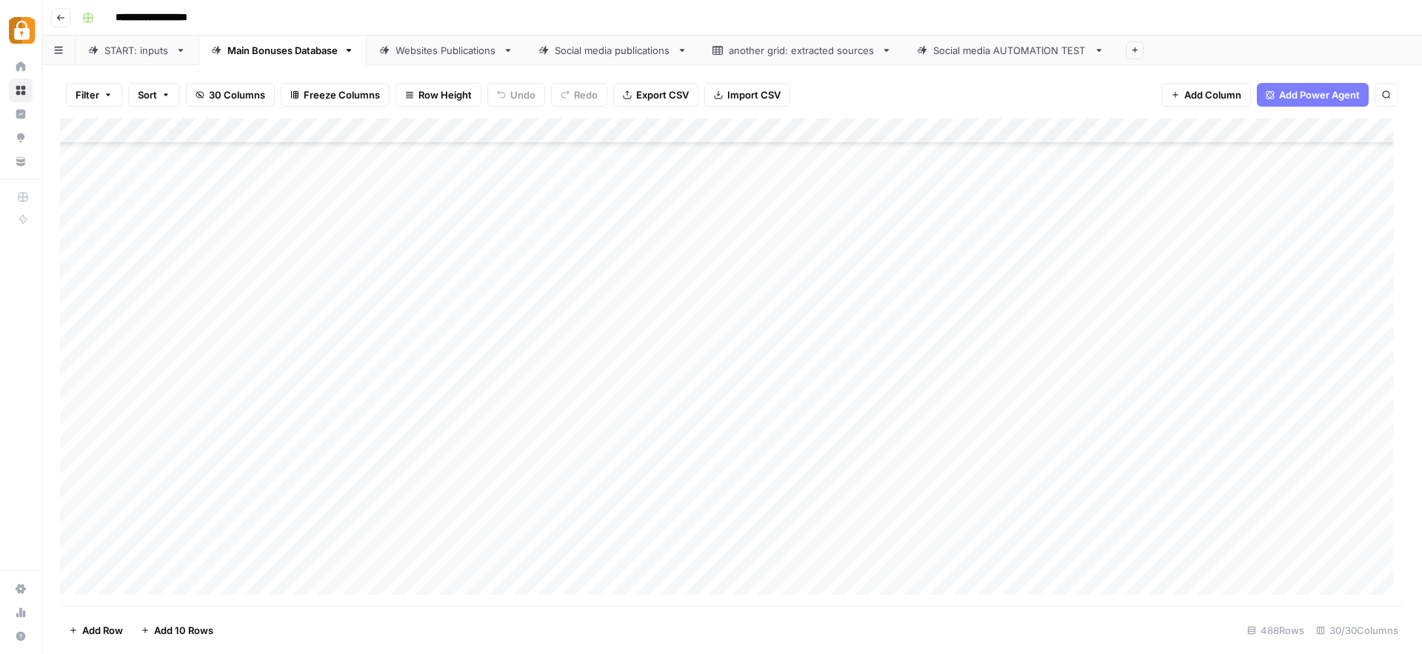
scroll to position [11859, 0]
click at [553, 563] on div "Add Column" at bounding box center [732, 361] width 1344 height 487
click at [751, 563] on div "Add Column" at bounding box center [732, 361] width 1344 height 487
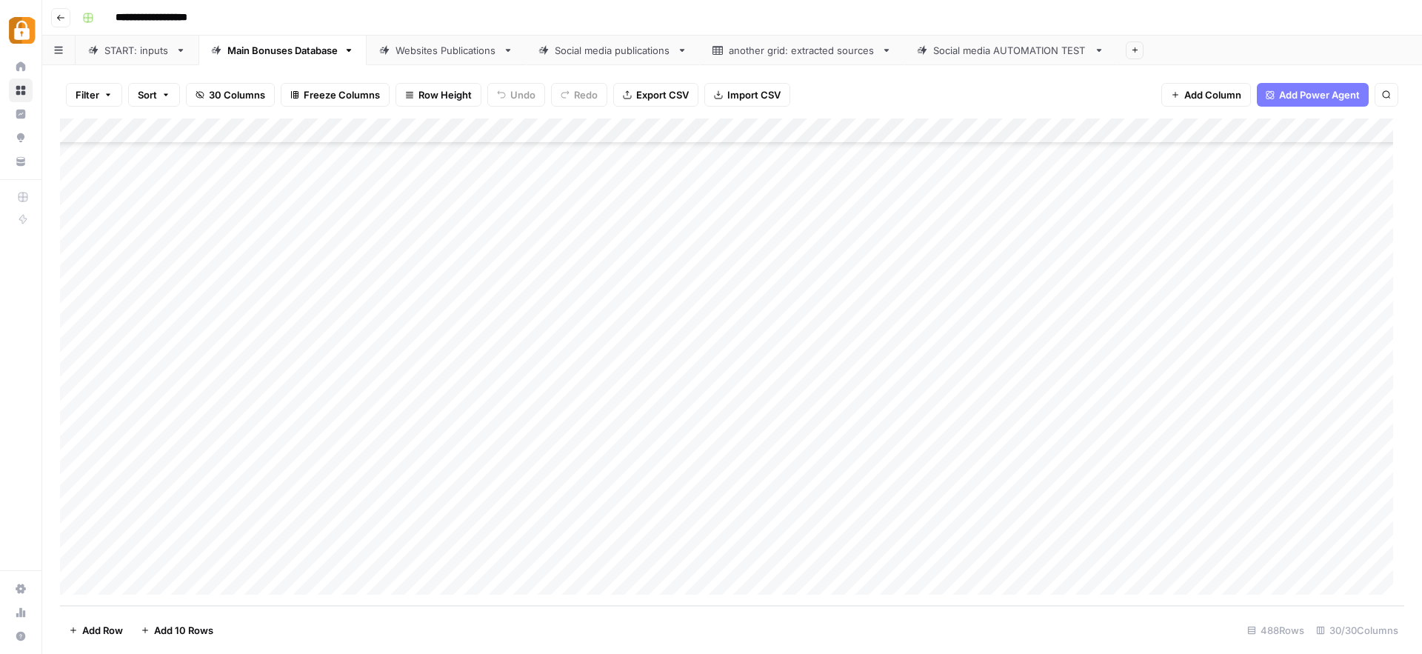
click at [126, 55] on div "START: inputs" at bounding box center [136, 50] width 65 height 15
click at [347, 409] on div "Add Column" at bounding box center [732, 361] width 1344 height 487
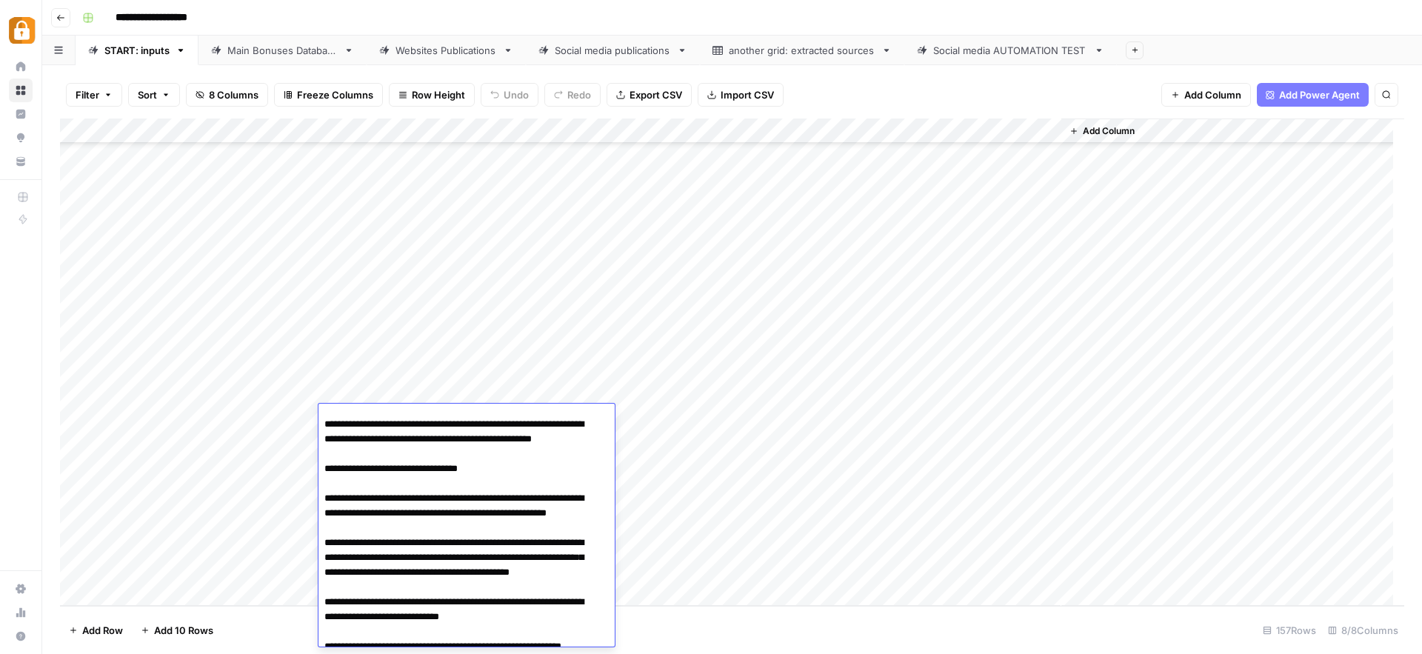
scroll to position [0, 0]
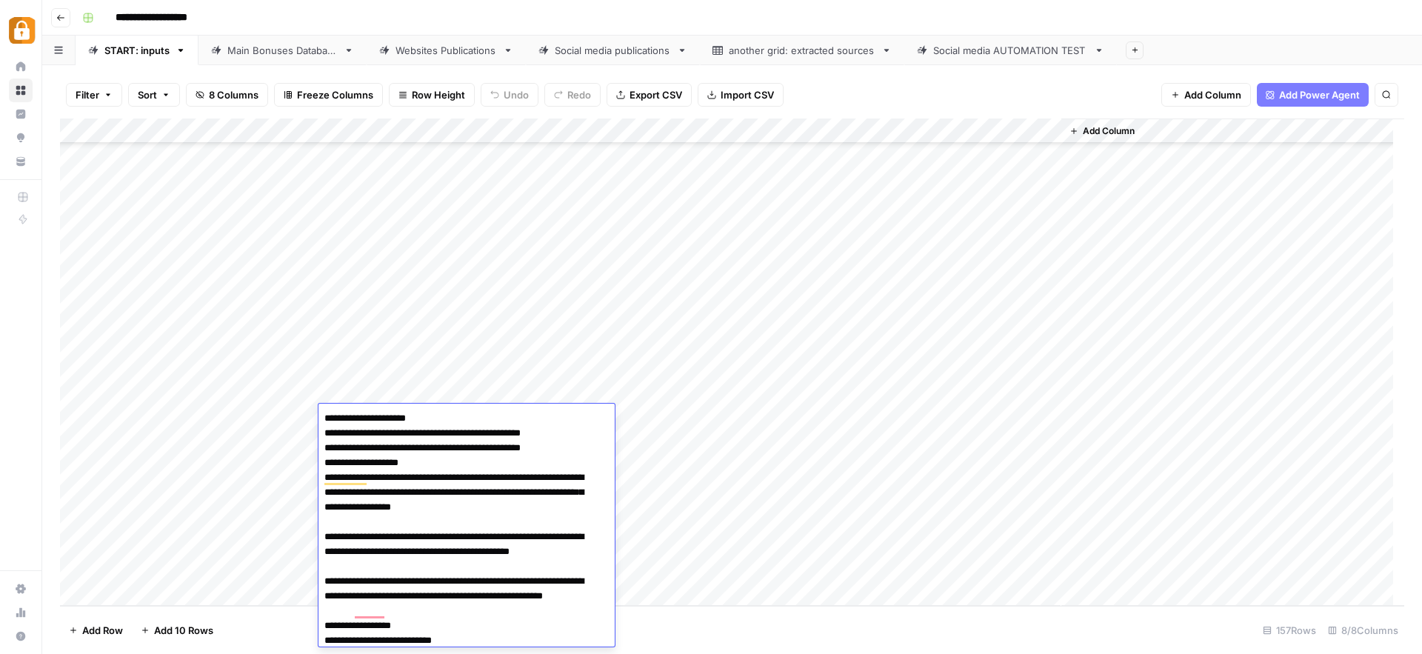
drag, startPoint x: 598, startPoint y: 448, endPoint x: 321, endPoint y: 450, distance: 276.2
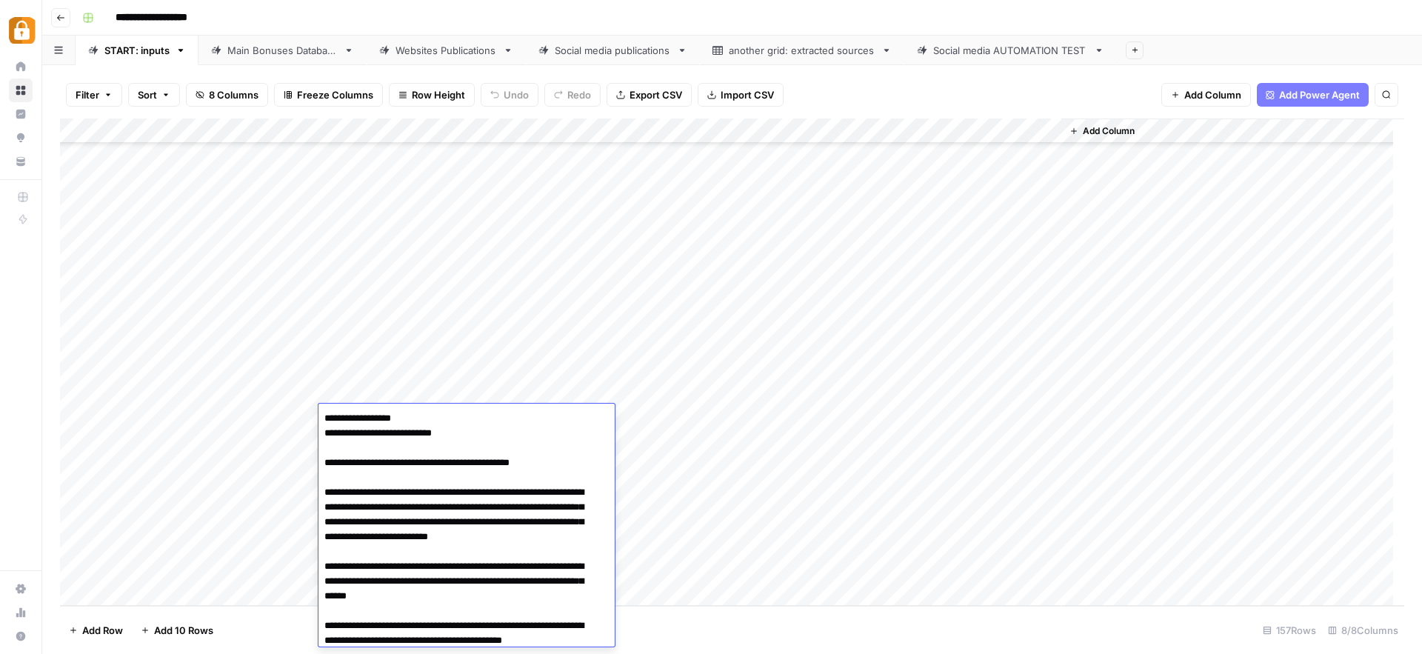
scroll to position [1407, 0]
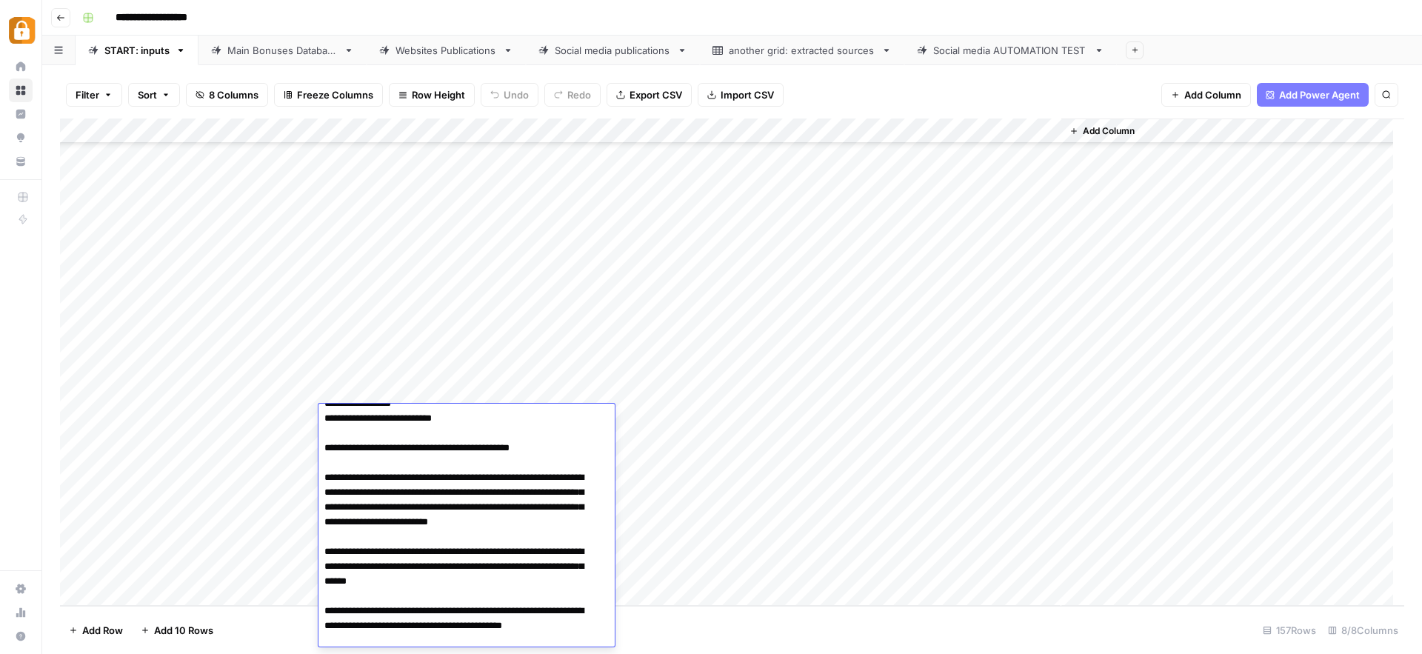
drag, startPoint x: 523, startPoint y: 480, endPoint x: 306, endPoint y: 481, distance: 217.0
click at [306, 481] on body "**********" at bounding box center [711, 327] width 1422 height 654
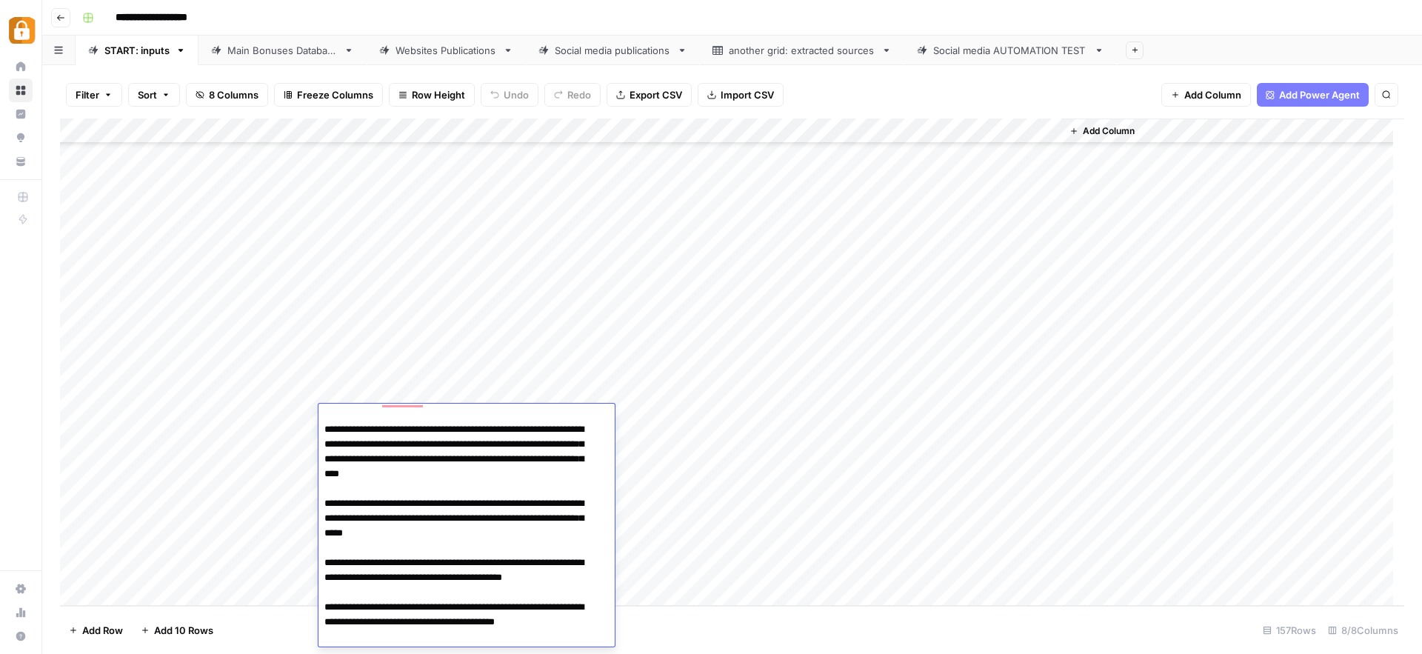
scroll to position [2420, 0]
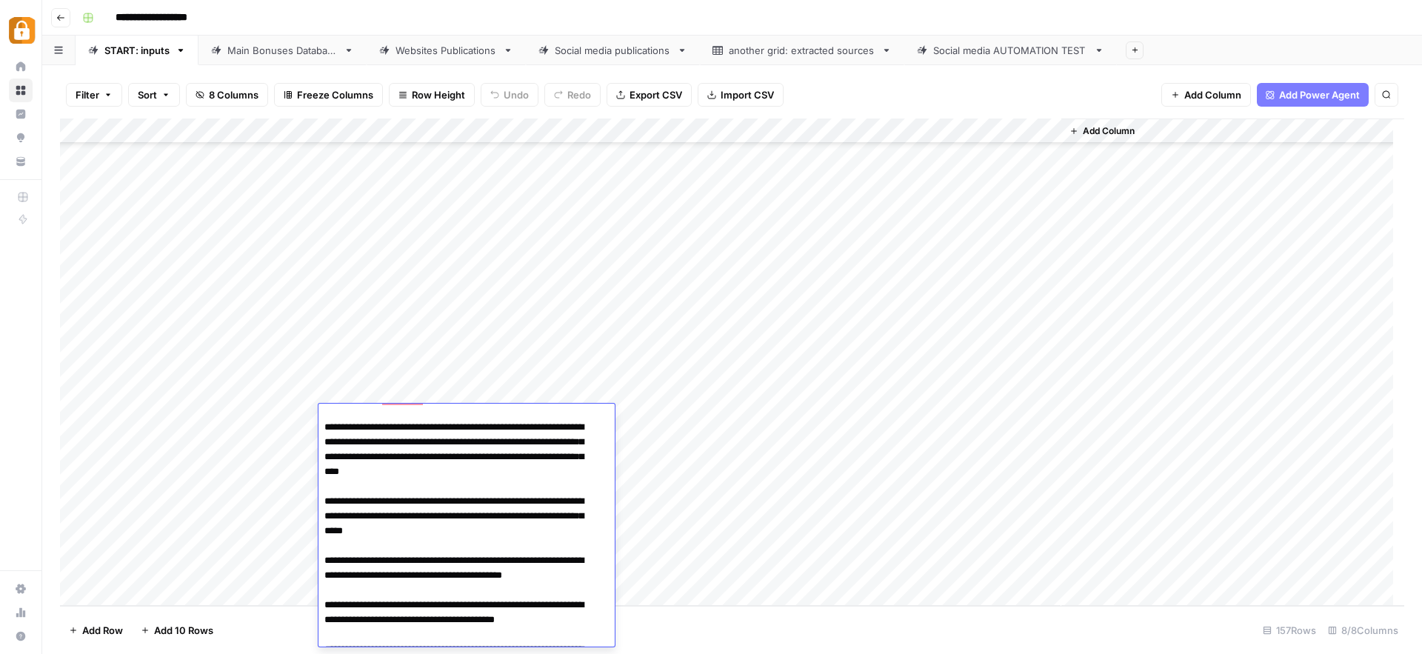
drag, startPoint x: 356, startPoint y: 530, endPoint x: 324, endPoint y: 521, distance: 33.3
click at [324, 521] on textarea "To enrich screen reader interactions, please activate Accessibility in Grammarl…" at bounding box center [460, 545] width 285 height 5115
type textarea "**********"
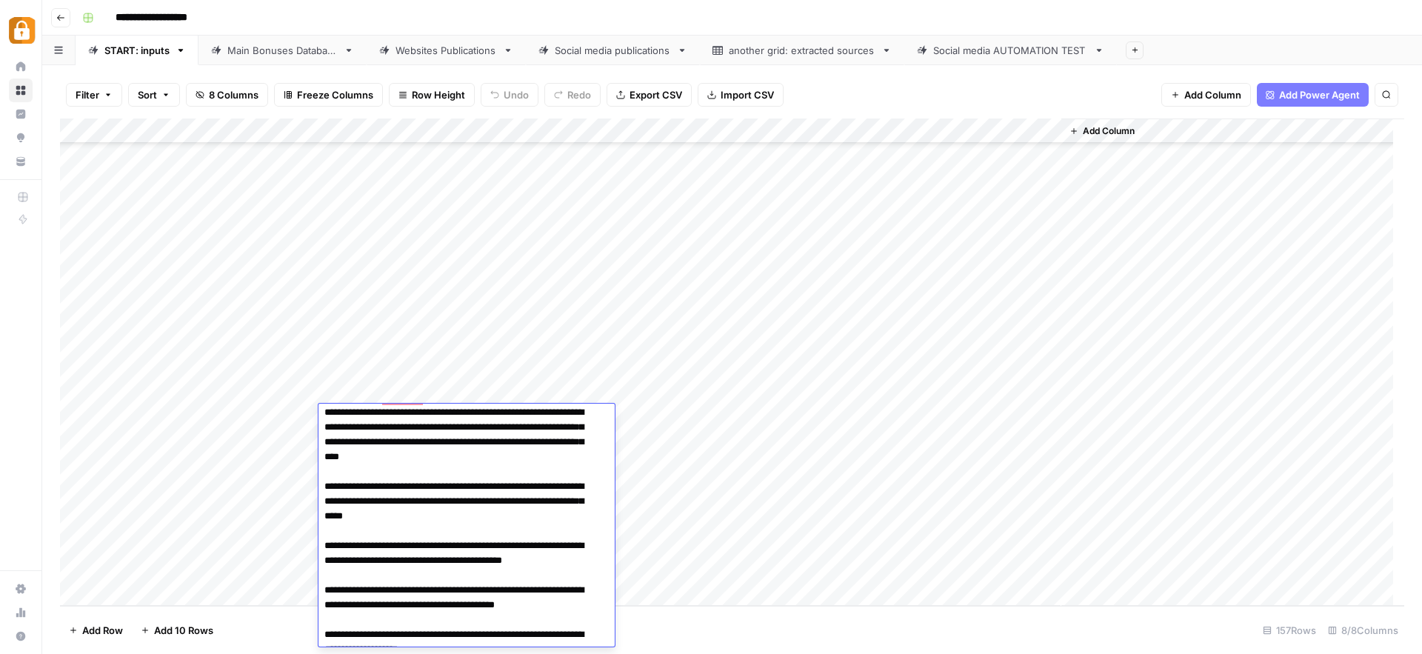
click at [337, 476] on textarea "To enrich screen reader interactions, please activate Accessibility in Grammarl…" at bounding box center [460, 531] width 285 height 5086
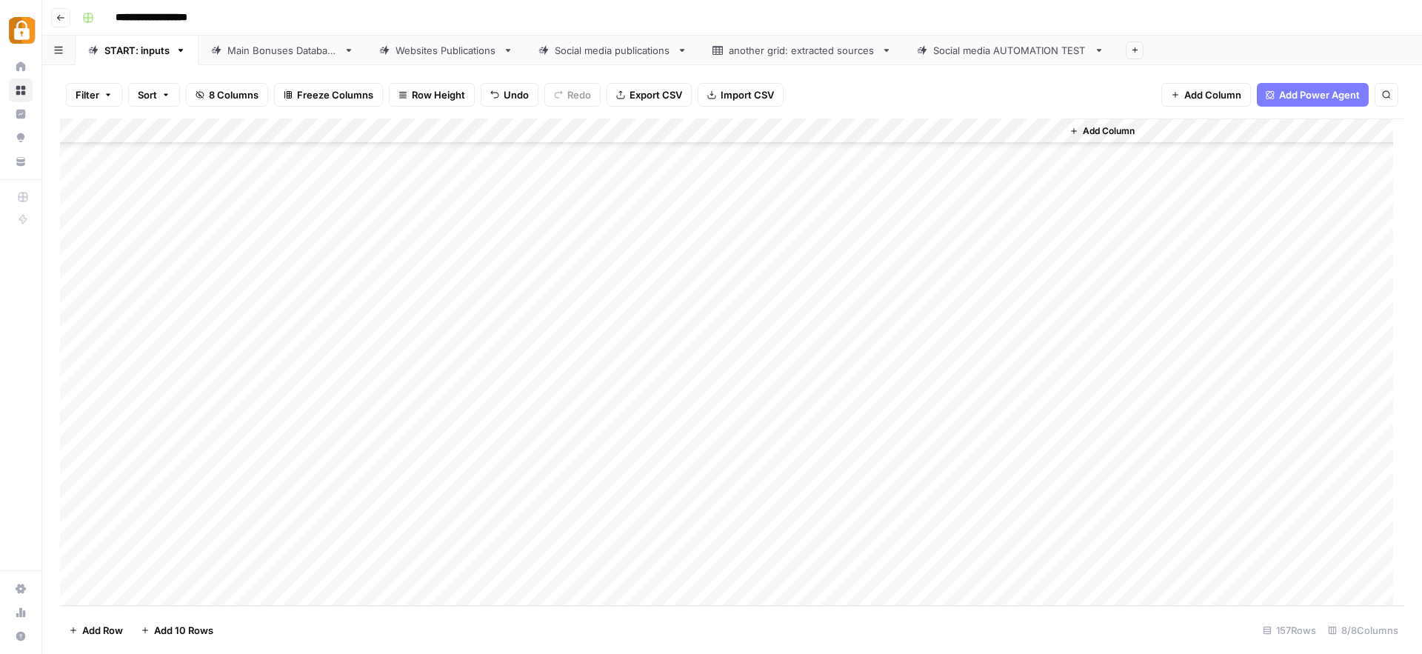
click at [389, 441] on div "Add Column" at bounding box center [732, 361] width 1344 height 487
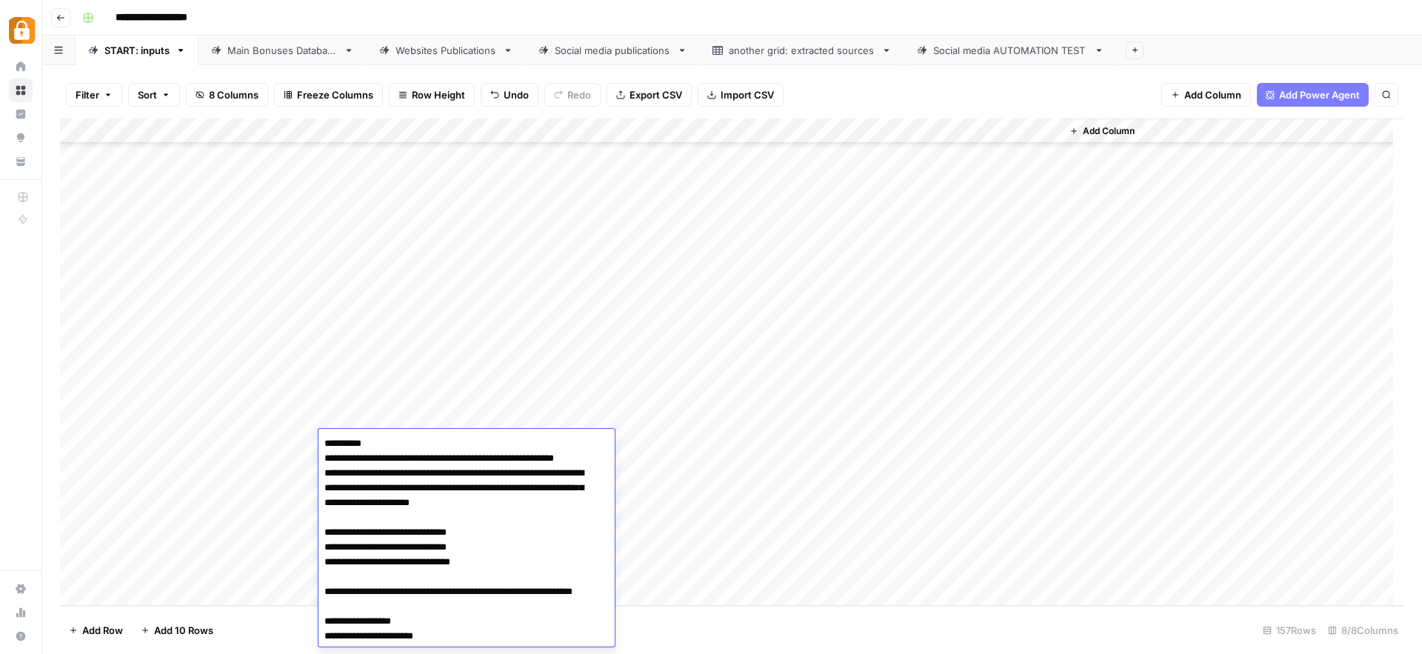
scroll to position [459, 0]
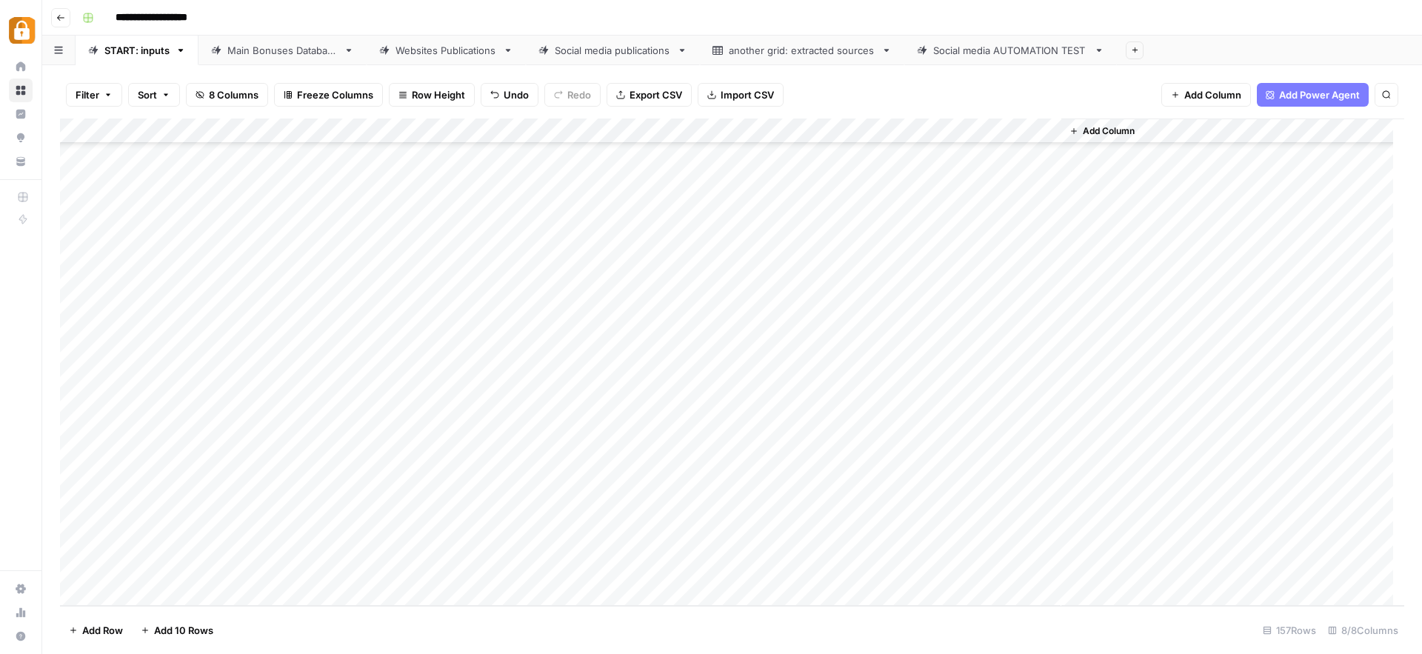
click at [394, 419] on div "Add Column" at bounding box center [732, 361] width 1344 height 487
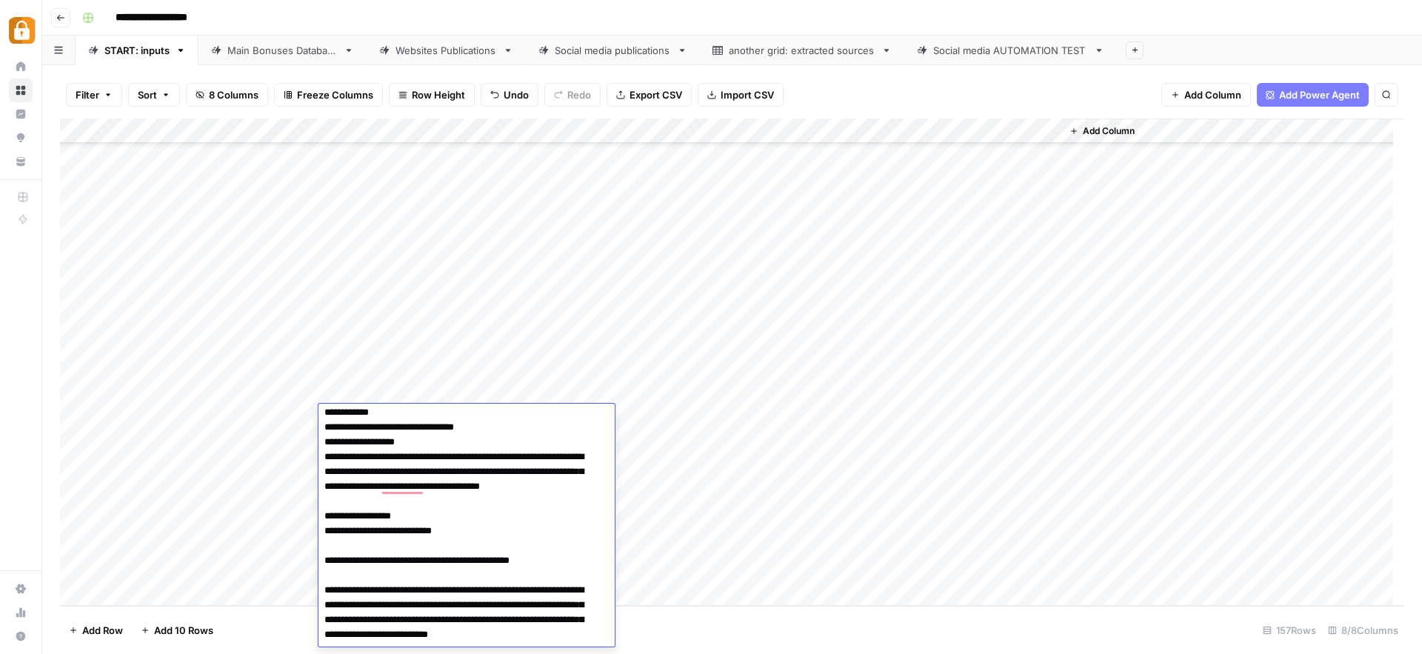
scroll to position [1312, 0]
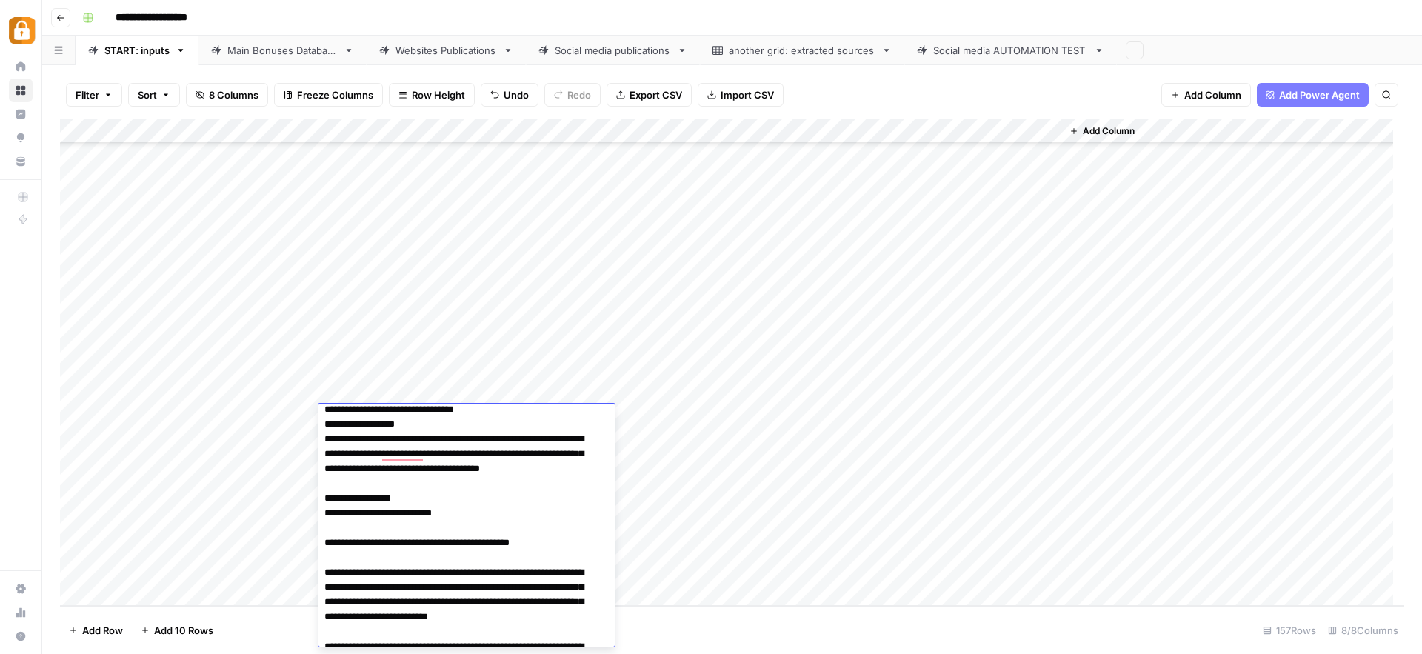
drag, startPoint x: 387, startPoint y: 557, endPoint x: 301, endPoint y: 561, distance: 86.8
click at [301, 561] on body "**********" at bounding box center [711, 327] width 1422 height 654
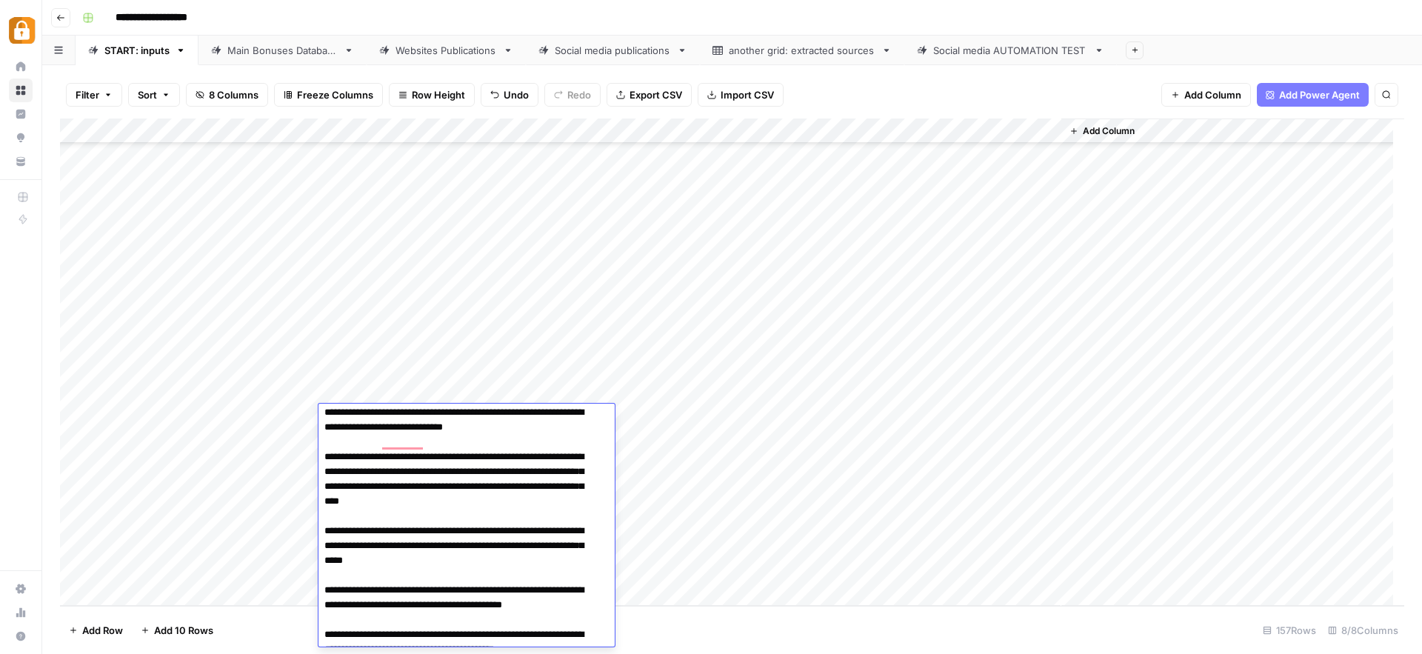
scroll to position [2389, 0]
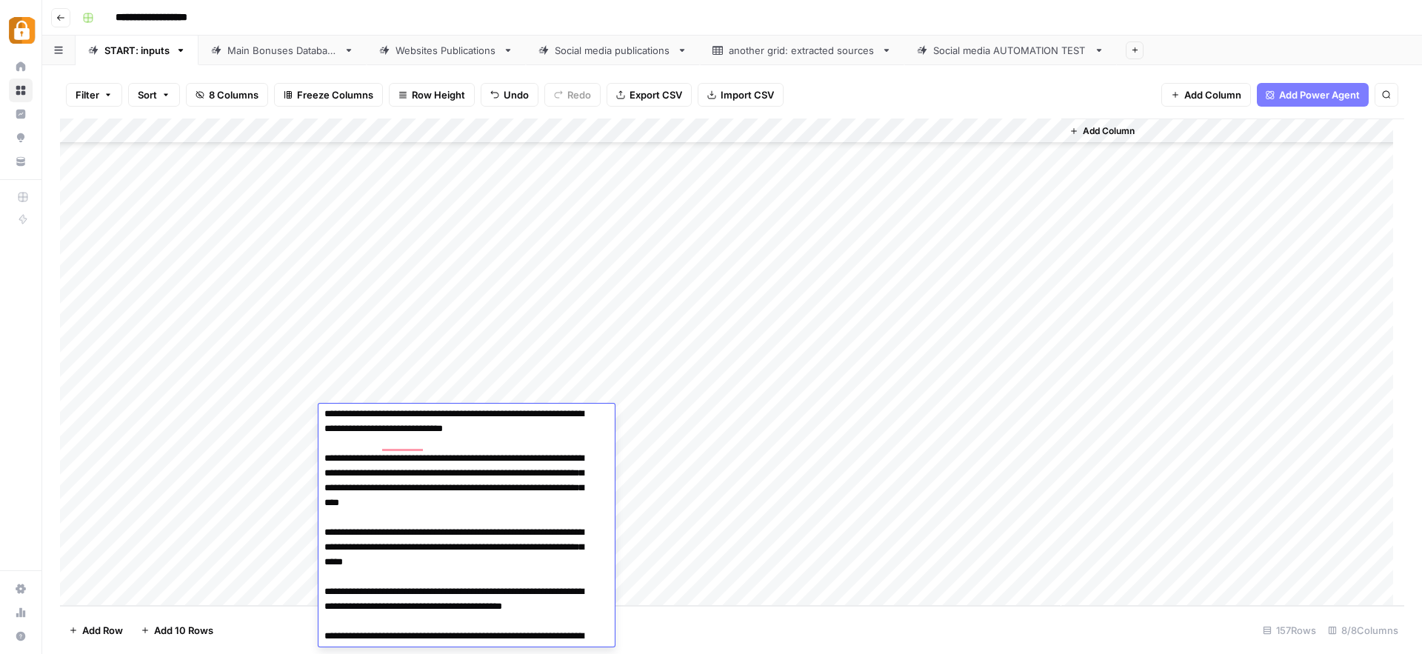
click at [397, 518] on textarea "To enrich screen reader interactions, please activate Accessibility in Grammarl…" at bounding box center [460, 569] width 285 height 5100
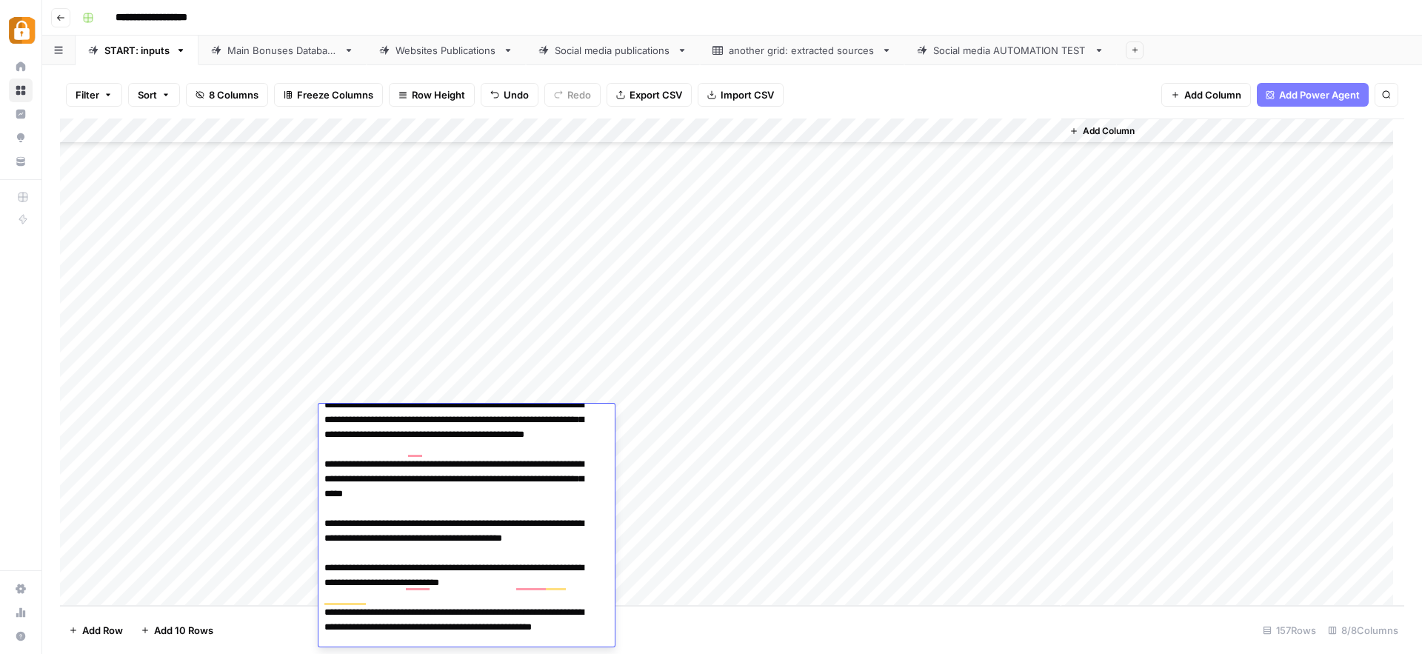
scroll to position [3719, 0]
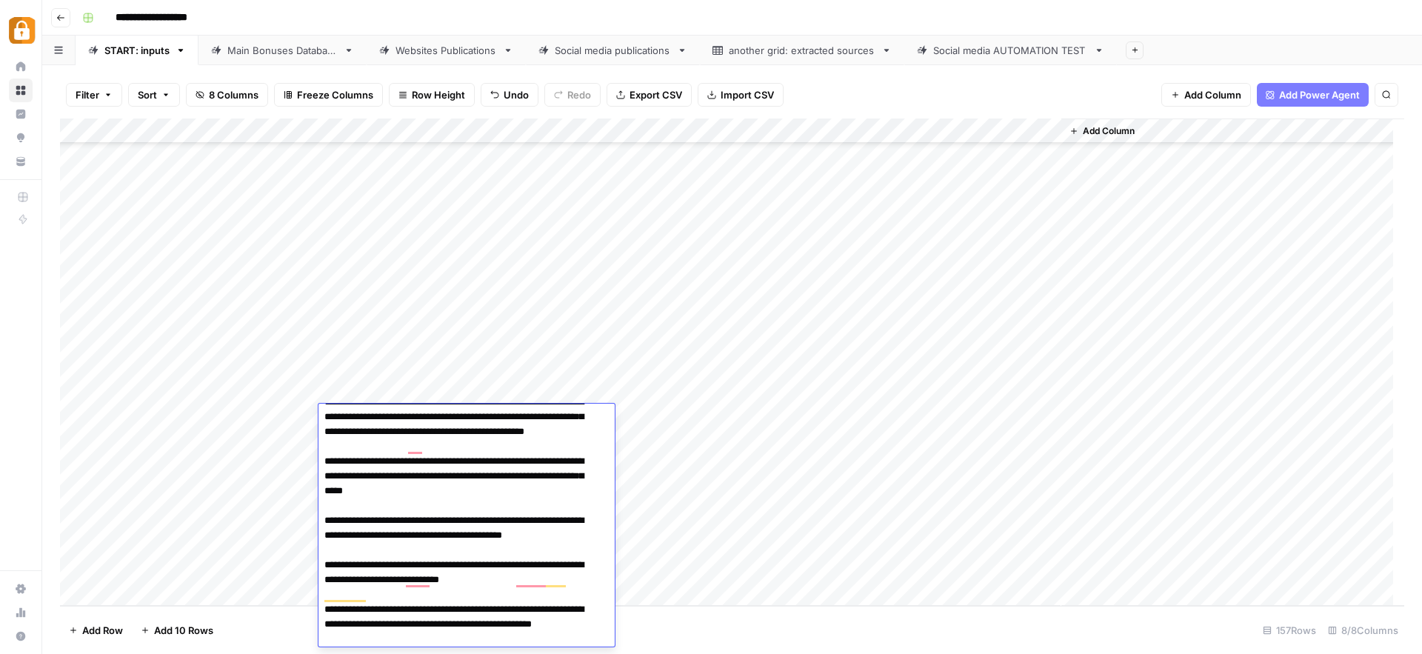
drag, startPoint x: 489, startPoint y: 551, endPoint x: 324, endPoint y: 552, distance: 165.9
type textarea "**********"
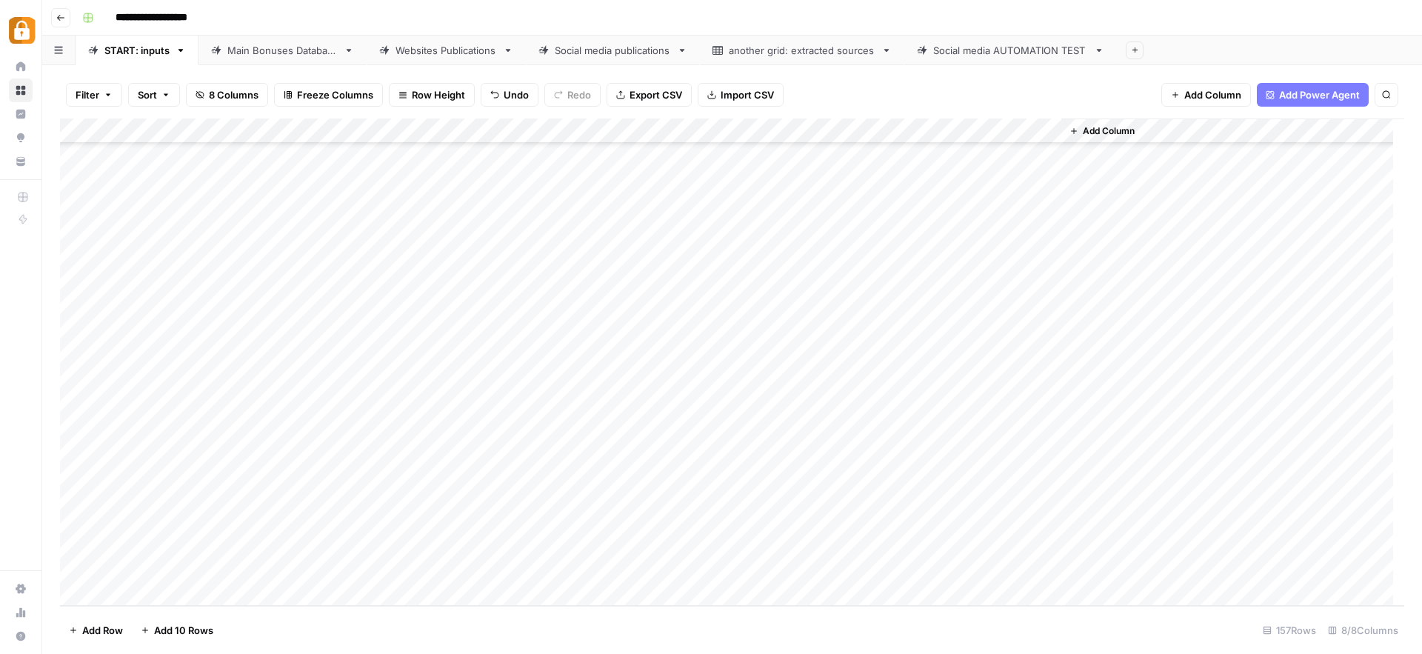
click at [407, 420] on div "Add Column" at bounding box center [732, 361] width 1344 height 487
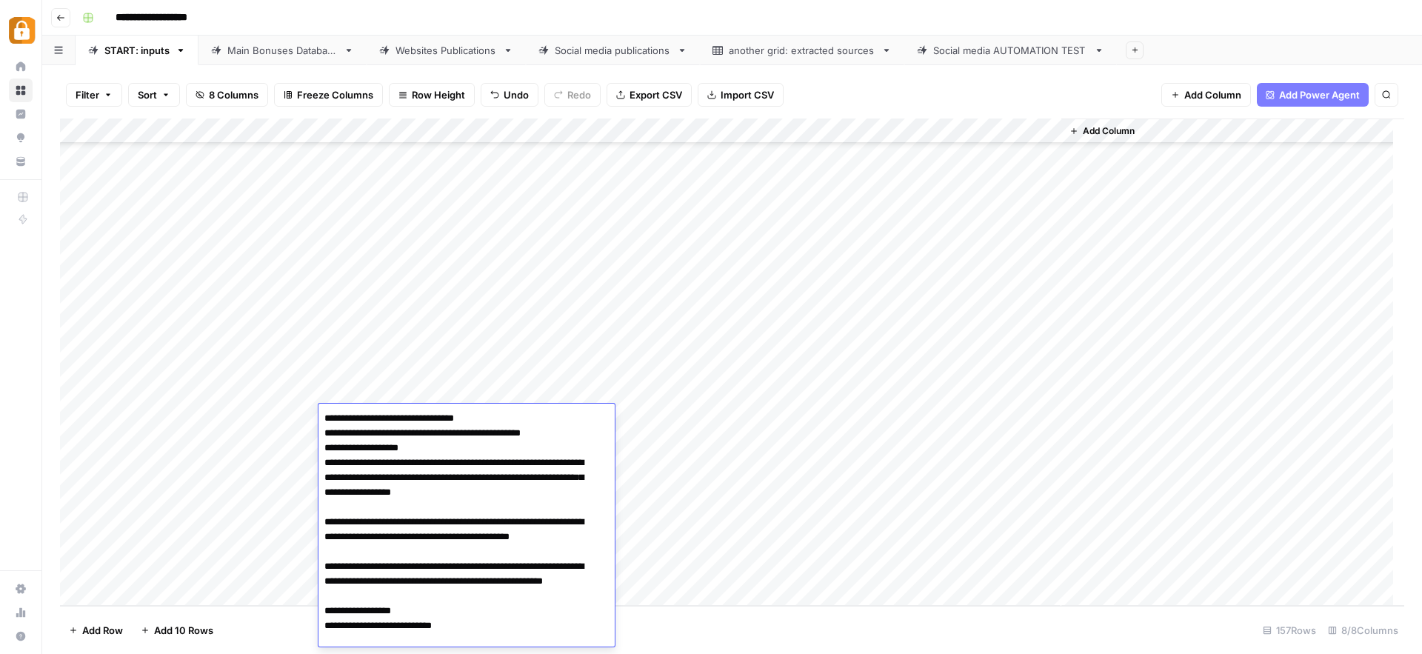
scroll to position [4862, 0]
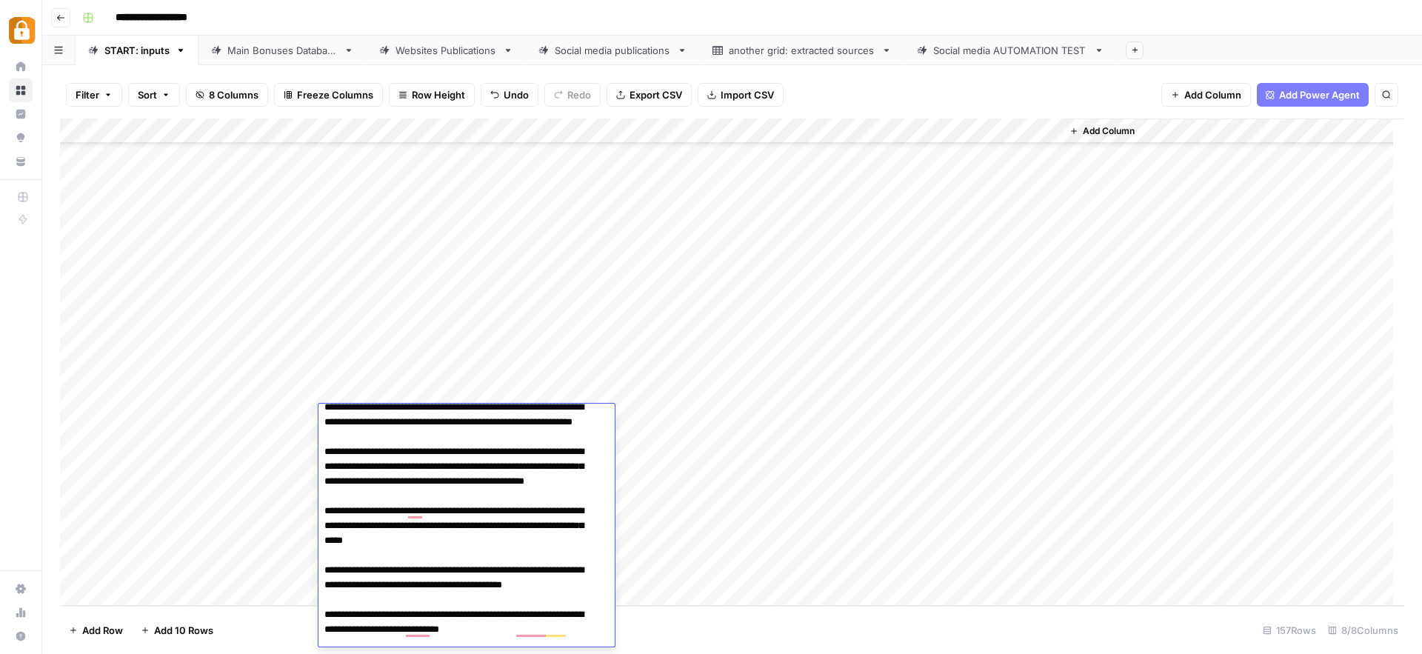
scroll to position [3679, 0]
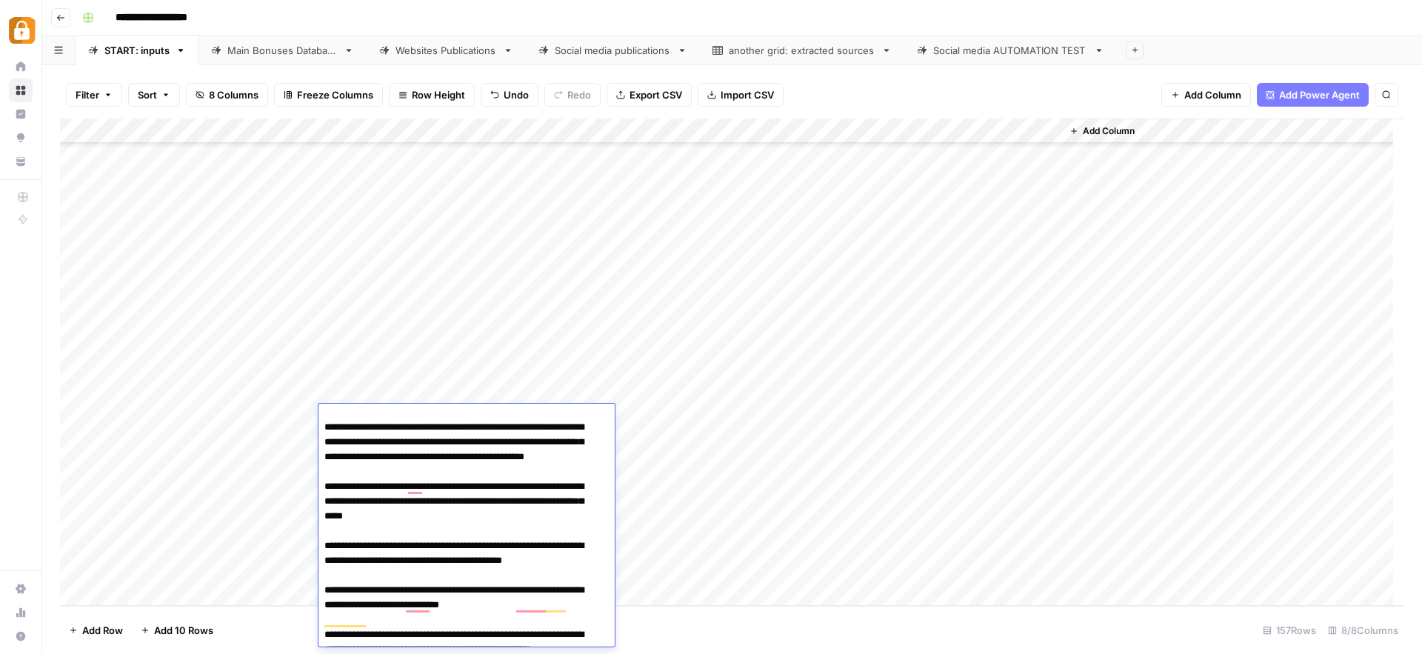
type textarea "**********"
click at [700, 544] on div "Add Column" at bounding box center [732, 361] width 1344 height 487
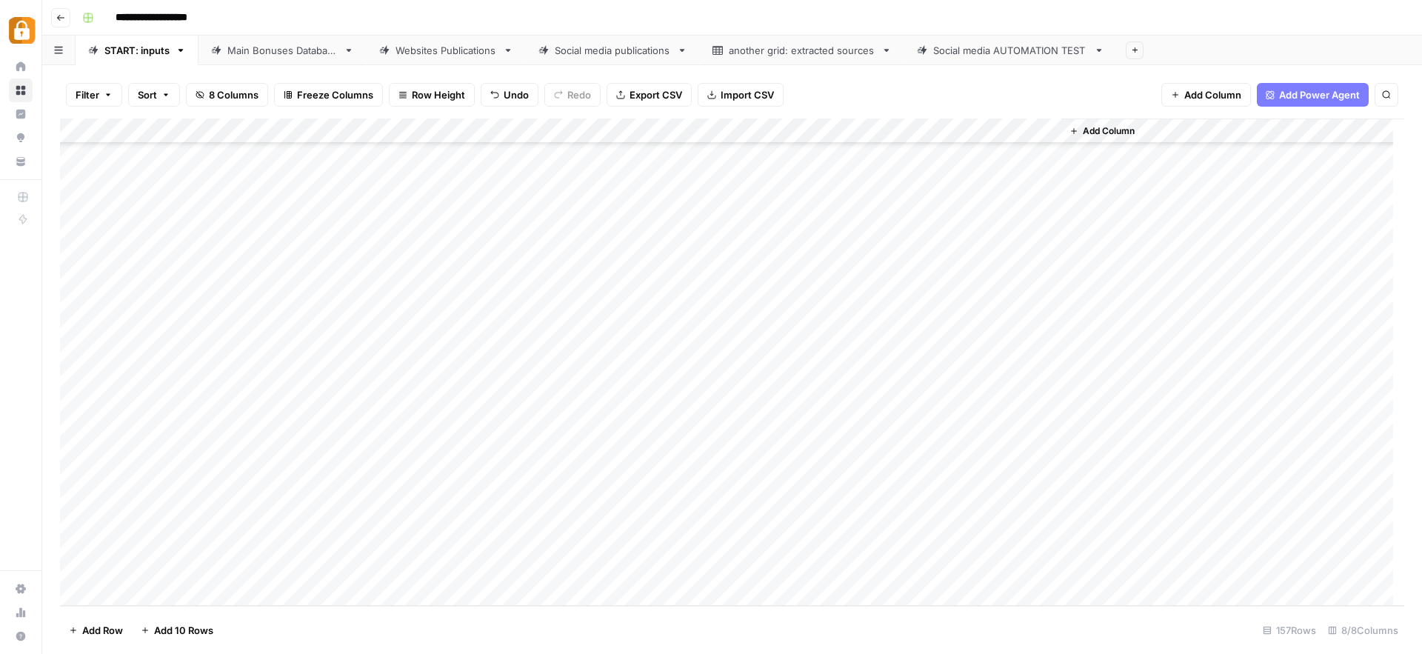
click at [563, 418] on div "Add Column" at bounding box center [732, 361] width 1344 height 487
click at [1049, 414] on div "Add Column" at bounding box center [732, 361] width 1344 height 487
click at [293, 52] on div "Main Bonuses Database" at bounding box center [282, 50] width 110 height 15
click at [76, 528] on div "Add Column" at bounding box center [732, 361] width 1344 height 487
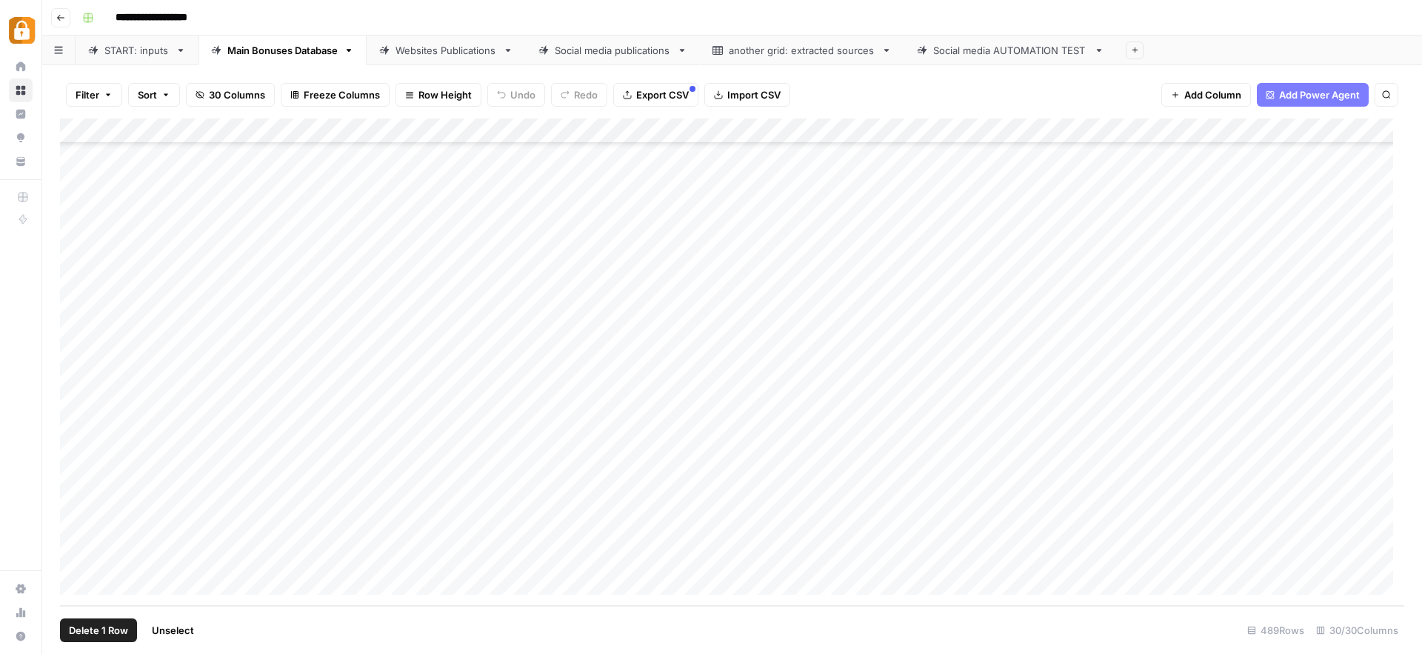
click at [100, 630] on span "Delete 1 Row" at bounding box center [98, 630] width 59 height 15
click at [647, 173] on span "Delete" at bounding box center [658, 171] width 32 height 15
click at [560, 560] on div "Add Column" at bounding box center [732, 361] width 1344 height 487
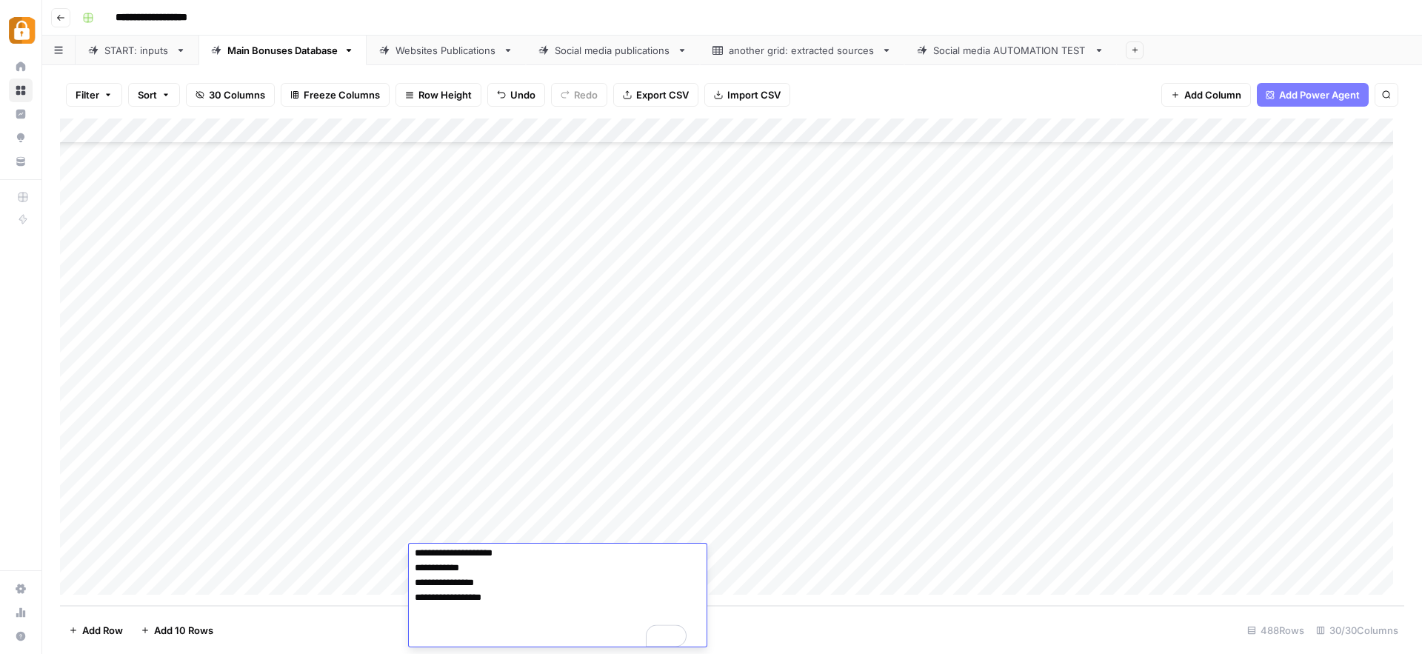
scroll to position [204, 0]
click at [870, 554] on div "Add Column" at bounding box center [732, 361] width 1344 height 487
click at [831, 531] on div "Add Column" at bounding box center [732, 361] width 1344 height 487
drag, startPoint x: 845, startPoint y: 542, endPoint x: 846, endPoint y: 549, distance: 7.4
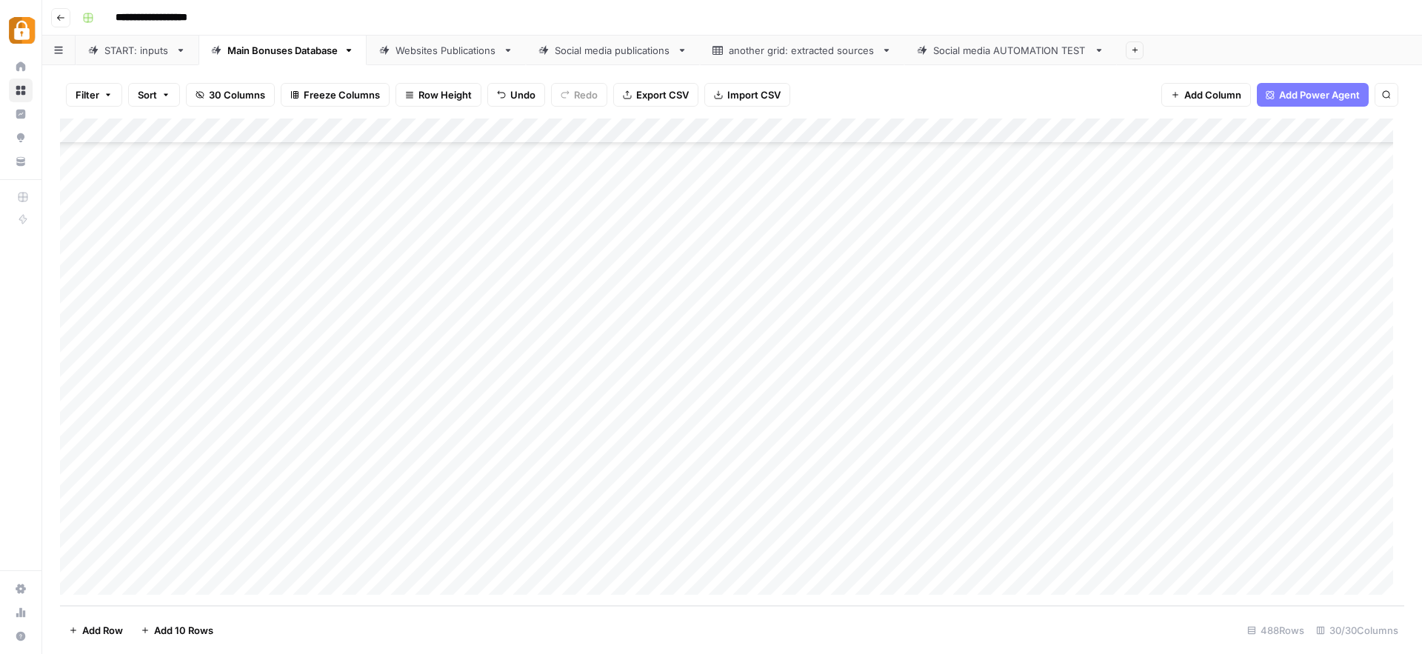
click at [846, 549] on div "Add Column" at bounding box center [732, 361] width 1344 height 487
click at [1091, 553] on div "Add Column" at bounding box center [732, 361] width 1344 height 487
click at [133, 56] on div "START: inputs" at bounding box center [136, 50] width 65 height 15
click at [287, 469] on div "Add Column" at bounding box center [732, 361] width 1344 height 487
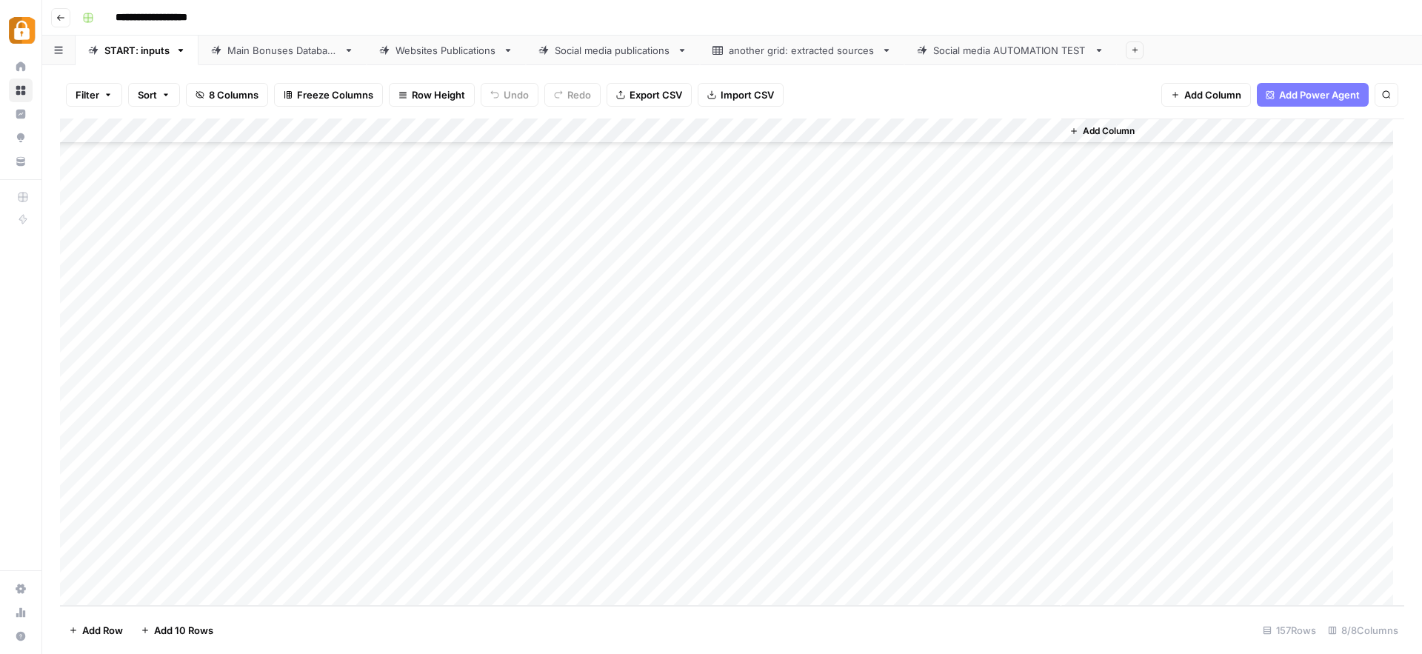
click at [287, 469] on div "Add Column" at bounding box center [732, 361] width 1344 height 487
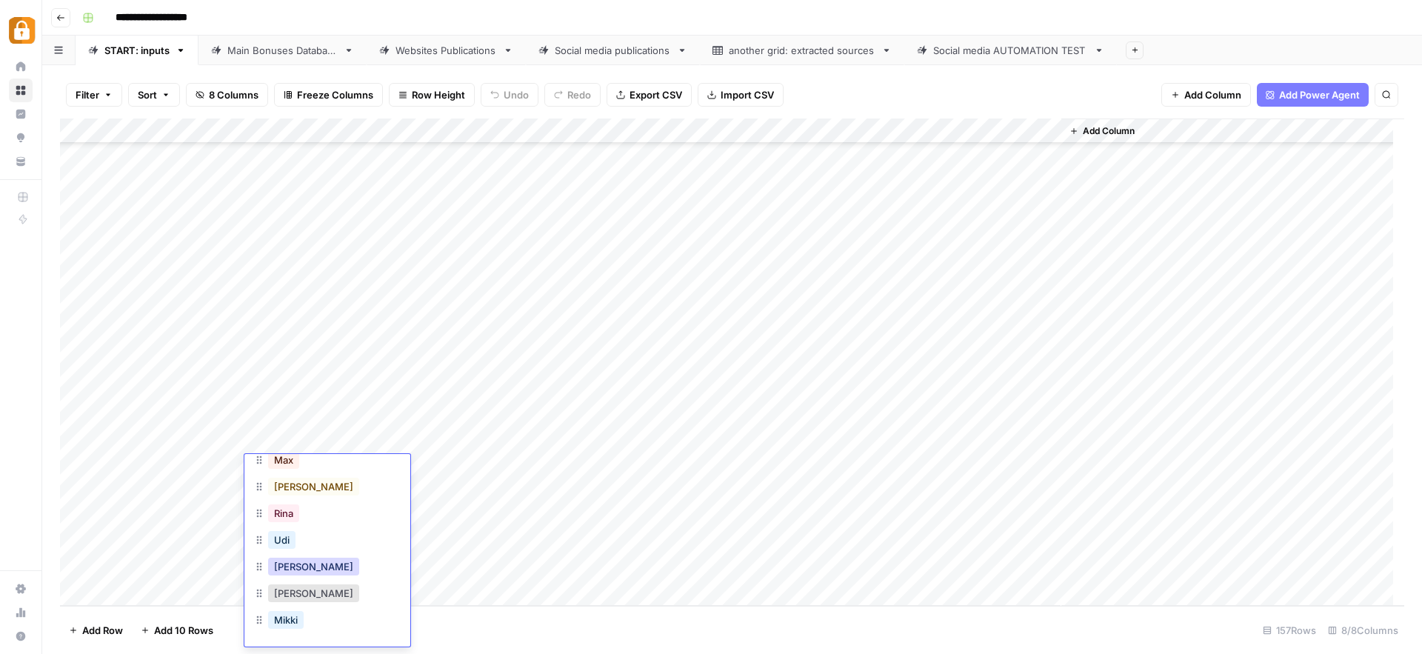
click at [286, 569] on button "[PERSON_NAME]" at bounding box center [313, 567] width 91 height 18
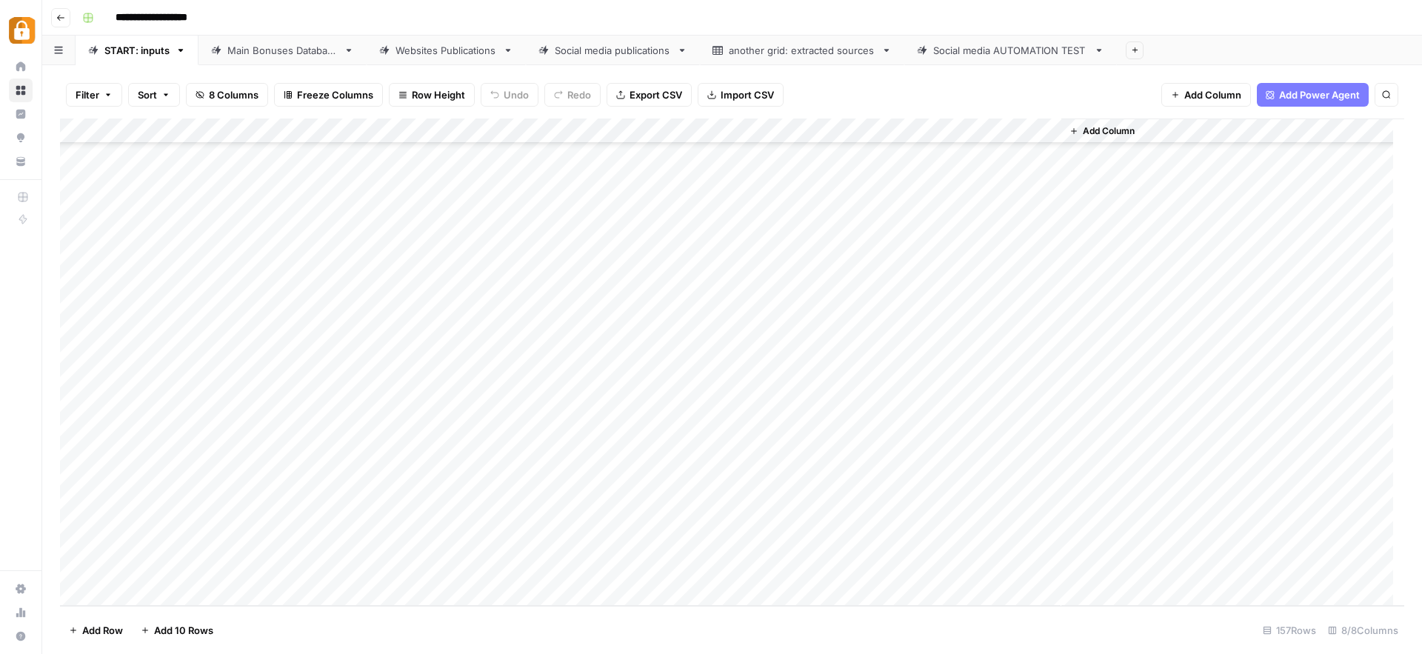
click at [391, 464] on div "Add Column" at bounding box center [732, 361] width 1344 height 487
click at [424, 440] on div "Add Column" at bounding box center [732, 361] width 1344 height 487
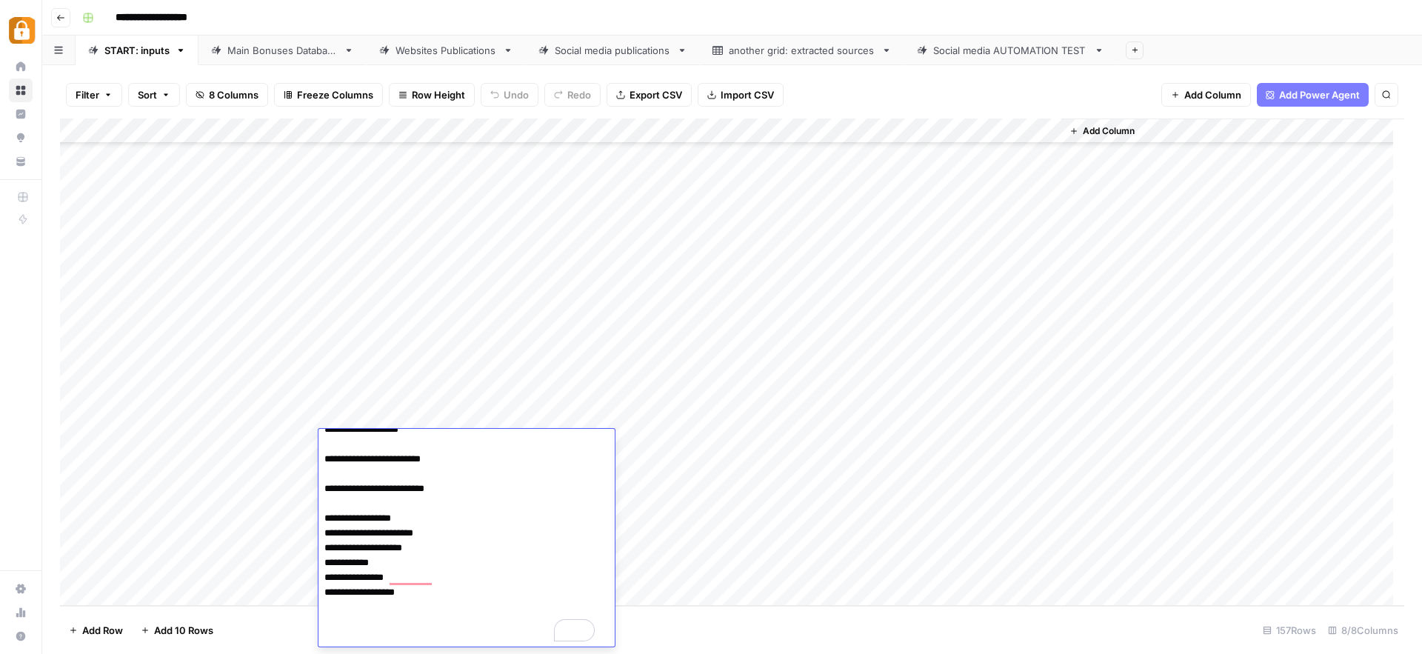
scroll to position [459, 0]
click at [743, 467] on div "Add Column" at bounding box center [732, 361] width 1344 height 487
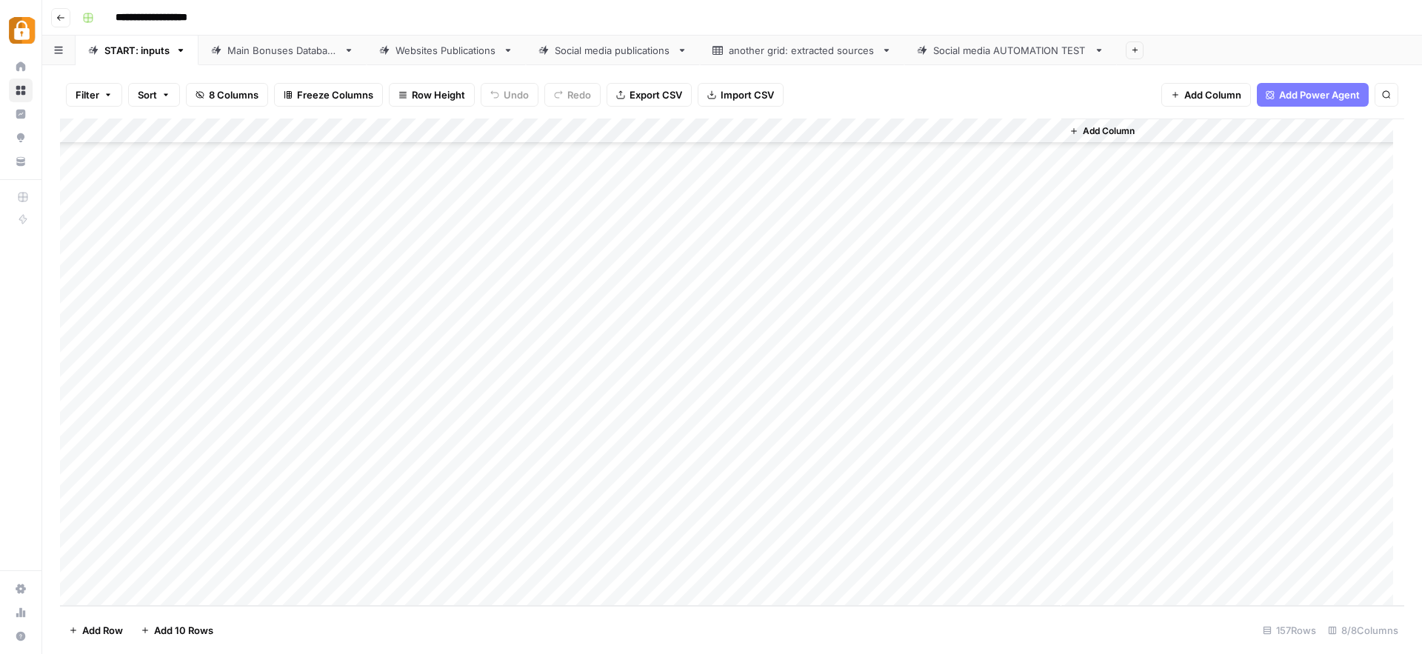
click at [372, 465] on div "Add Column" at bounding box center [732, 361] width 1344 height 487
click at [350, 469] on div "Add Column" at bounding box center [732, 361] width 1344 height 487
paste textarea "**********"
type textarea "**********"
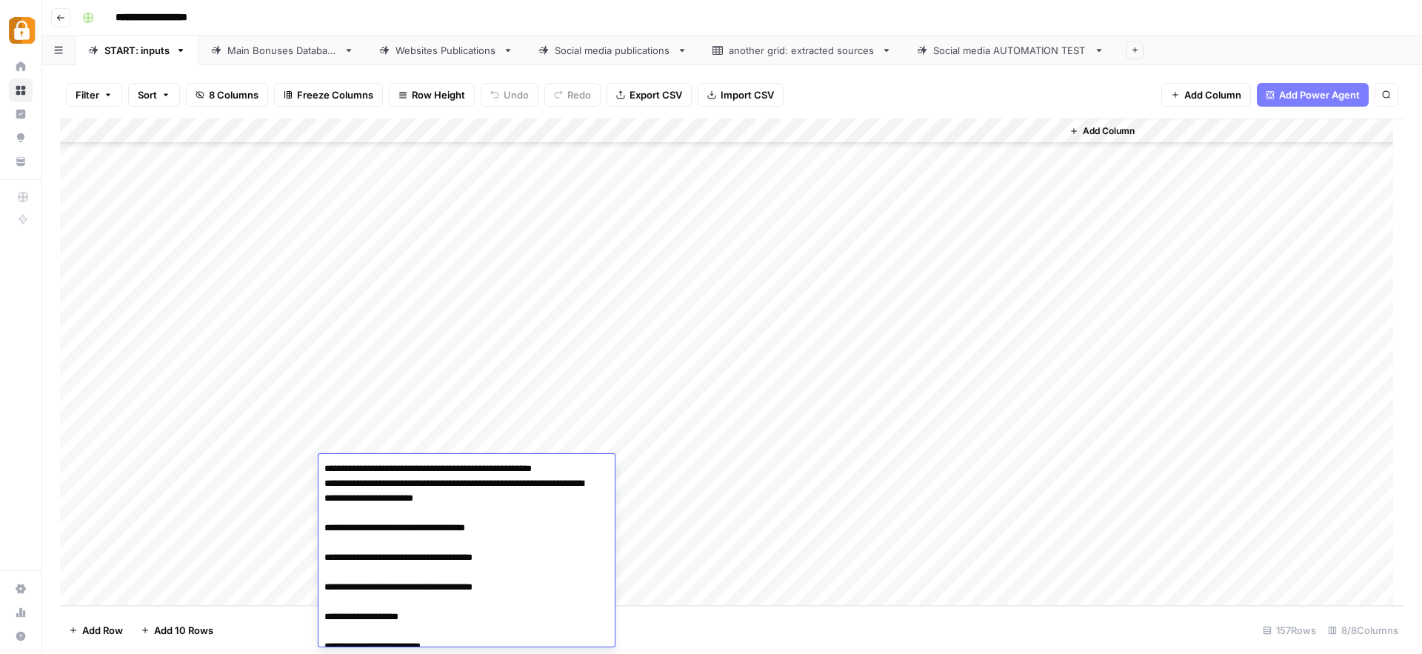
scroll to position [154, 0]
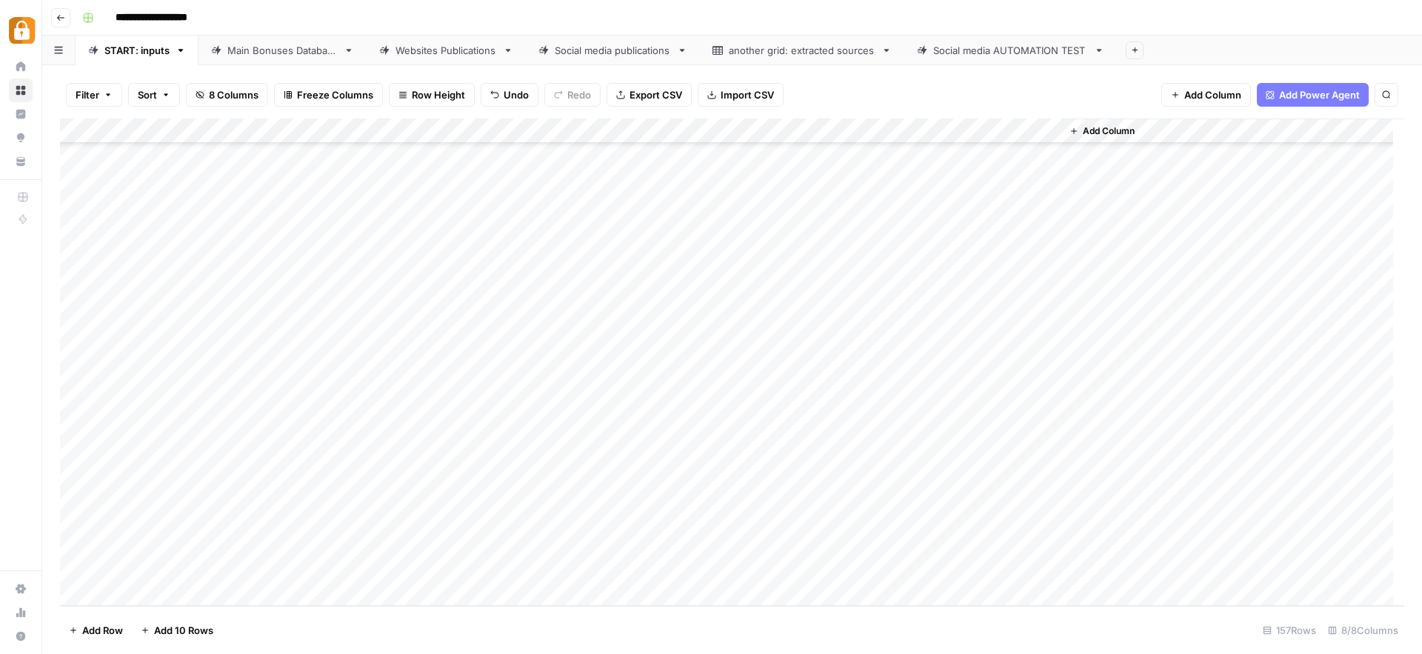
click at [409, 456] on div "Add Column" at bounding box center [732, 361] width 1344 height 487
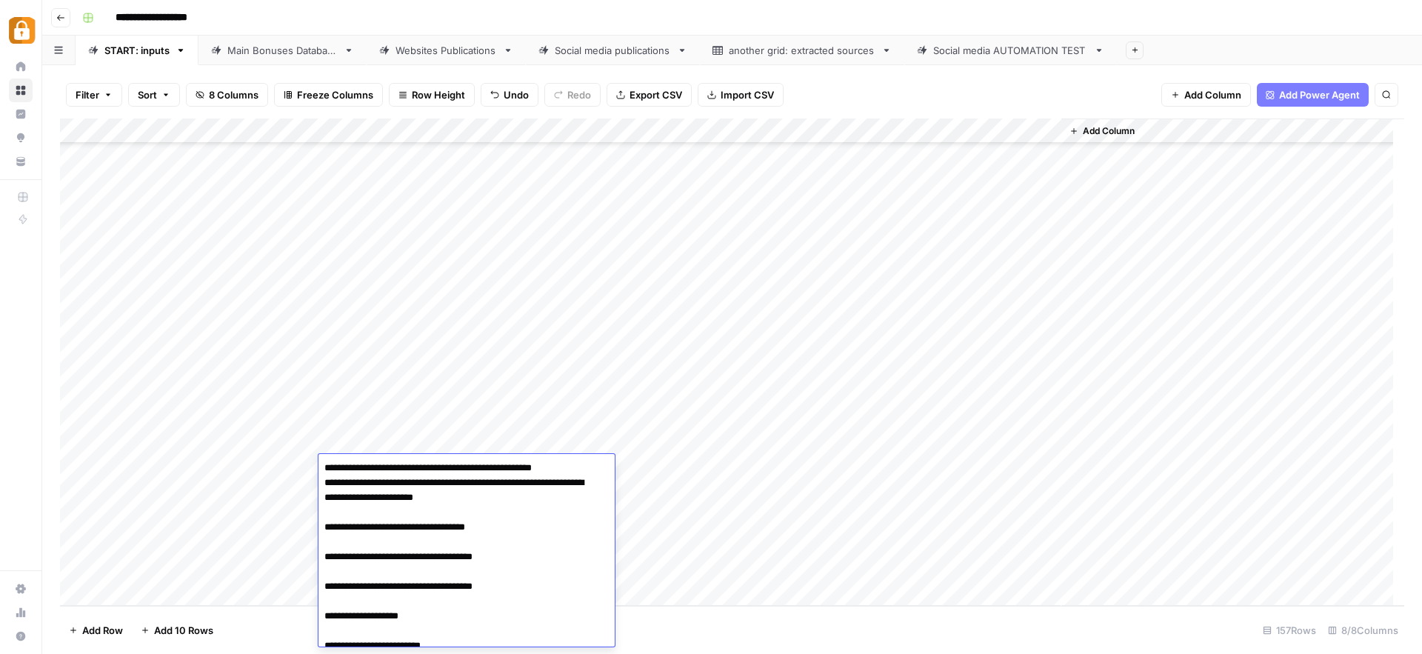
scroll to position [0, 0]
click at [698, 491] on div "Add Column" at bounding box center [732, 361] width 1344 height 487
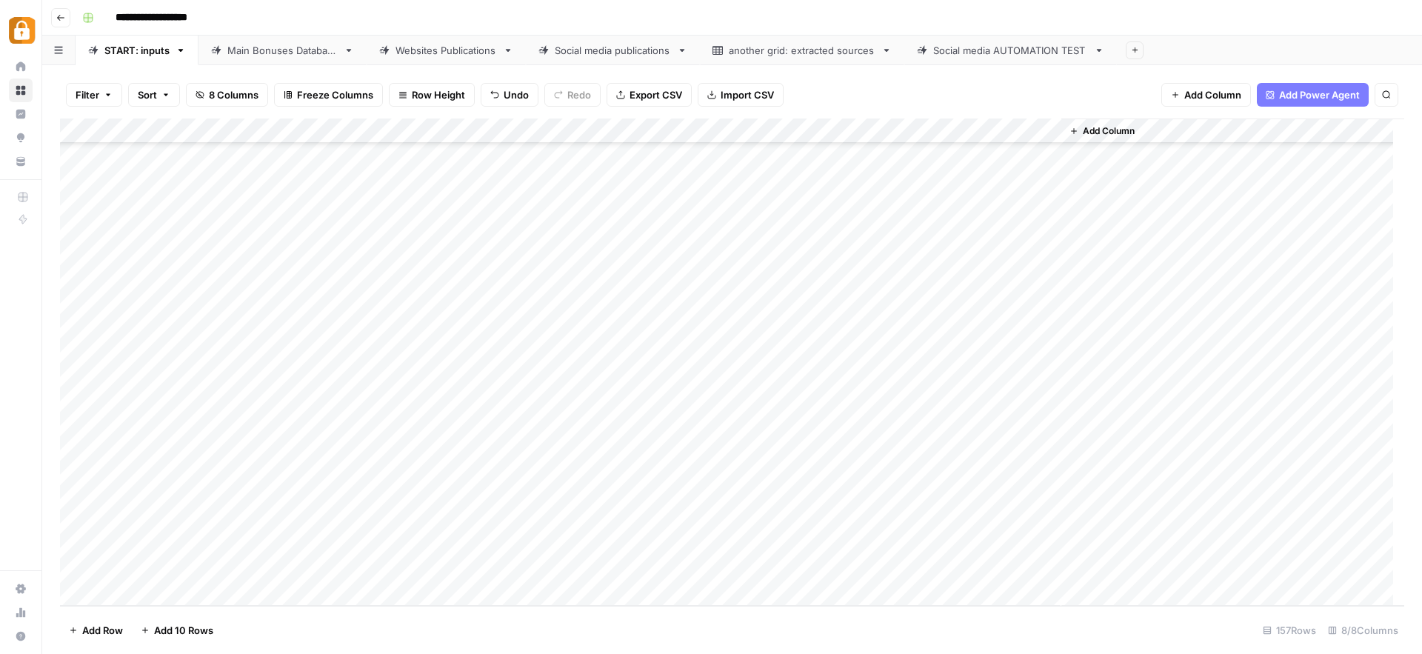
click at [978, 465] on div "Add Column" at bounding box center [732, 361] width 1344 height 487
click at [280, 59] on link "Main Bonuses Database" at bounding box center [282, 51] width 168 height 30
click at [434, 58] on link "Websites Publications" at bounding box center [446, 51] width 159 height 30
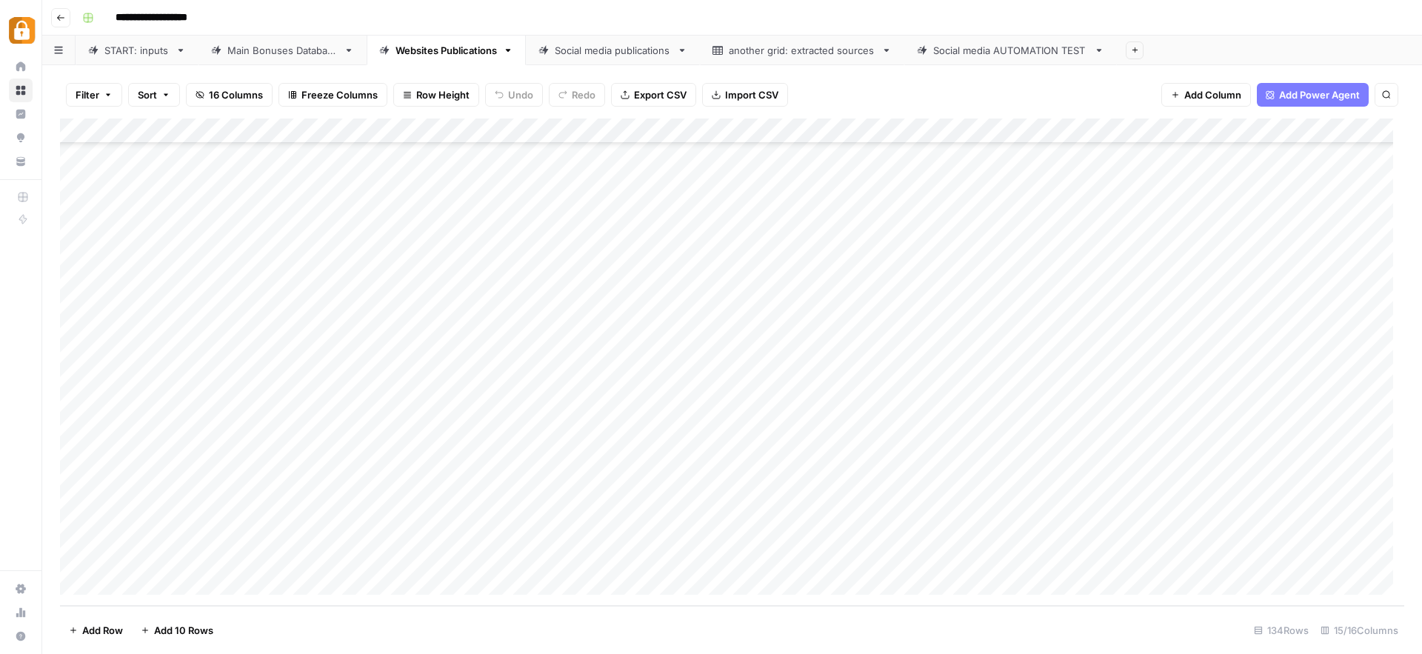
click at [973, 554] on div "Add Column" at bounding box center [732, 361] width 1344 height 487
click at [680, 555] on div "Add Column" at bounding box center [732, 361] width 1344 height 487
click at [301, 50] on div "Main Bonuses Database" at bounding box center [282, 50] width 110 height 15
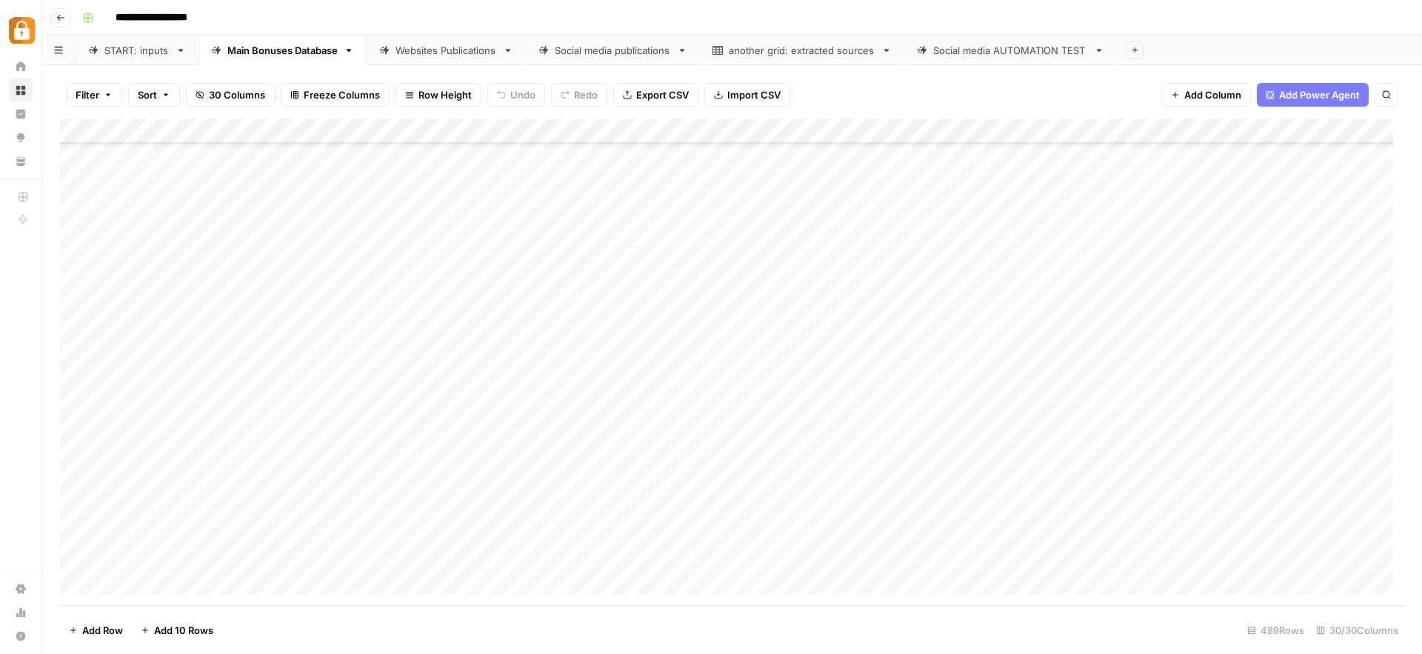
click at [587, 558] on div "Add Column" at bounding box center [732, 361] width 1344 height 487
click at [823, 526] on div "Add Column" at bounding box center [732, 361] width 1344 height 487
drag, startPoint x: 845, startPoint y: 543, endPoint x: 846, endPoint y: 554, distance: 11.2
click at [846, 554] on div "Add Column" at bounding box center [732, 361] width 1344 height 487
click at [1089, 557] on div "Add Column" at bounding box center [732, 361] width 1344 height 487
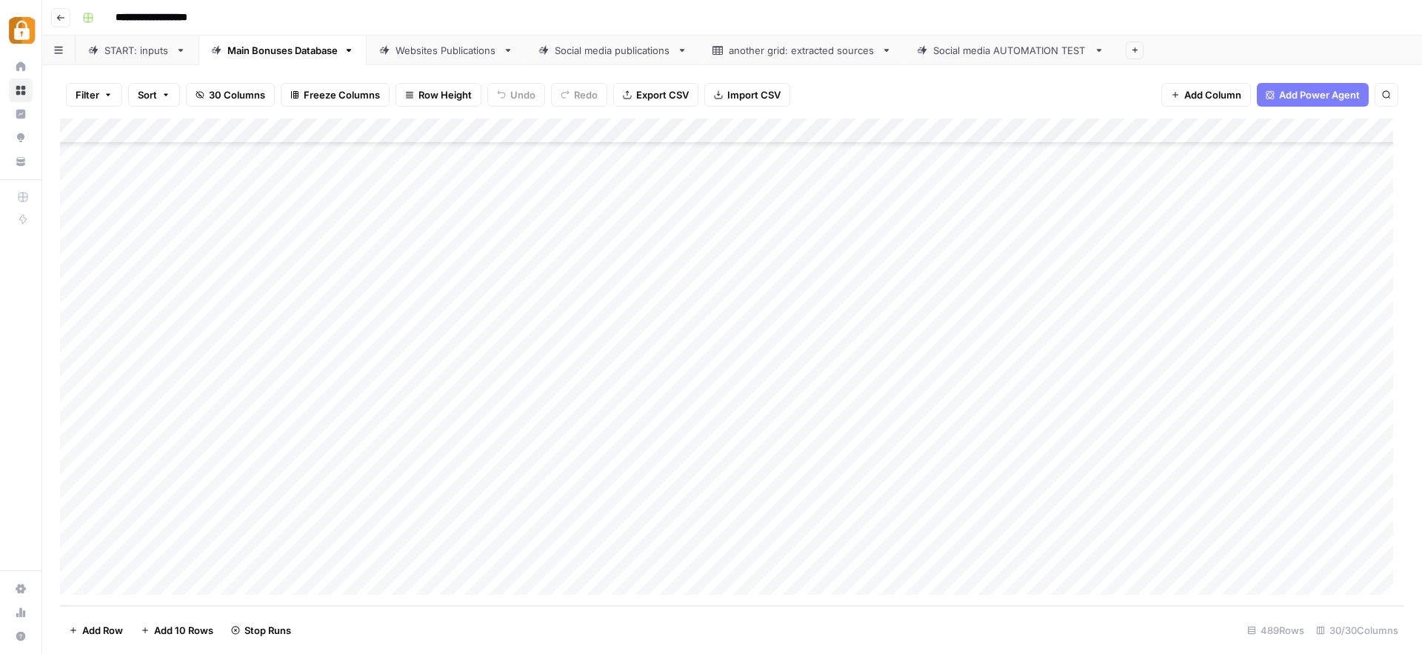
click at [126, 56] on div "START: inputs" at bounding box center [136, 50] width 65 height 15
click at [251, 50] on div "Main Bonuses Database" at bounding box center [282, 50] width 110 height 15
click at [502, 555] on div "Add Column" at bounding box center [732, 361] width 1344 height 487
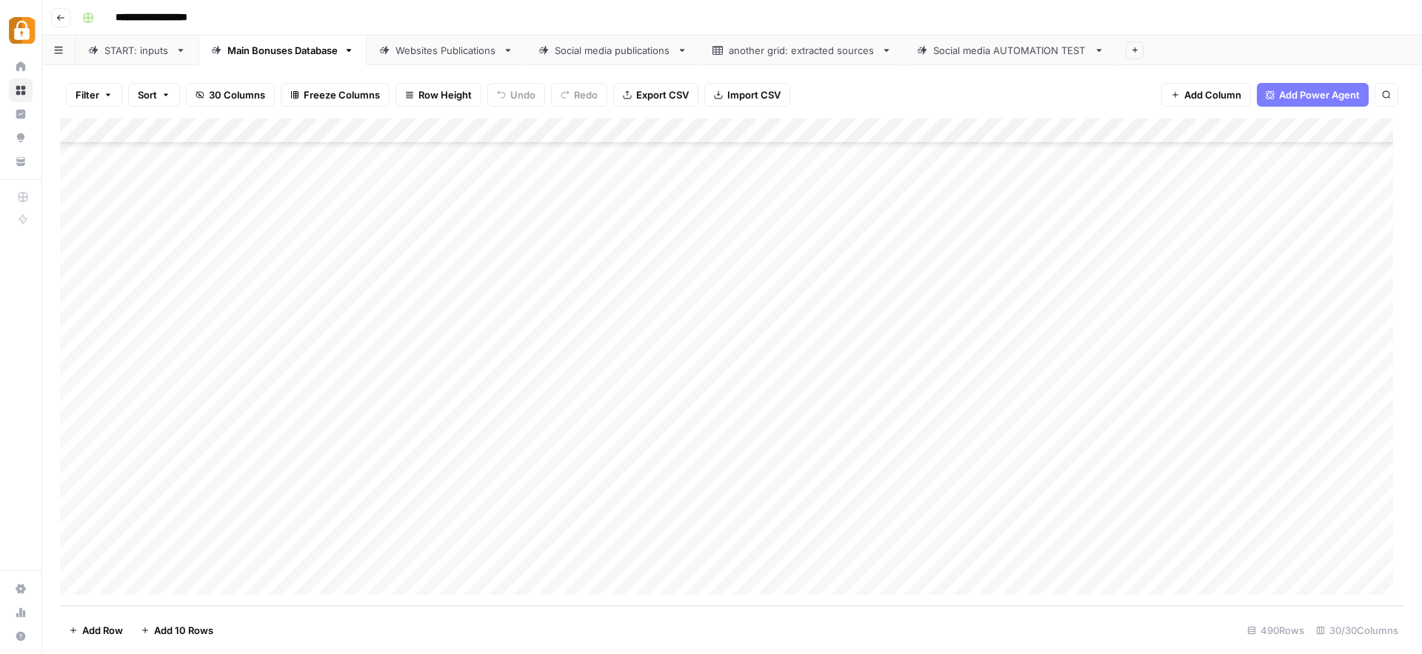
click at [502, 555] on div "Add Column" at bounding box center [732, 361] width 1344 height 487
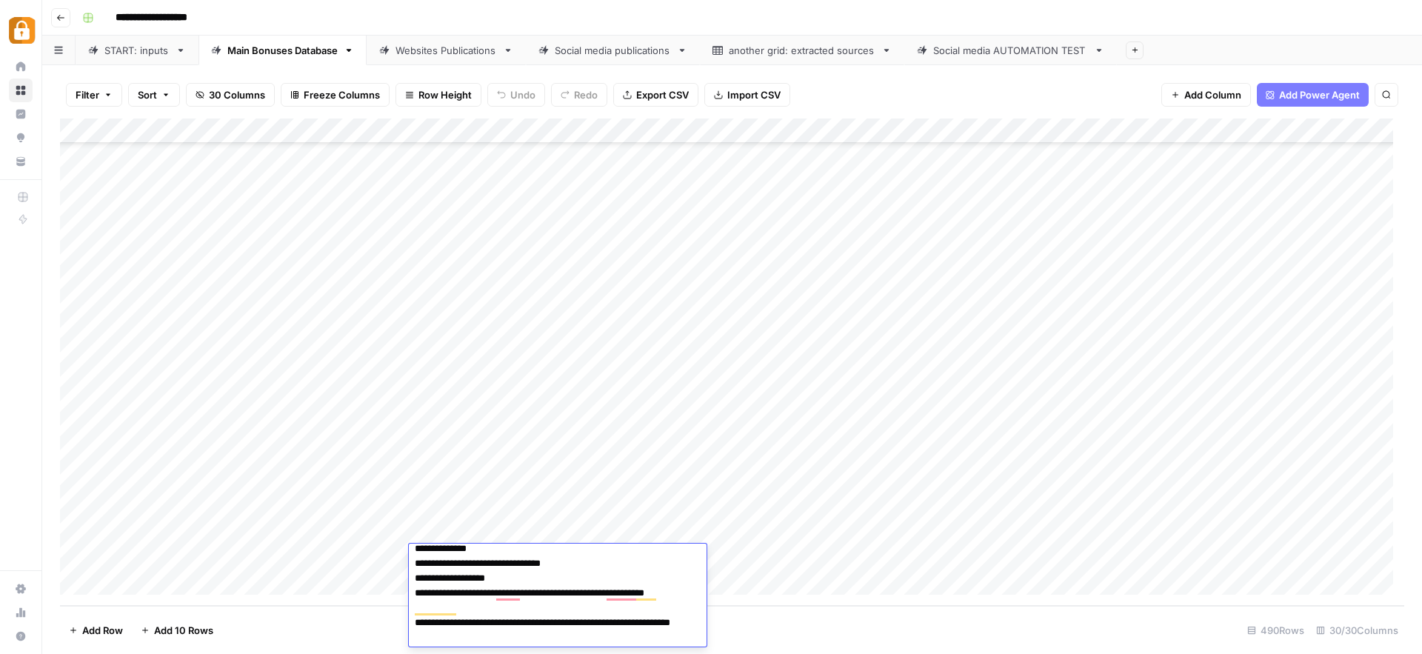
scroll to position [0, 0]
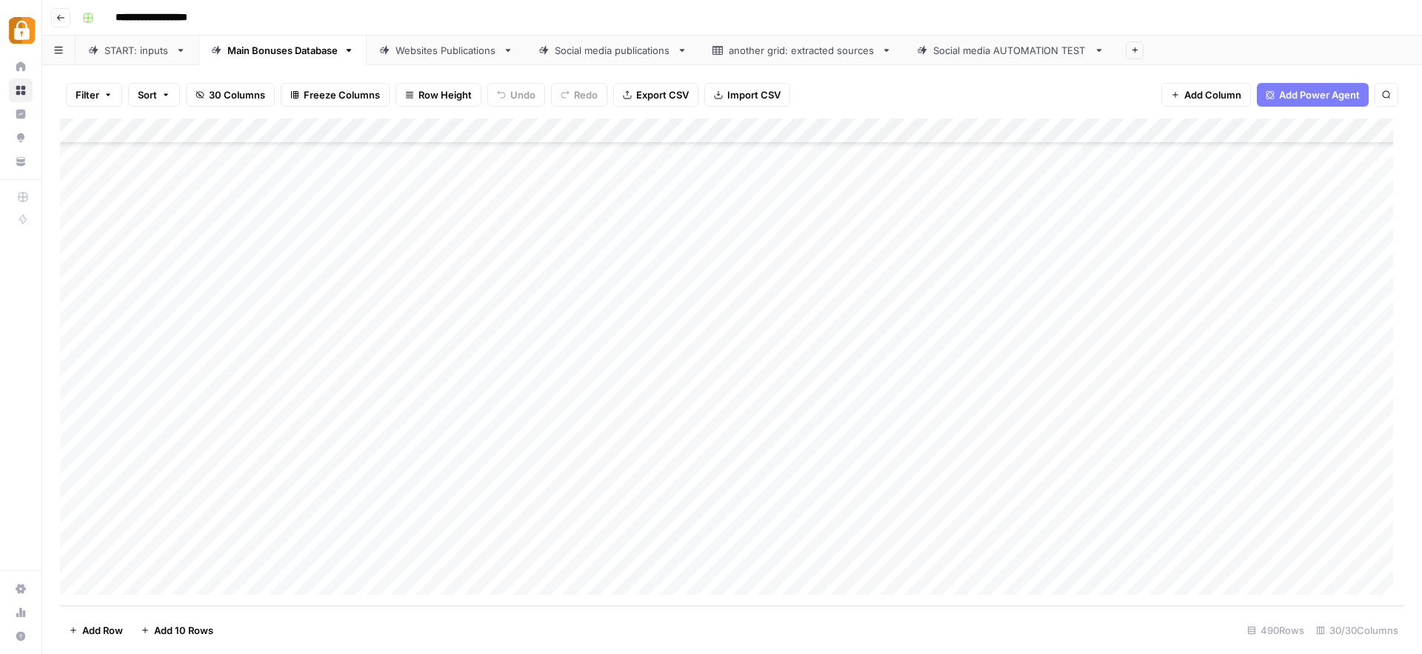
click at [756, 550] on div "Add Column" at bounding box center [732, 361] width 1344 height 487
click at [805, 532] on div "Add Column" at bounding box center [732, 361] width 1344 height 487
drag, startPoint x: 845, startPoint y: 544, endPoint x: 849, endPoint y: 558, distance: 15.3
click at [849, 558] on div "Add Column" at bounding box center [732, 361] width 1344 height 487
click at [1092, 557] on div "Add Column" at bounding box center [732, 361] width 1344 height 487
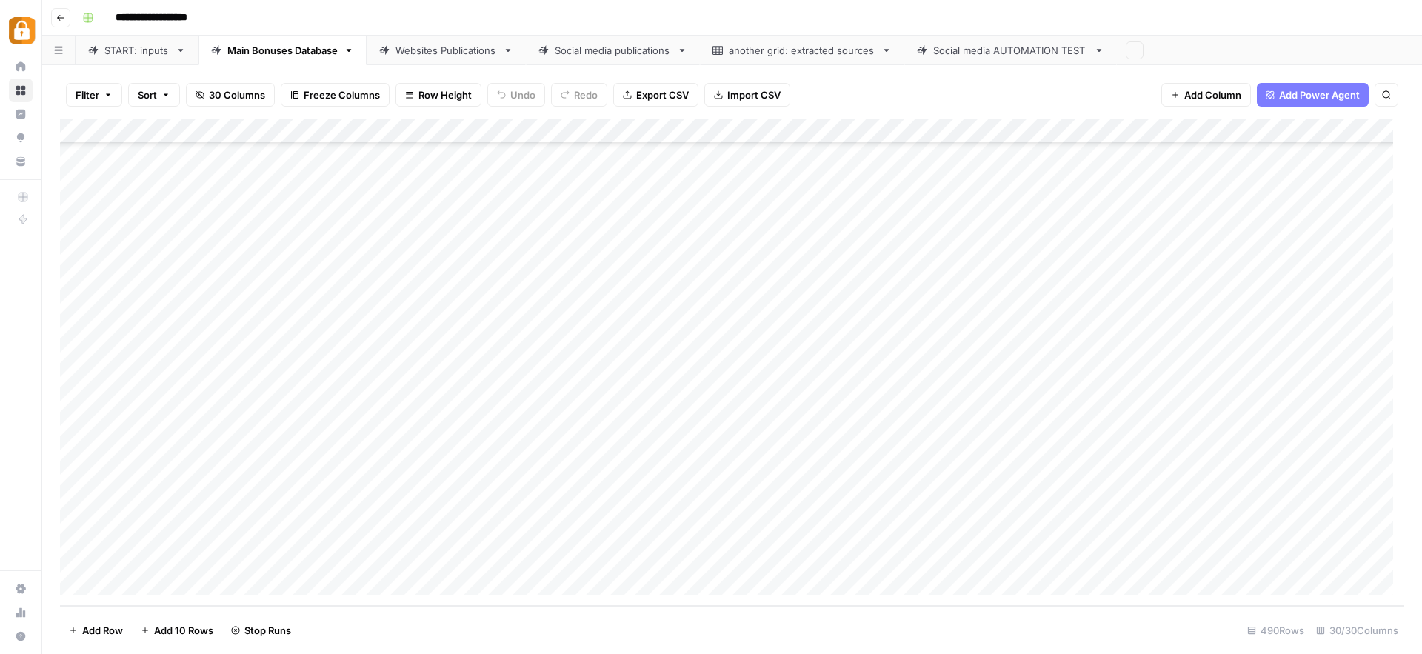
click at [148, 50] on div "START: inputs" at bounding box center [136, 50] width 65 height 15
click at [433, 48] on div "Websites Publications" at bounding box center [445, 50] width 101 height 15
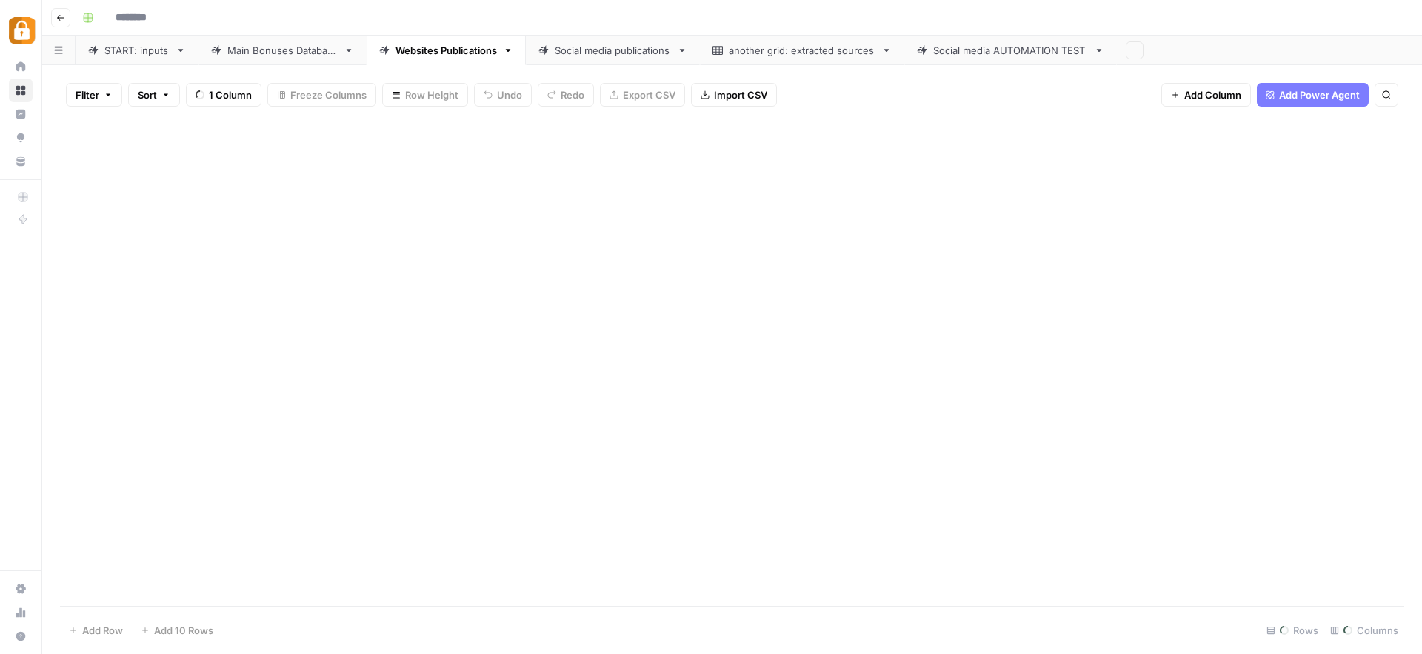
type input "**********"
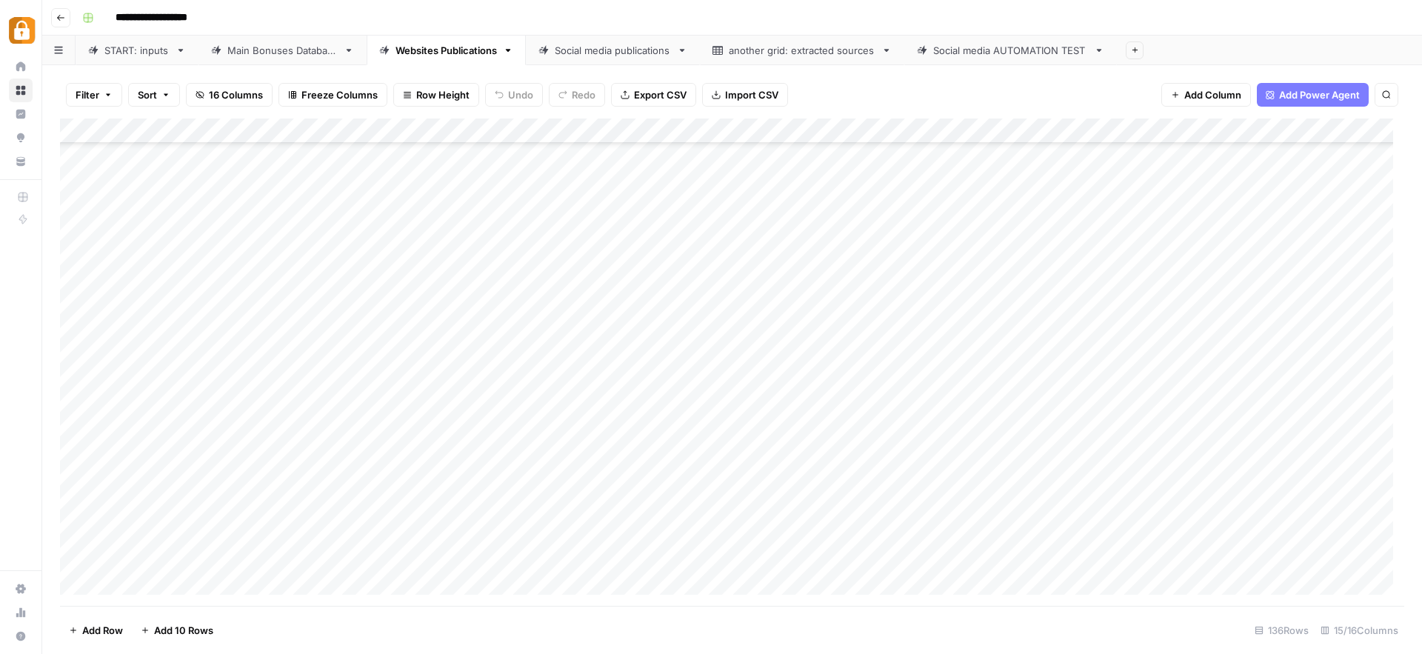
scroll to position [2997, 0]
click at [525, 529] on div "Add Column" at bounding box center [732, 361] width 1344 height 487
click at [976, 529] on div "Add Column" at bounding box center [732, 361] width 1344 height 487
click at [978, 555] on div "Add Column" at bounding box center [732, 361] width 1344 height 487
click at [158, 53] on div "START: inputs" at bounding box center [136, 50] width 65 height 15
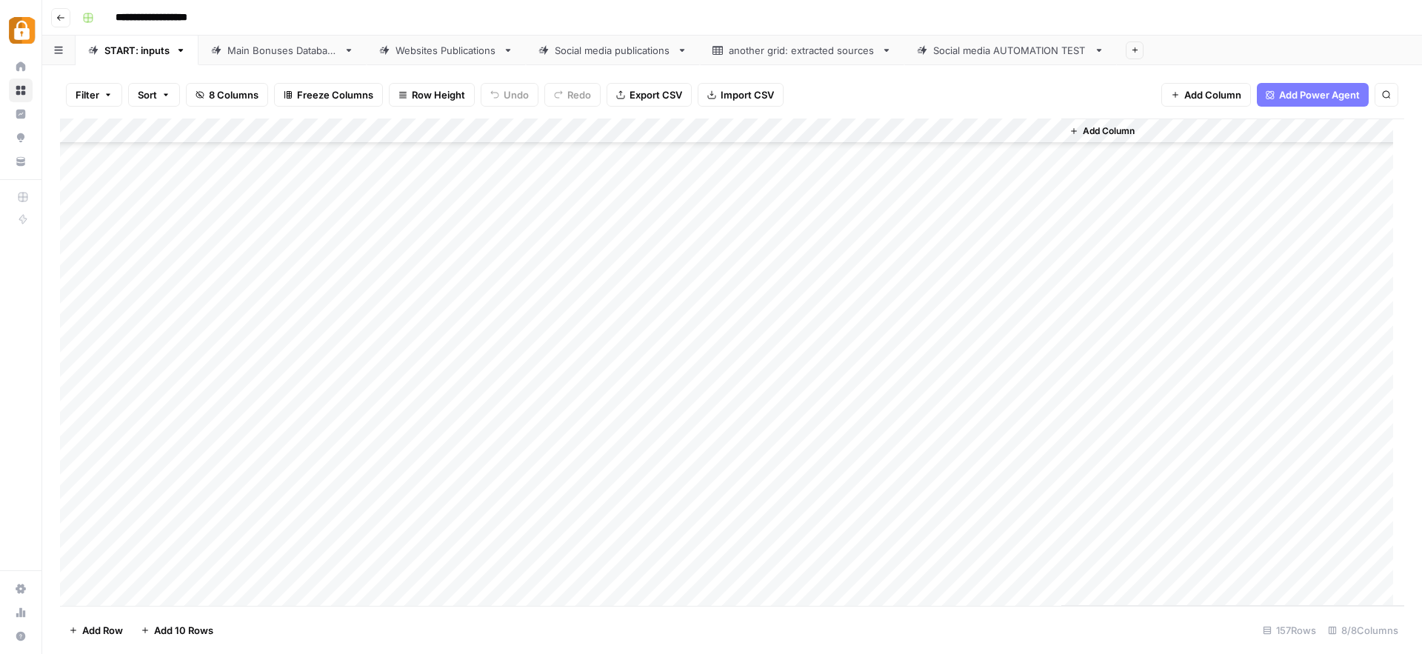
scroll to position [3514, 0]
click at [378, 412] on div "Add Column" at bounding box center [732, 361] width 1344 height 487
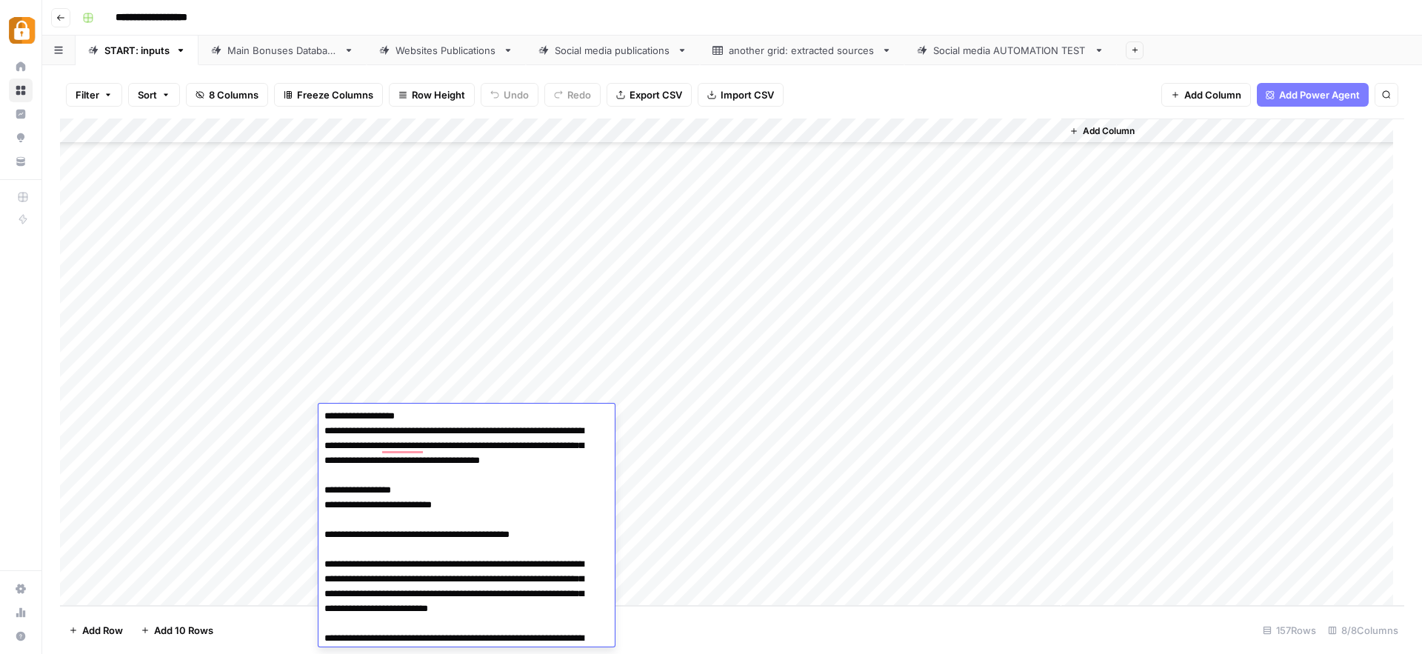
scroll to position [1329, 0]
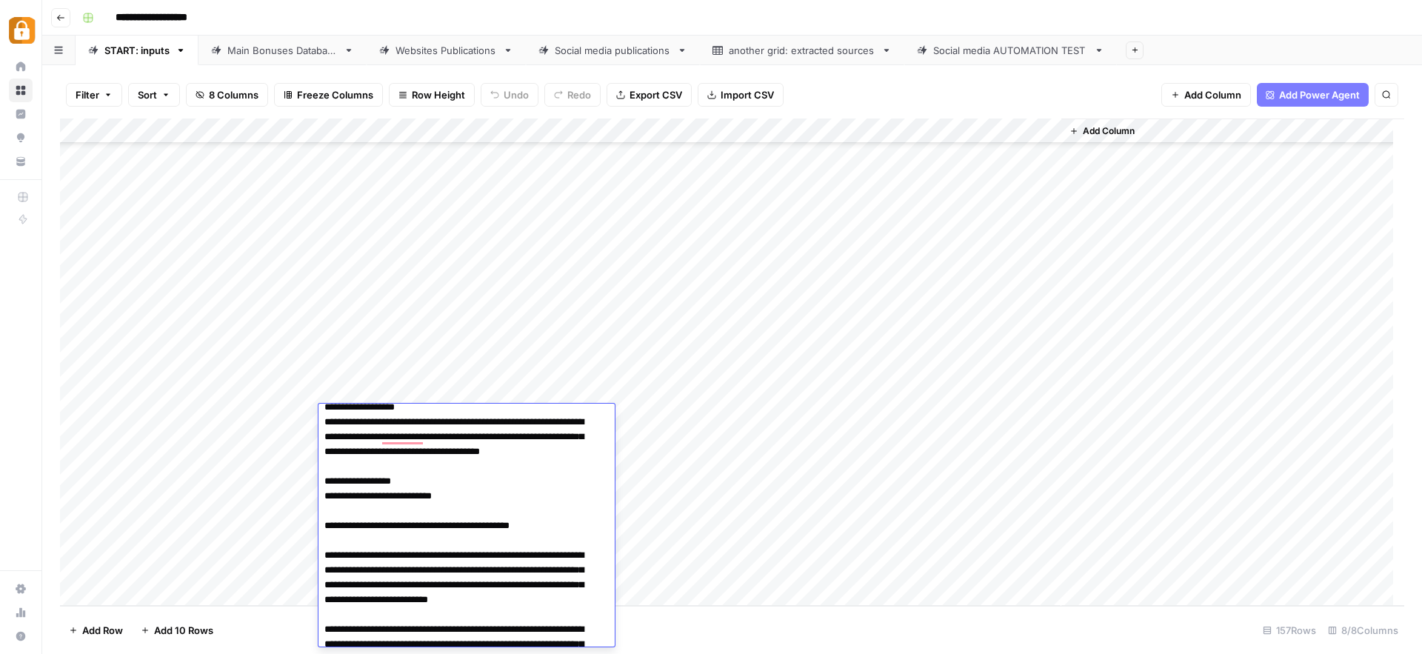
drag, startPoint x: 324, startPoint y: 418, endPoint x: 512, endPoint y: 498, distance: 204.7
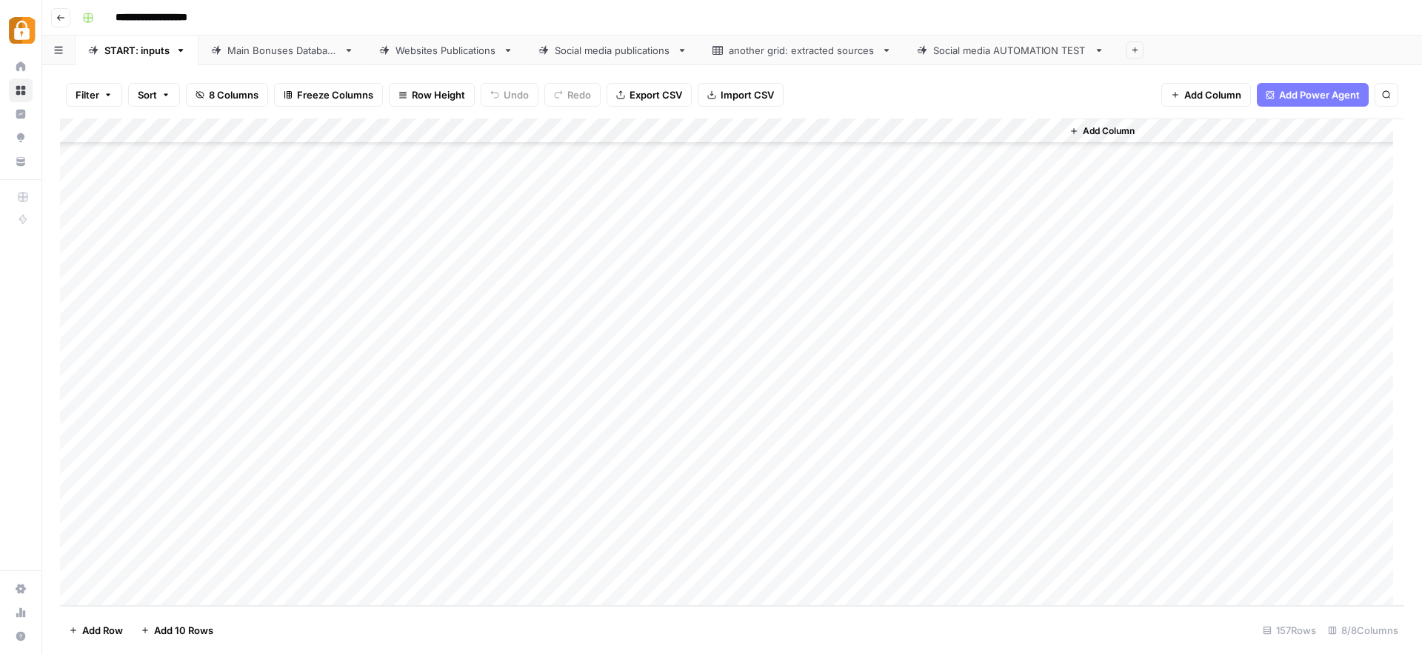
click at [426, 501] on div "Add Column" at bounding box center [732, 361] width 1344 height 487
type textarea "**********"
click at [301, 501] on div "Add Column" at bounding box center [732, 361] width 1344 height 487
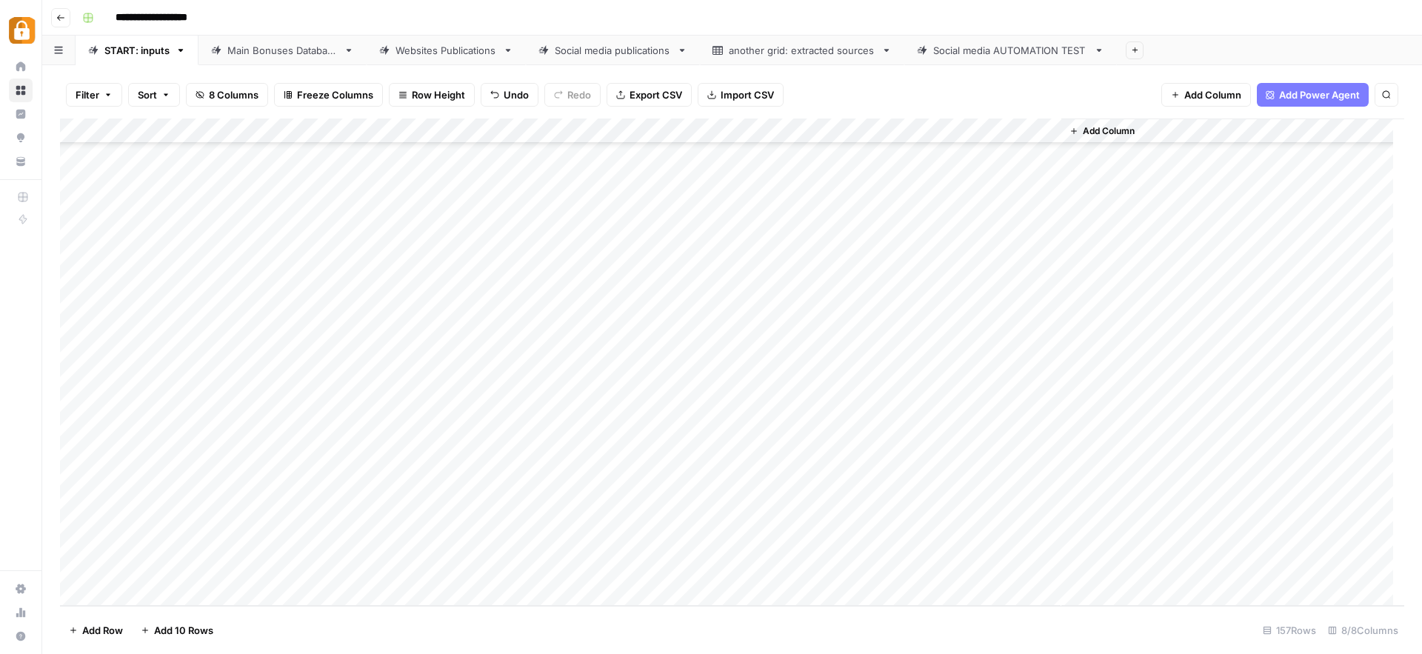
click at [301, 501] on div "Add Column" at bounding box center [732, 361] width 1344 height 487
click at [289, 562] on button "Julie" at bounding box center [313, 567] width 91 height 18
click at [647, 498] on div "Add Column" at bounding box center [732, 361] width 1344 height 487
type input "off"
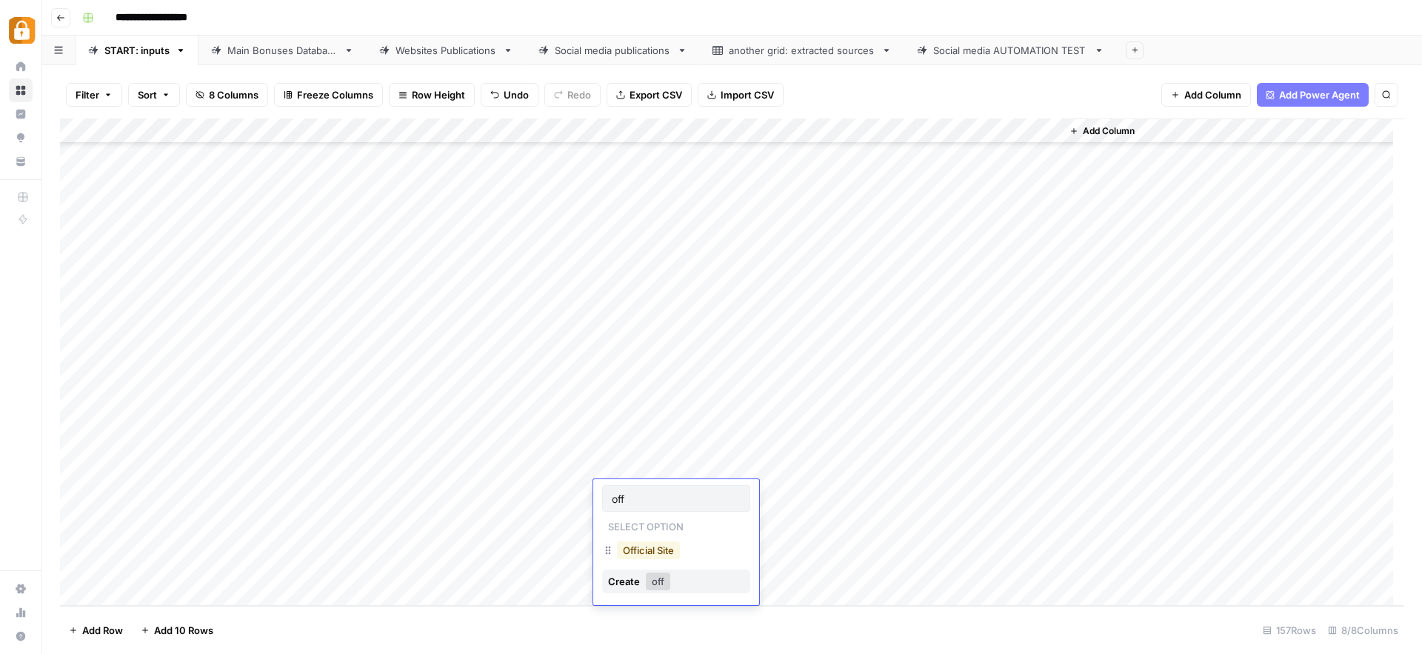
click at [657, 551] on button "Official Site" at bounding box center [648, 550] width 63 height 18
click at [990, 486] on div "Add Column" at bounding box center [732, 361] width 1344 height 487
click at [310, 59] on link "Main Bonuses Database" at bounding box center [282, 51] width 168 height 30
click at [470, 51] on div "Websites Publications" at bounding box center [445, 50] width 101 height 15
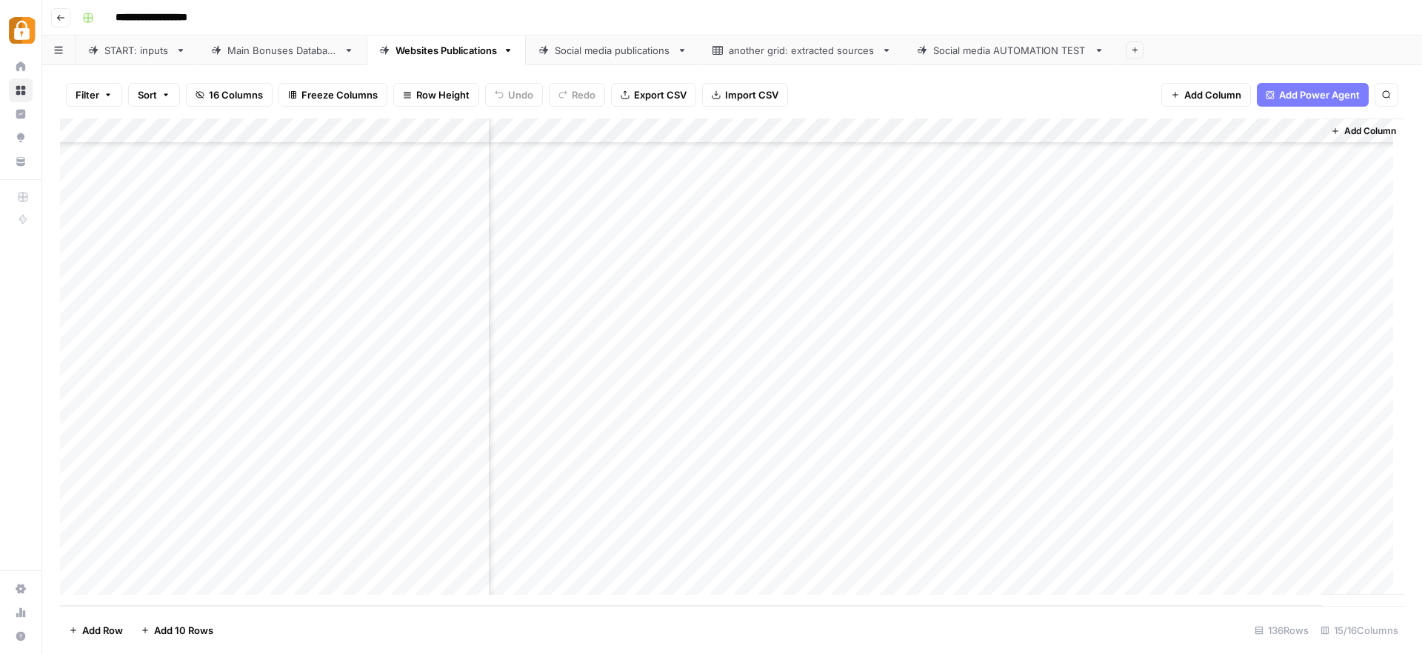
click at [677, 528] on div "Add Column" at bounding box center [732, 361] width 1344 height 487
click at [662, 558] on div "Add Column" at bounding box center [732, 361] width 1344 height 487
click at [134, 46] on div "START: inputs" at bounding box center [136, 50] width 65 height 15
click at [310, 53] on div "Main Bonuses Database" at bounding box center [282, 50] width 110 height 15
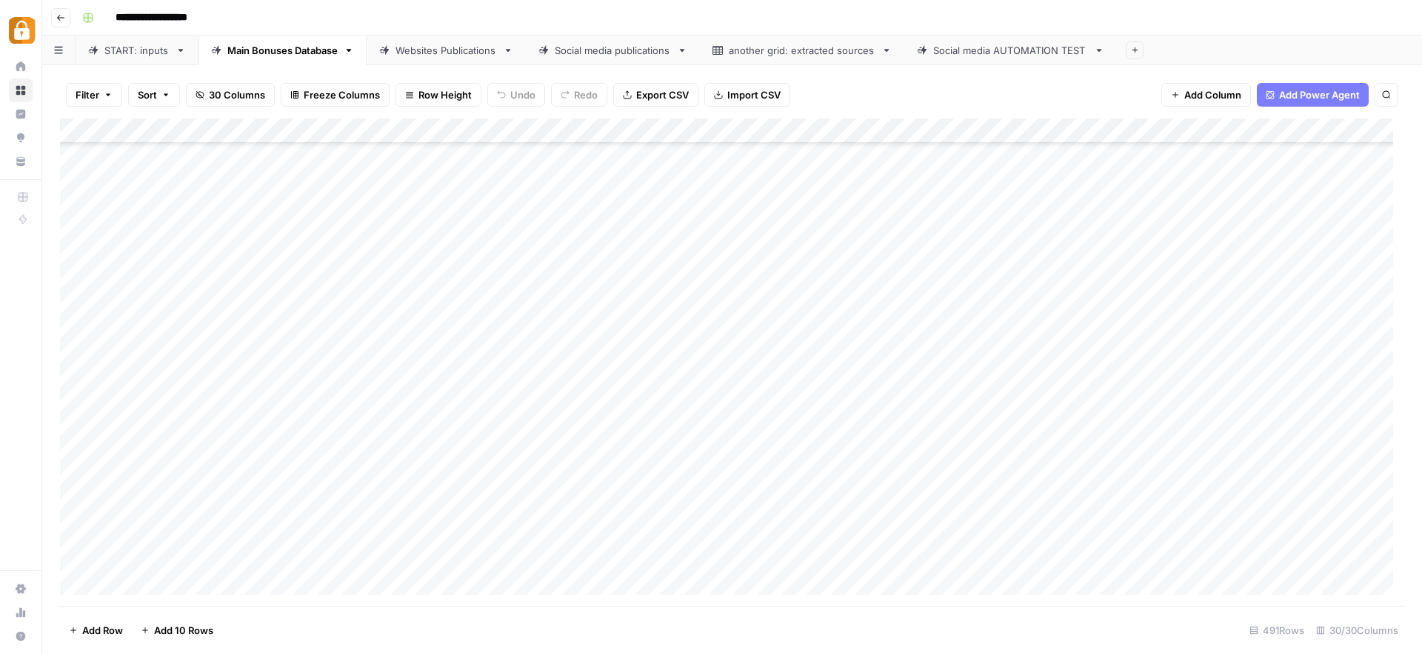
scroll to position [11934, 0]
click at [810, 535] on div "Add Column" at bounding box center [732, 361] width 1344 height 487
drag, startPoint x: 843, startPoint y: 544, endPoint x: 843, endPoint y: 557, distance: 13.3
click at [843, 557] on div "Add Column" at bounding box center [732, 361] width 1344 height 487
click at [1091, 555] on div "Add Column" at bounding box center [732, 361] width 1344 height 487
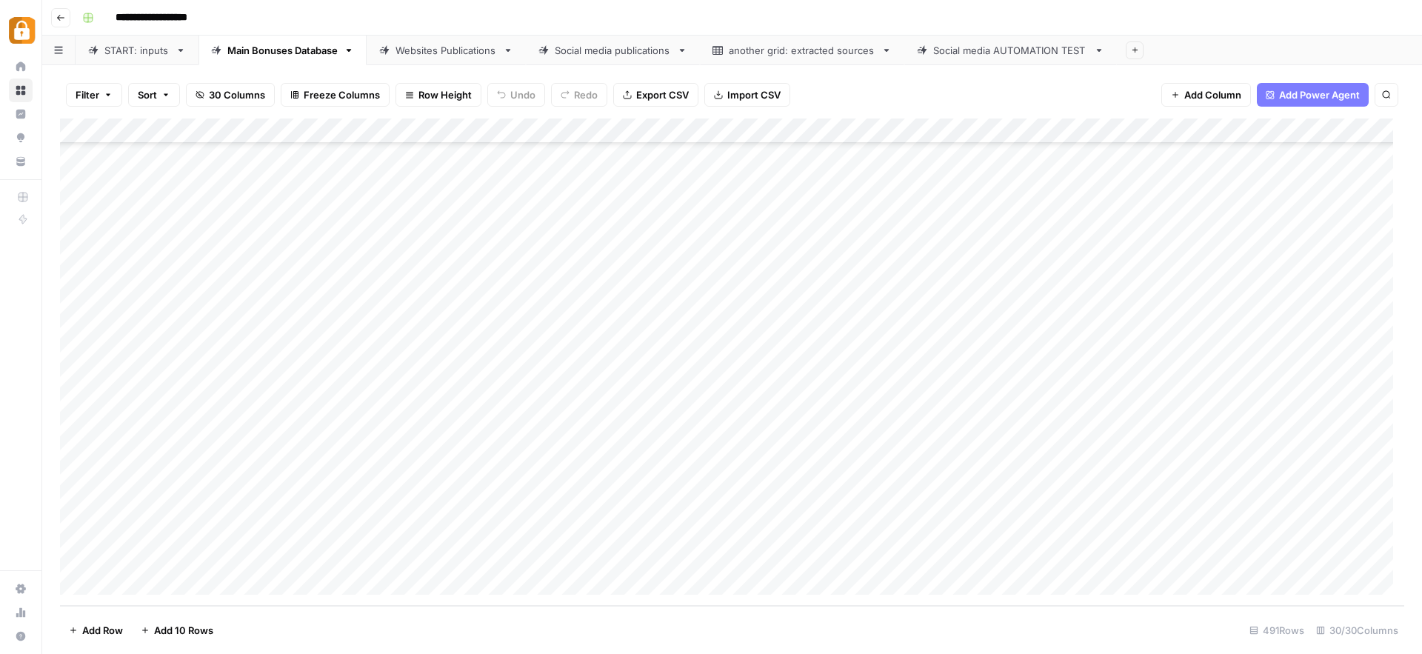
click at [462, 47] on div "Websites Publications" at bounding box center [445, 50] width 101 height 15
click at [623, 545] on div "Add Column" at bounding box center [732, 361] width 1344 height 487
click at [977, 553] on div "Add Column" at bounding box center [732, 361] width 1344 height 487
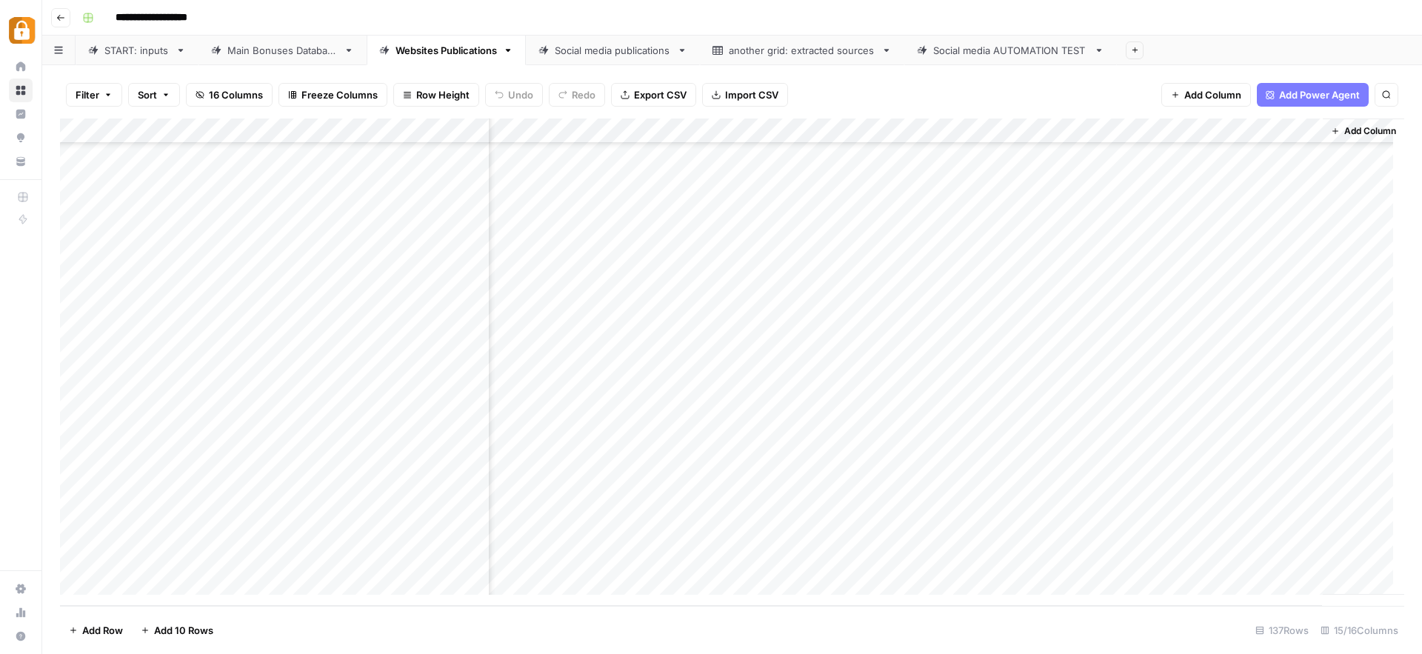
click at [670, 553] on div "Add Column" at bounding box center [732, 361] width 1344 height 487
click at [145, 45] on div "START: inputs" at bounding box center [136, 50] width 65 height 15
click at [280, 317] on div "Add Column" at bounding box center [732, 361] width 1344 height 487
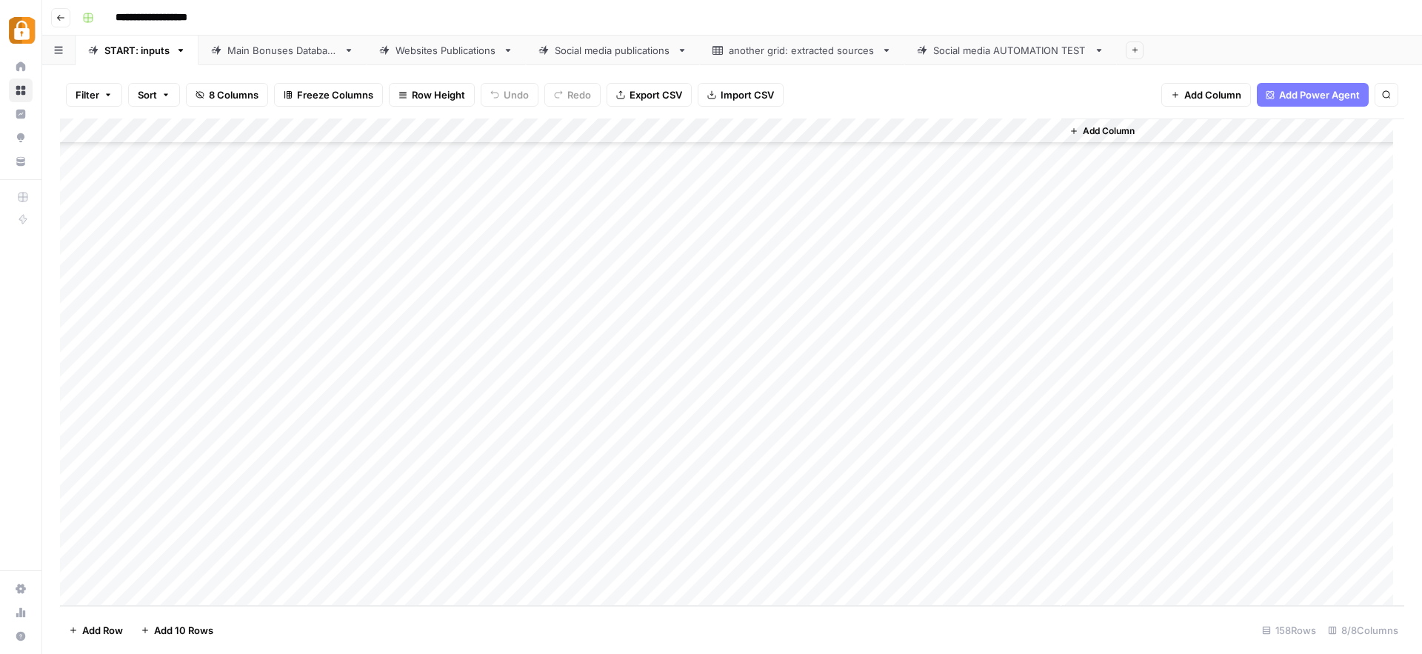
click at [280, 317] on div "Add Column" at bounding box center [732, 361] width 1344 height 487
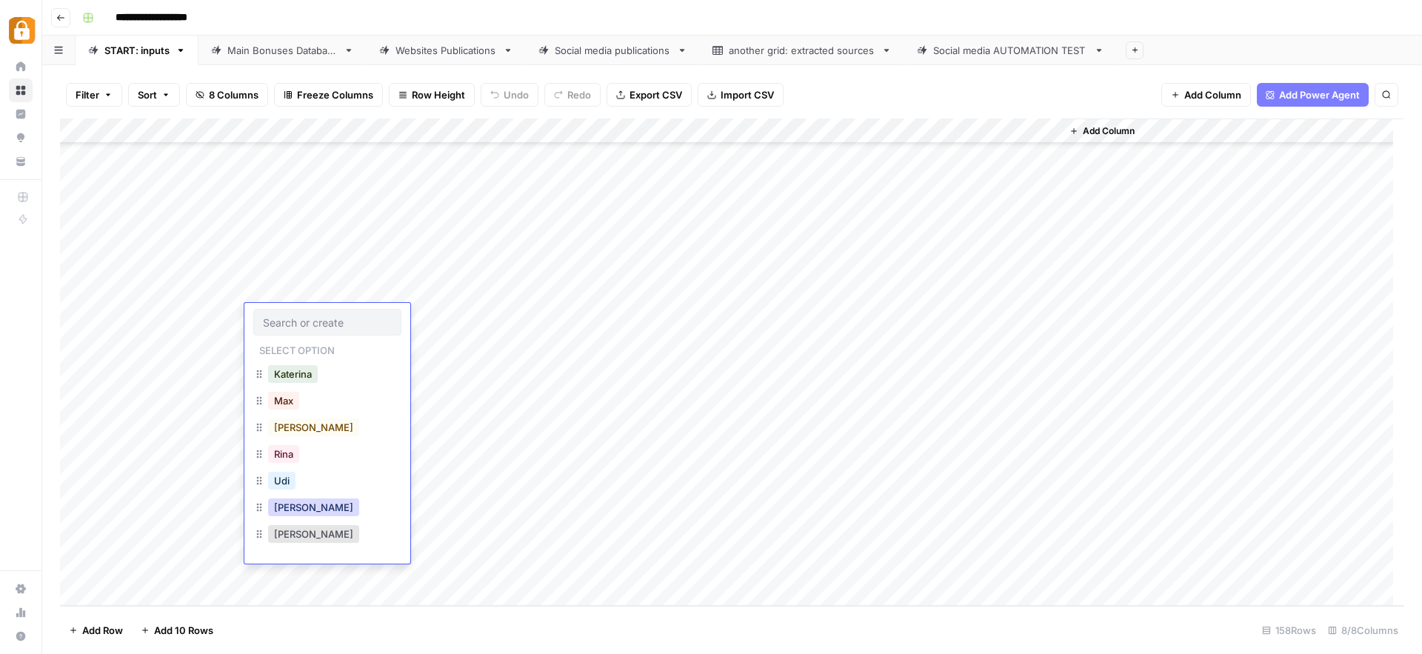
click at [295, 507] on button "Julie" at bounding box center [313, 507] width 91 height 18
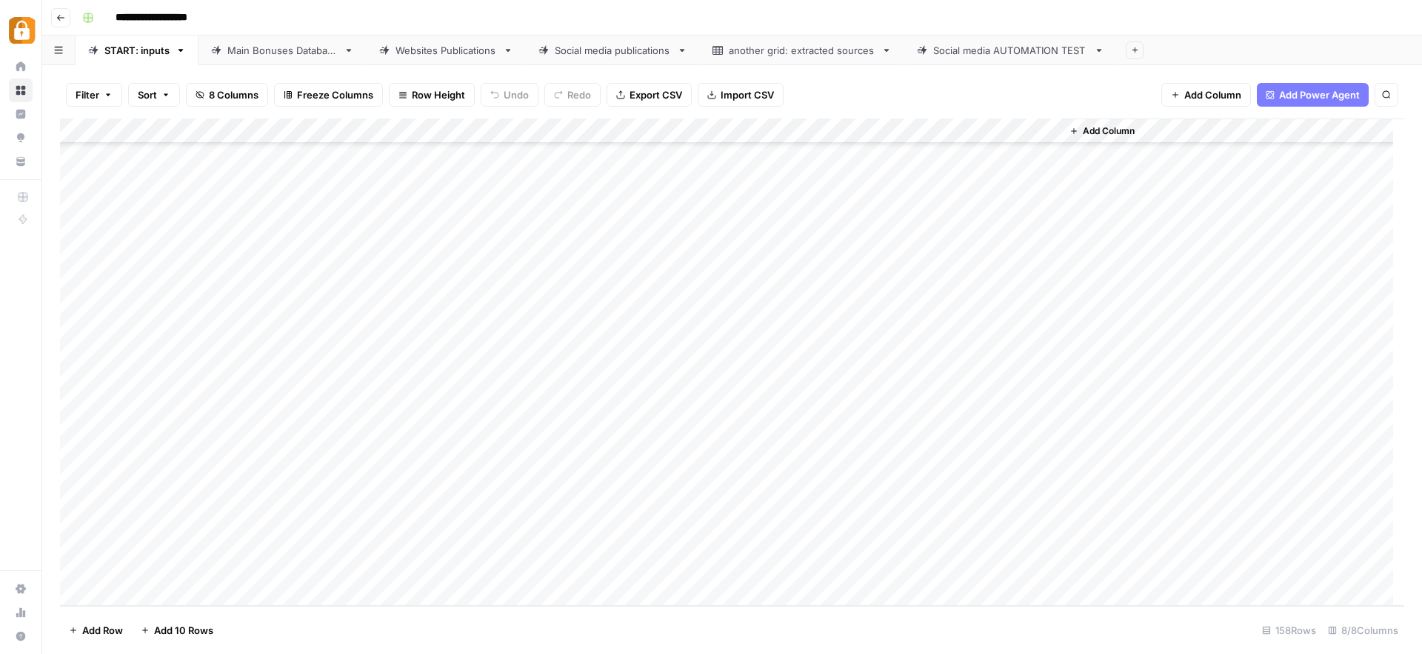
click at [394, 315] on div "Add Column" at bounding box center [732, 361] width 1344 height 487
type textarea "**********"
click at [655, 314] on div "Add Column" at bounding box center [732, 361] width 1344 height 487
click at [643, 318] on div "Add Column" at bounding box center [732, 361] width 1344 height 487
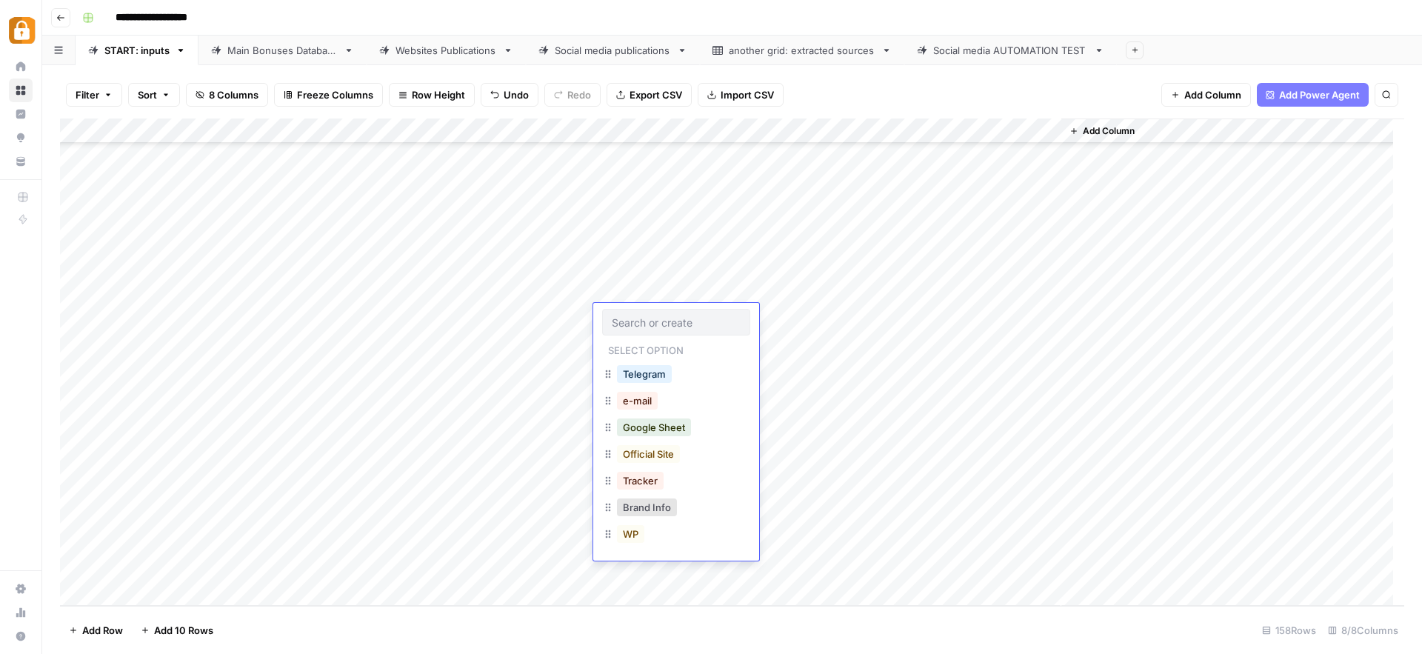
click at [643, 318] on input "text" at bounding box center [676, 321] width 129 height 13
click at [852, 412] on div "Add Column" at bounding box center [732, 361] width 1344 height 487
click at [621, 311] on div "Add Column" at bounding box center [732, 361] width 1344 height 487
click at [621, 310] on div "Add Column" at bounding box center [732, 361] width 1344 height 487
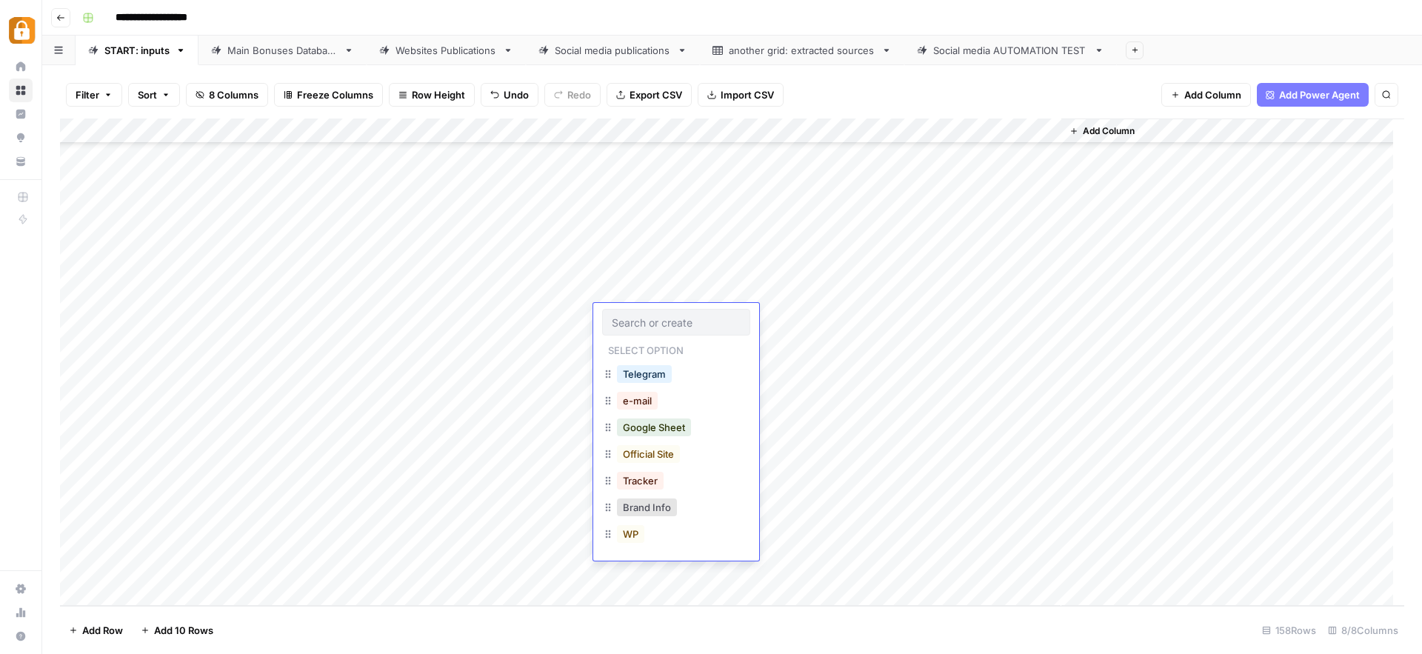
click at [843, 313] on div "Add Column" at bounding box center [732, 361] width 1344 height 487
click at [973, 312] on div "Add Column" at bounding box center [732, 361] width 1344 height 487
click at [622, 444] on div "Add Column" at bounding box center [732, 361] width 1344 height 487
click at [692, 418] on div "Add Column" at bounding box center [732, 361] width 1344 height 487
drag, startPoint x: 700, startPoint y: 428, endPoint x: 701, endPoint y: 441, distance: 13.4
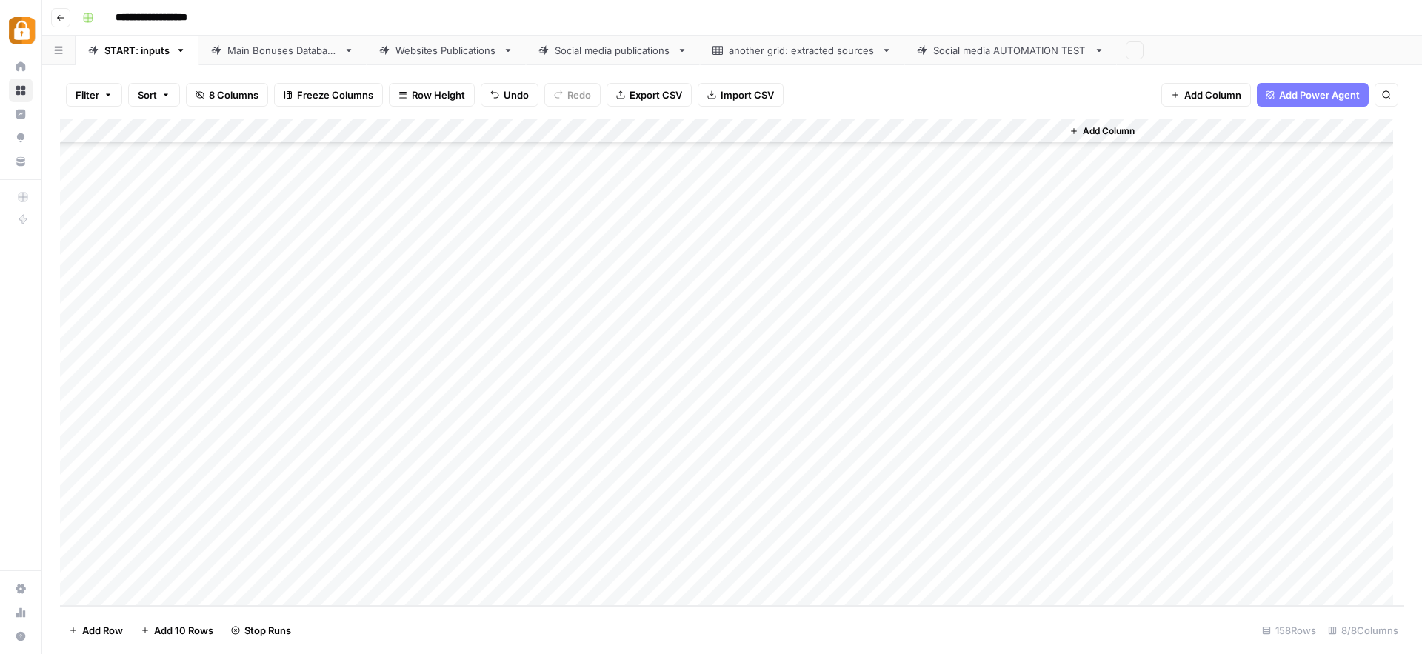
click at [701, 441] on div "Add Column" at bounding box center [732, 361] width 1344 height 487
click at [852, 316] on div "Add Column" at bounding box center [732, 361] width 1344 height 487
click at [291, 47] on div "Main Bonuses Database" at bounding box center [282, 50] width 110 height 15
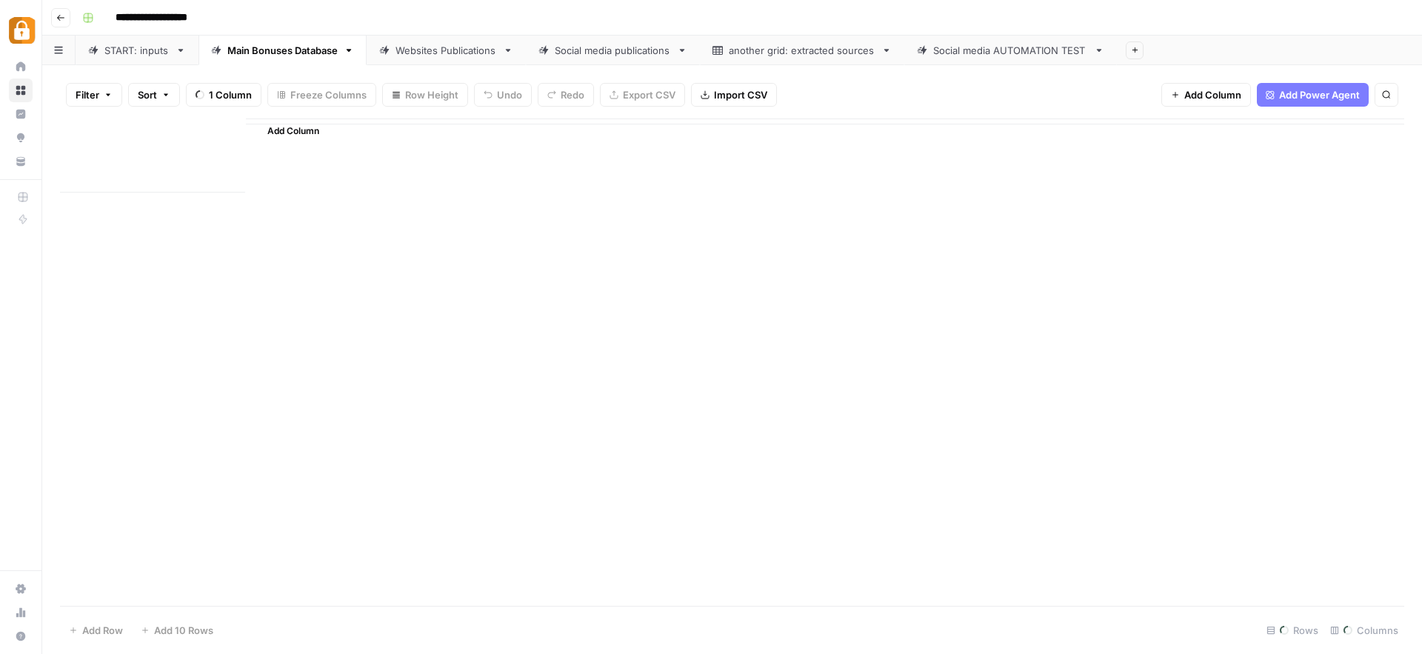
click at [290, 50] on div "Main Bonuses Database" at bounding box center [282, 50] width 110 height 15
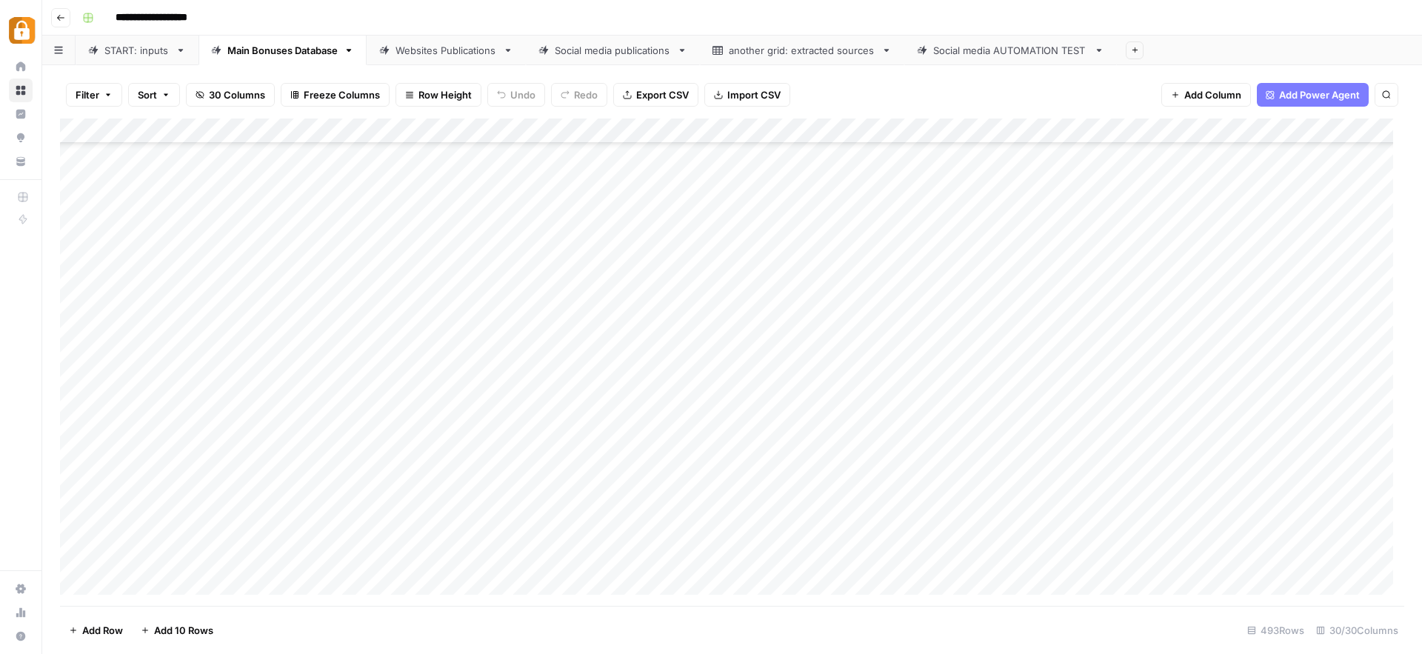
scroll to position [11985, 0]
click at [825, 506] on div "Add Column" at bounding box center [732, 361] width 1344 height 487
click at [793, 552] on div "Add Column" at bounding box center [732, 361] width 1344 height 487
click at [1091, 558] on div "Add Column" at bounding box center [732, 361] width 1344 height 487
click at [433, 53] on div "Websites Publications" at bounding box center [445, 50] width 101 height 15
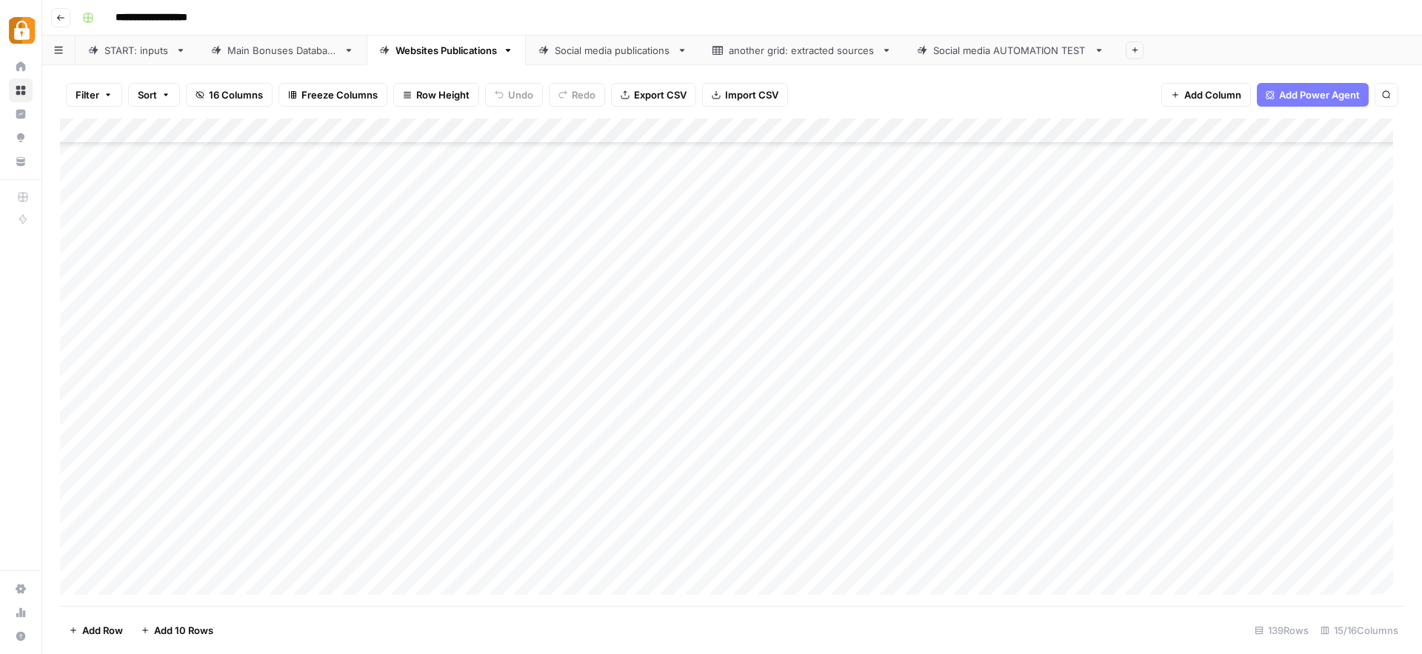
scroll to position [3072, 0]
click at [980, 554] on div "Add Column" at bounding box center [732, 361] width 1344 height 487
click at [673, 554] on div "Add Column" at bounding box center [732, 361] width 1344 height 487
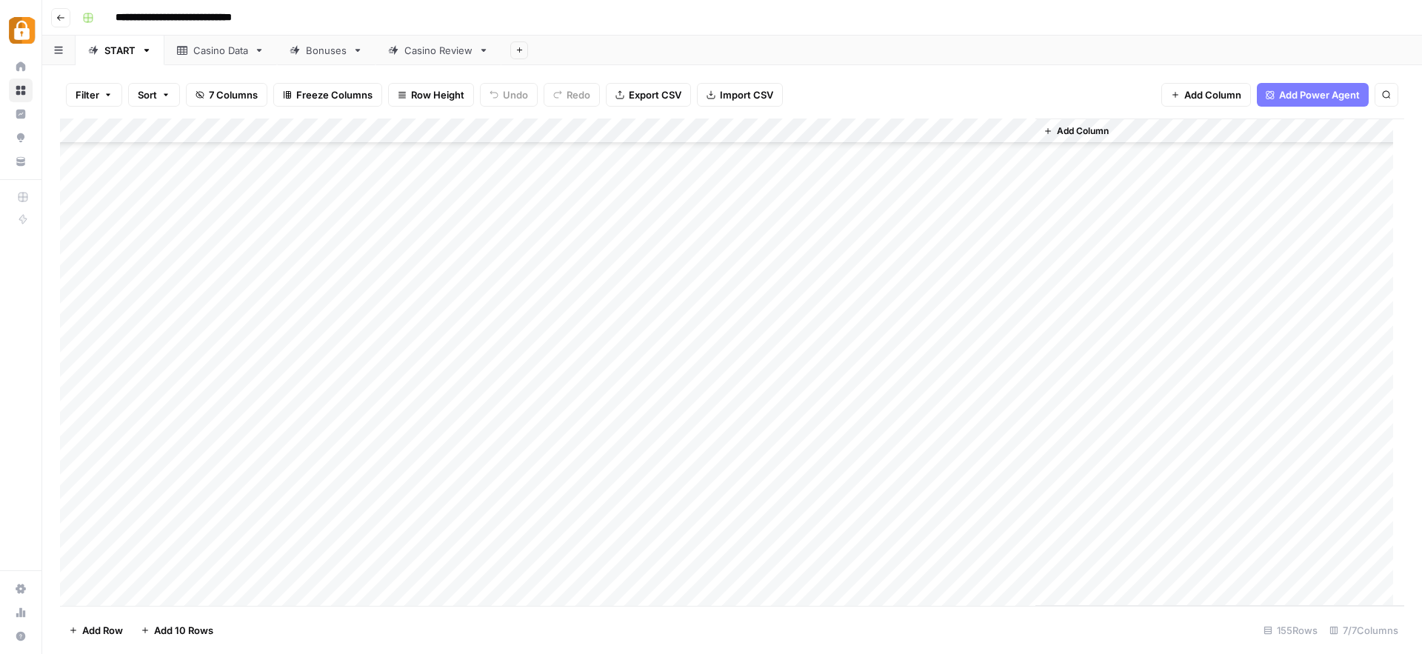
scroll to position [3464, 0]
click at [120, 593] on div "Add Column" at bounding box center [732, 361] width 1344 height 487
click at [126, 592] on div "Add Column" at bounding box center [732, 361] width 1344 height 487
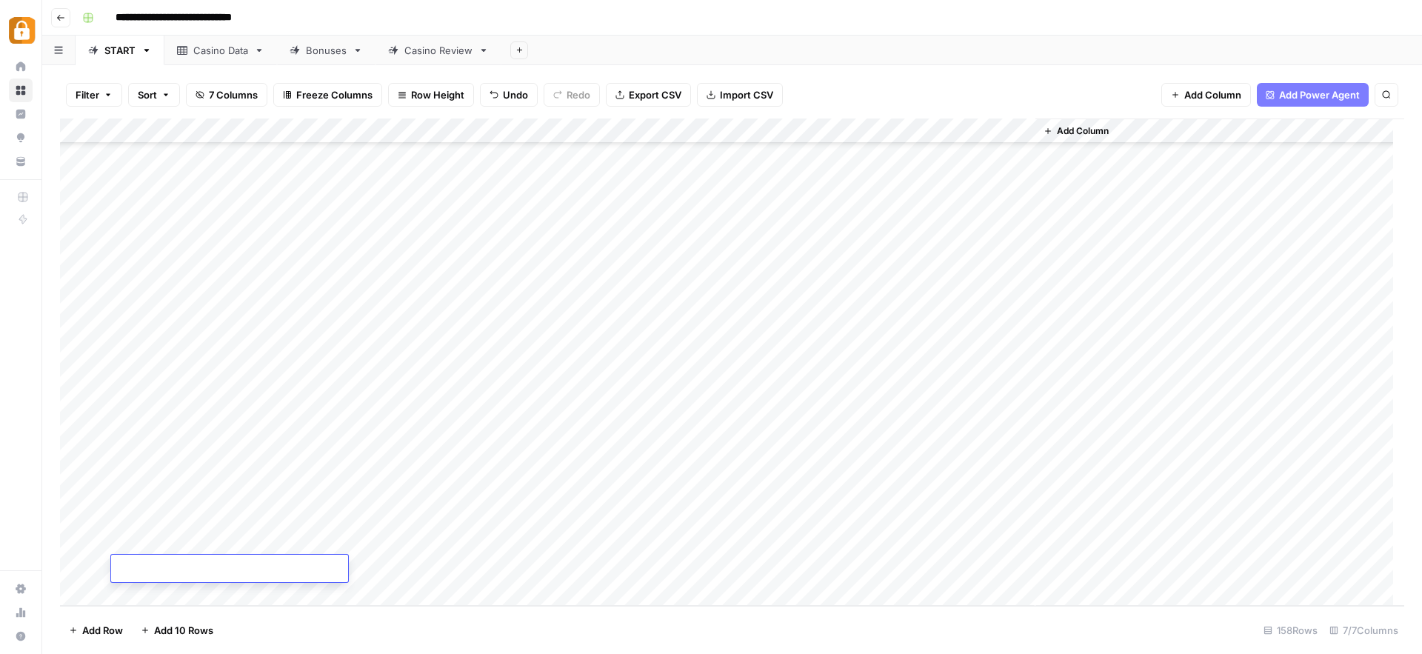
click at [184, 509] on div "Add Column" at bounding box center [732, 361] width 1344 height 487
type textarea "**********"
click at [419, 501] on div "Add Column" at bounding box center [732, 361] width 1344 height 487
click at [562, 516] on div "Add Column" at bounding box center [732, 361] width 1344 height 487
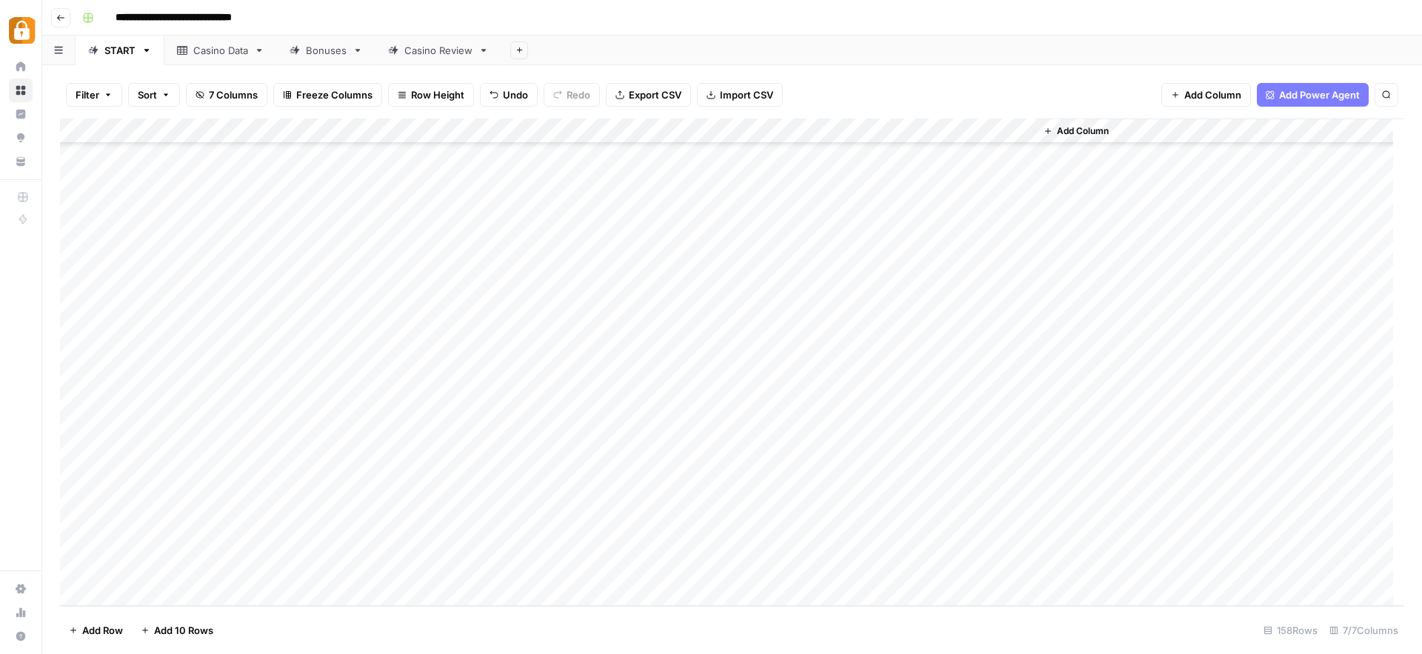
click at [227, 52] on div "Casino Data" at bounding box center [220, 50] width 55 height 15
click at [438, 49] on div "Casino Review" at bounding box center [438, 50] width 68 height 15
click at [217, 52] on div "Casino Data" at bounding box center [220, 50] width 55 height 15
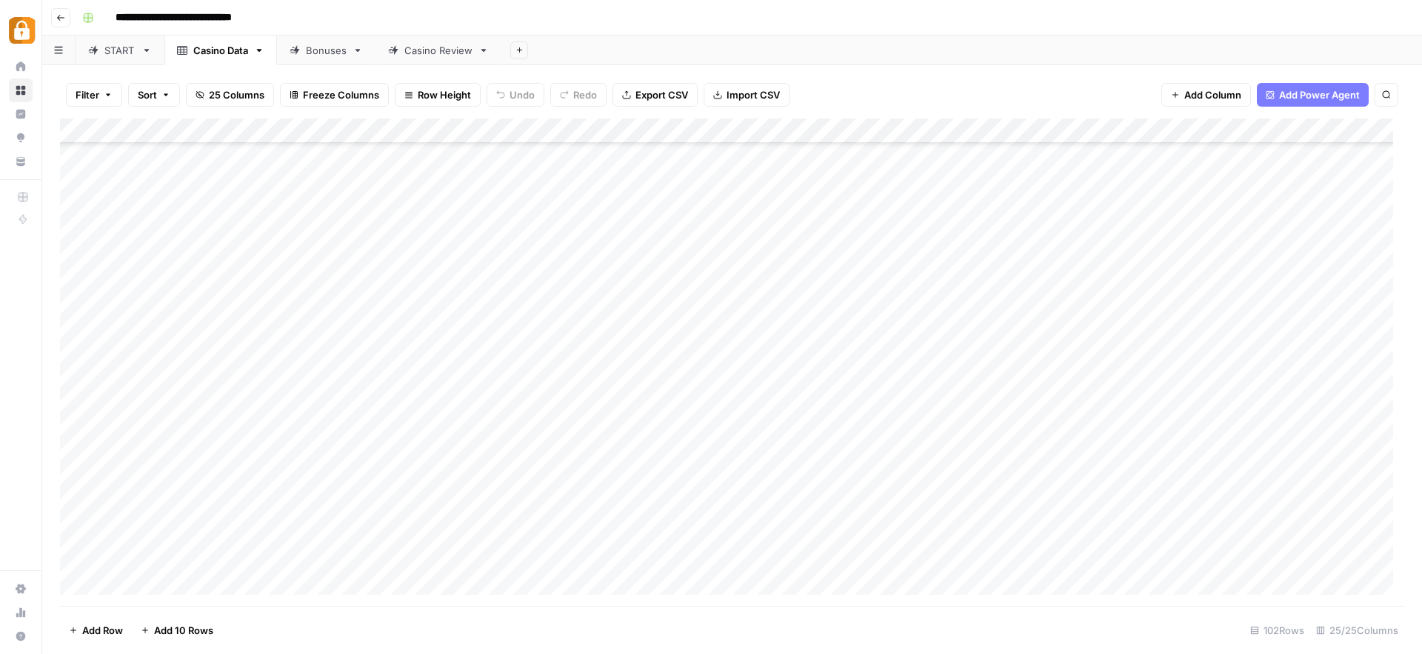
scroll to position [2141, 0]
click at [196, 563] on div "Add Column" at bounding box center [732, 361] width 1344 height 487
click at [595, 587] on div "Add Column" at bounding box center [732, 361] width 1344 height 487
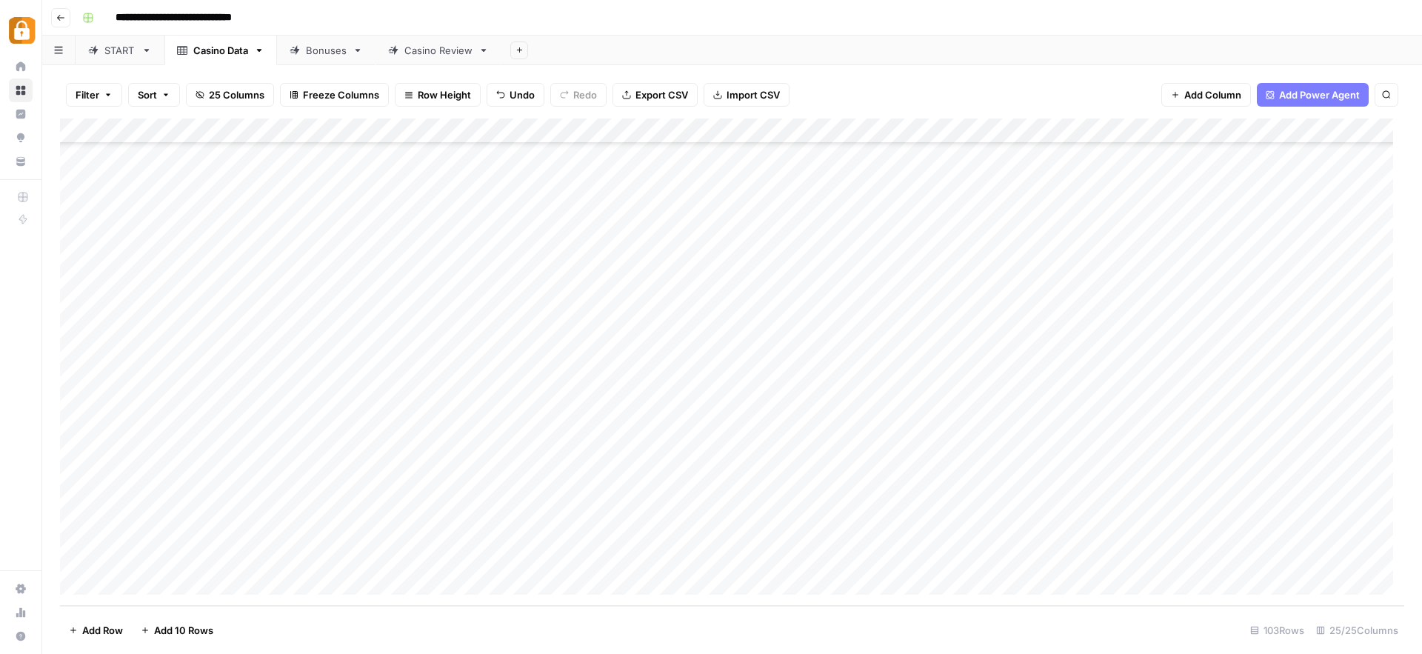
click at [441, 53] on div "Casino Review" at bounding box center [438, 50] width 68 height 15
click at [295, 524] on div "Add Column" at bounding box center [732, 361] width 1344 height 487
click at [215, 505] on div "Add Column" at bounding box center [732, 361] width 1344 height 487
drag, startPoint x: 245, startPoint y: 517, endPoint x: 240, endPoint y: 530, distance: 14.3
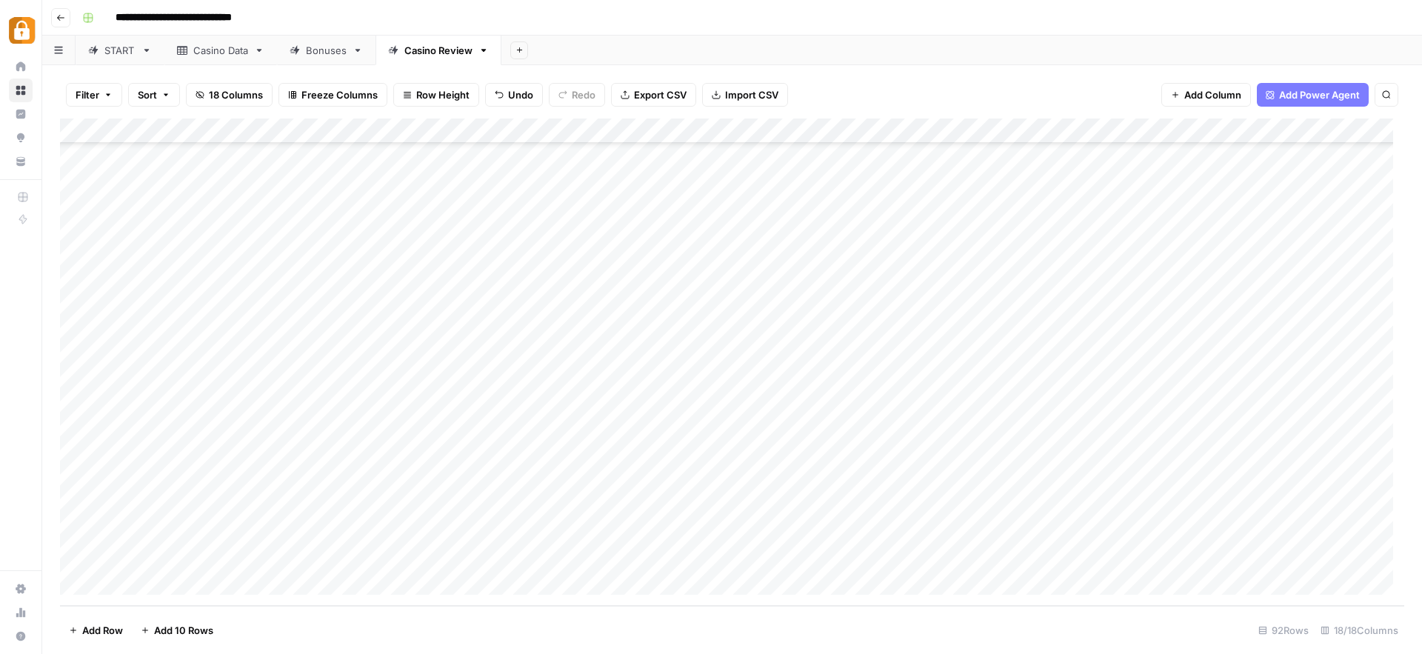
click at [240, 530] on div "Add Column" at bounding box center [732, 361] width 1344 height 487
click at [502, 527] on div "Add Column" at bounding box center [732, 361] width 1344 height 487
